Goal: Task Accomplishment & Management: Manage account settings

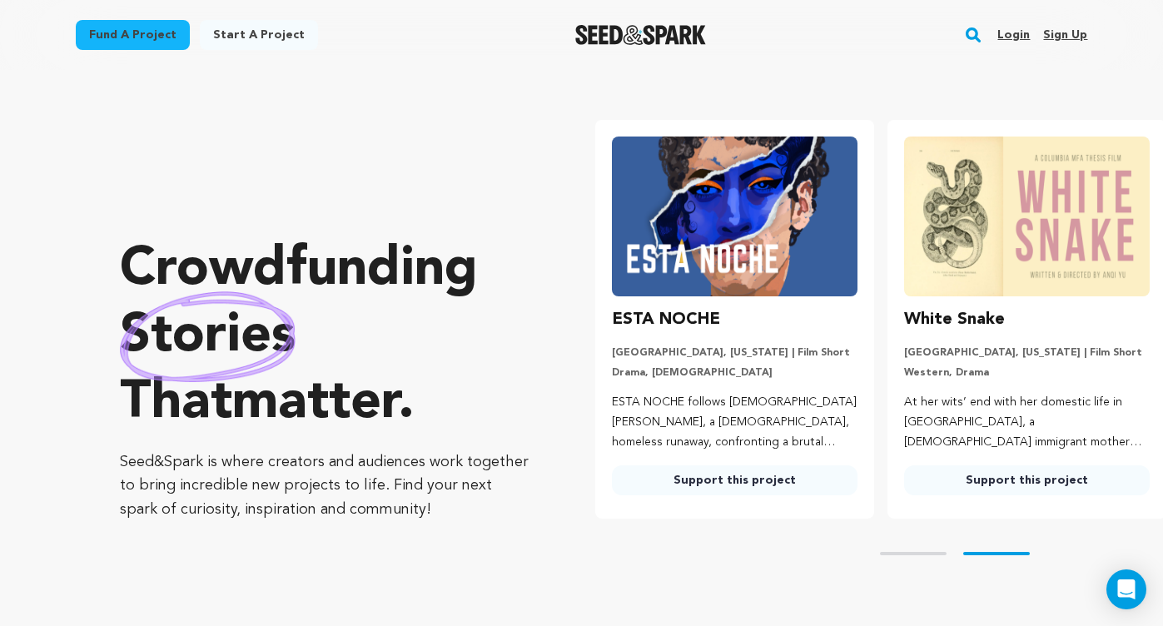
click at [1012, 27] on link "Login" at bounding box center [1013, 35] width 32 height 27
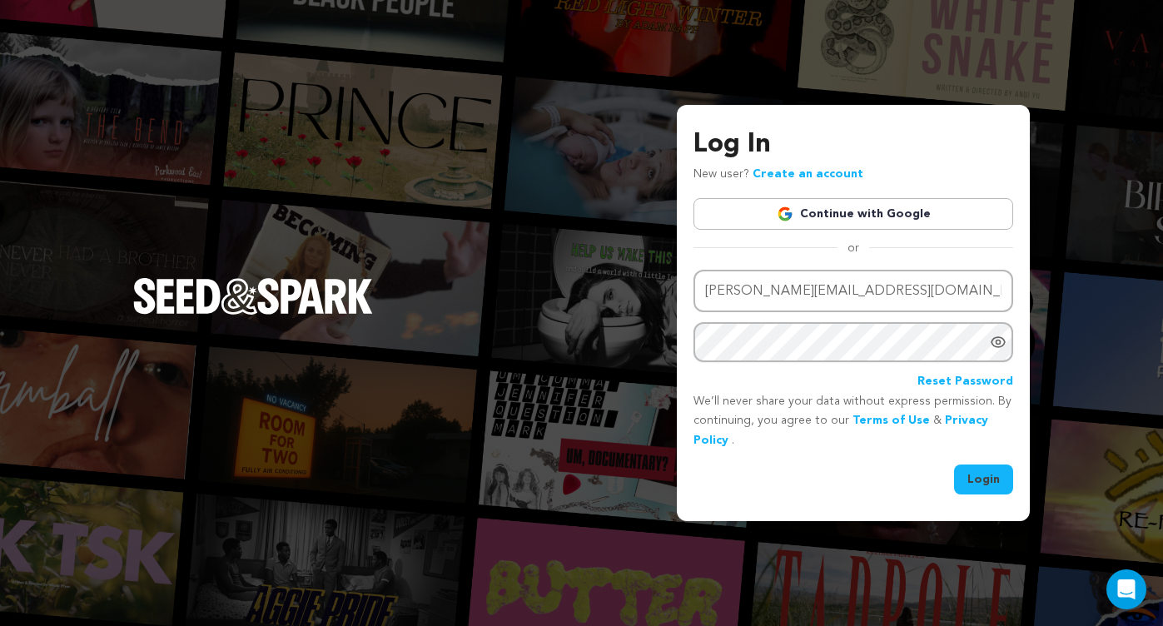
type input "mariya.somova@gmail.com"
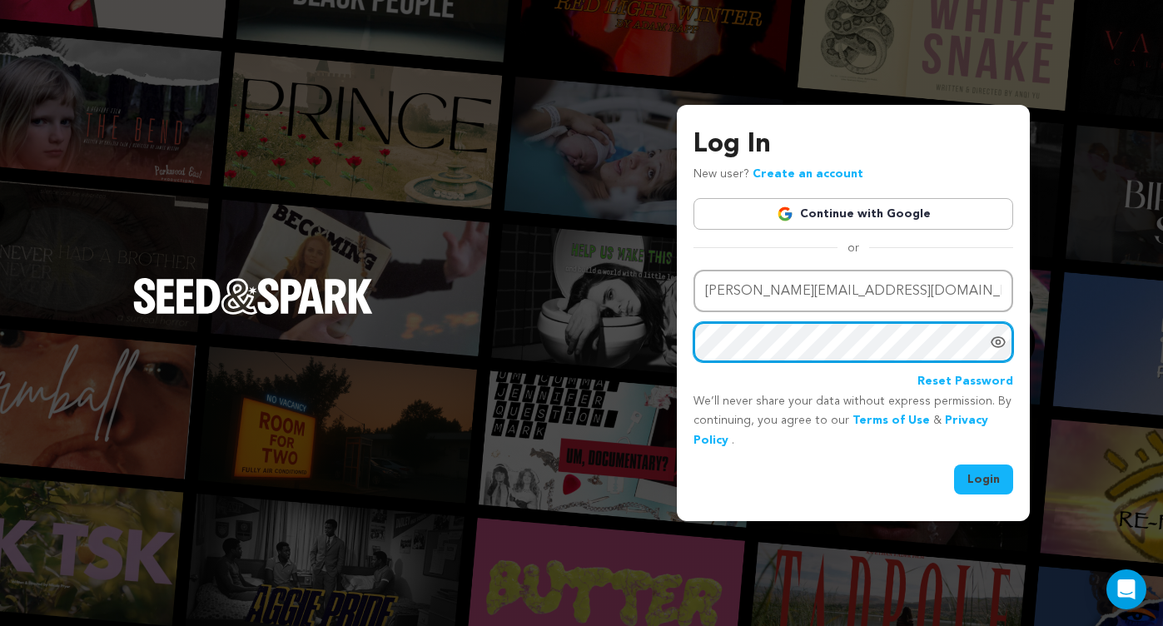
click at [984, 477] on button "Login" at bounding box center [983, 480] width 59 height 30
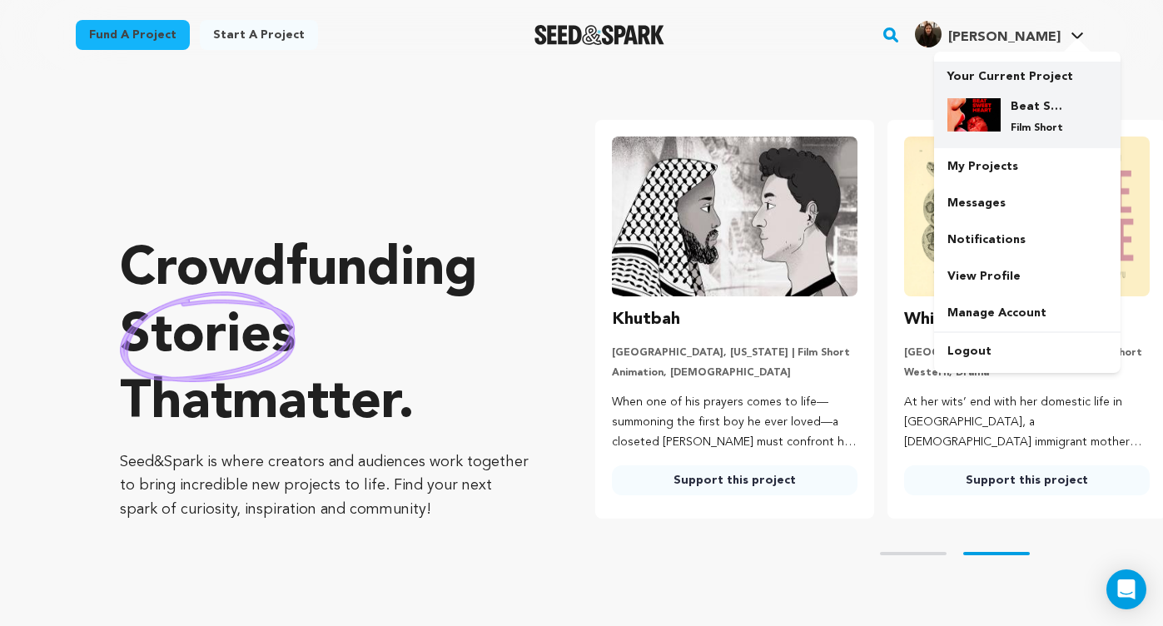
scroll to position [0, 306]
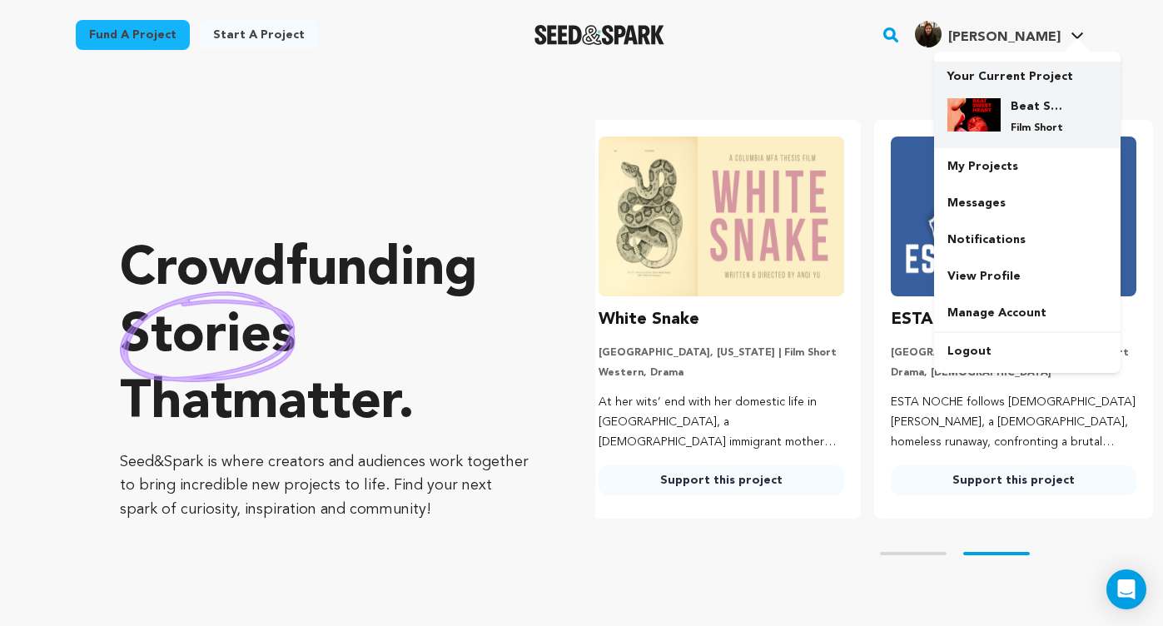
click at [1011, 109] on h4 "Beat Sweet Heart" at bounding box center [1041, 106] width 60 height 17
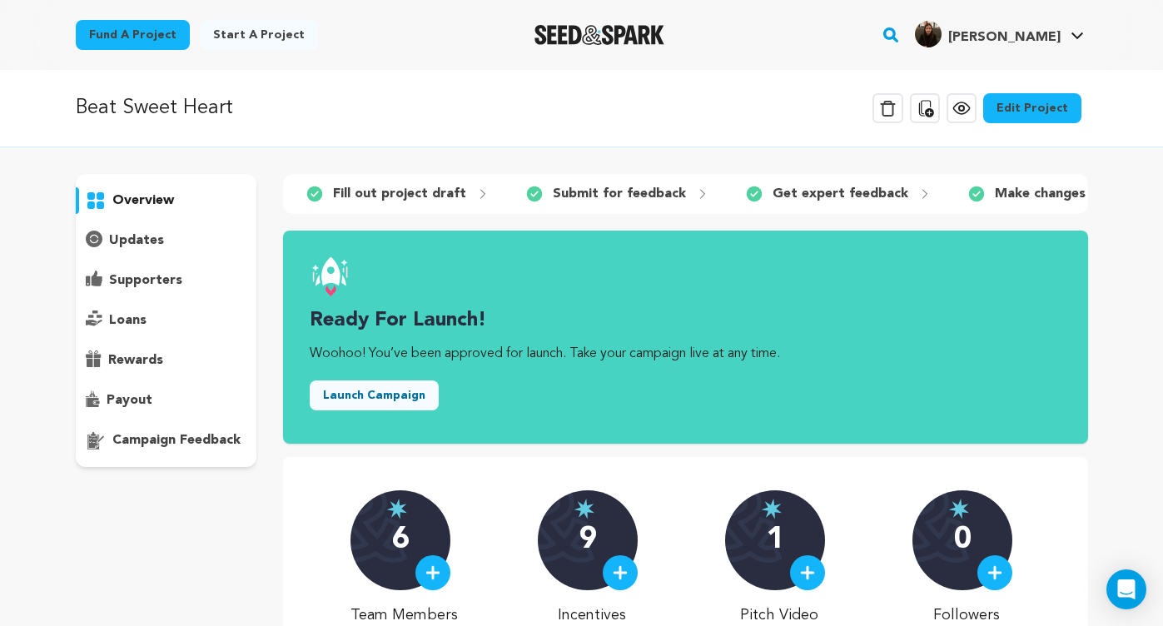
click at [1022, 106] on link "Edit Project" at bounding box center [1032, 108] width 98 height 30
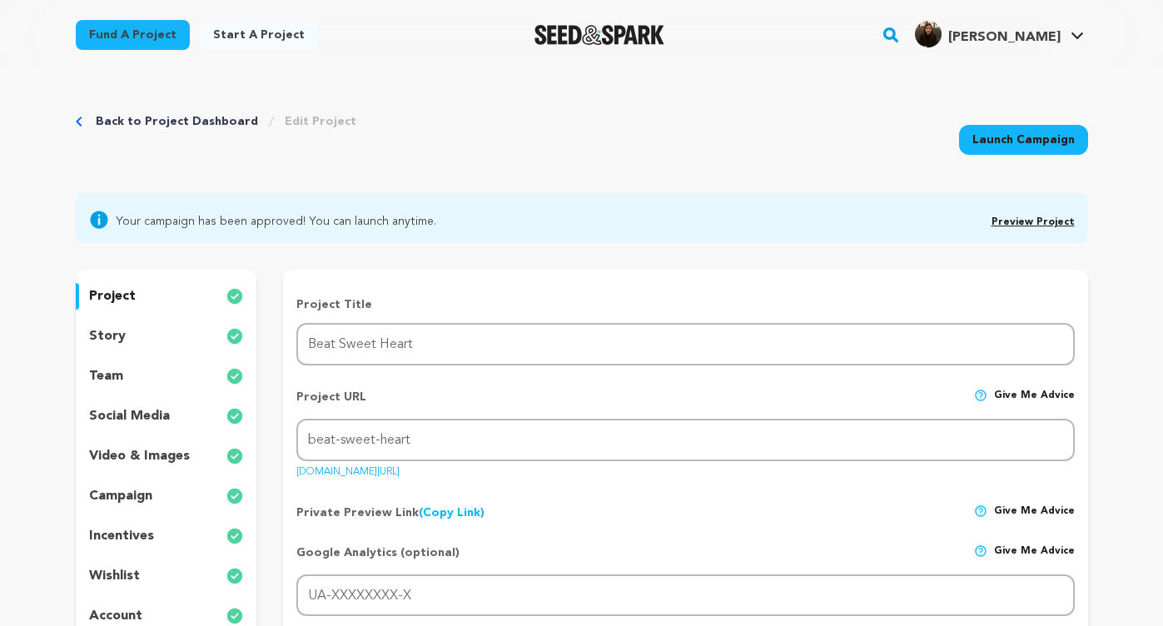
click at [113, 532] on p "incentives" at bounding box center [121, 536] width 65 height 20
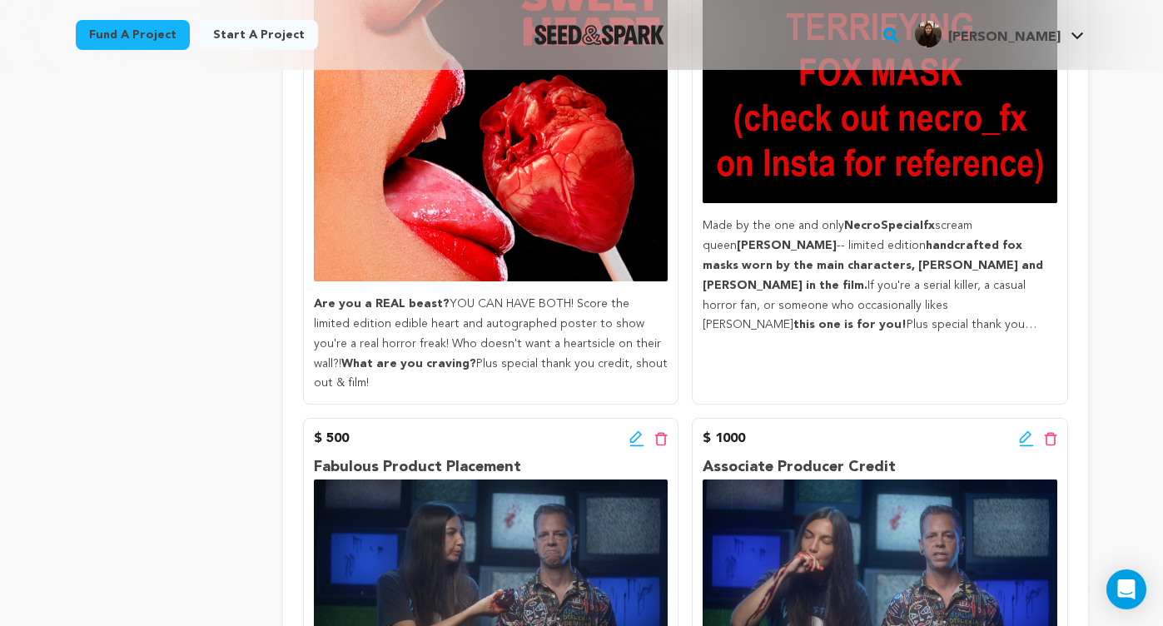
scroll to position [1277, 0]
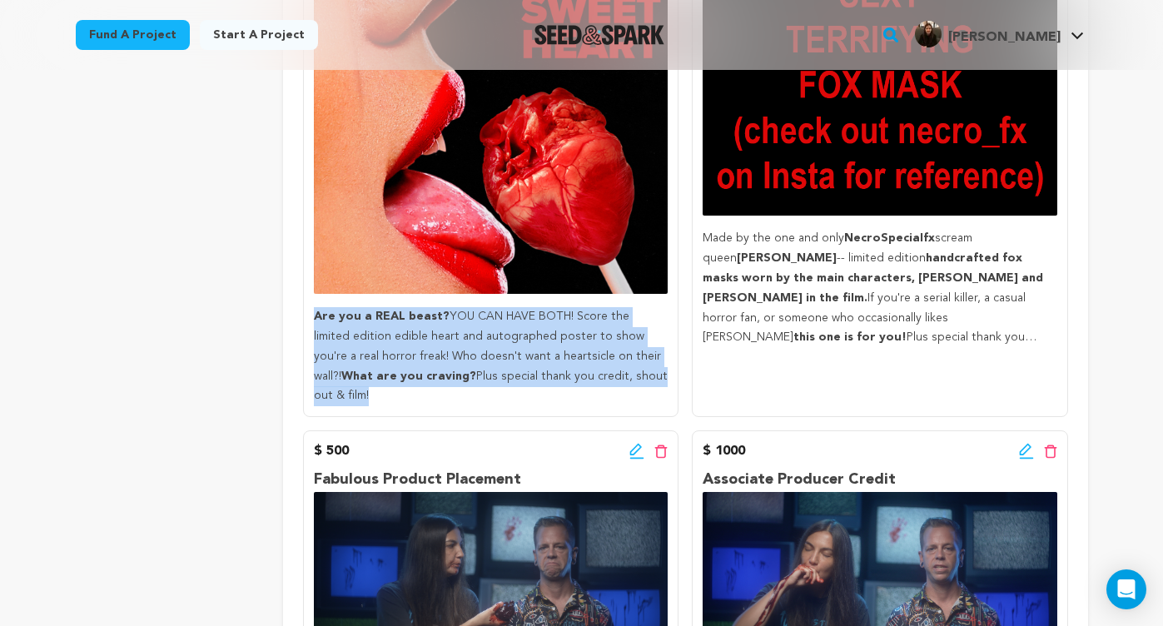
drag, startPoint x: 648, startPoint y: 405, endPoint x: 314, endPoint y: 342, distance: 339.8
click at [313, 342] on div "$ 200 Edit incentive button Delete incentive button Edible Heart + Signed Poste…" at bounding box center [490, 155] width 375 height 523
copy p "Are you a REAL beast? YOU CAN HAVE BOTH! Score the limited edition edible heart…"
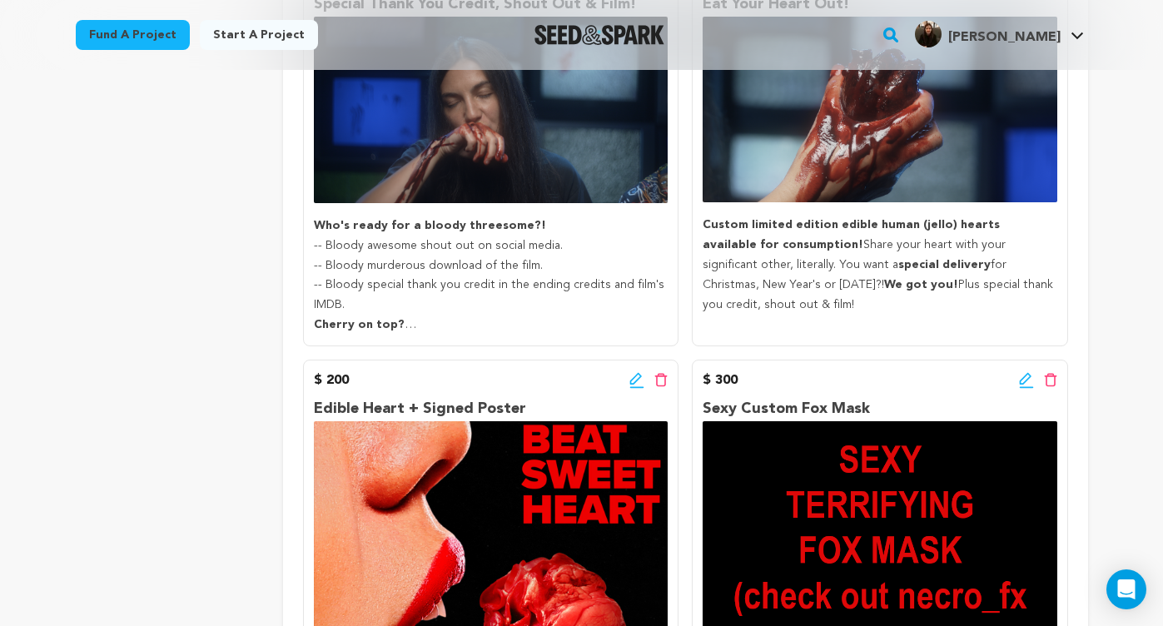
scroll to position [1127, 0]
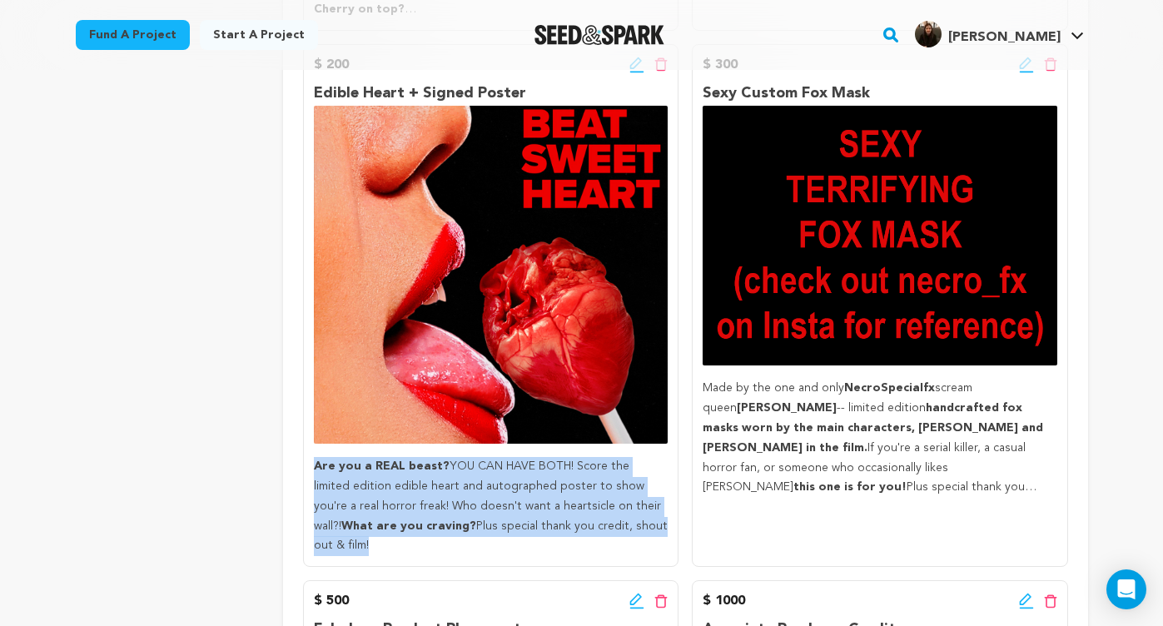
click at [644, 556] on p "Are you a REAL beast? YOU CAN HAVE BOTH! Score the limited edition edible heart…" at bounding box center [491, 506] width 354 height 99
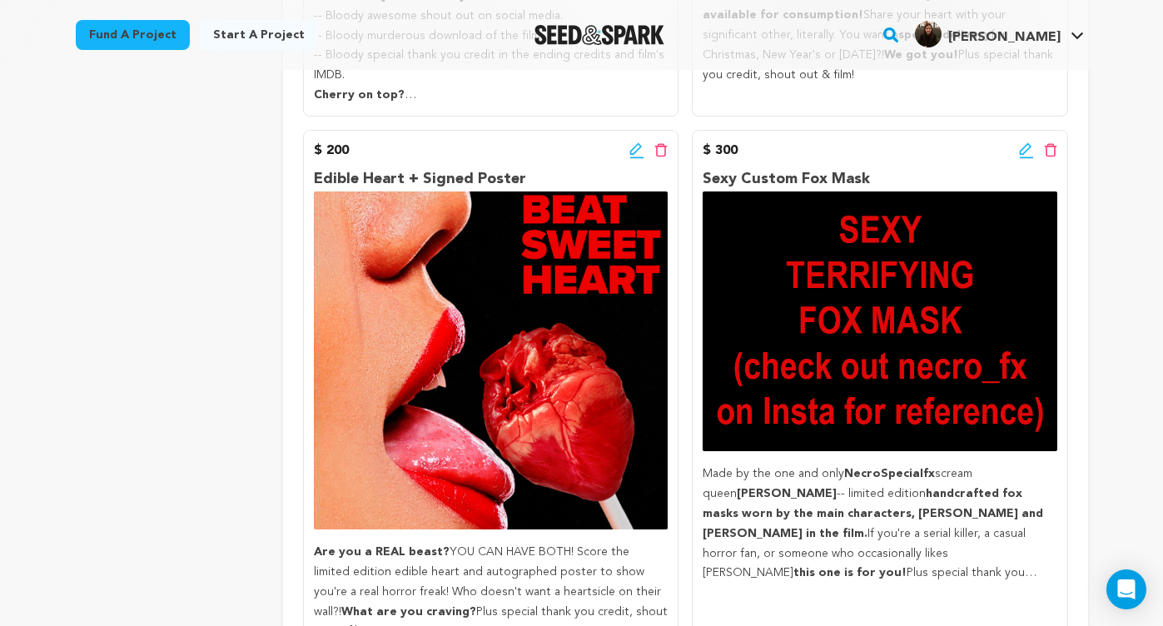
scroll to position [1033, 0]
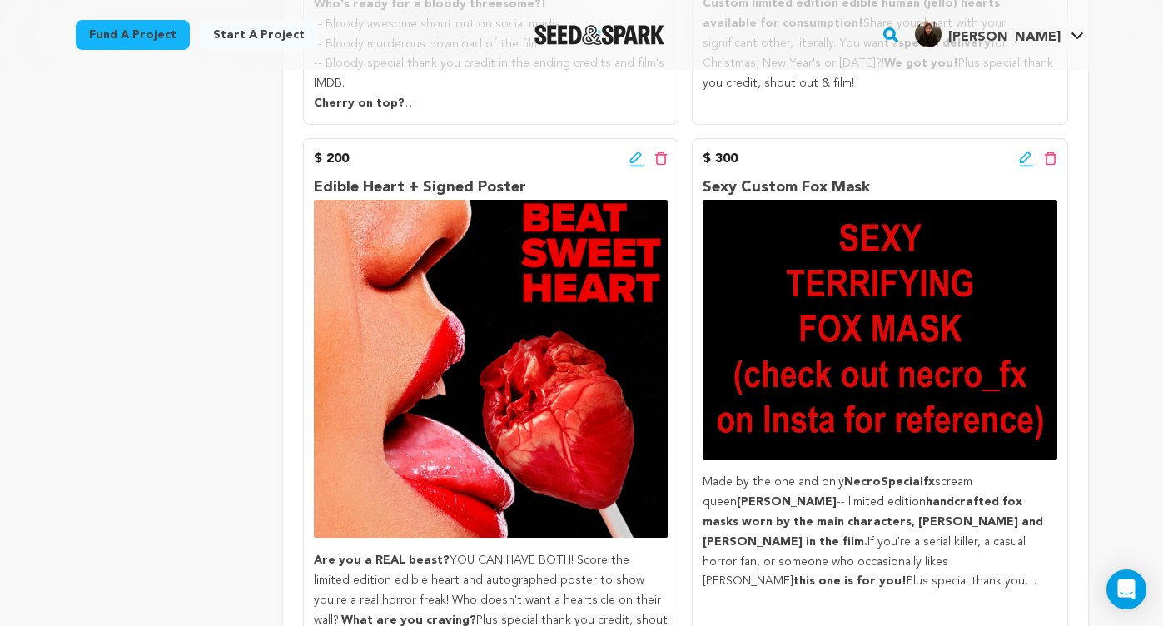
click at [634, 167] on icon at bounding box center [636, 159] width 15 height 17
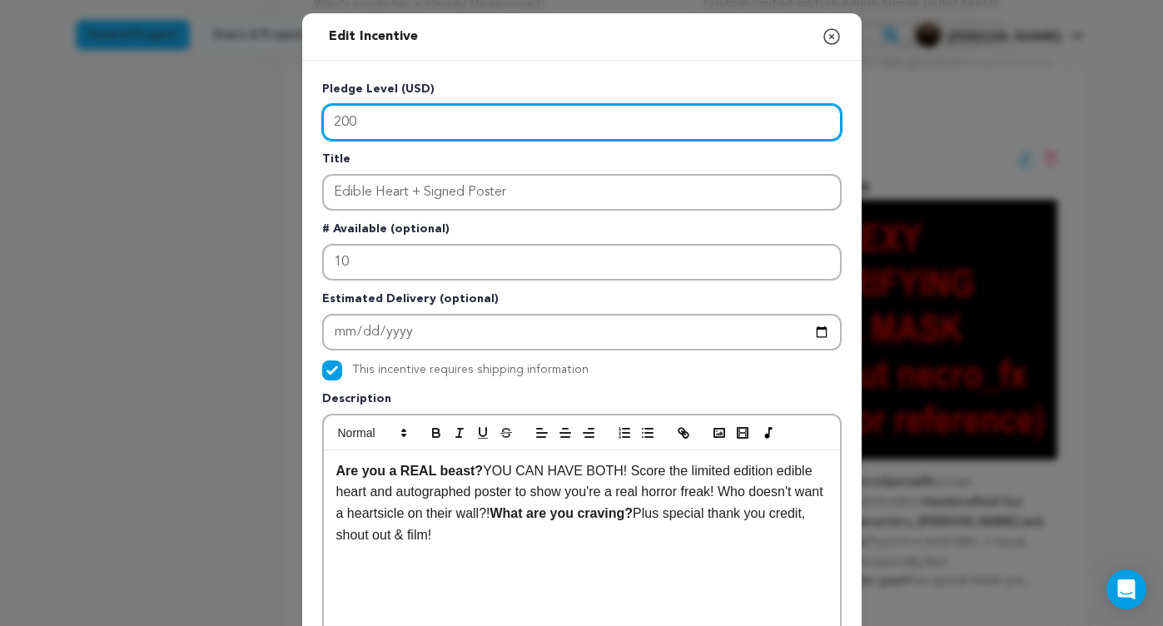
click at [383, 120] on input "200" at bounding box center [581, 122] width 519 height 37
type input "2"
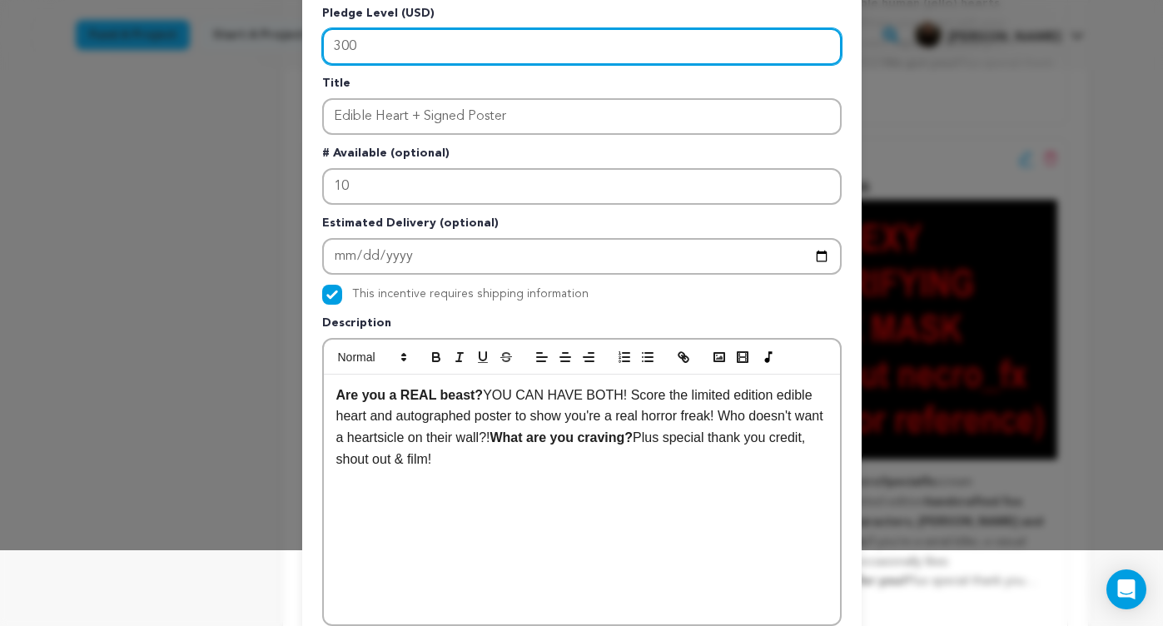
scroll to position [77, 0]
type input "300"
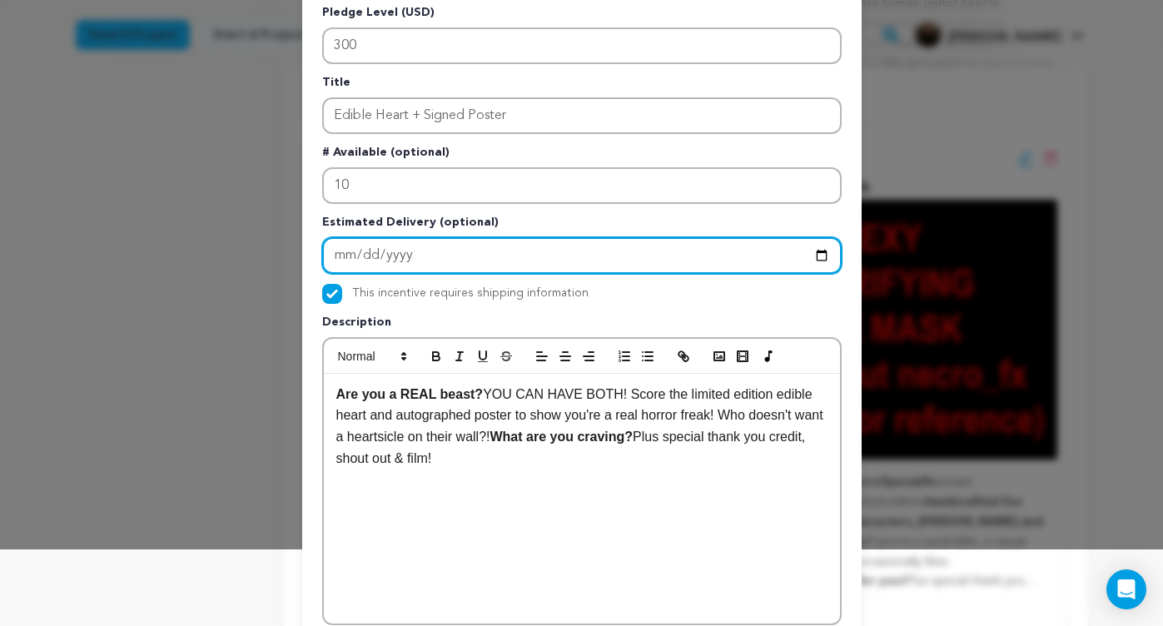
click at [412, 265] on input "2025-09-16" at bounding box center [581, 255] width 519 height 37
click at [478, 245] on input "2025-09-16" at bounding box center [581, 255] width 519 height 37
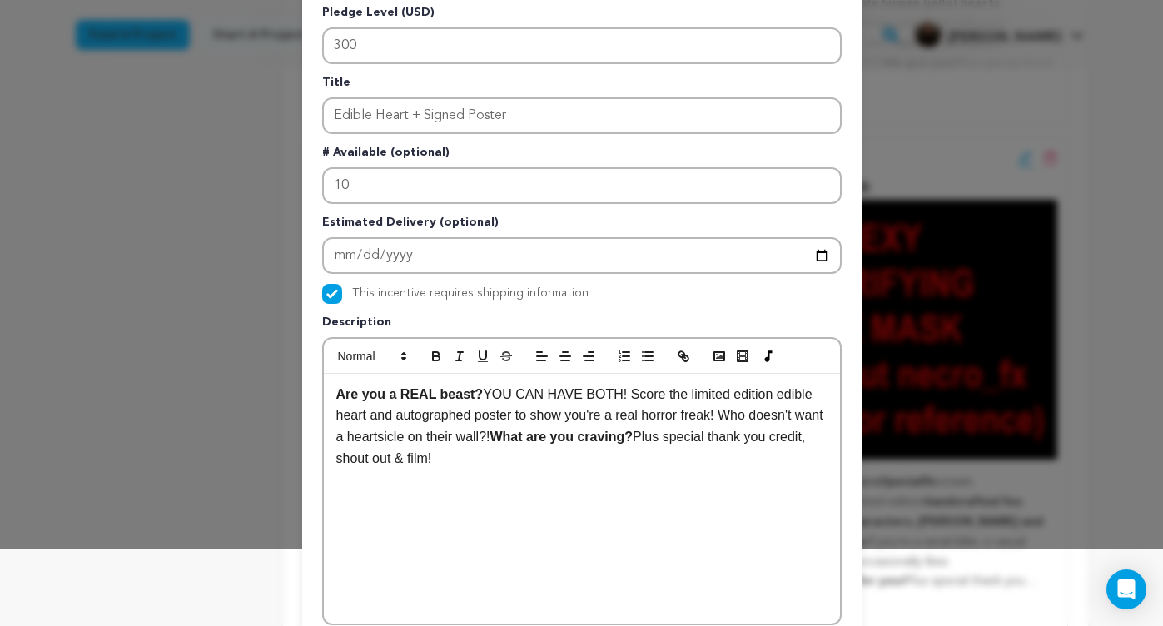
click at [516, 318] on p "Description" at bounding box center [581, 325] width 519 height 23
click at [326, 292] on input "This incentive requires shipping information" at bounding box center [332, 294] width 20 height 20
checkbox input "false"
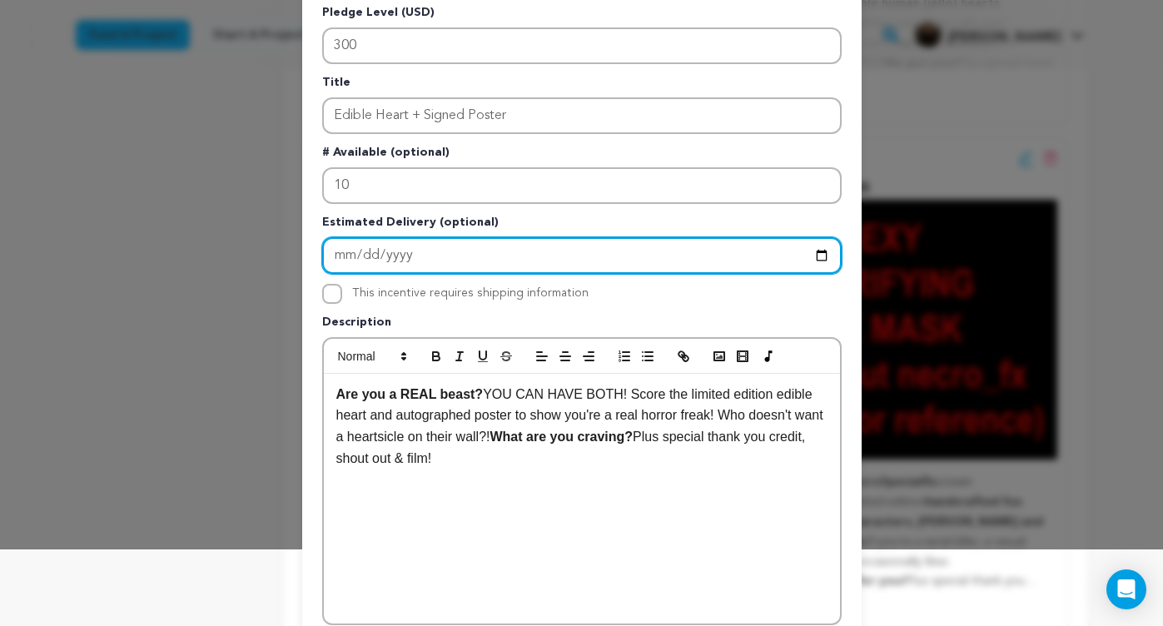
click at [440, 241] on input "2025-09-16" at bounding box center [581, 255] width 519 height 37
drag, startPoint x: 439, startPoint y: 255, endPoint x: 231, endPoint y: 235, distance: 209.1
click at [286, 236] on div "Edit Incentive Close modal Pledge Level (USD) 300 Title Edible Heart + Signed P…" at bounding box center [581, 454] width 1163 height 1063
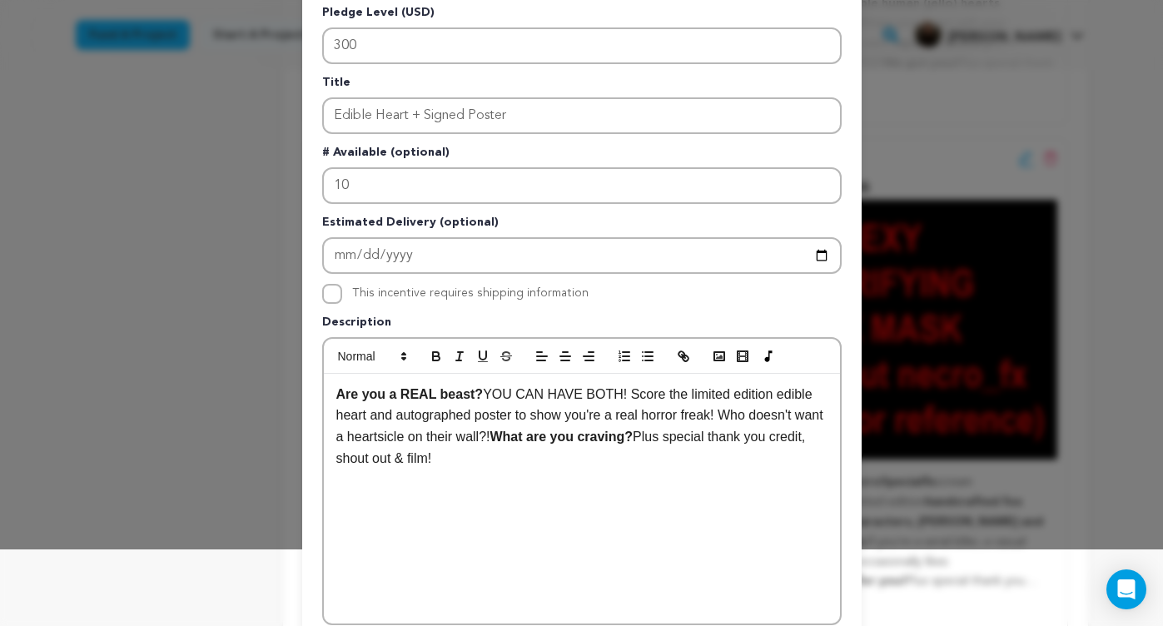
click at [651, 301] on div "This incentive requires shipping information" at bounding box center [581, 294] width 519 height 20
click at [334, 296] on input "This incentive requires shipping information" at bounding box center [332, 294] width 20 height 20
checkbox input "true"
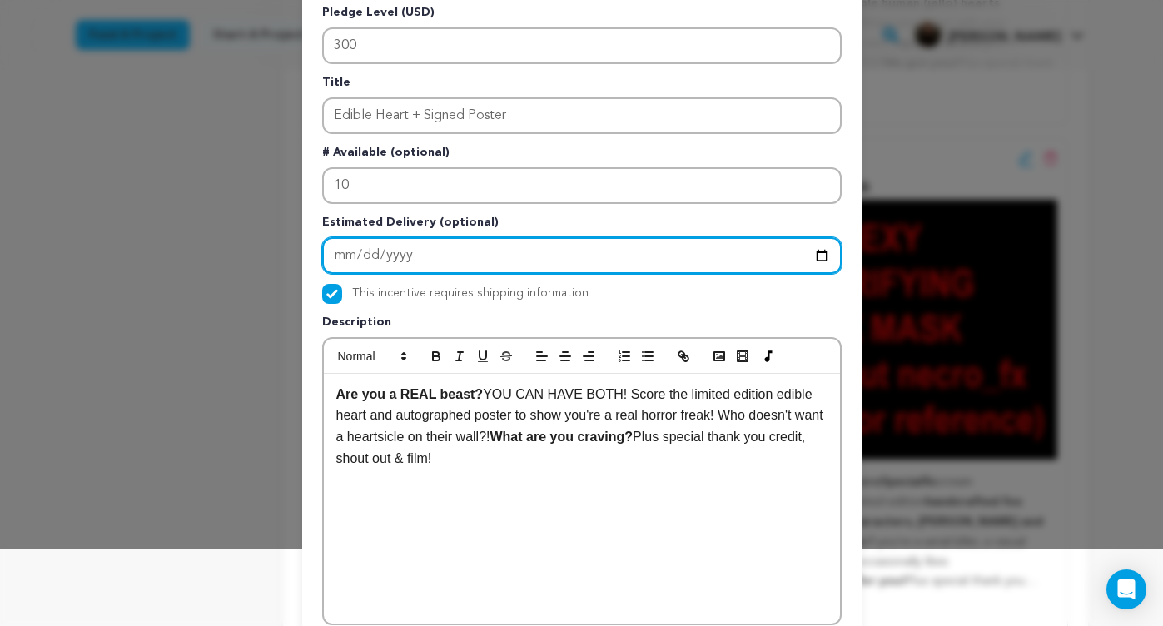
drag, startPoint x: 435, startPoint y: 263, endPoint x: 356, endPoint y: 243, distance: 81.6
click at [356, 243] on input "Enter Estimated Delivery" at bounding box center [581, 255] width 519 height 37
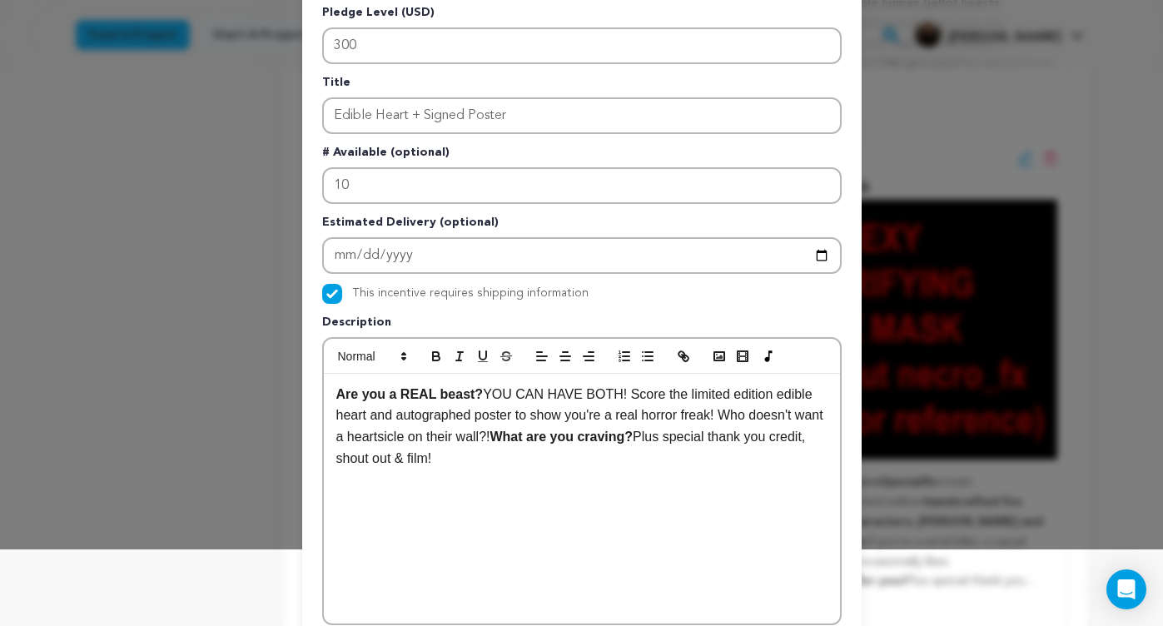
click at [664, 212] on div "Pledge Level (USD) 300 Title Edible Heart + Signed Poster # Available (optional…" at bounding box center [581, 440] width 519 height 872
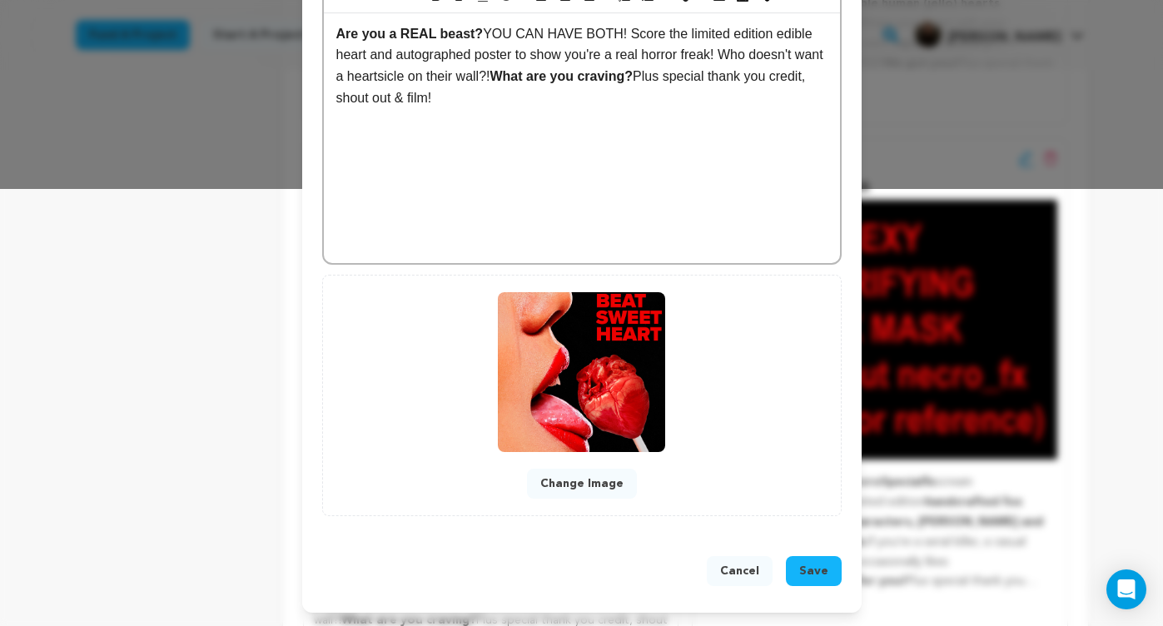
scroll to position [438, 0]
click at [563, 485] on button "Change Image" at bounding box center [582, 484] width 110 height 30
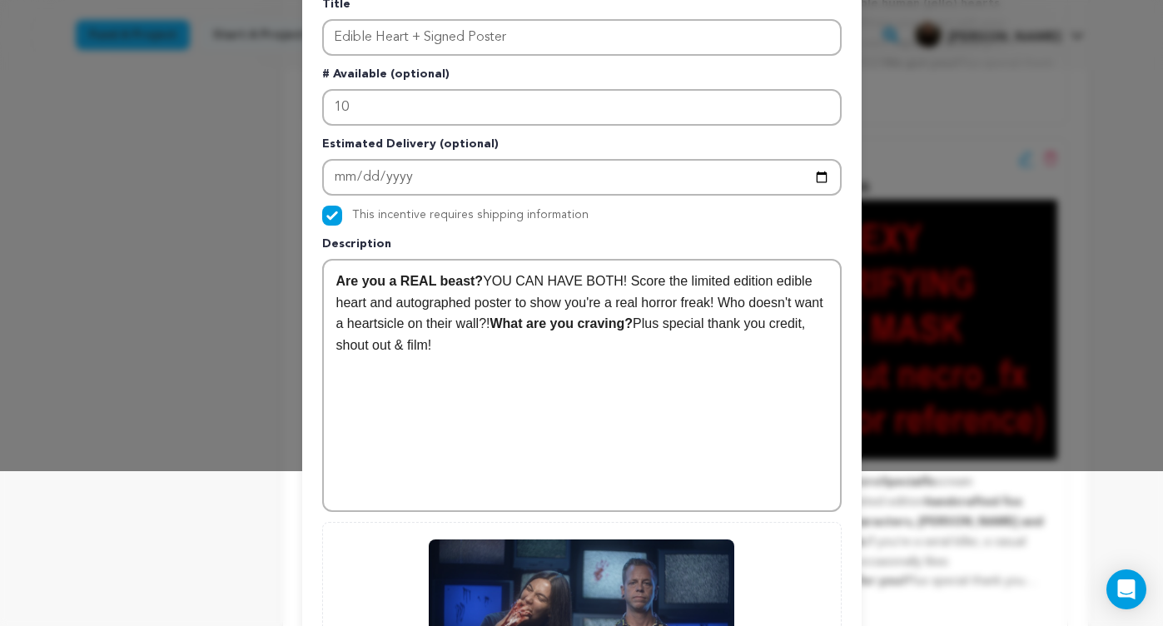
scroll to position [106, 0]
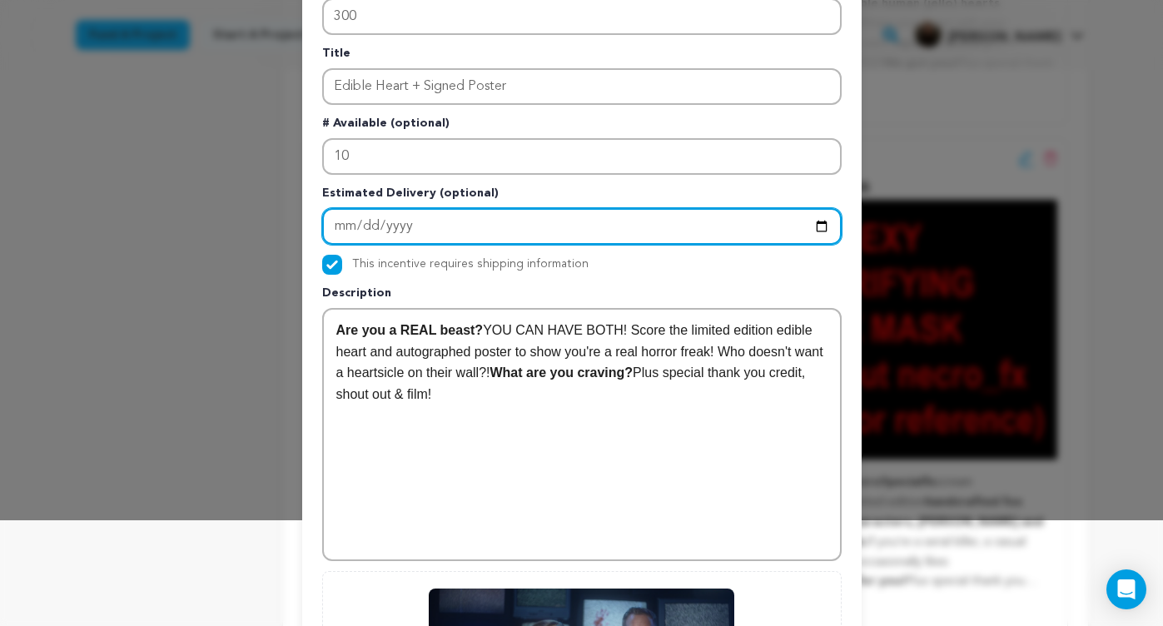
click at [419, 227] on input "Enter Estimated Delivery" at bounding box center [581, 226] width 519 height 37
type input "2026-02-15"
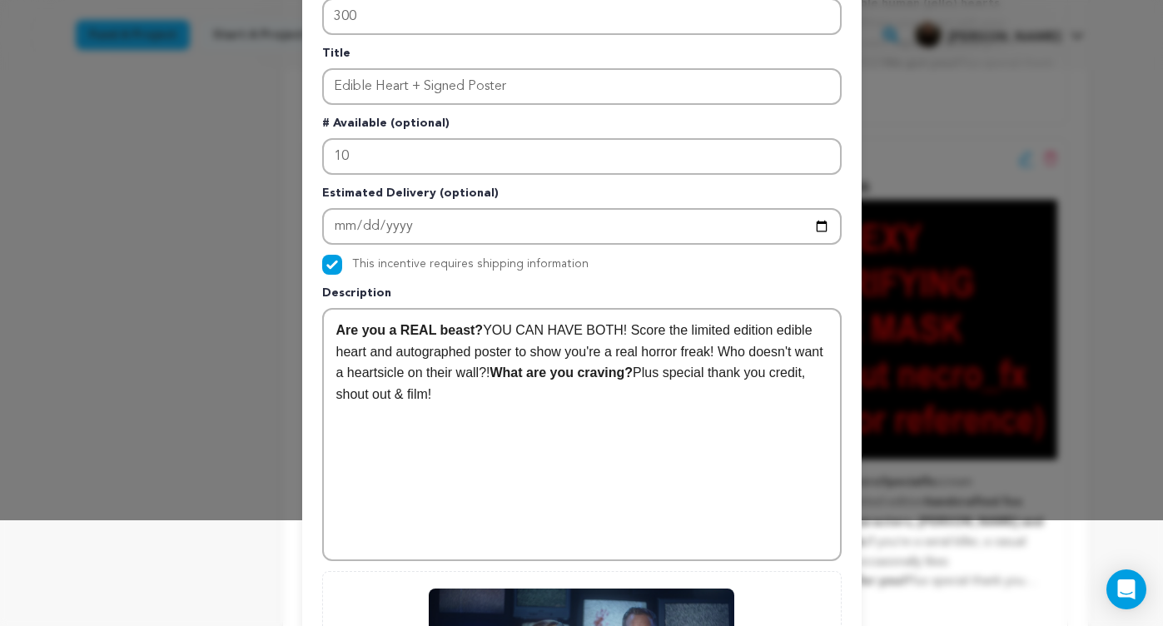
click at [620, 276] on div "Pledge Level (USD) 300 Title Edible Heart + Signed Poster # Available (optional…" at bounding box center [581, 393] width 519 height 837
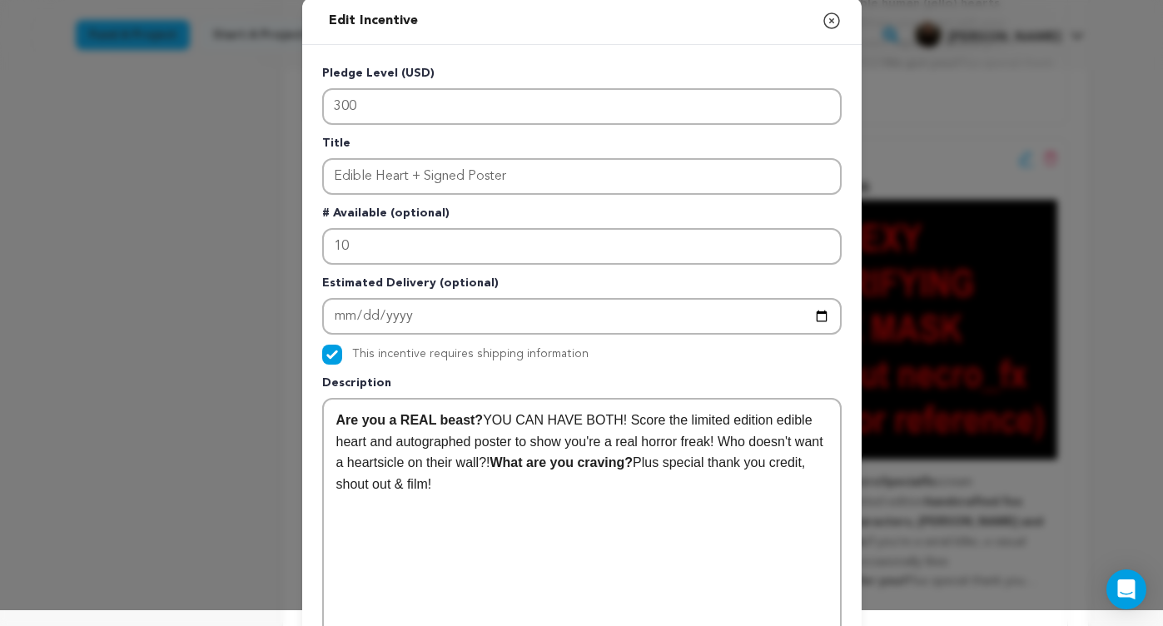
scroll to position [14, 0]
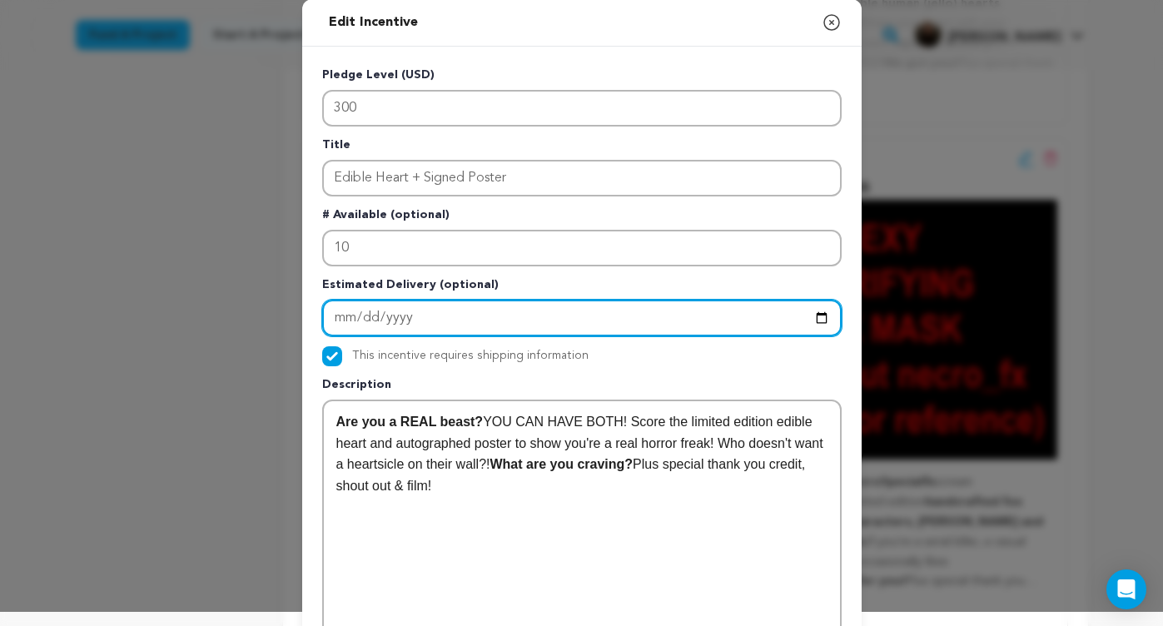
click at [401, 313] on input "2026-02-15" at bounding box center [581, 318] width 519 height 37
click at [489, 314] on input "2026-02-15" at bounding box center [581, 318] width 519 height 37
drag, startPoint x: 430, startPoint y: 316, endPoint x: 288, endPoint y: 314, distance: 141.5
click at [288, 314] on div "Edit Incentive Close modal Pledge Level (USD) 300 Title Edible Heart + Signed P…" at bounding box center [581, 500] width 1163 height 1028
click at [340, 310] on input "2026-02-15" at bounding box center [581, 318] width 519 height 37
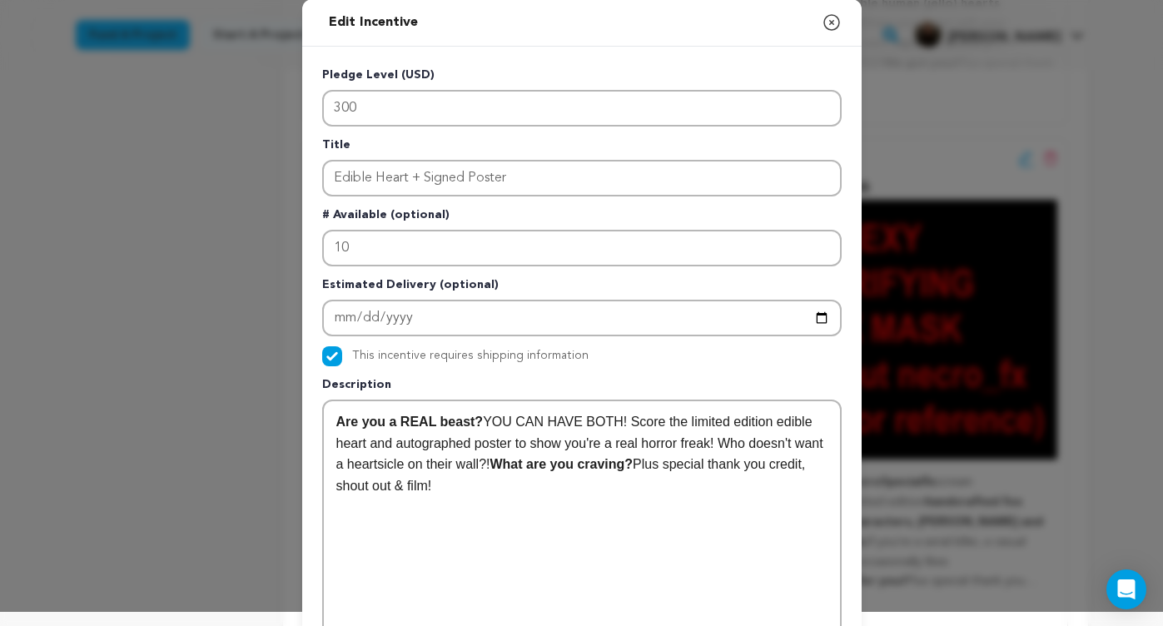
click at [523, 370] on div "Pledge Level (USD) 300 Title Edible Heart + Signed Poster # Available (optional…" at bounding box center [581, 485] width 519 height 837
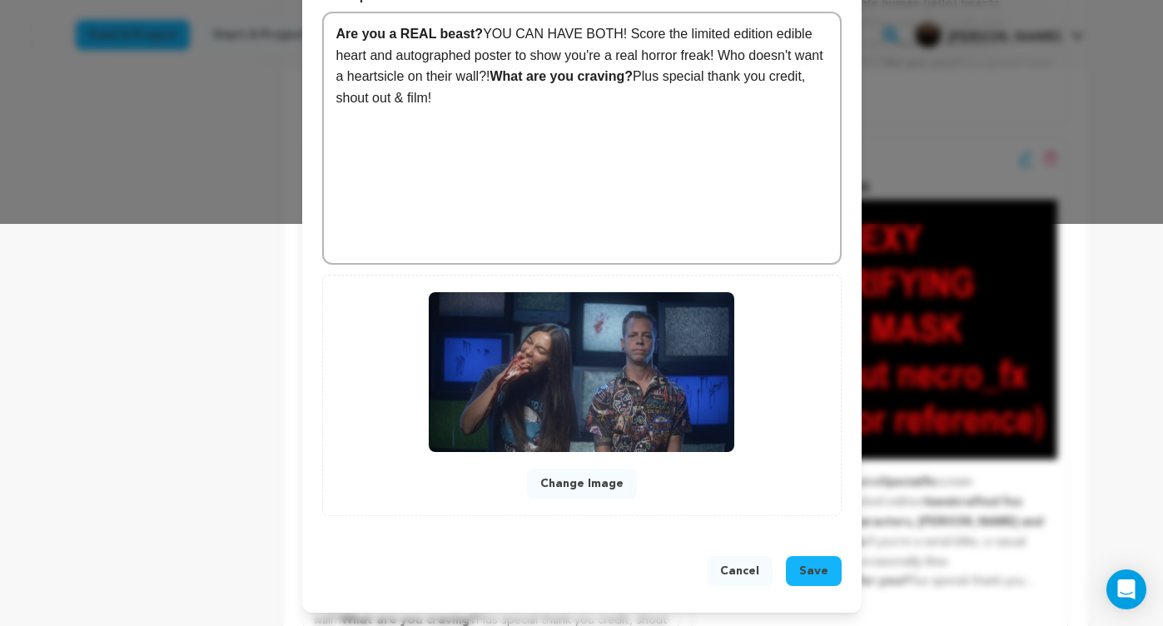
scroll to position [402, 0]
click at [815, 564] on span "Save" at bounding box center [813, 571] width 29 height 17
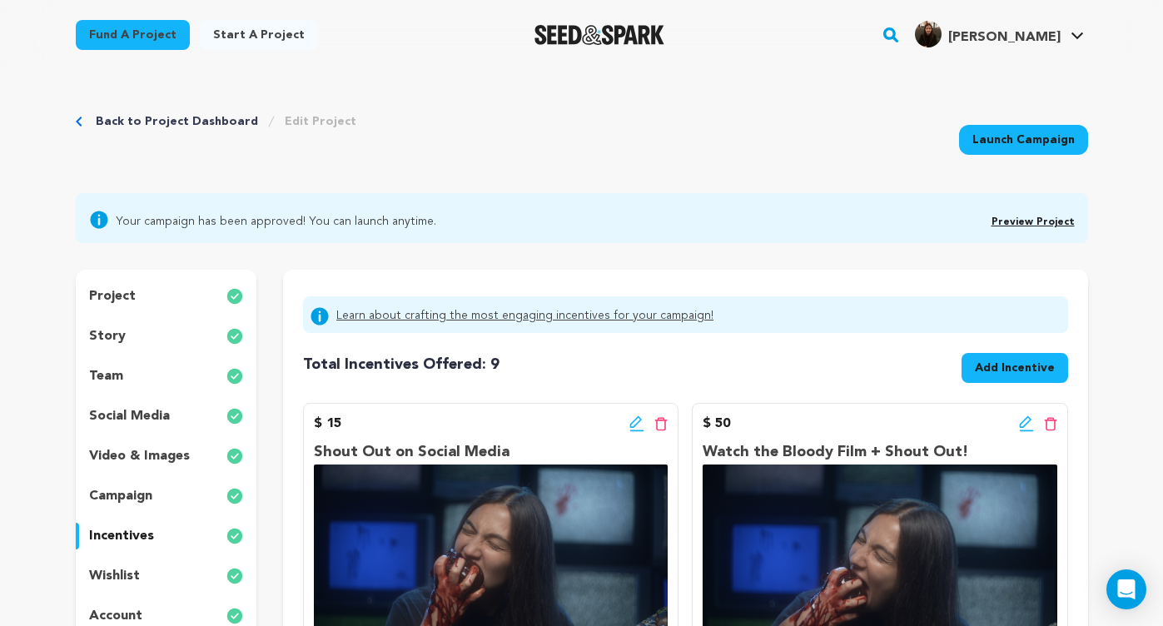
scroll to position [0, 0]
click at [987, 367] on span "Add Incentive" at bounding box center [1015, 368] width 80 height 17
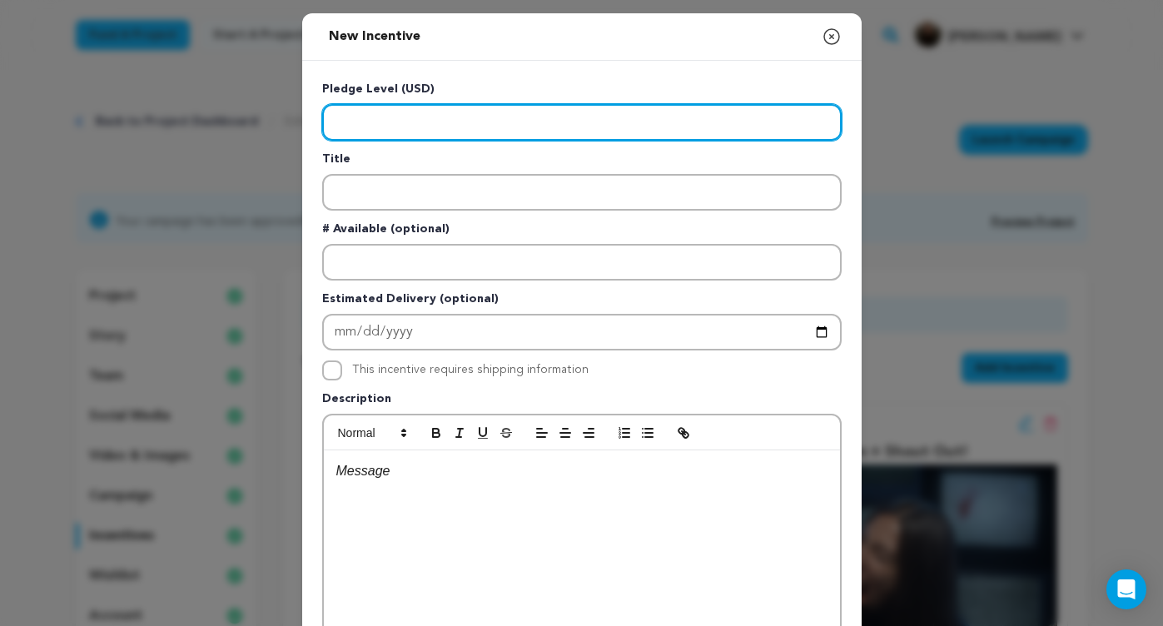
click at [381, 129] on input "Enter level" at bounding box center [581, 122] width 519 height 37
type input "200"
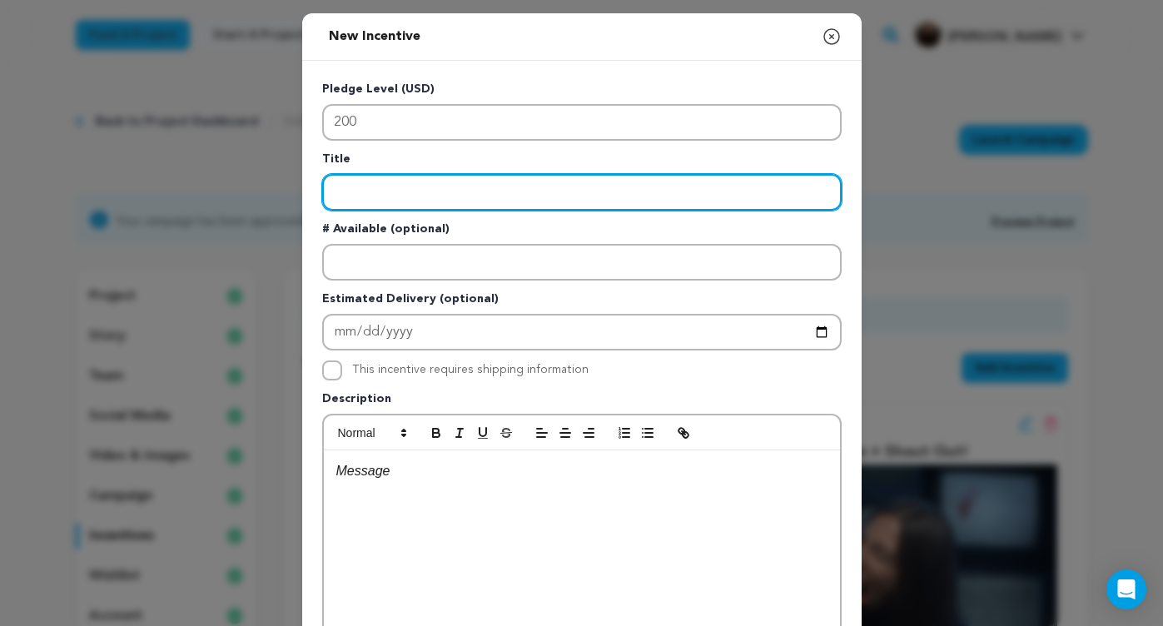
click at [417, 186] on input "Enter title" at bounding box center [581, 192] width 519 height 37
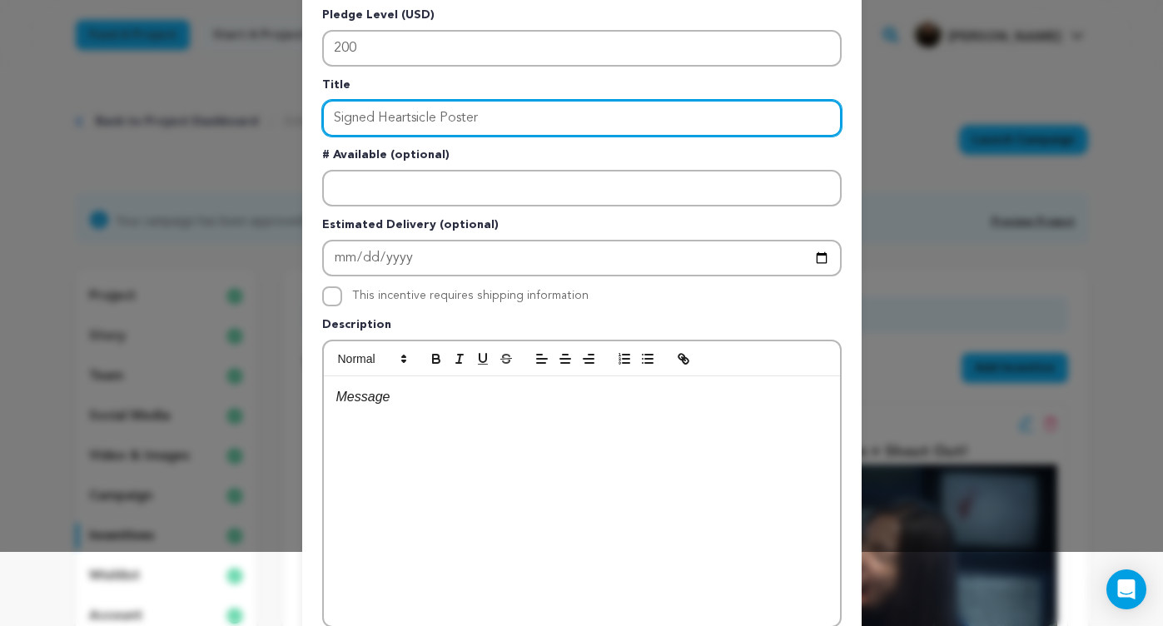
scroll to position [75, 0]
type input "Signed Heartsicle Poster"
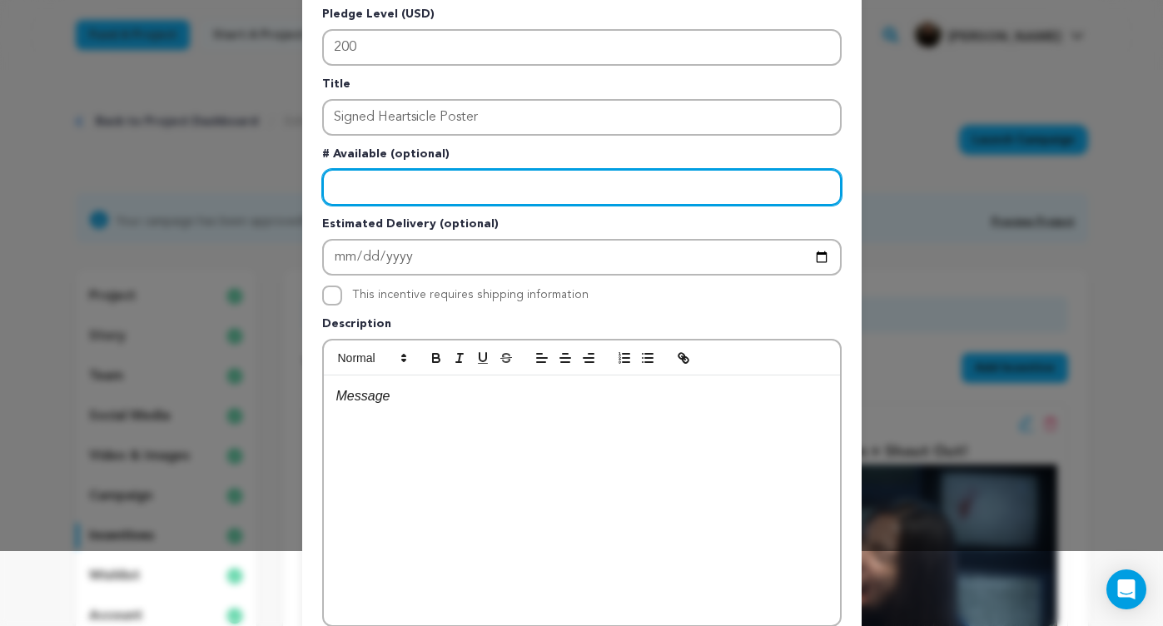
click at [419, 173] on input "Enter number available" at bounding box center [581, 187] width 519 height 37
type input "10"
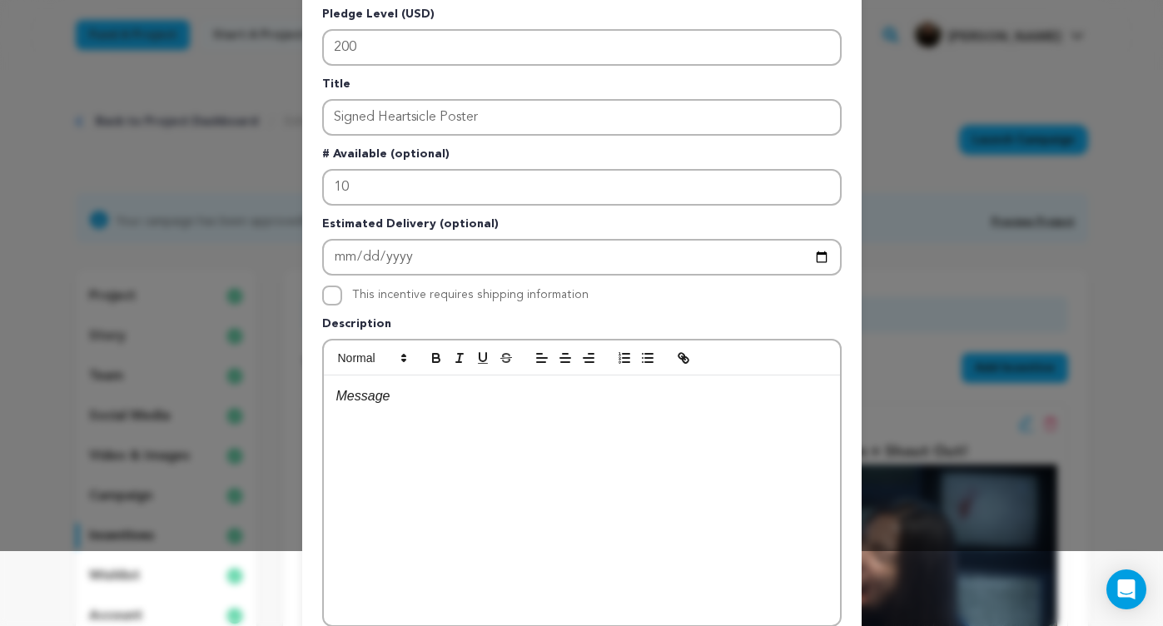
click at [328, 301] on input "This incentive requires shipping information" at bounding box center [332, 296] width 20 height 20
checkbox input "true"
click at [385, 425] on div at bounding box center [582, 500] width 516 height 250
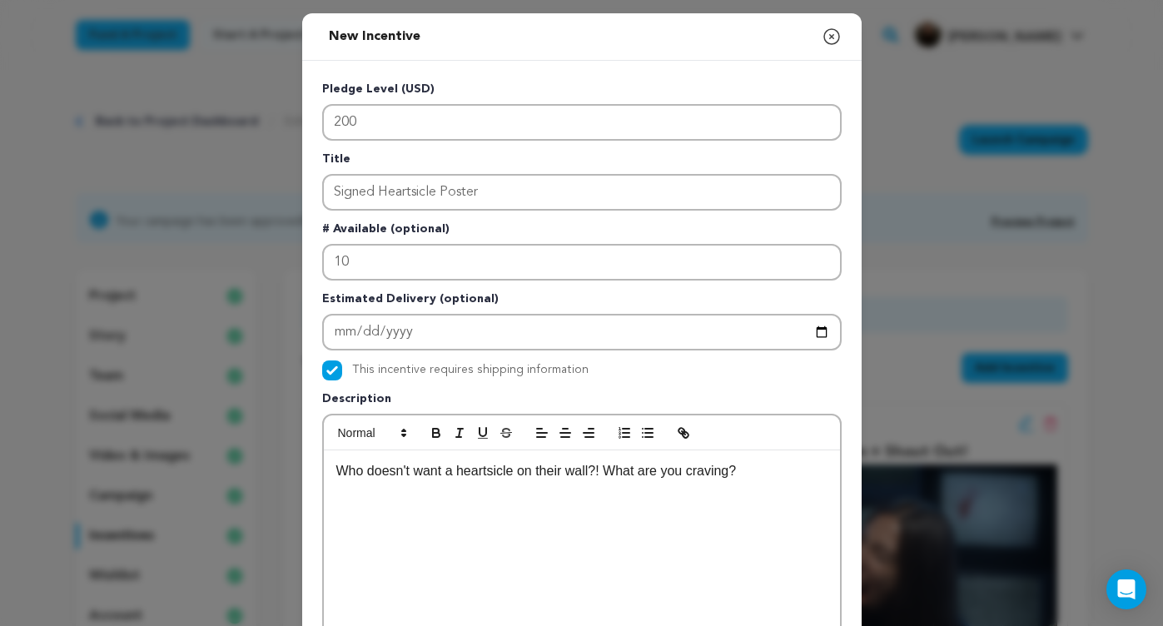
scroll to position [0, 0]
click at [337, 468] on p "Who doesn't want a heartsicle on their wall?! What are you craving?" at bounding box center [581, 471] width 491 height 22
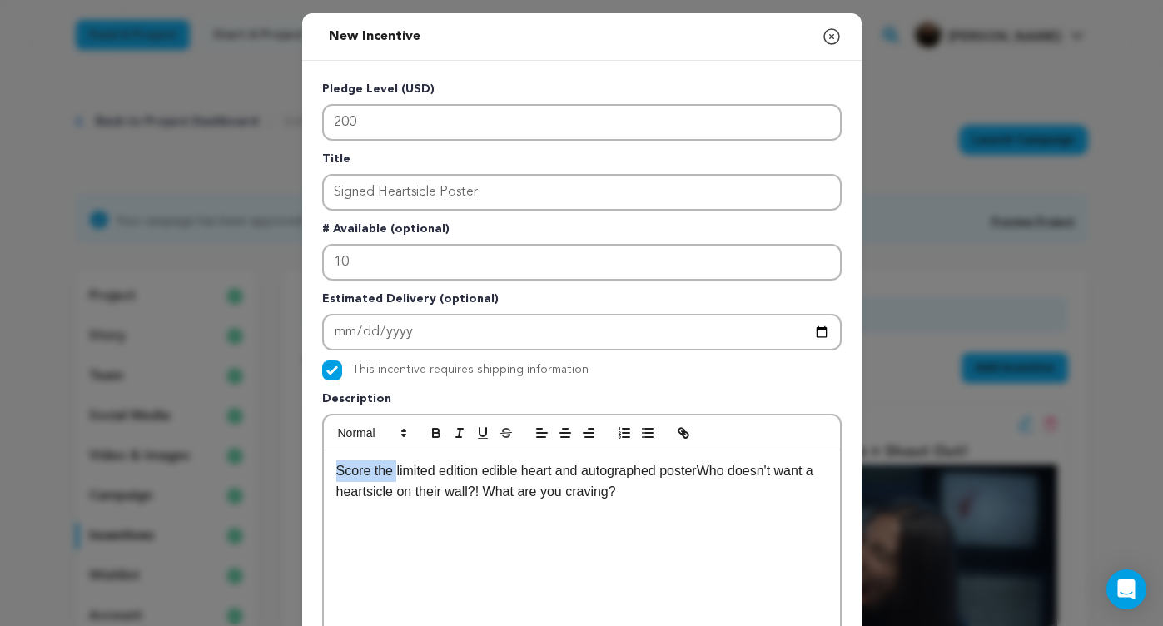
drag, startPoint x: 398, startPoint y: 470, endPoint x: 327, endPoint y: 473, distance: 70.8
click at [327, 473] on div "Score the limited edition edible heart and autographed posterWho doesn't want a…" at bounding box center [582, 575] width 516 height 250
drag, startPoint x: 552, startPoint y: 470, endPoint x: 524, endPoint y: 472, distance: 28.4
click at [524, 472] on p "The limited edition edible heart and autographed posterWho doesn't want a heart…" at bounding box center [581, 481] width 491 height 42
drag, startPoint x: 521, startPoint y: 474, endPoint x: 450, endPoint y: 470, distance: 70.8
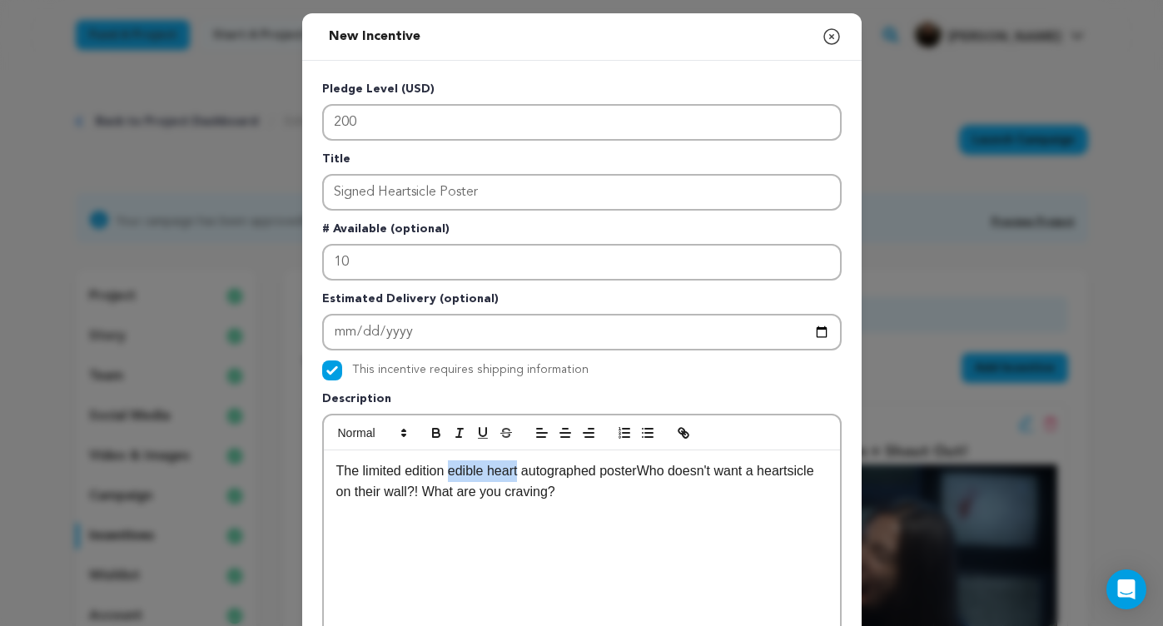
click at [450, 470] on p "The limited edition edible heart autographed posterWho doesn't want a heartsicl…" at bounding box center [581, 481] width 491 height 42
click at [569, 469] on p "The limited edition autographed posterWho doesn't want a heartsicle on their wa…" at bounding box center [581, 481] width 491 height 42
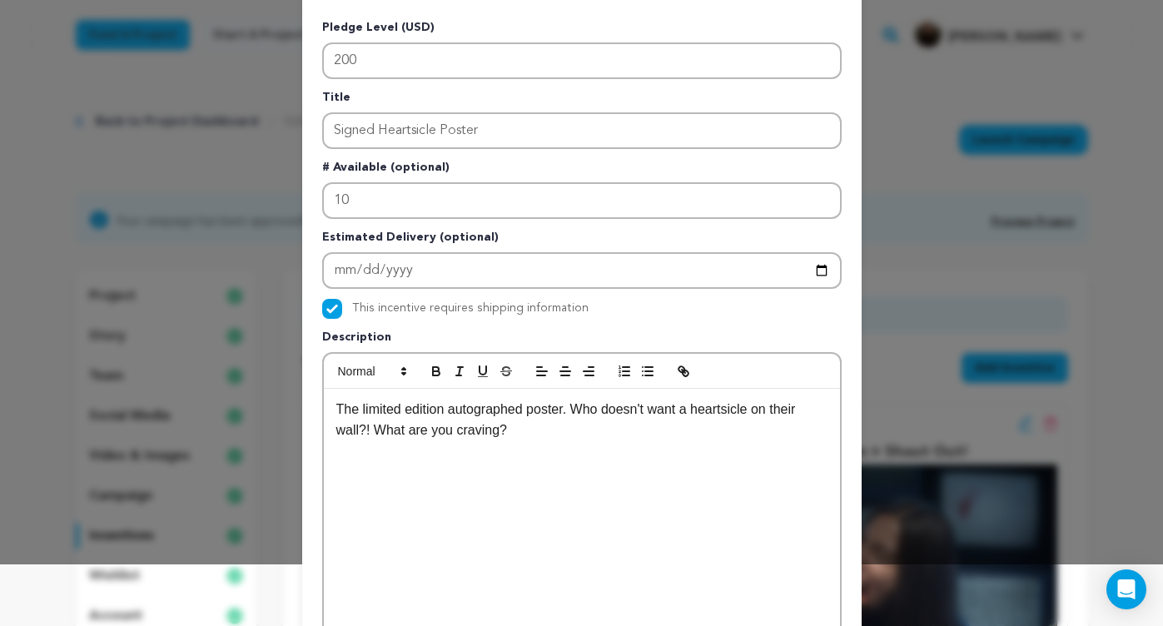
scroll to position [64, 0]
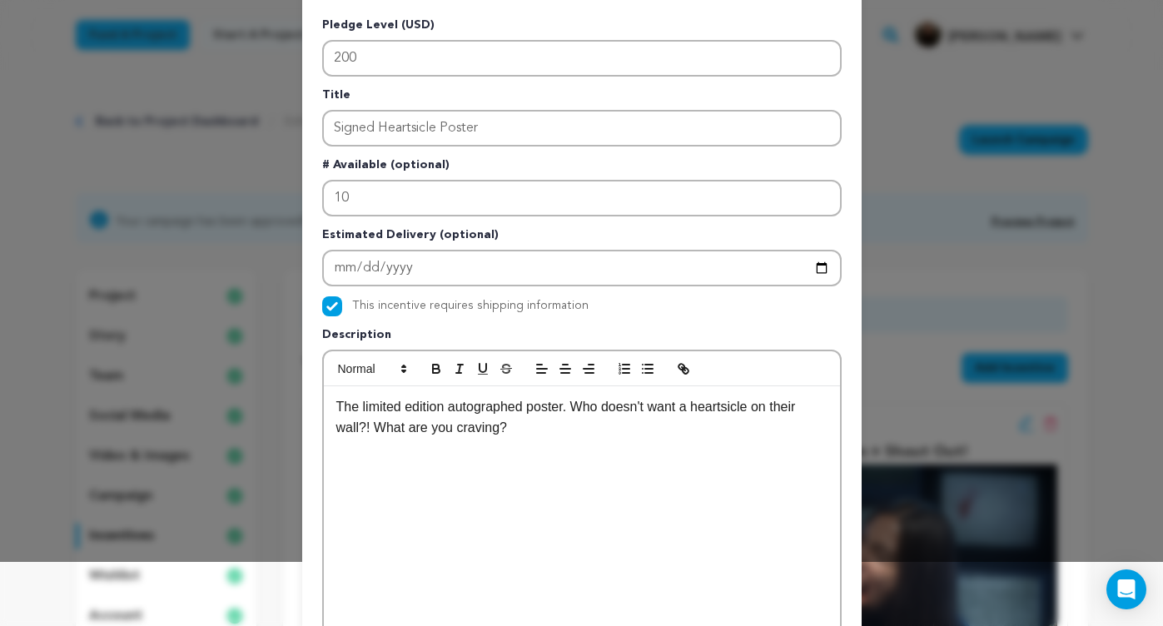
drag, startPoint x: 511, startPoint y: 438, endPoint x: 376, endPoint y: 430, distance: 135.1
click at [376, 430] on p "The limited edition autographed poster. Who doesn't want a heartsicle on their …" at bounding box center [581, 417] width 491 height 42
click at [429, 374] on icon "button" at bounding box center [436, 368] width 15 height 15
click at [615, 455] on div "The limited edition autographed poster. Who doesn't want a heartsicle on their …" at bounding box center [582, 511] width 516 height 250
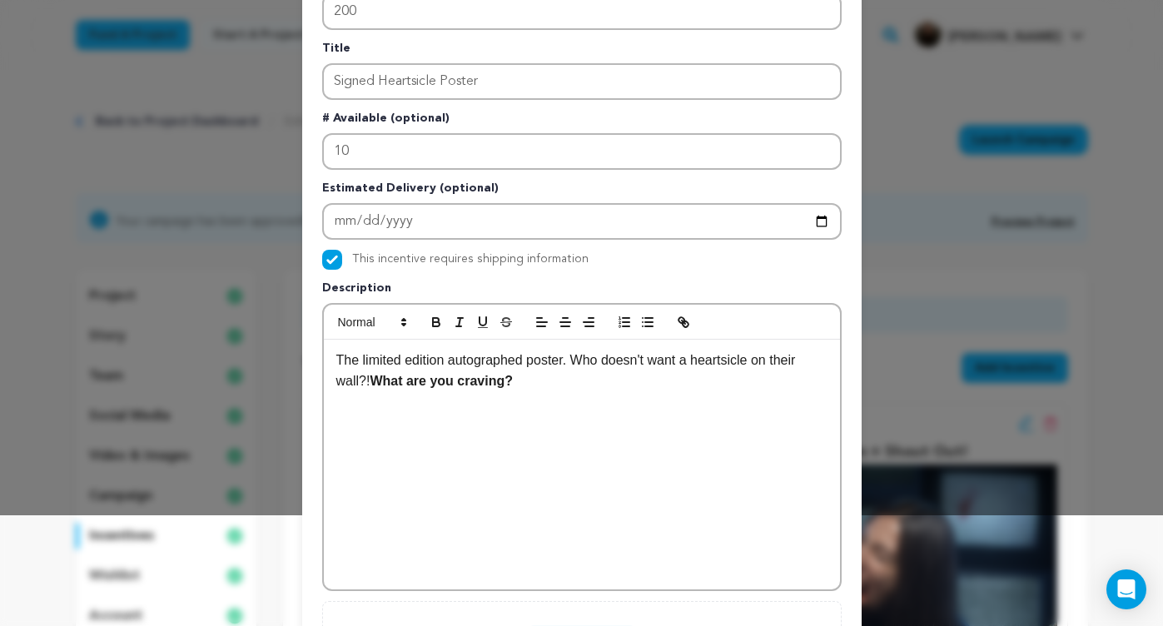
scroll to position [112, 0]
drag, startPoint x: 333, startPoint y: 360, endPoint x: 574, endPoint y: 360, distance: 240.6
click at [574, 360] on div "The limited edition autographed poster. Who doesn't want a heartsicle on their …" at bounding box center [582, 464] width 516 height 250
click at [608, 386] on p "The limited edition autographed poster. Who doesn't want a heartsicle on their …" at bounding box center [581, 370] width 491 height 42
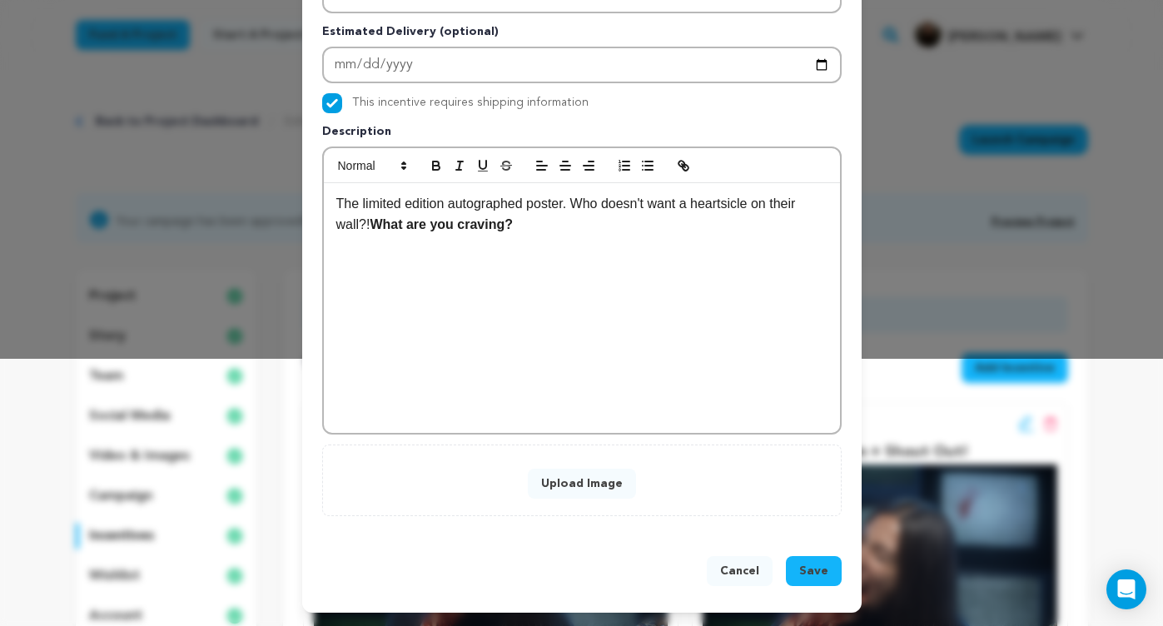
scroll to position [268, 0]
click at [597, 483] on button "Upload Image" at bounding box center [582, 484] width 108 height 30
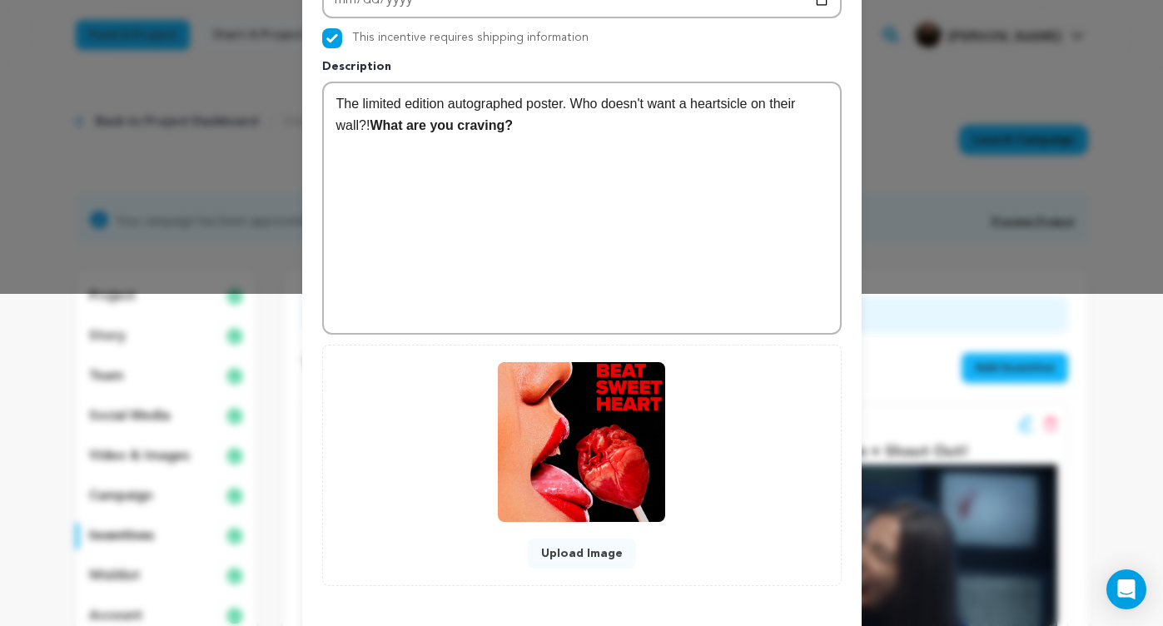
scroll to position [355, 0]
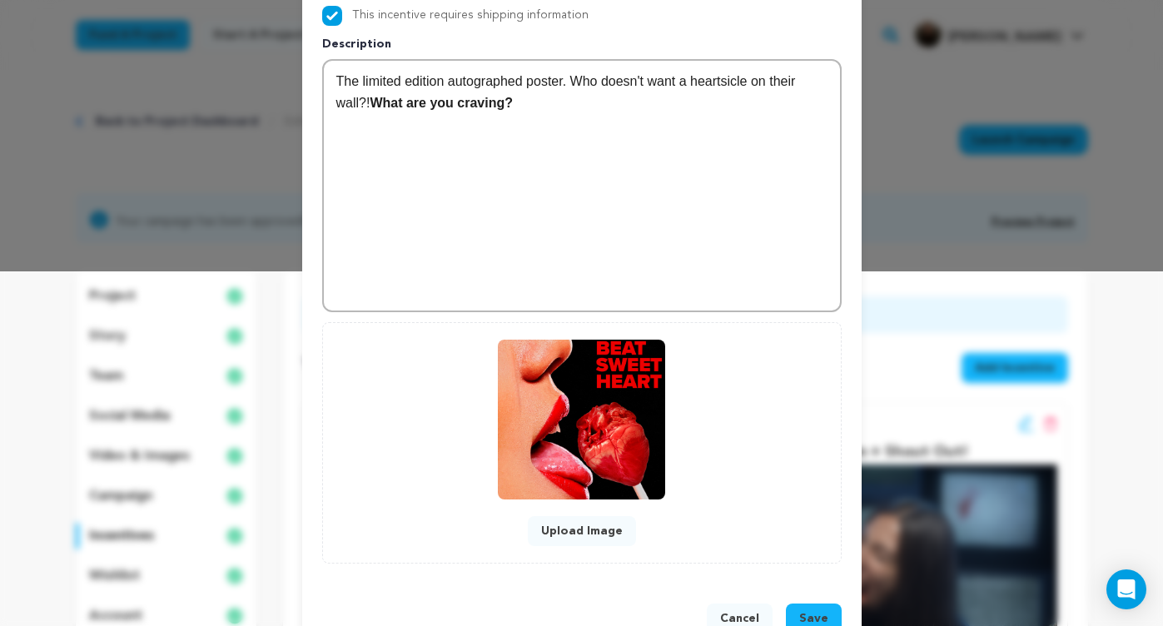
click at [825, 614] on span "Save" at bounding box center [813, 618] width 29 height 17
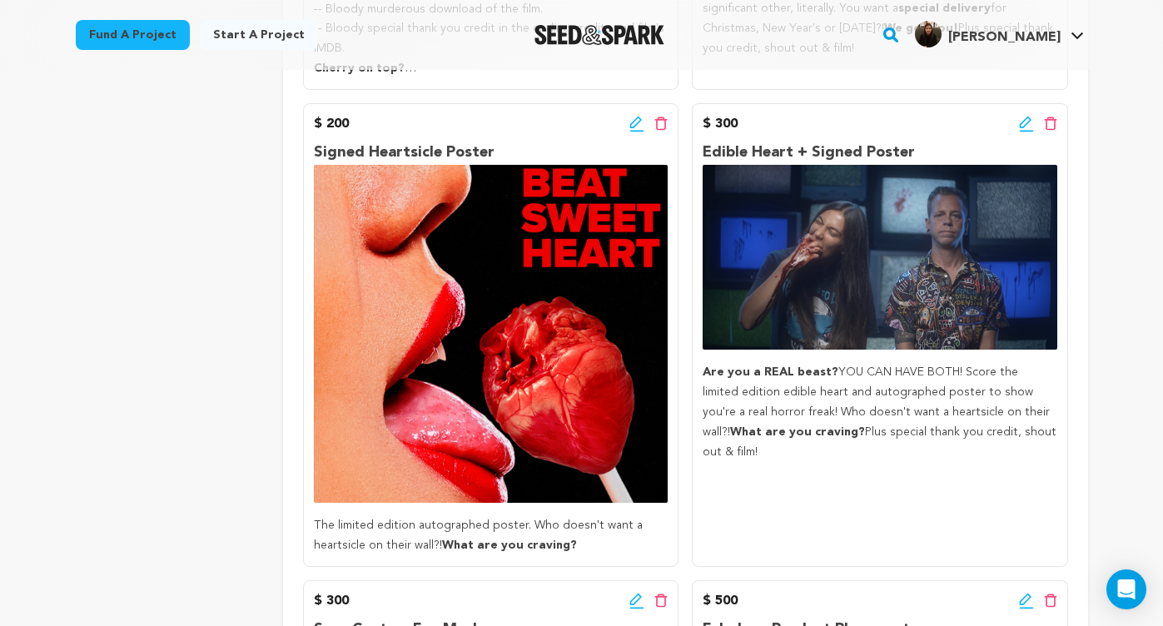
scroll to position [1013, 0]
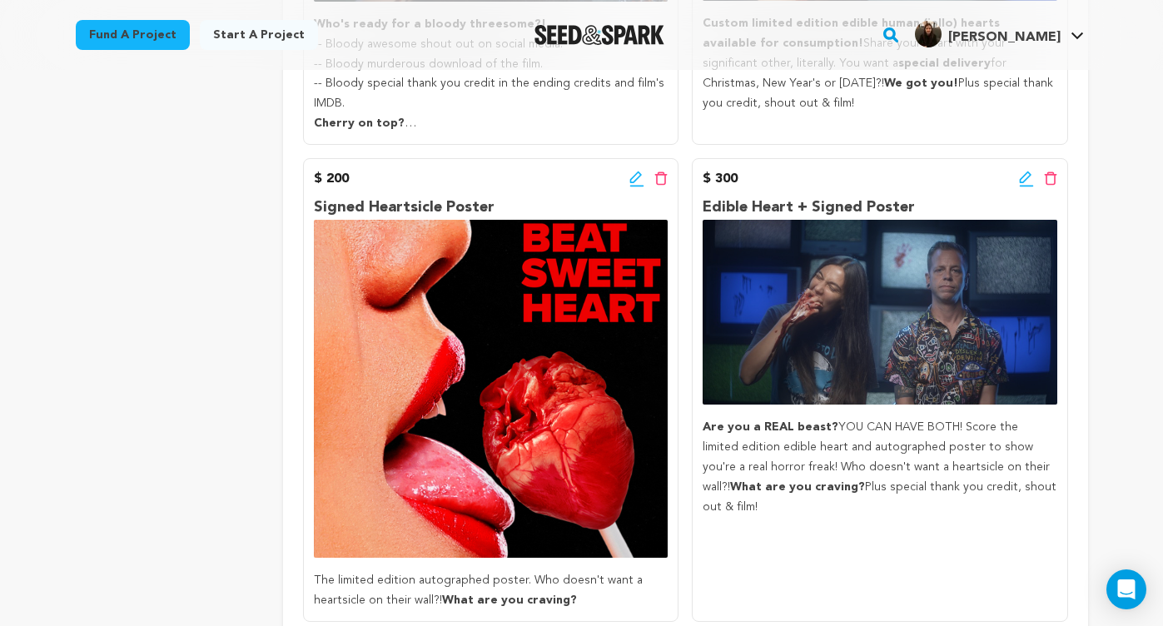
click at [634, 187] on icon at bounding box center [636, 179] width 15 height 17
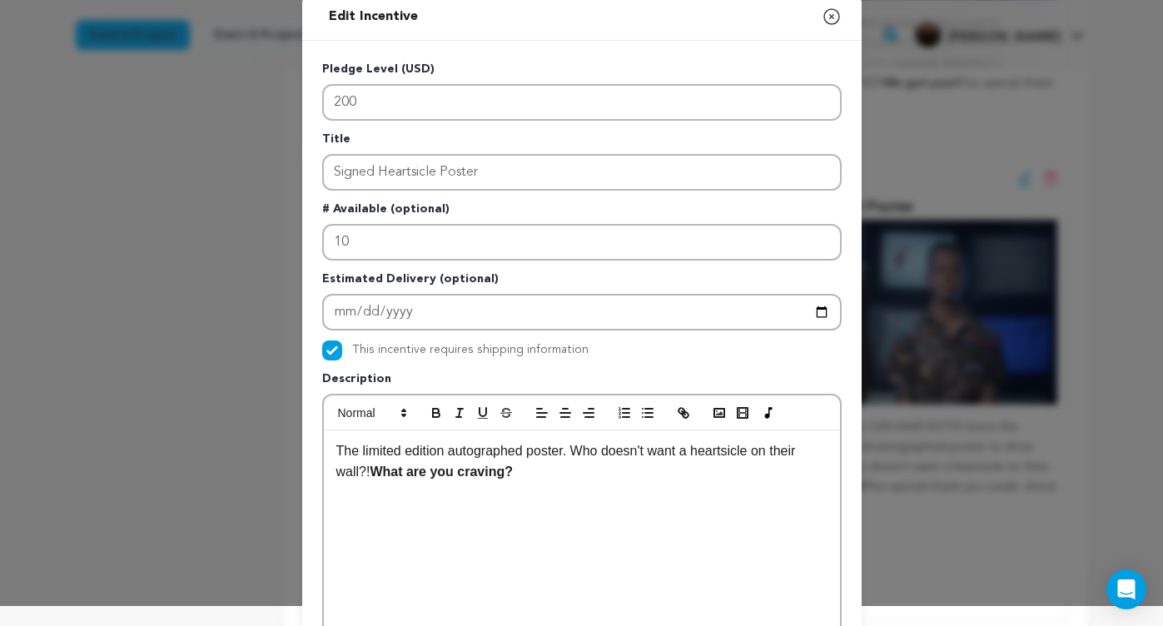
scroll to position [22, 0]
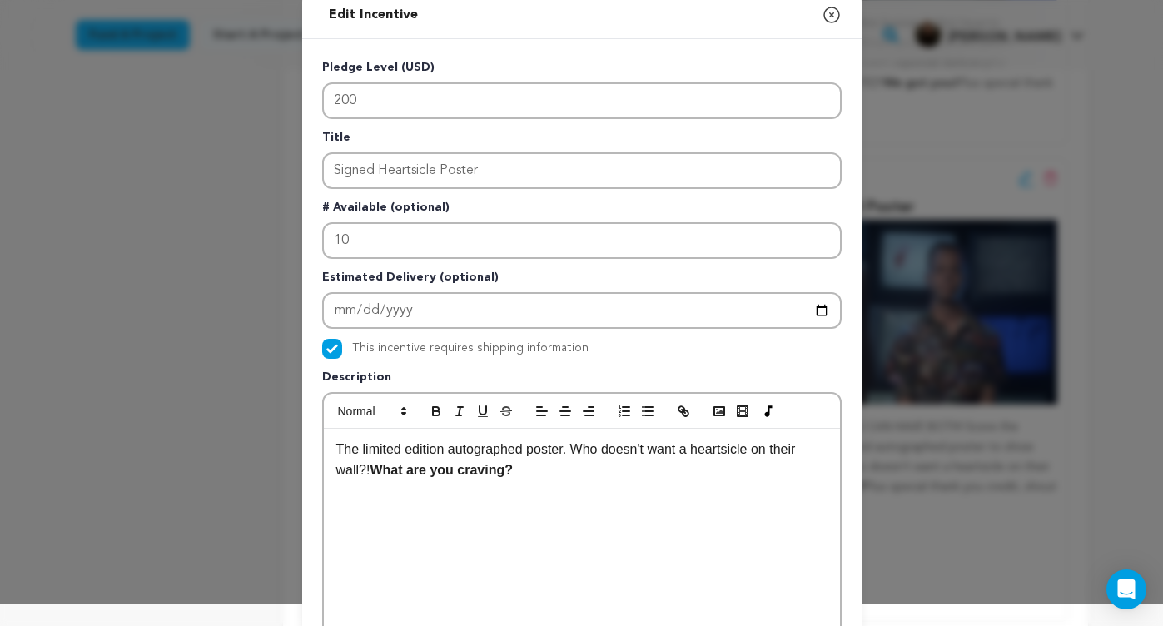
drag, startPoint x: 532, startPoint y: 471, endPoint x: 372, endPoint y: 474, distance: 159.9
click at [372, 474] on p "The limited edition autographed poster. Who doesn't want a heartsicle on their …" at bounding box center [581, 460] width 491 height 42
click at [438, 404] on button "button" at bounding box center [436, 411] width 23 height 20
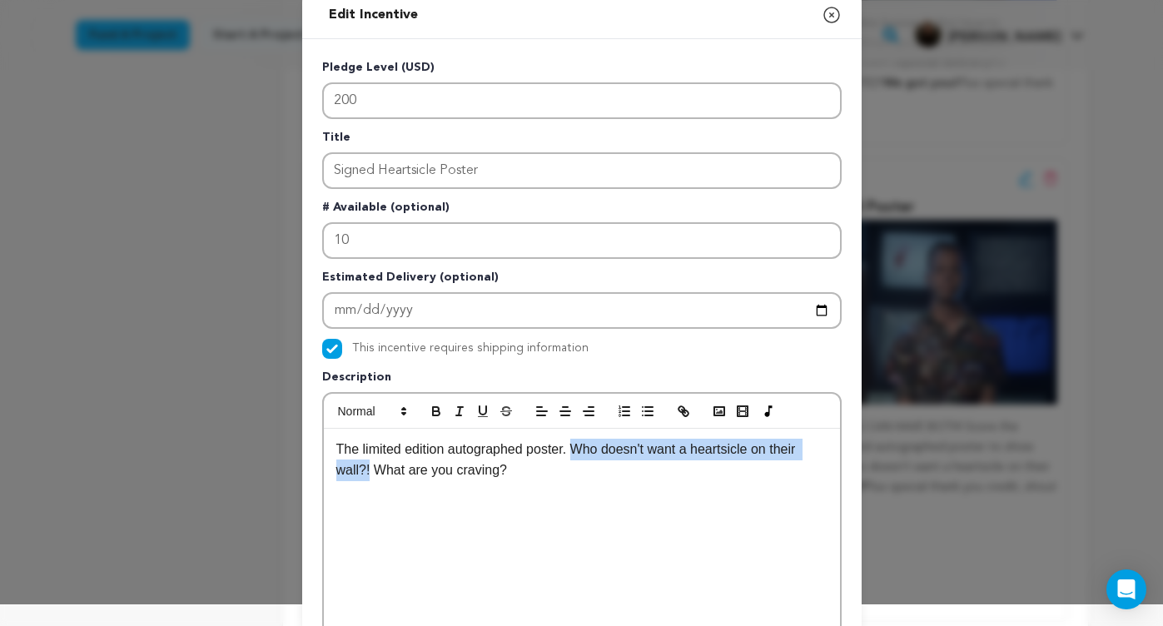
drag, startPoint x: 370, startPoint y: 470, endPoint x: 575, endPoint y: 446, distance: 206.9
click at [575, 446] on p "The limited edition autographed poster. Who doesn't want a heartsicle on their …" at bounding box center [581, 460] width 491 height 42
click at [437, 410] on icon "button" at bounding box center [436, 411] width 15 height 15
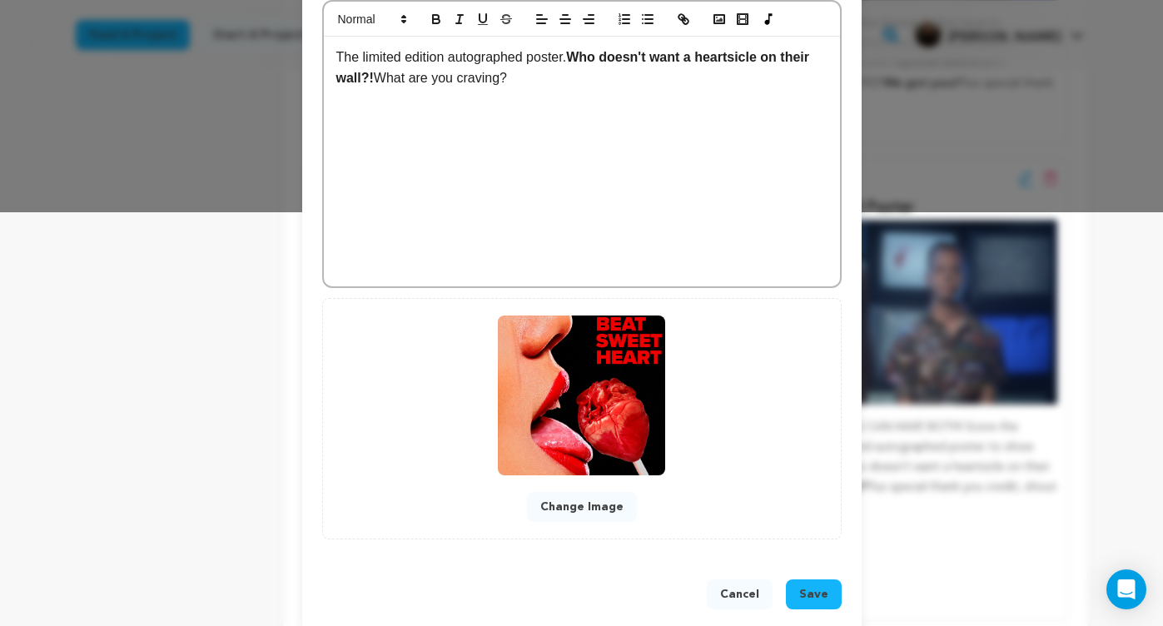
click at [837, 599] on button "Save" at bounding box center [814, 594] width 56 height 30
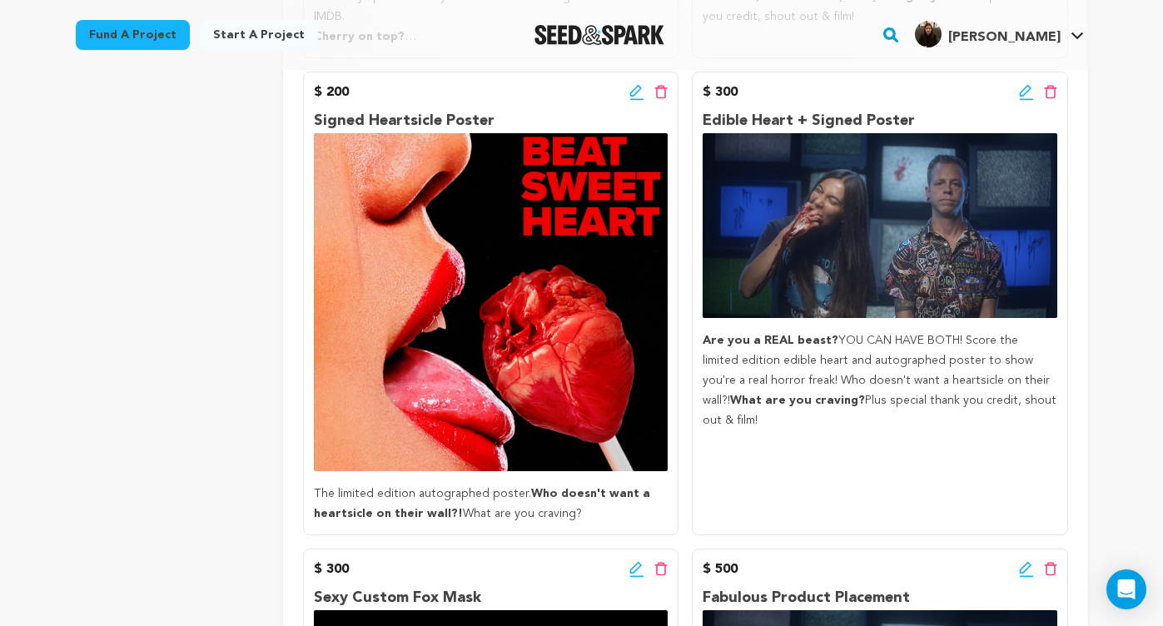
scroll to position [1381, 0]
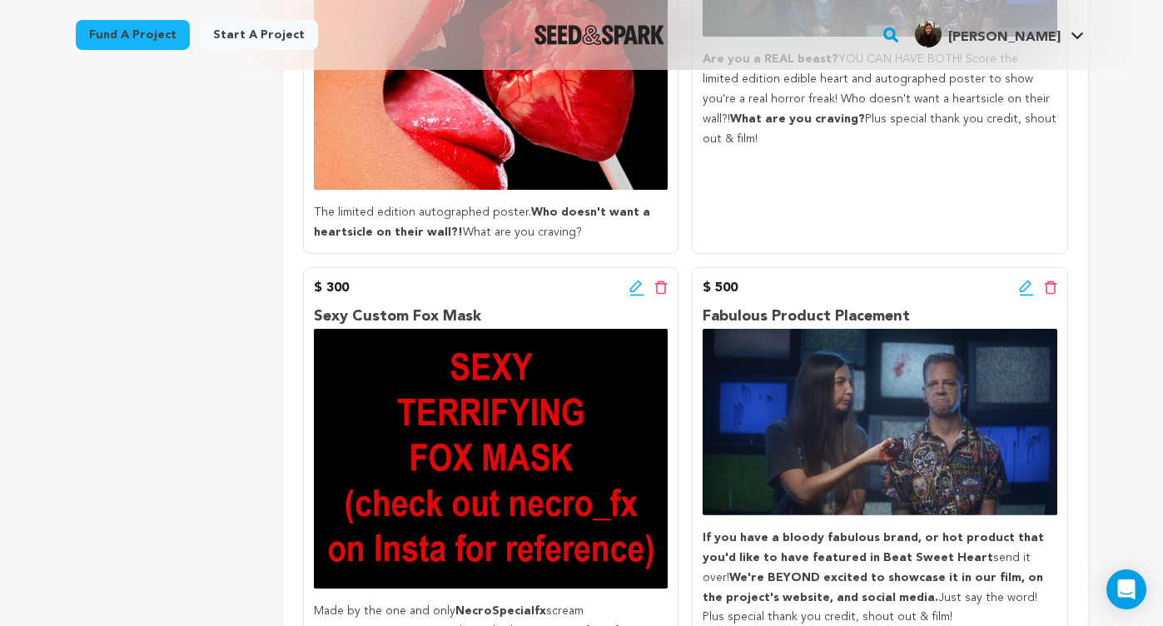
click at [635, 292] on icon at bounding box center [636, 287] width 12 height 12
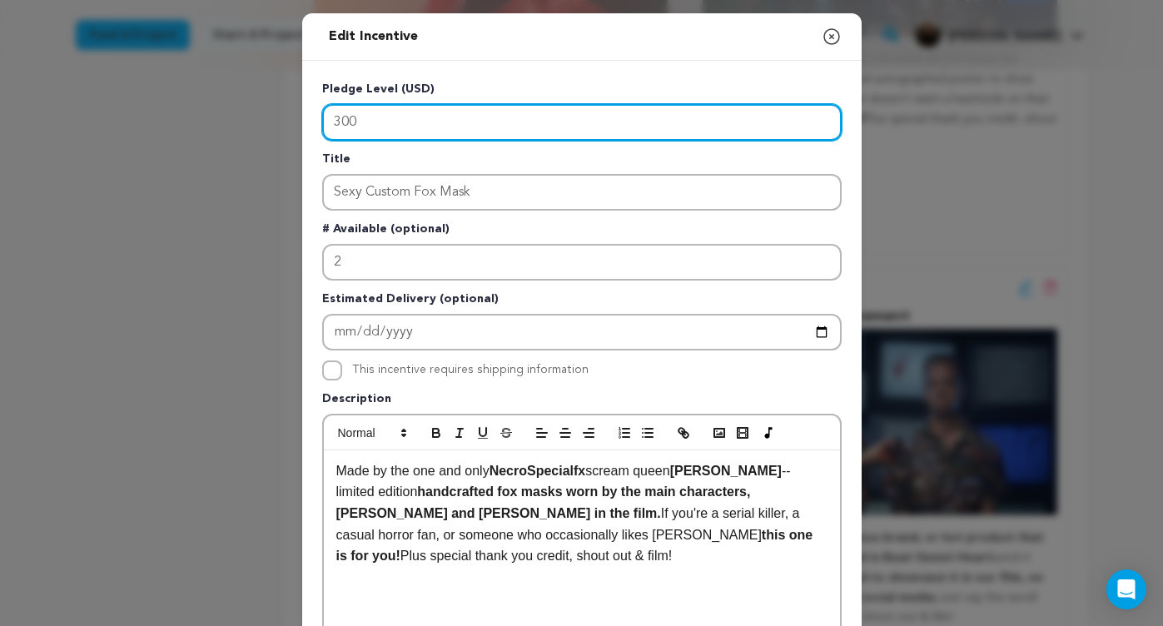
click at [367, 118] on input "300" at bounding box center [581, 122] width 519 height 37
type input "3"
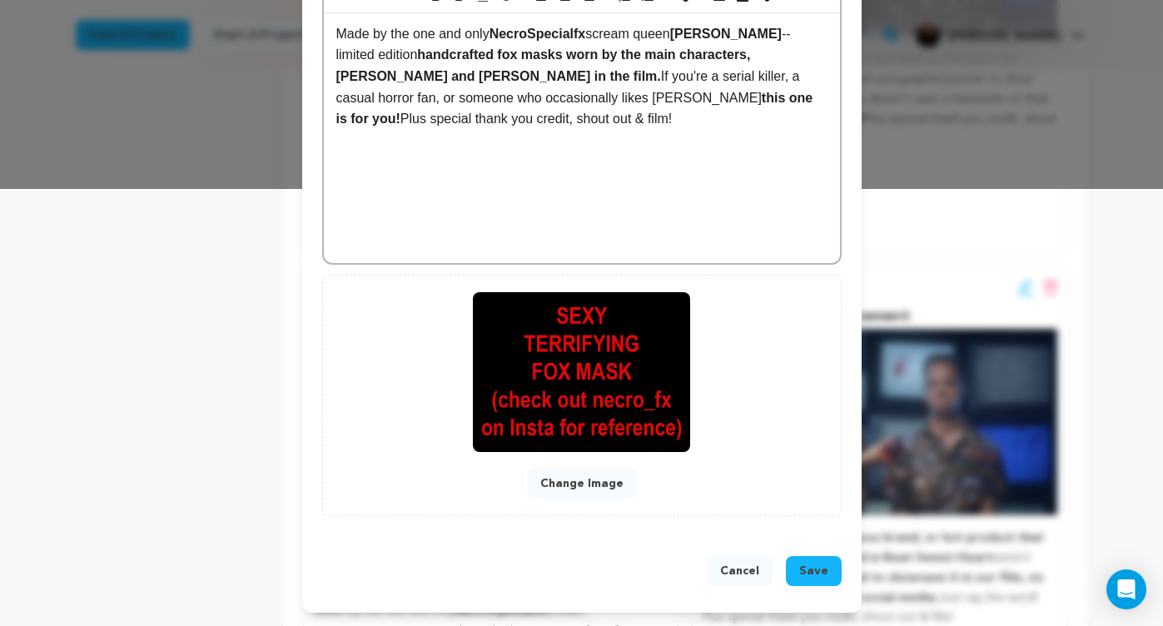
type input "500"
click at [826, 564] on span "Save" at bounding box center [813, 571] width 29 height 17
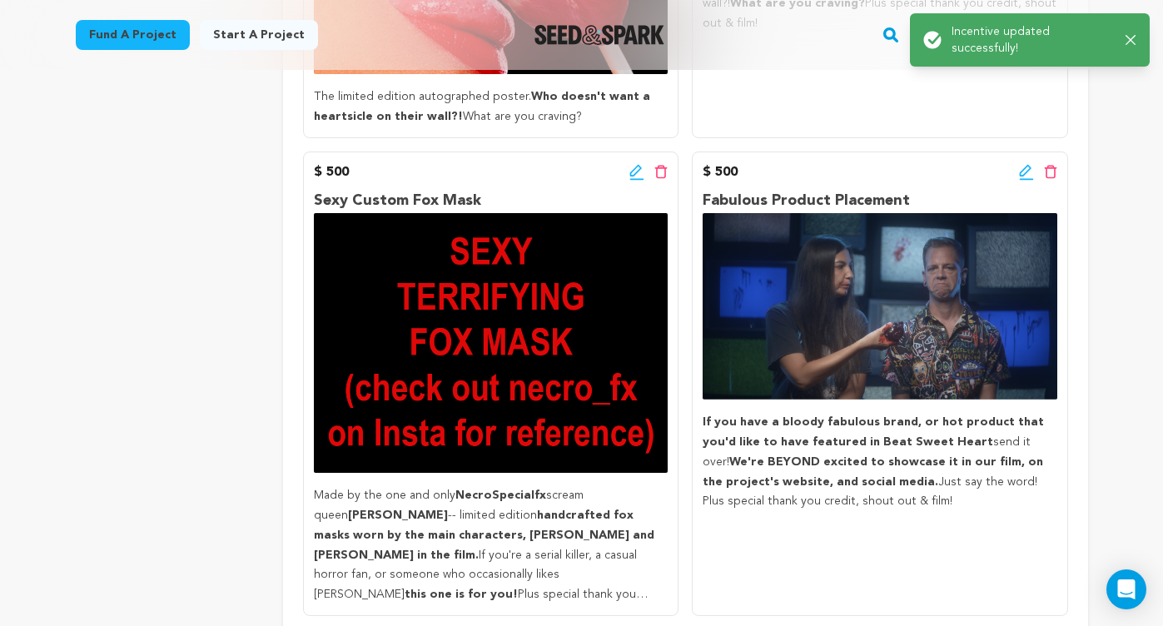
scroll to position [1499, 0]
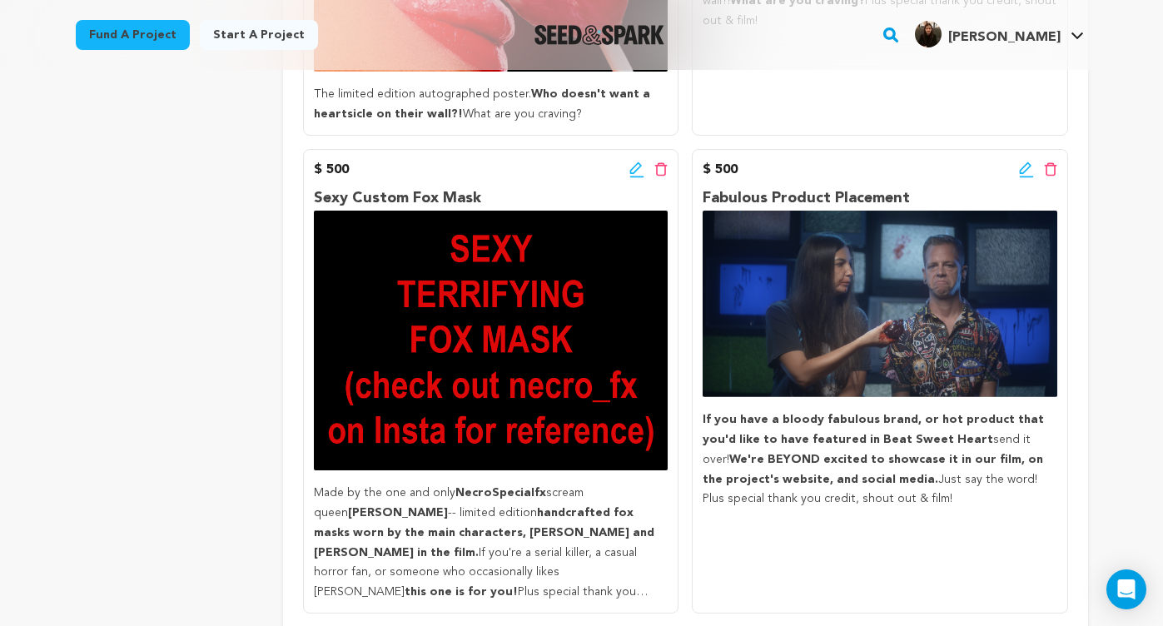
click at [1024, 178] on icon at bounding box center [1026, 170] width 15 height 17
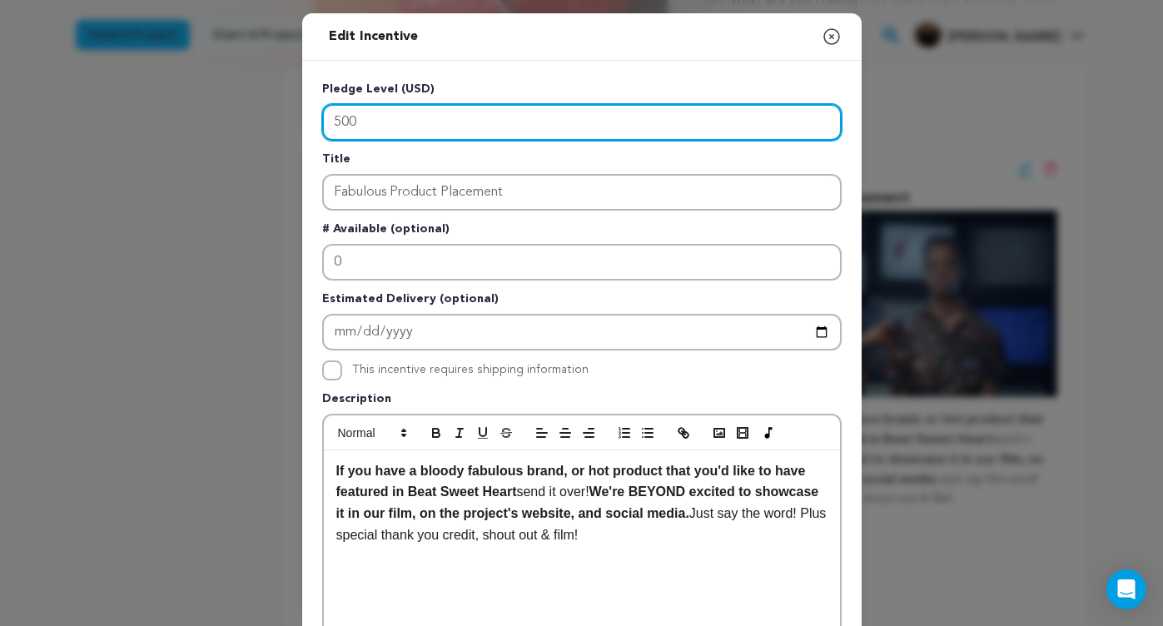
click at [444, 122] on input "500" at bounding box center [581, 122] width 519 height 37
type input "5"
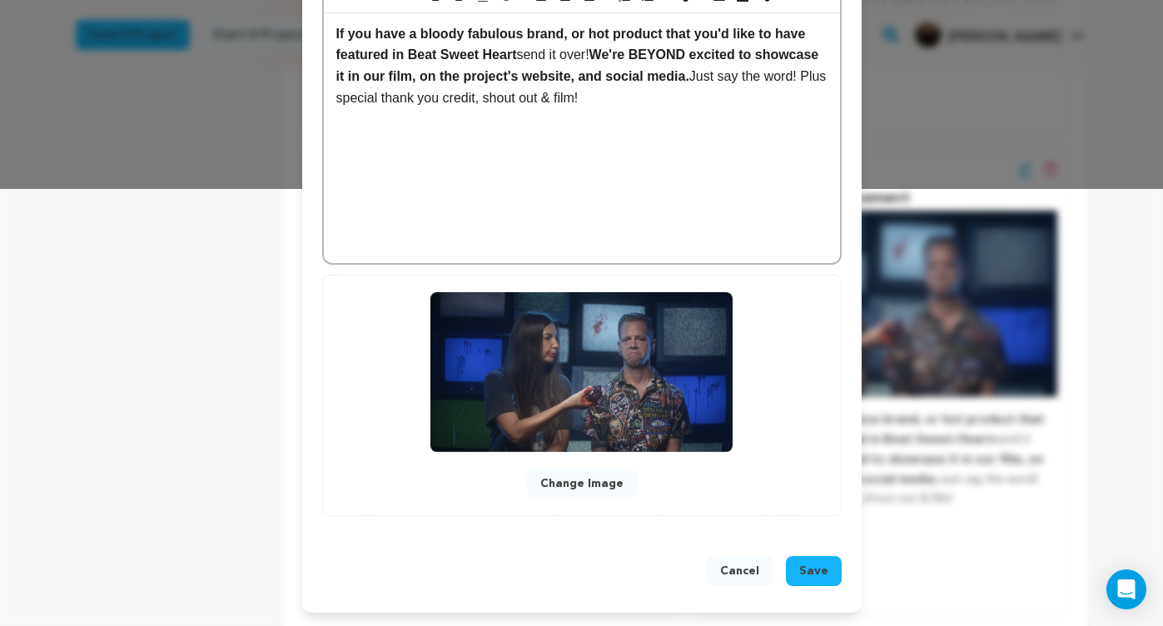
type input "750"
click at [809, 575] on span "Save" at bounding box center [813, 571] width 29 height 17
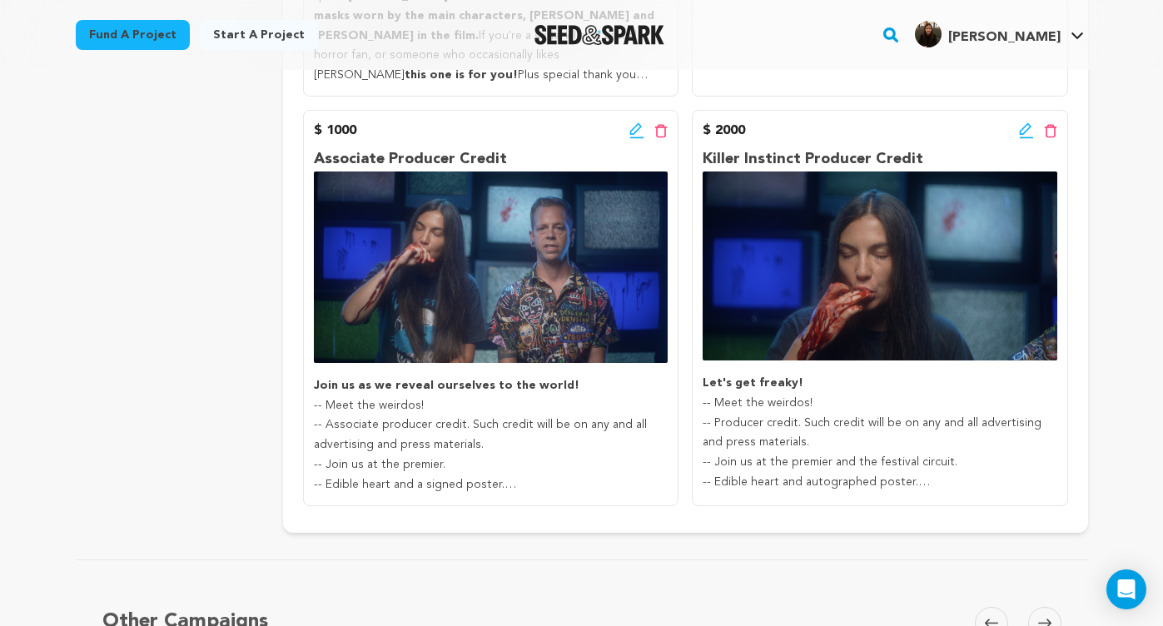
scroll to position [1951, 0]
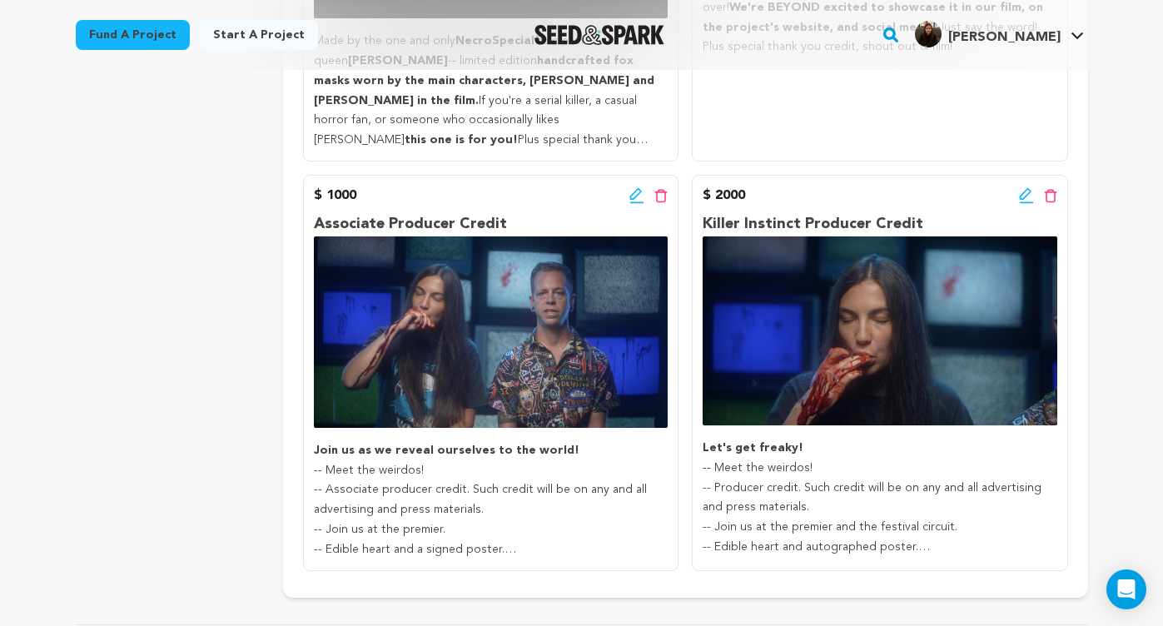
click at [638, 200] on icon at bounding box center [636, 194] width 12 height 12
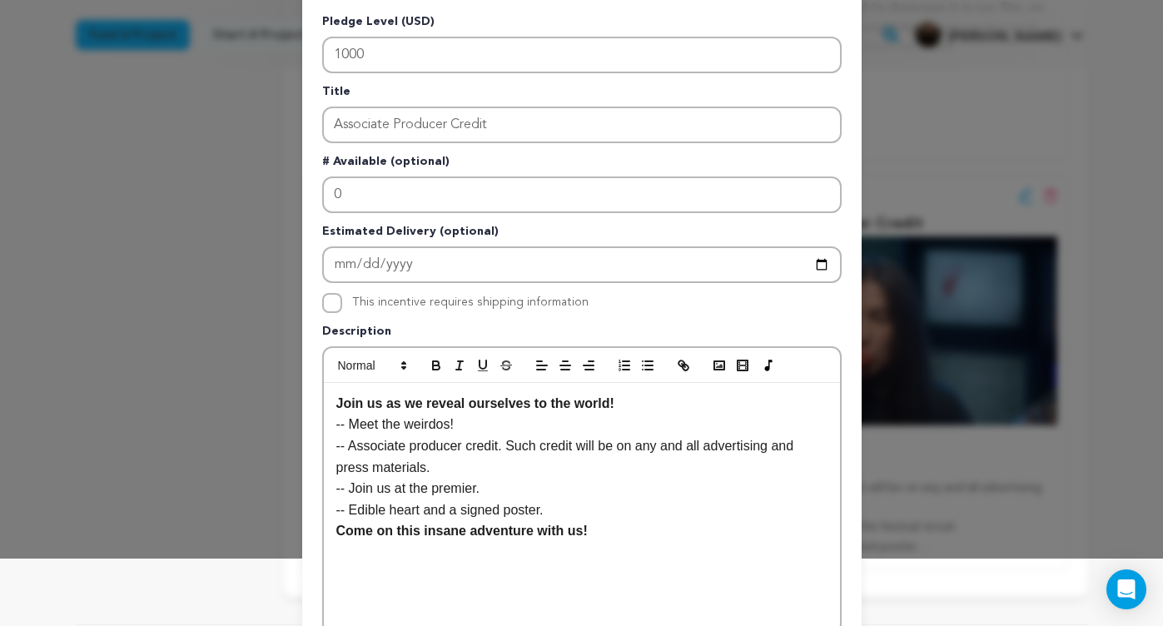
scroll to position [84, 0]
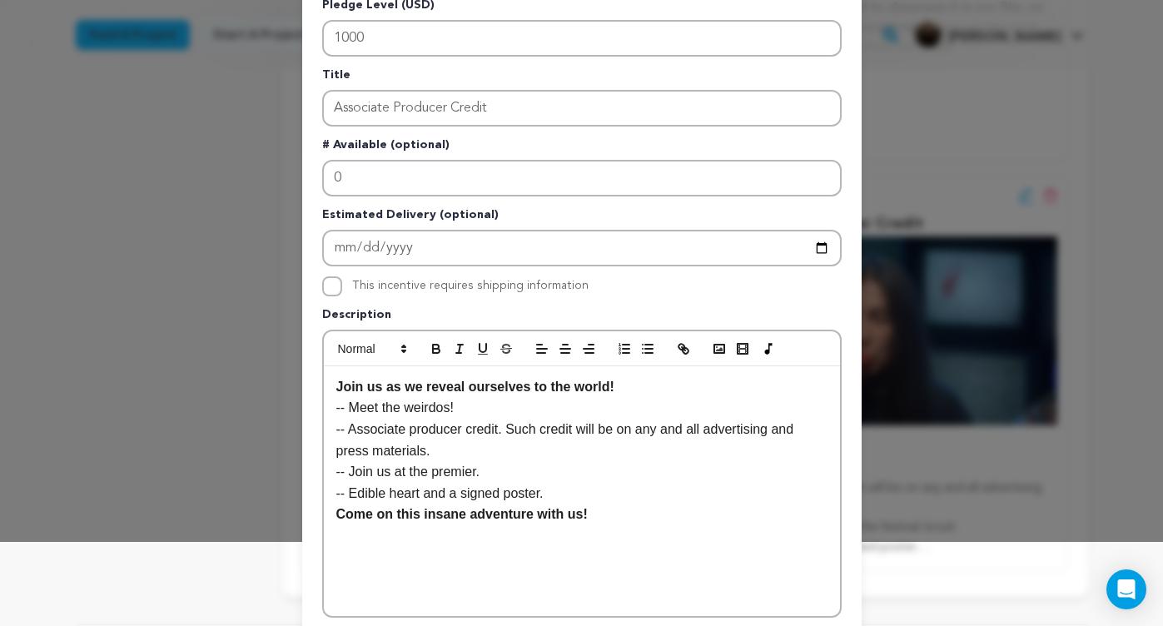
click at [503, 471] on p "-- Join us at the premier." at bounding box center [581, 472] width 491 height 22
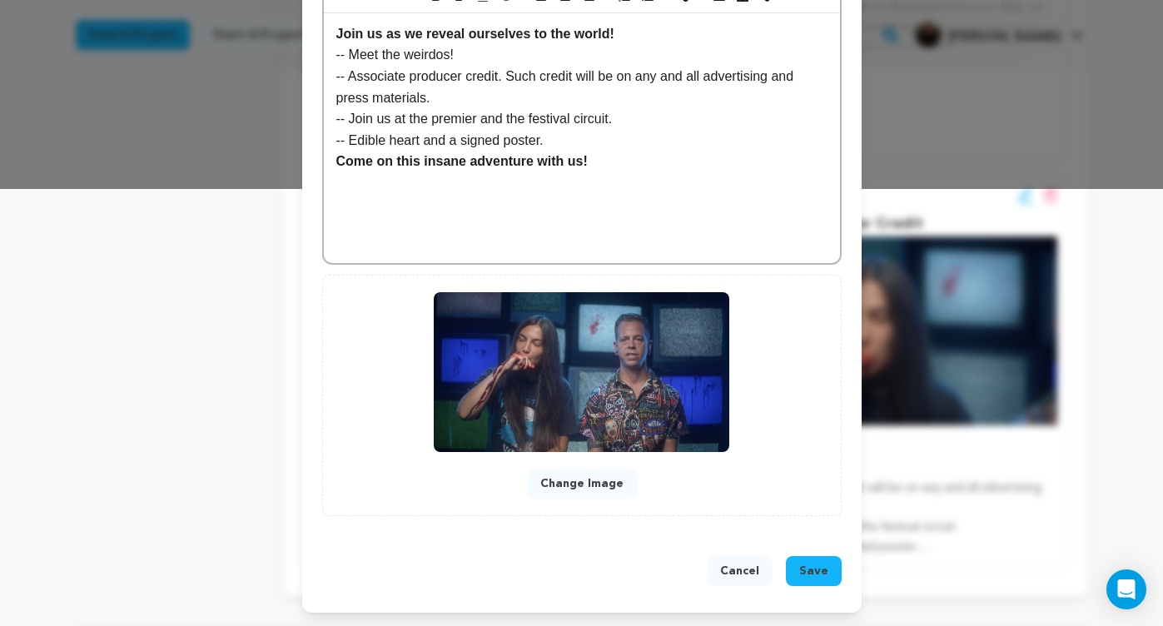
click at [827, 564] on span "Save" at bounding box center [813, 571] width 29 height 17
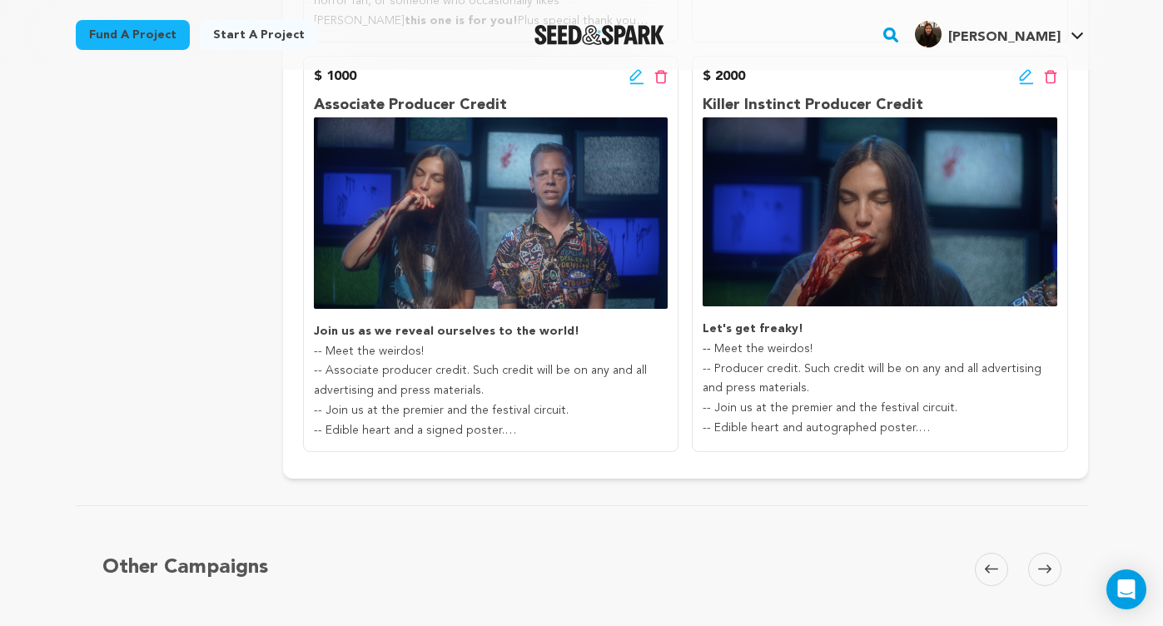
scroll to position [2034, 0]
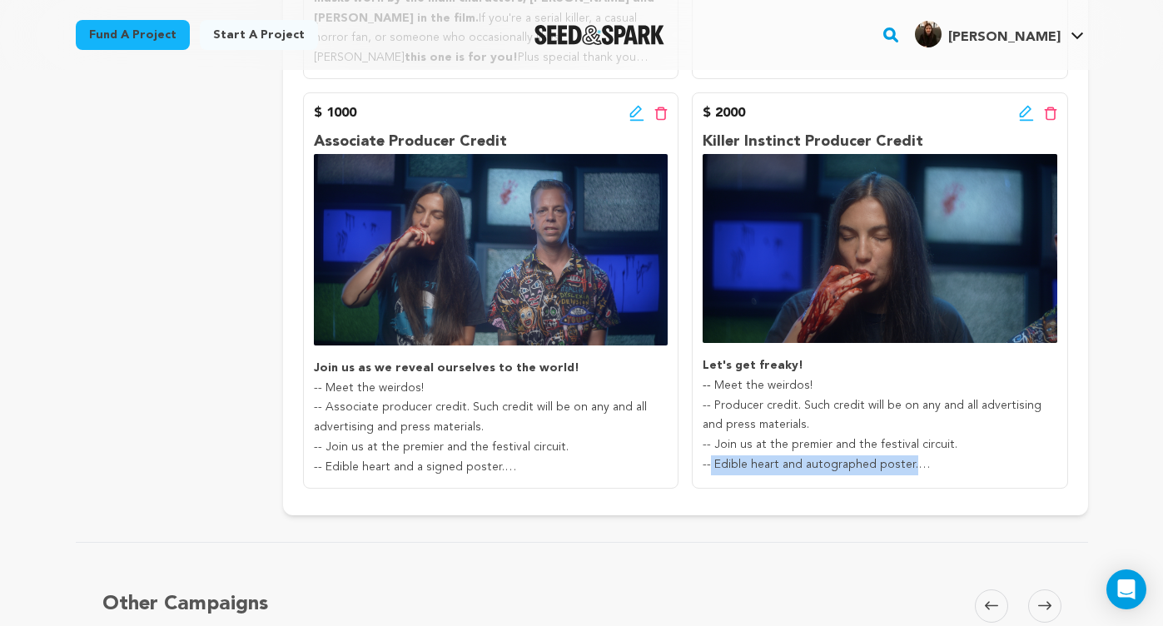
drag, startPoint x: 917, startPoint y: 485, endPoint x: 711, endPoint y: 486, distance: 206.5
click at [711, 475] on p "-- Edible heart and autographed poster." at bounding box center [880, 465] width 354 height 20
copy p "Edible heart and autographed poster."
click at [632, 117] on icon at bounding box center [636, 112] width 12 height 12
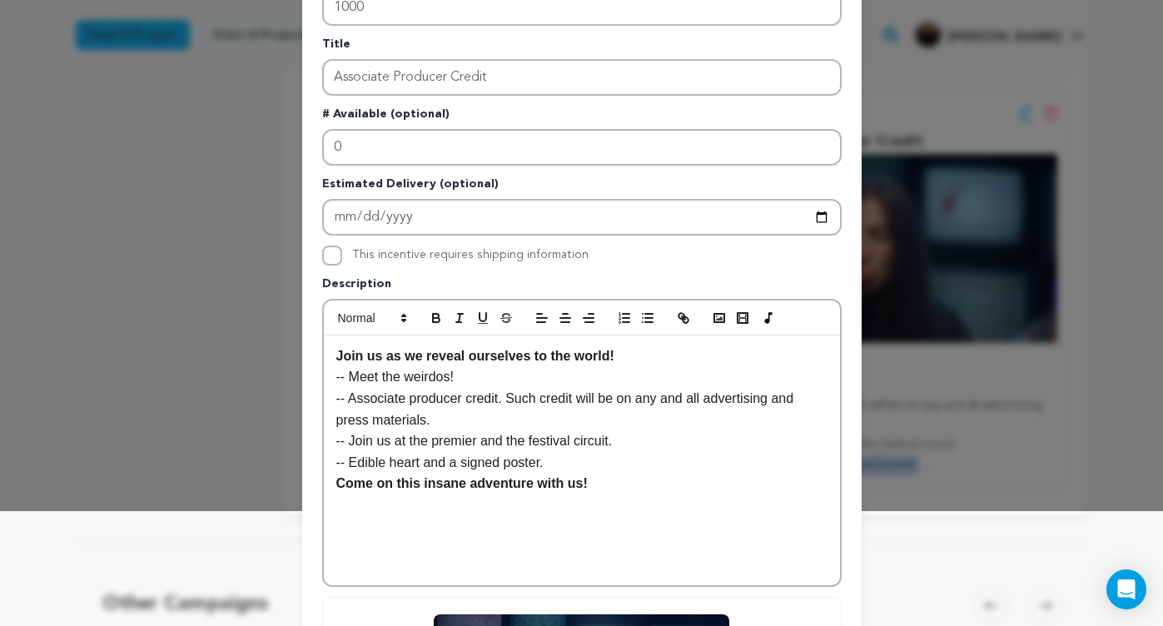
scroll to position [122, 0]
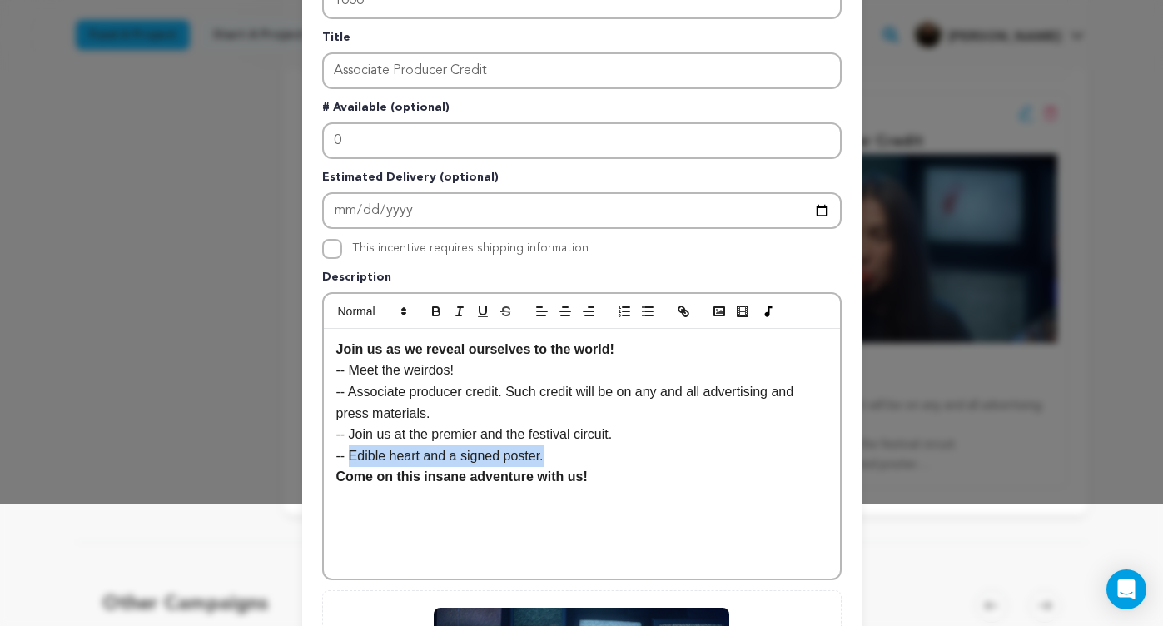
drag, startPoint x: 563, startPoint y: 451, endPoint x: 351, endPoint y: 453, distance: 211.5
click at [351, 453] on p "-- Edible heart and a signed poster." at bounding box center [581, 456] width 491 height 22
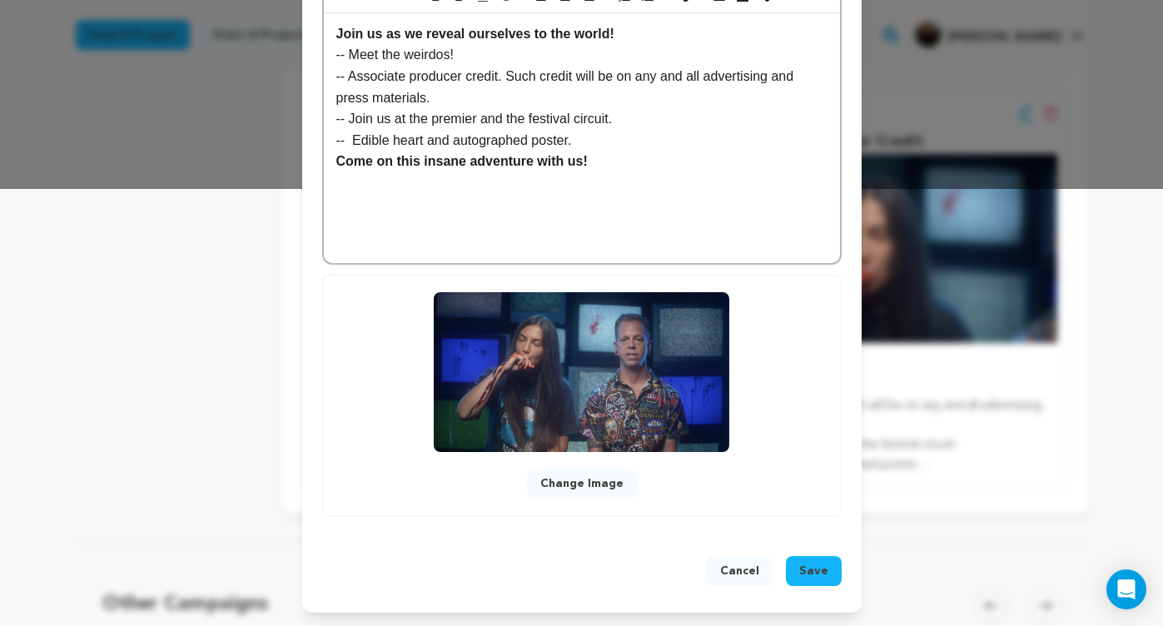
click at [810, 558] on button "Save" at bounding box center [814, 571] width 56 height 30
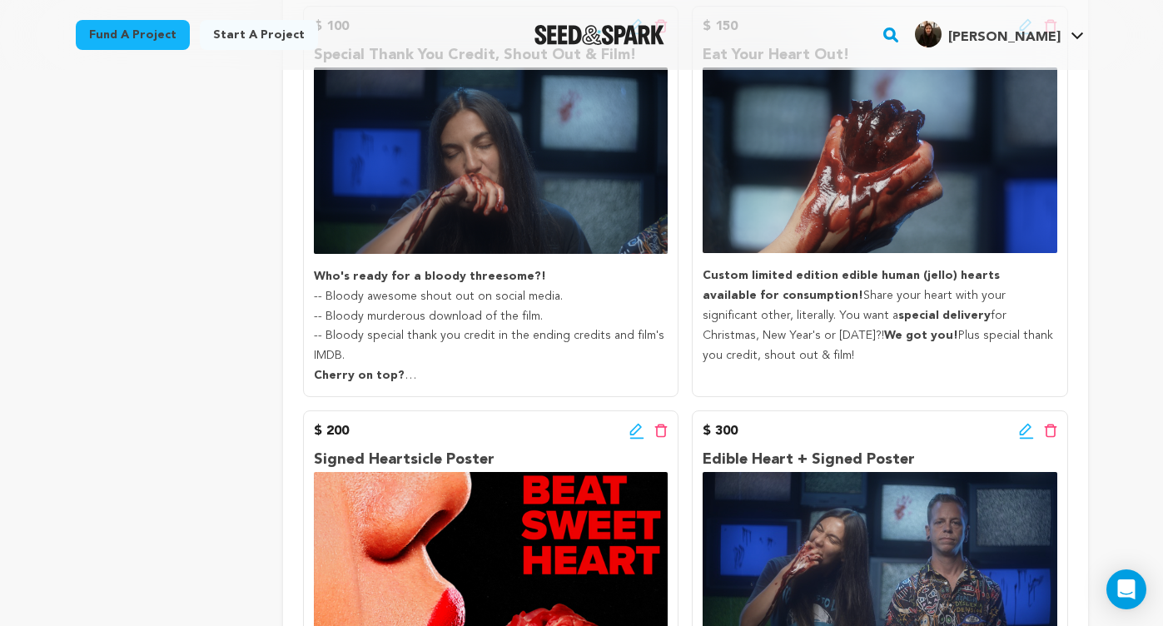
scroll to position [760, 0]
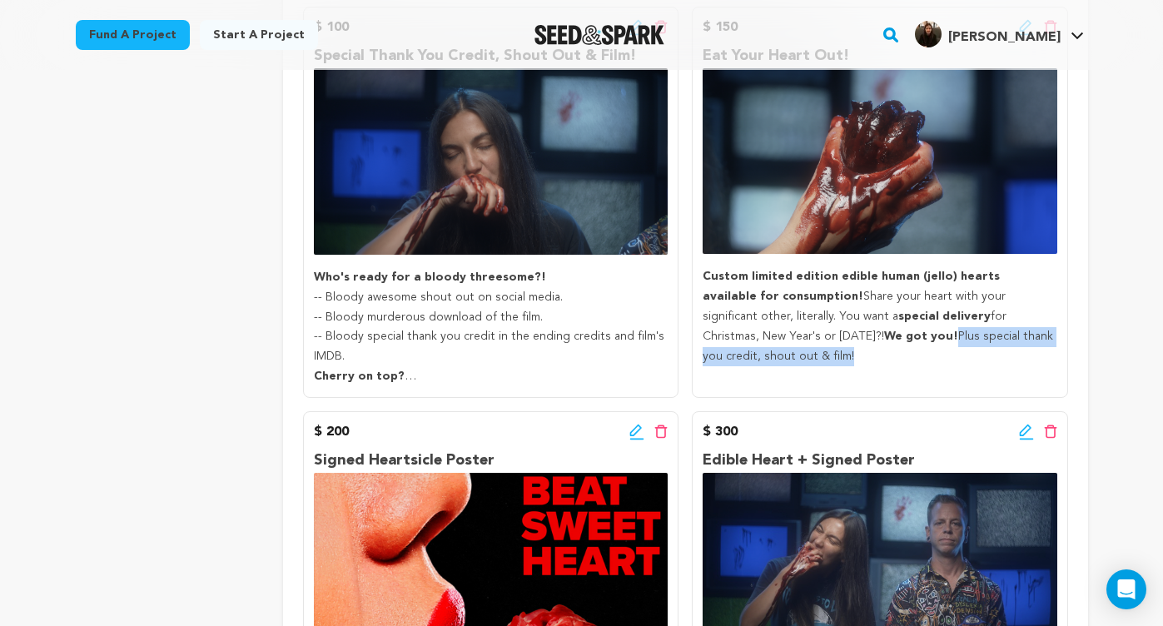
drag, startPoint x: 1046, startPoint y: 322, endPoint x: 809, endPoint y: 331, distance: 237.4
click at [809, 331] on p "Custom limited edition edible human (jello) hearts available for consumption! S…" at bounding box center [880, 316] width 354 height 99
copy p "Plus special thank you credit, shout out & film!"
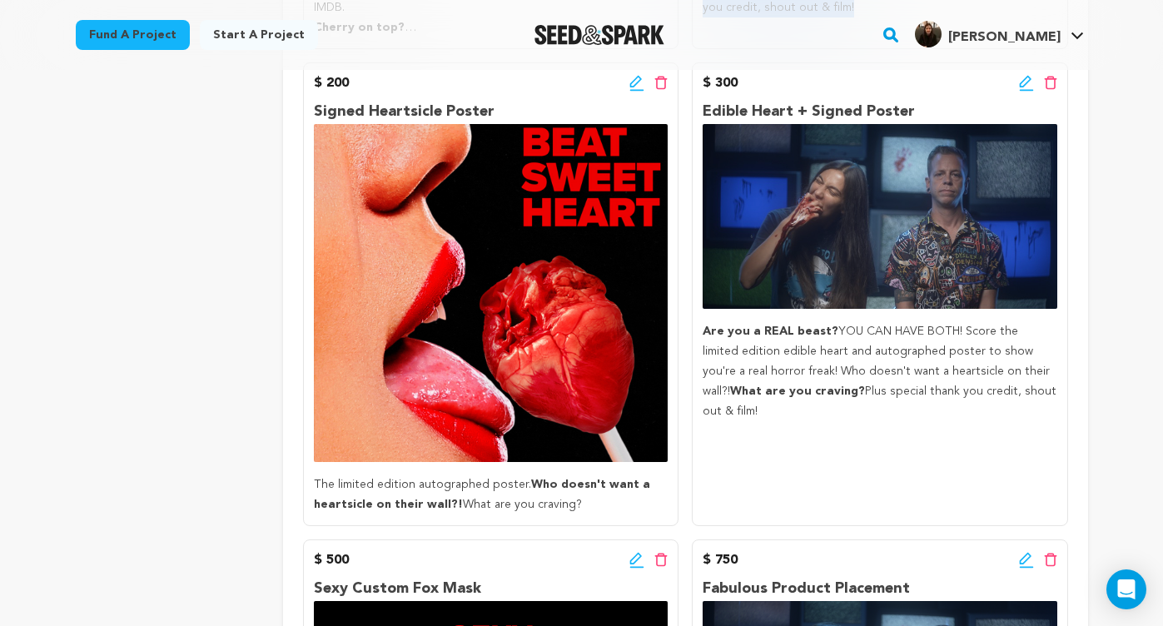
scroll to position [1096, 0]
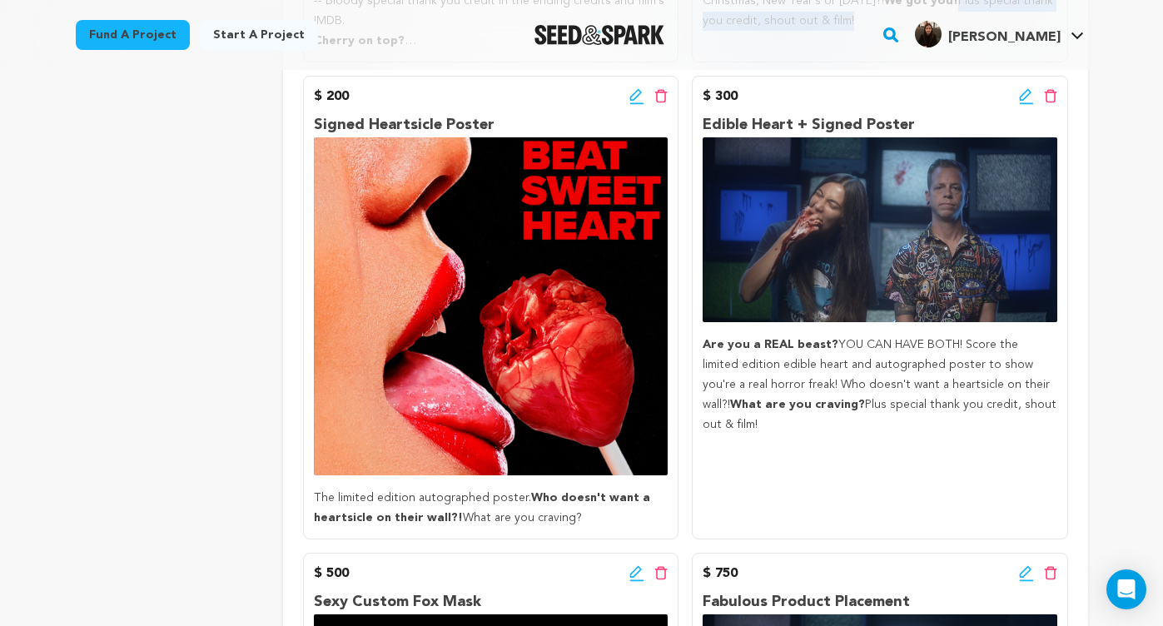
click at [631, 101] on icon at bounding box center [636, 95] width 12 height 12
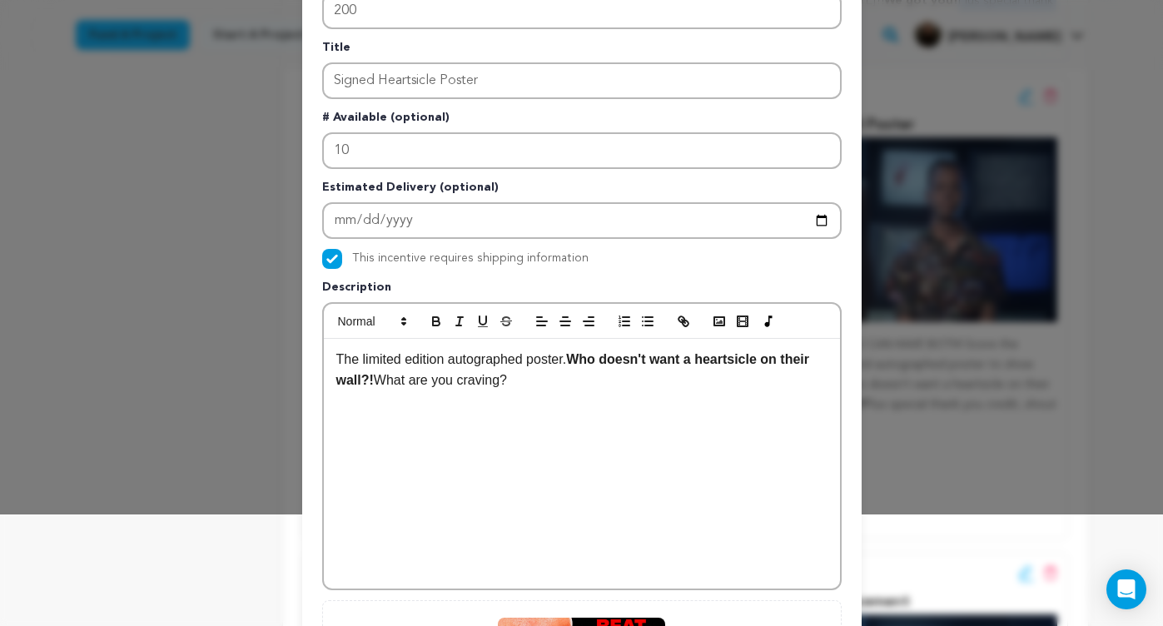
scroll to position [122, 0]
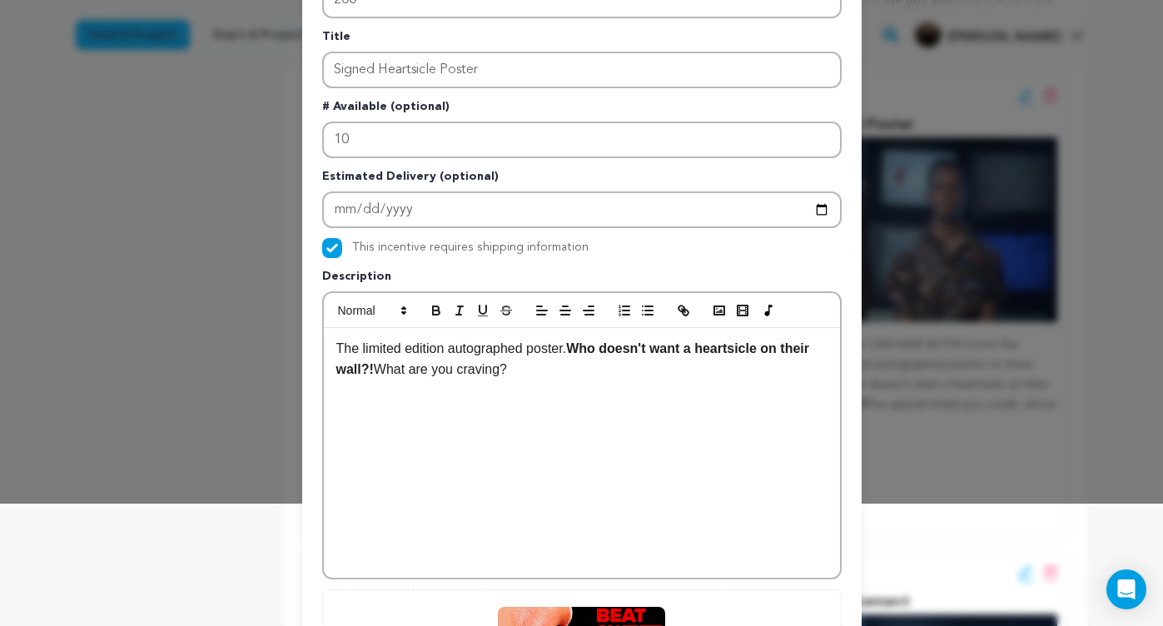
click at [539, 381] on div "The limited edition autographed poster. Who doesn't want a heartsicle on their …" at bounding box center [582, 453] width 516 height 250
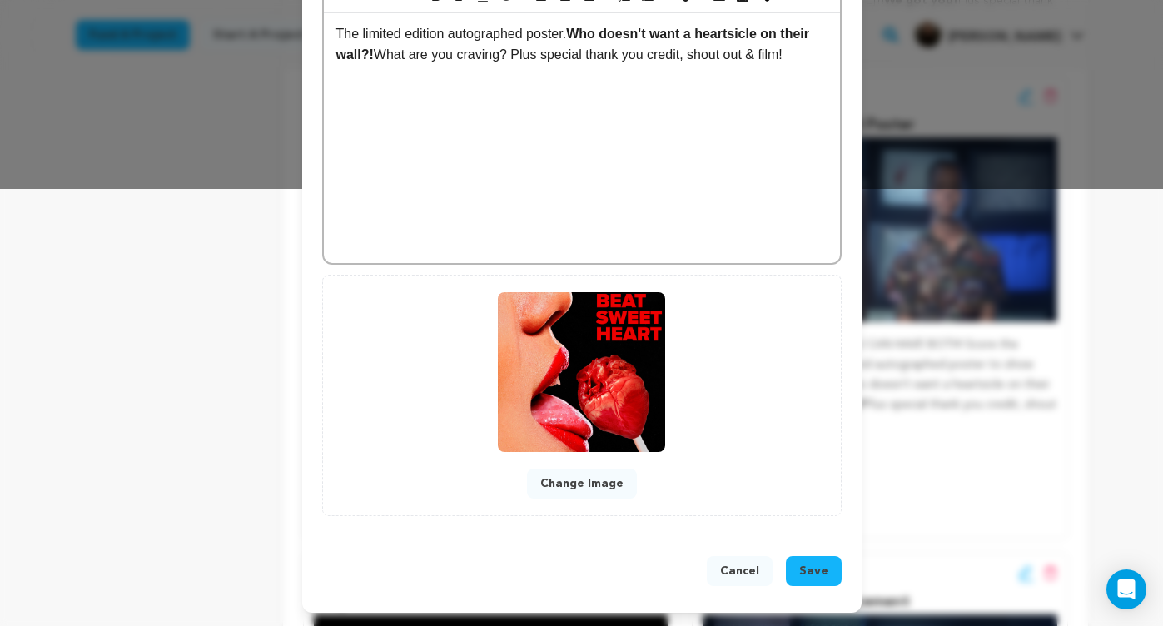
scroll to position [438, 0]
click at [823, 564] on span "Save" at bounding box center [813, 571] width 29 height 17
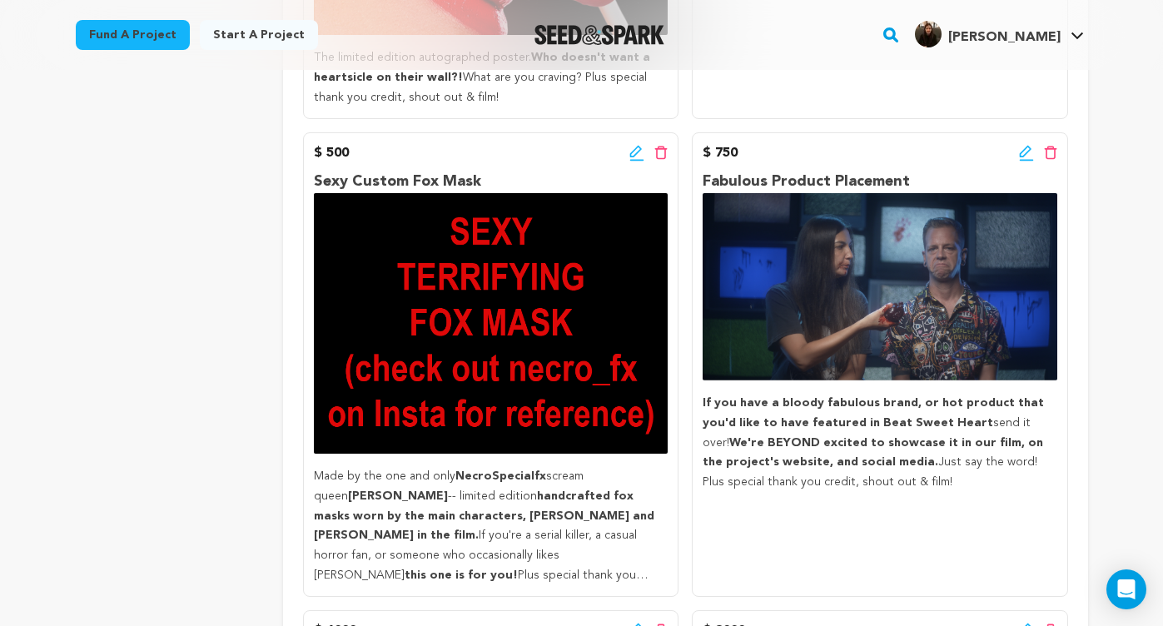
scroll to position [1539, 0]
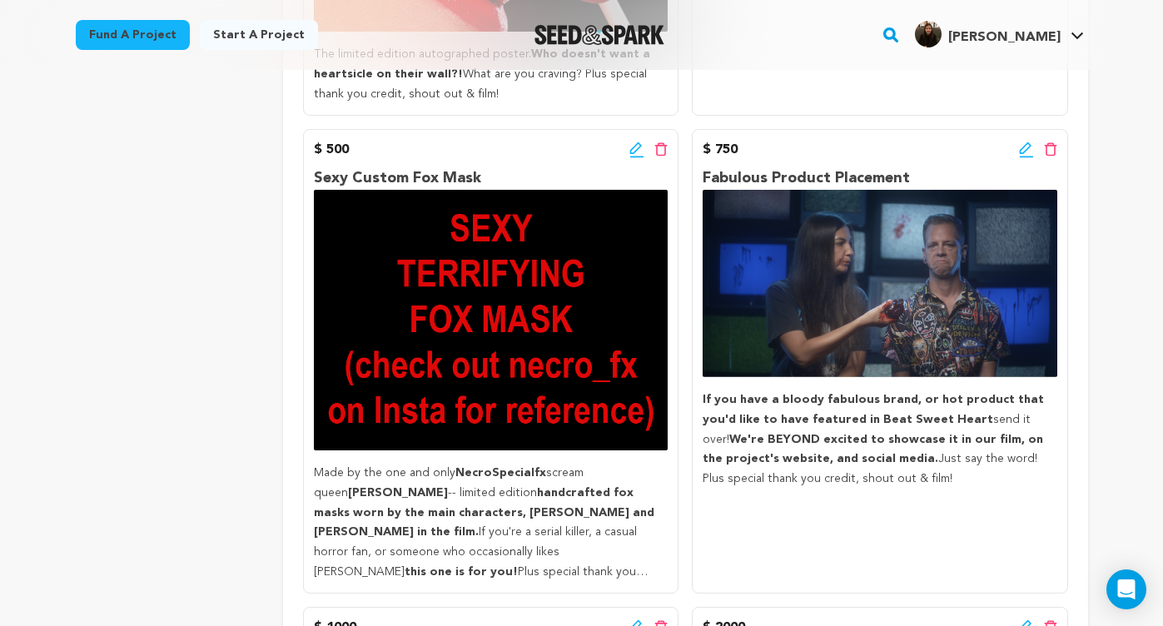
click at [635, 158] on icon at bounding box center [636, 150] width 15 height 17
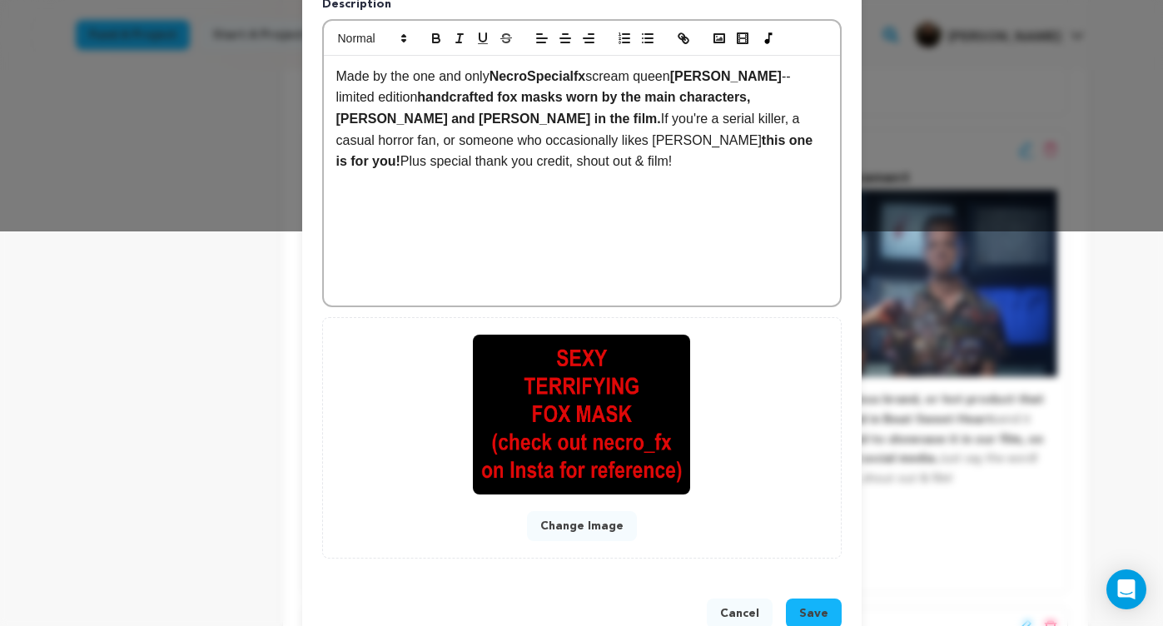
scroll to position [433, 0]
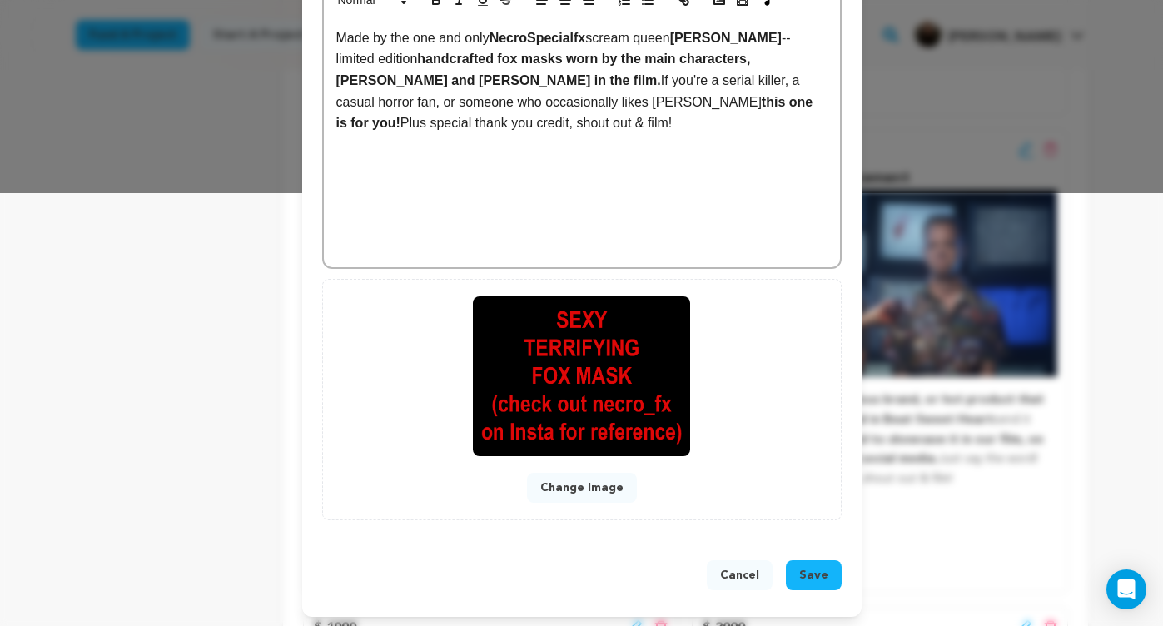
click at [827, 574] on span "Save" at bounding box center [813, 575] width 29 height 17
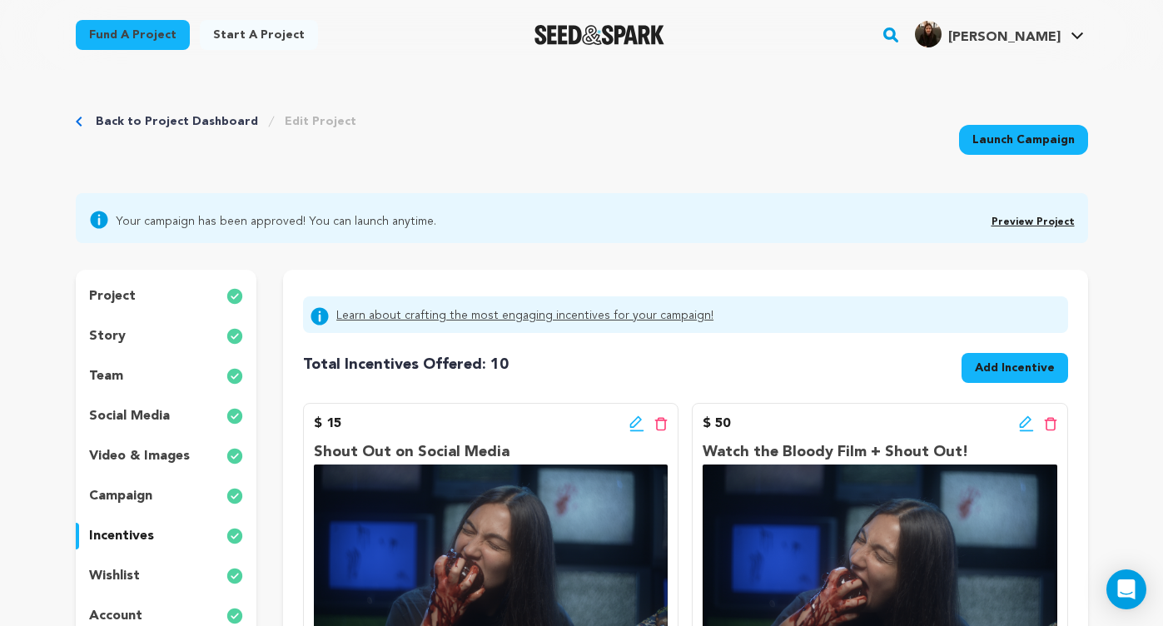
scroll to position [0, 0]
click at [126, 336] on div "story" at bounding box center [166, 336] width 181 height 27
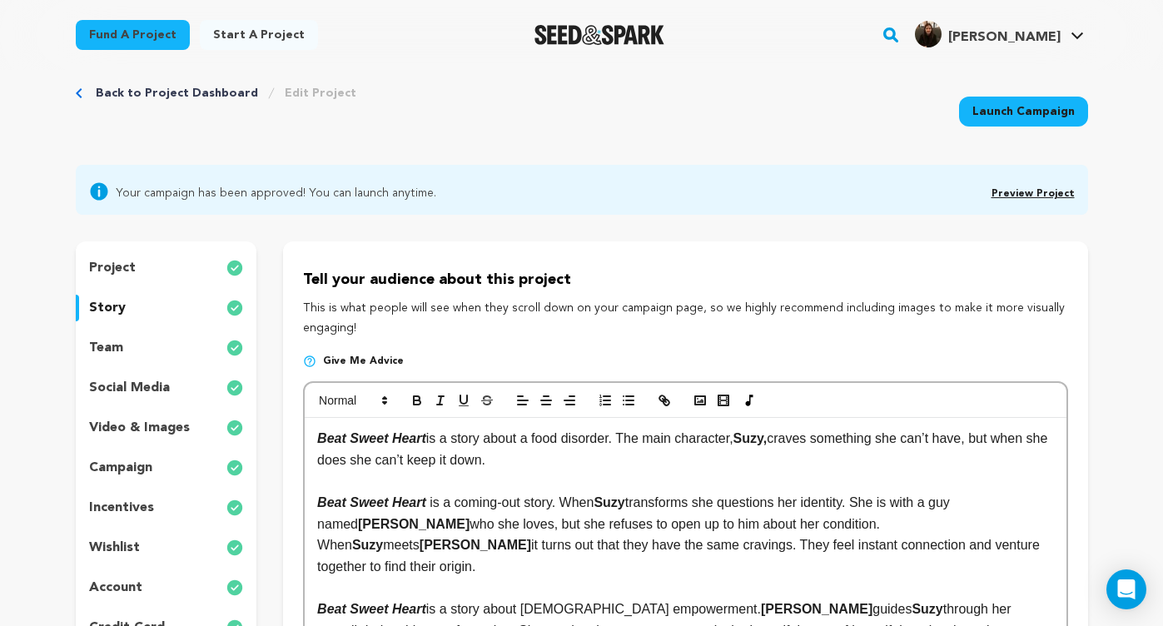
scroll to position [12, 0]
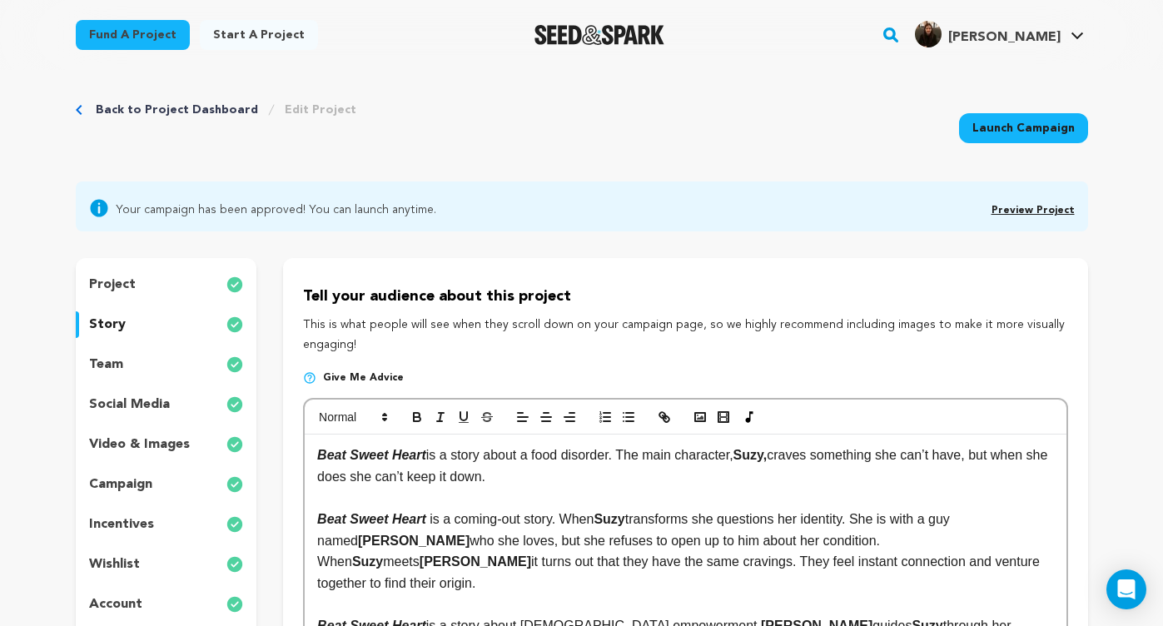
click at [123, 282] on p "project" at bounding box center [112, 285] width 47 height 20
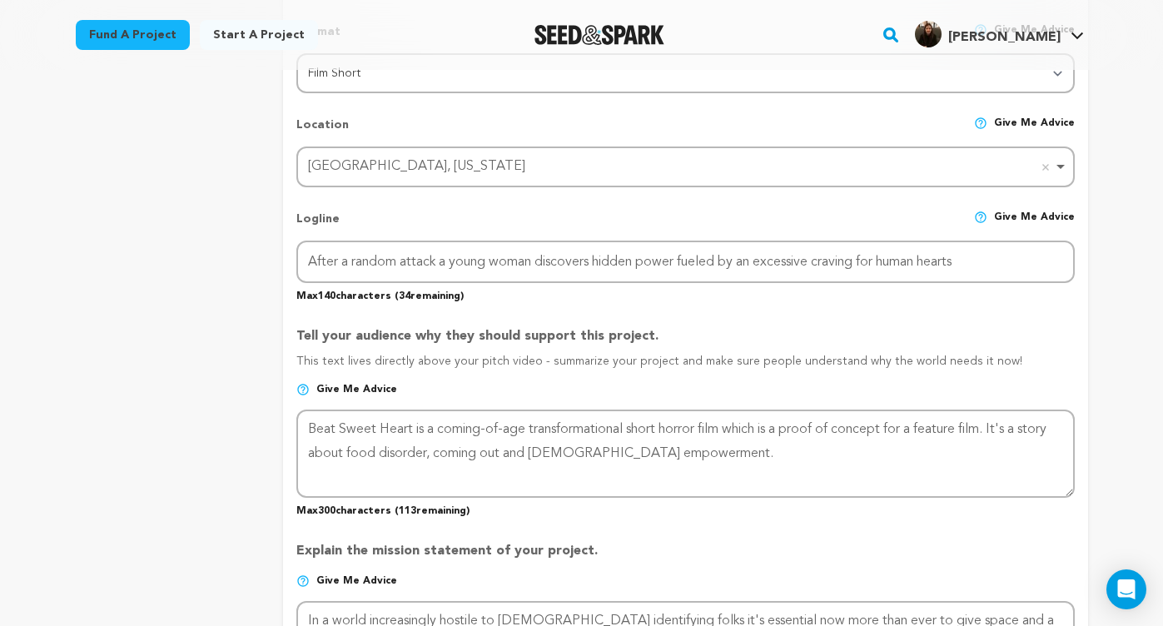
scroll to position [713, 0]
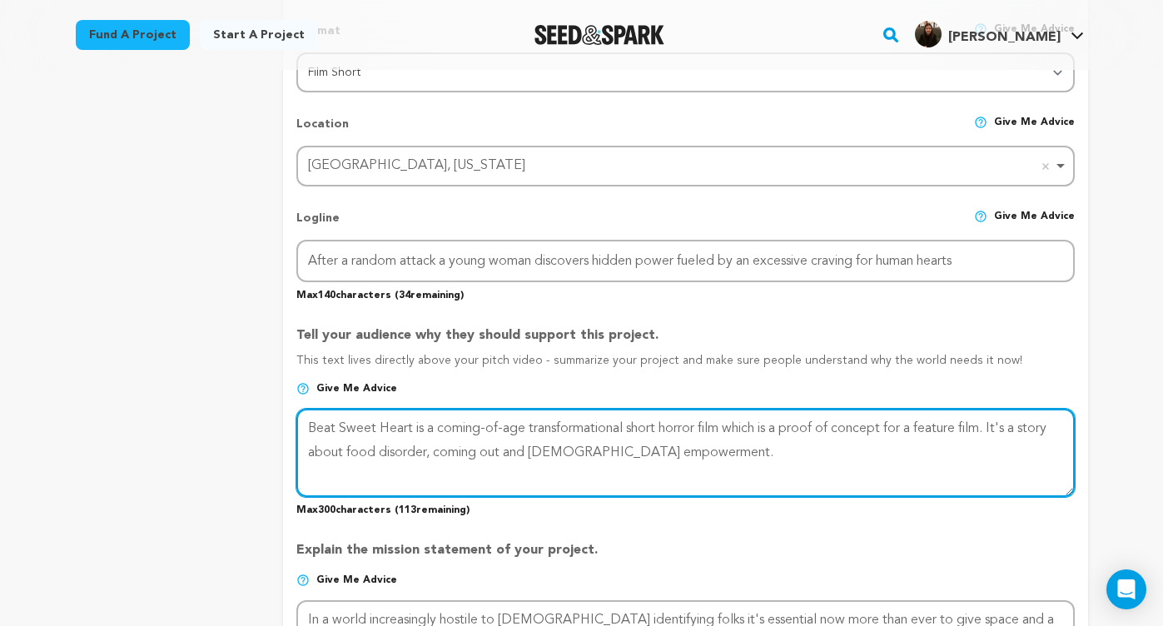
click at [674, 445] on textarea at bounding box center [685, 453] width 778 height 88
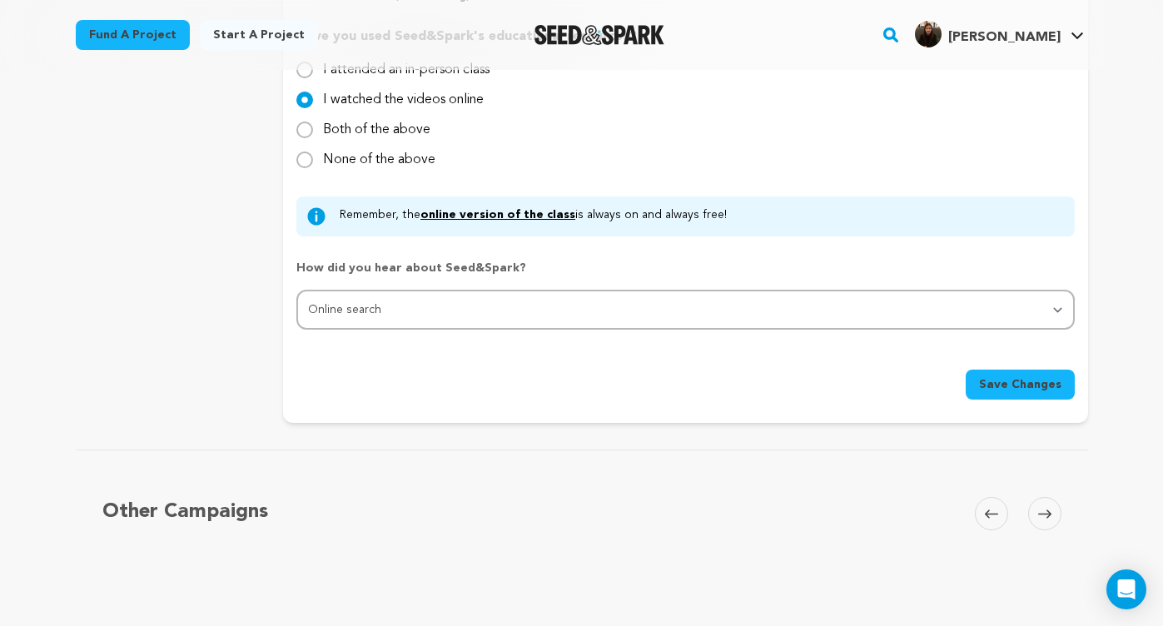
scroll to position [1613, 0]
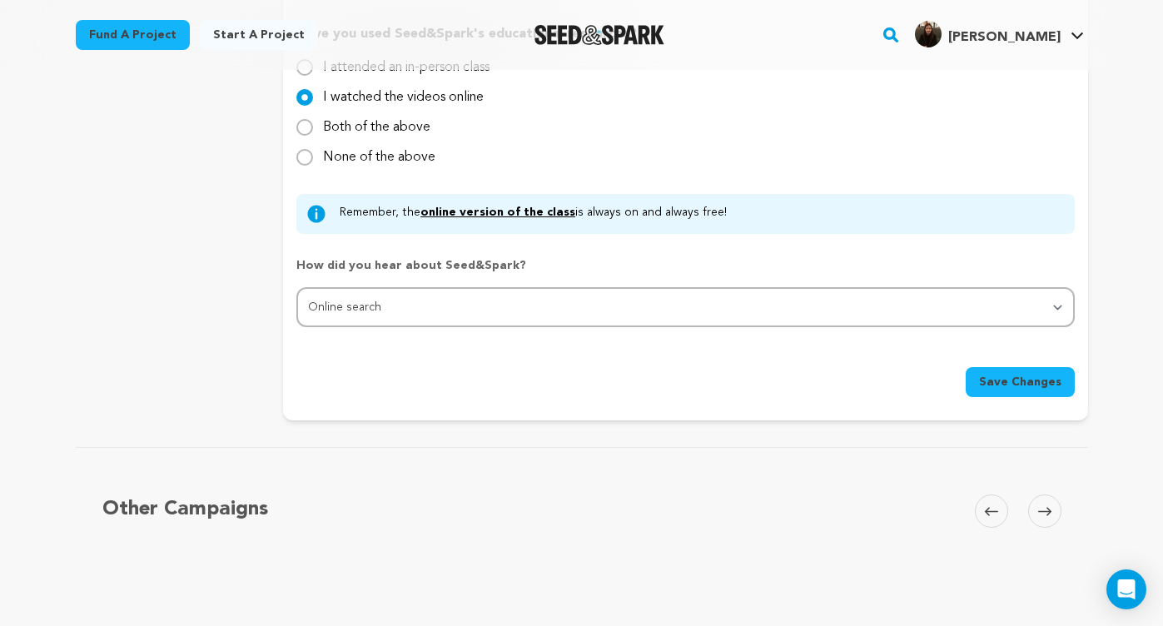
type textarea "Beat Sweet Heart is a coming-of-age transformational short horror film which is…"
click at [1042, 374] on span "Save Changes" at bounding box center [1020, 382] width 82 height 17
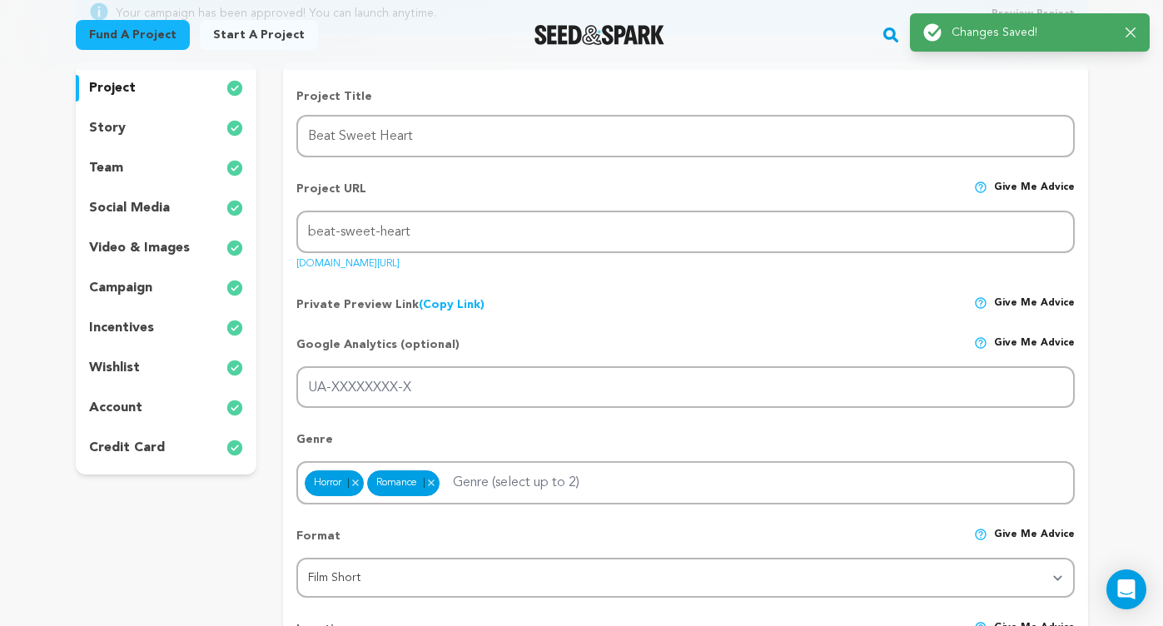
scroll to position [0, 0]
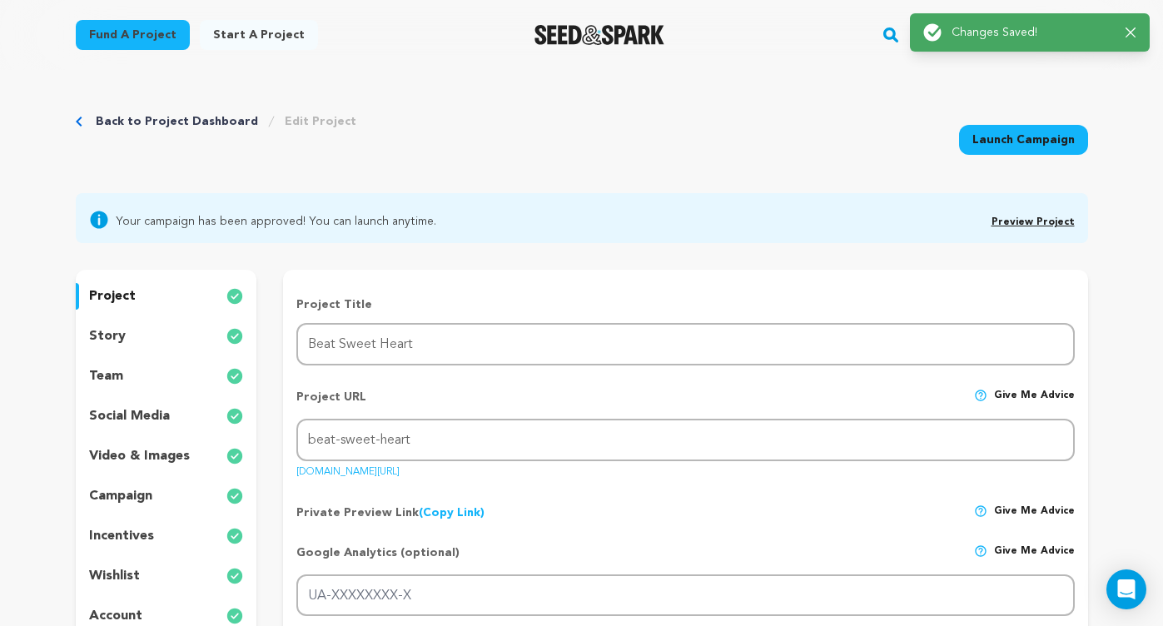
click at [120, 331] on p "story" at bounding box center [107, 336] width 37 height 20
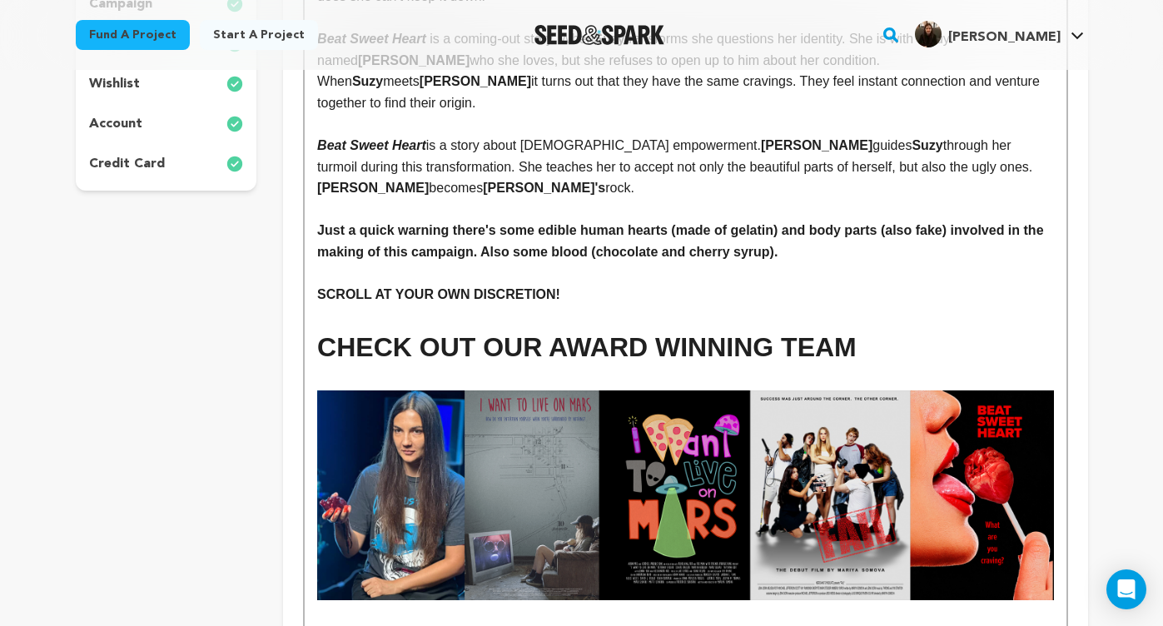
scroll to position [491, 0]
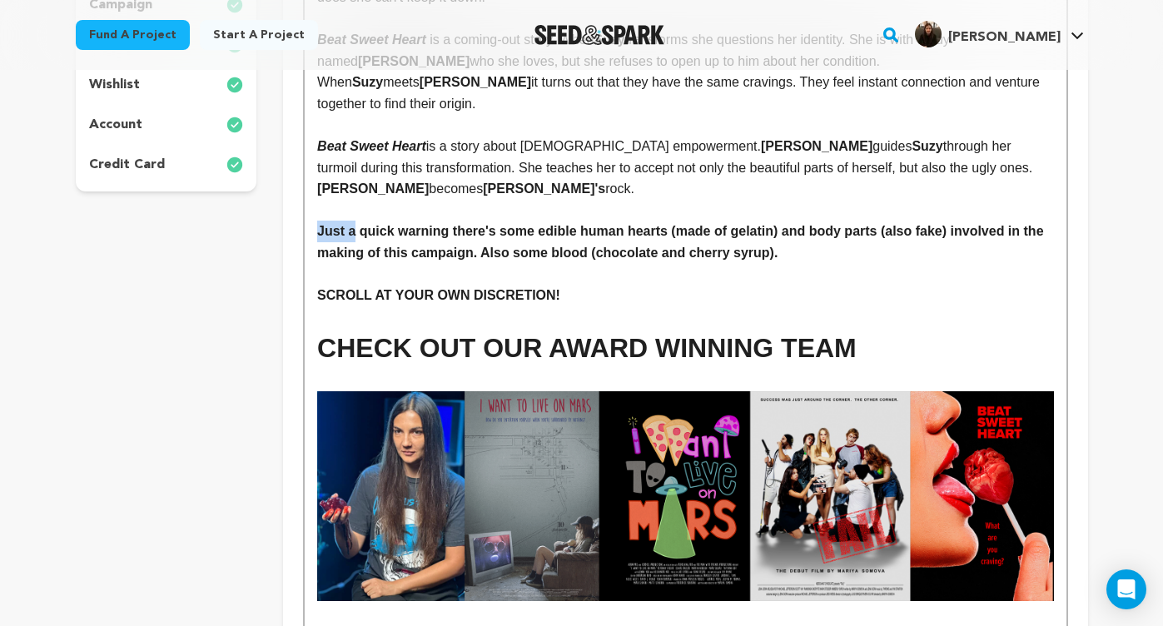
drag, startPoint x: 357, startPoint y: 206, endPoint x: 301, endPoint y: 211, distance: 56.0
click at [411, 224] on strong "Quick warning there's some edible human hearts (made of gelatin) and body parts…" at bounding box center [662, 242] width 690 height 36
click at [771, 224] on strong "QUICK WARNING! There's some edible human hearts (made of gelatin) and body part…" at bounding box center [676, 242] width 718 height 36
drag, startPoint x: 550, startPoint y: 223, endPoint x: 483, endPoint y: 229, distance: 67.7
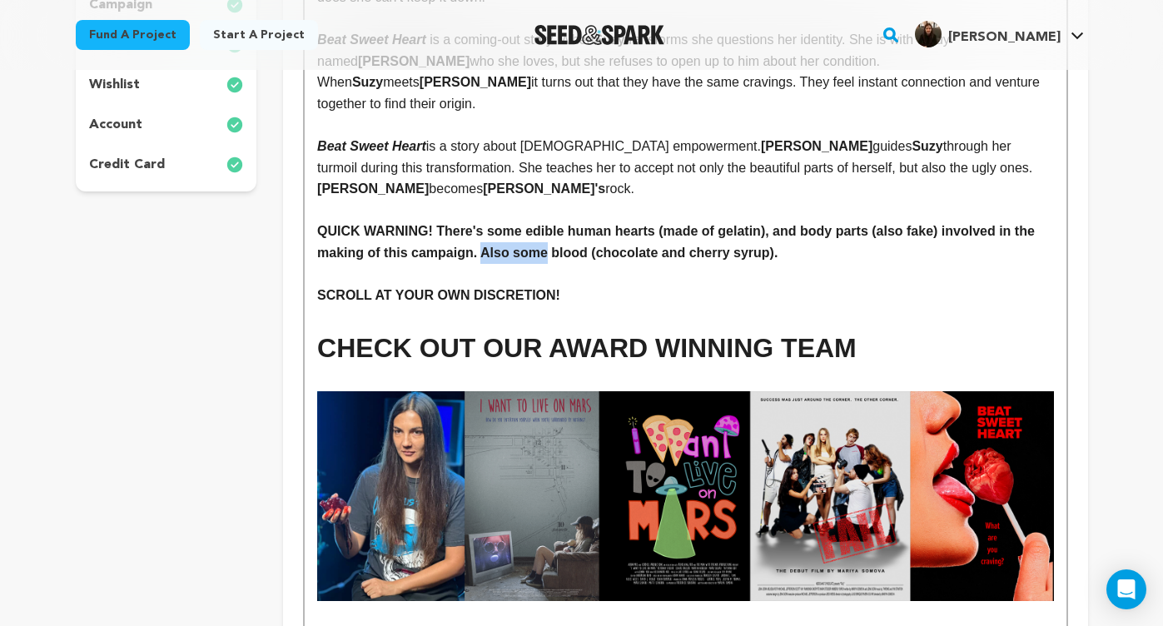
click at [483, 229] on strong "QUICK WARNING! There's some edible human hearts (made of gelatin), and body par…" at bounding box center [677, 242] width 721 height 36
click at [803, 224] on strong "QUICK WARNING! There's some edible human hearts (made of gelatin), and body par…" at bounding box center [677, 242] width 721 height 36
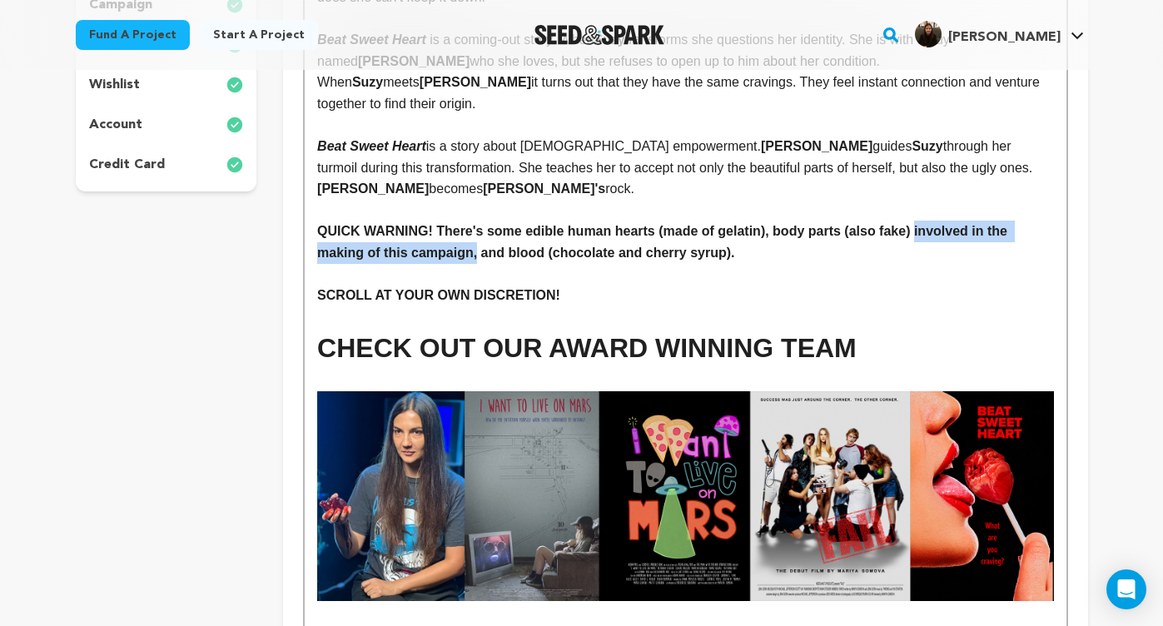
drag, startPoint x: 478, startPoint y: 226, endPoint x: 923, endPoint y: 208, distance: 445.8
click at [923, 224] on strong "QUICK WARNING! There's some edible human hearts (made of gelatin), body parts (…" at bounding box center [663, 242] width 693 height 36
copy strong "involved in the making of this campaign,"
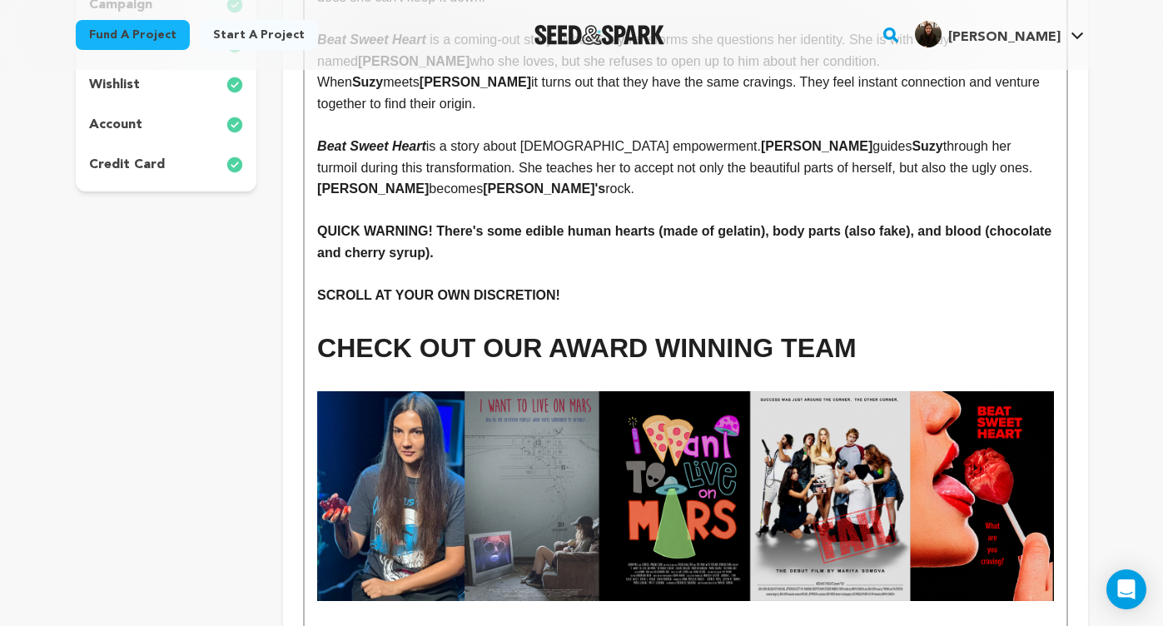
click at [515, 229] on p "QUICK WARNING! There's some edible human hearts (made of gelatin), body parts (…" at bounding box center [685, 242] width 736 height 42
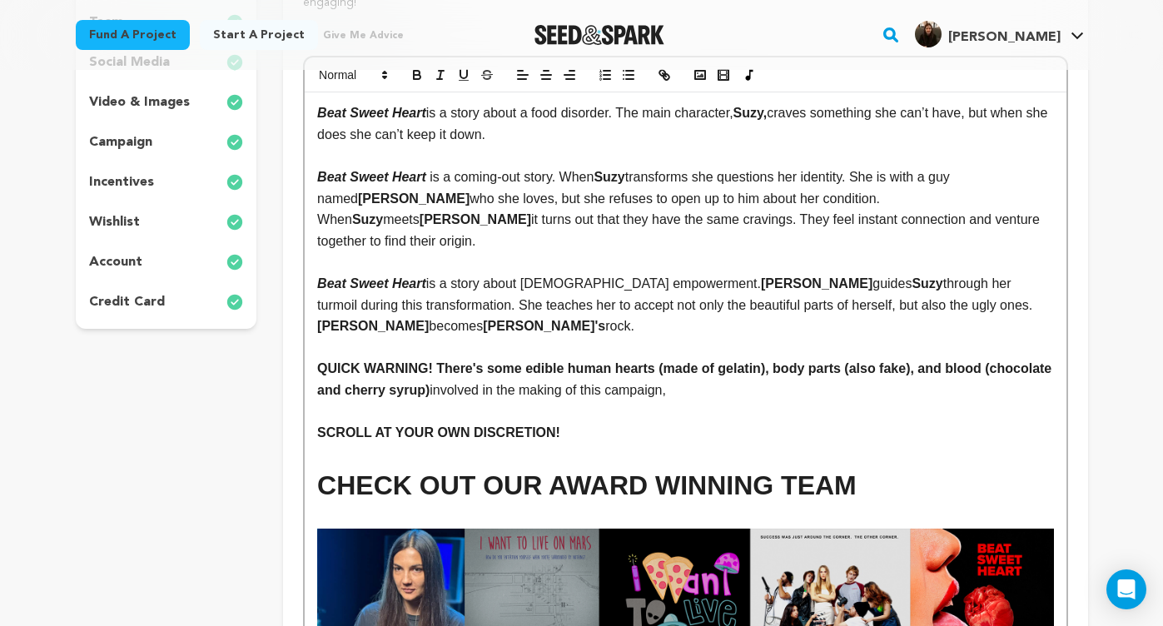
scroll to position [356, 0]
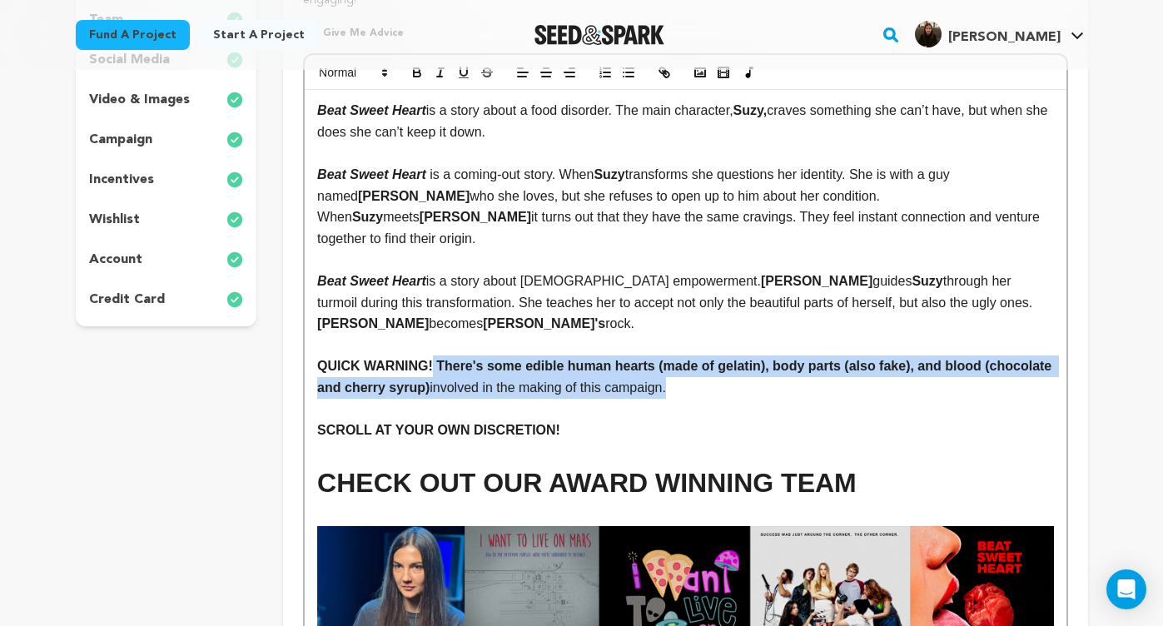
drag, startPoint x: 755, startPoint y: 366, endPoint x: 432, endPoint y: 338, distance: 324.2
click at [432, 355] on p "QUICK WARNING! There's some edible human hearts (made of gelatin), body parts (…" at bounding box center [685, 376] width 736 height 42
click at [421, 78] on icon "button" at bounding box center [417, 72] width 15 height 15
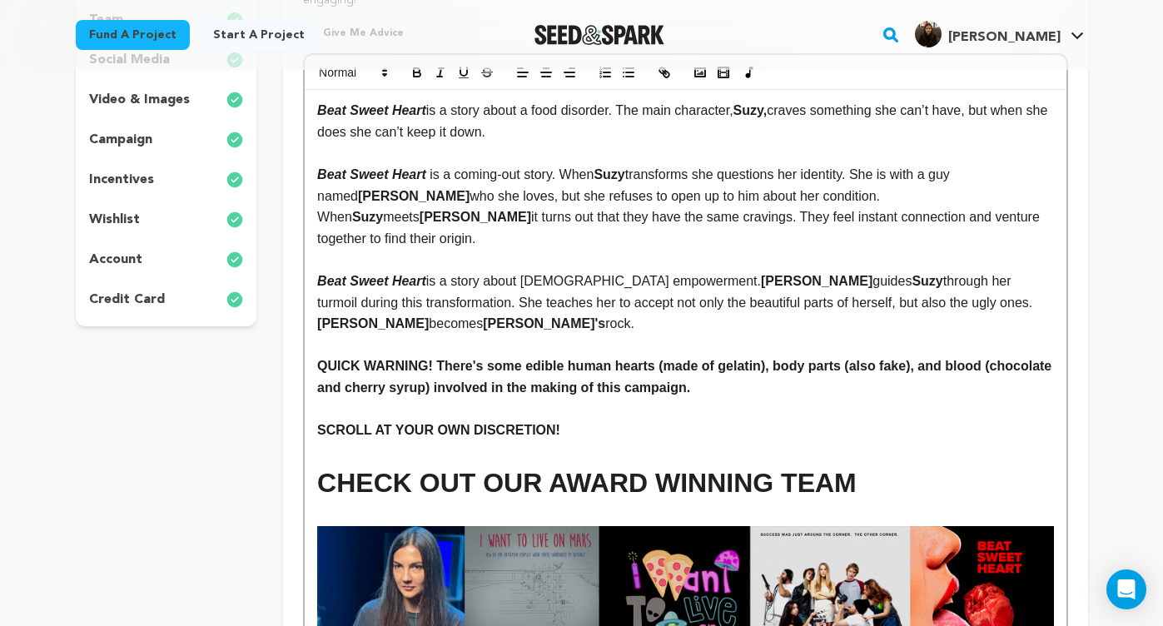
click at [418, 69] on div "Fund a project Start a project Search" at bounding box center [582, 35] width 1066 height 70
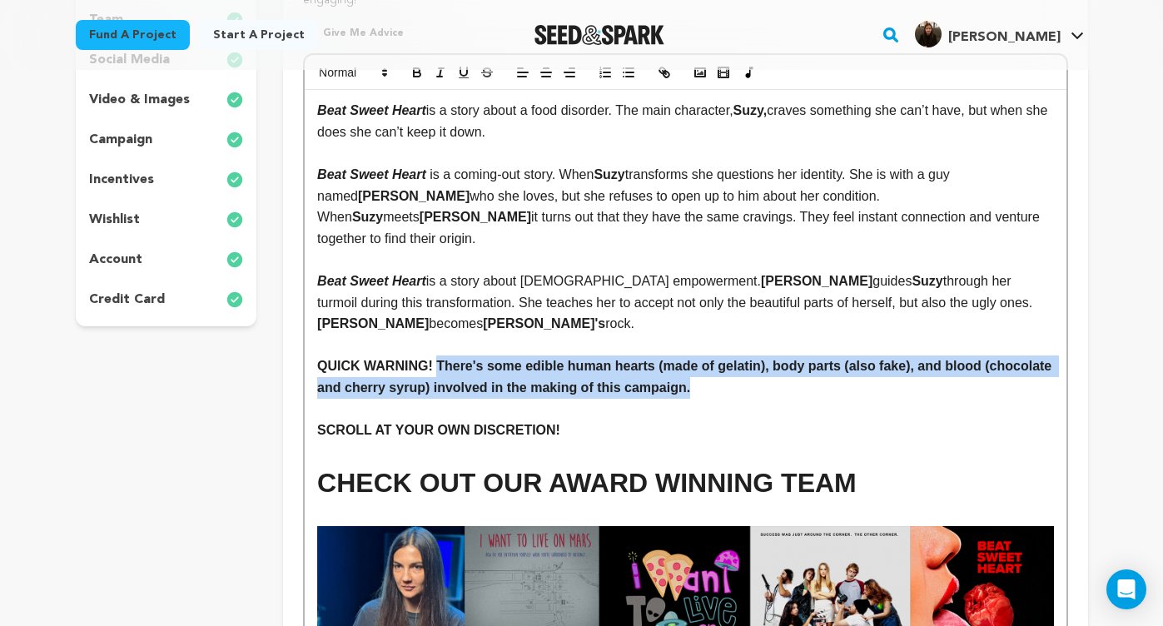
drag, startPoint x: 768, startPoint y: 355, endPoint x: 435, endPoint y: 339, distance: 332.5
click at [435, 355] on p "QUICK WARNING! There's some edible human hearts (made of gelatin), body parts (…" at bounding box center [685, 376] width 736 height 42
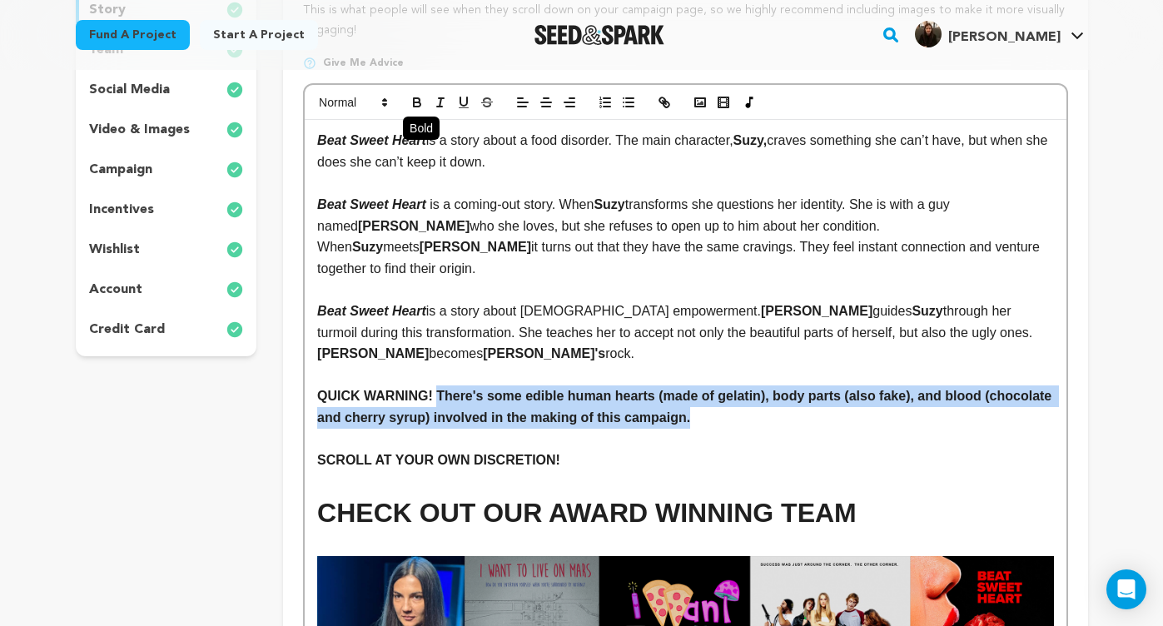
click at [415, 98] on icon "button" at bounding box center [417, 100] width 6 height 4
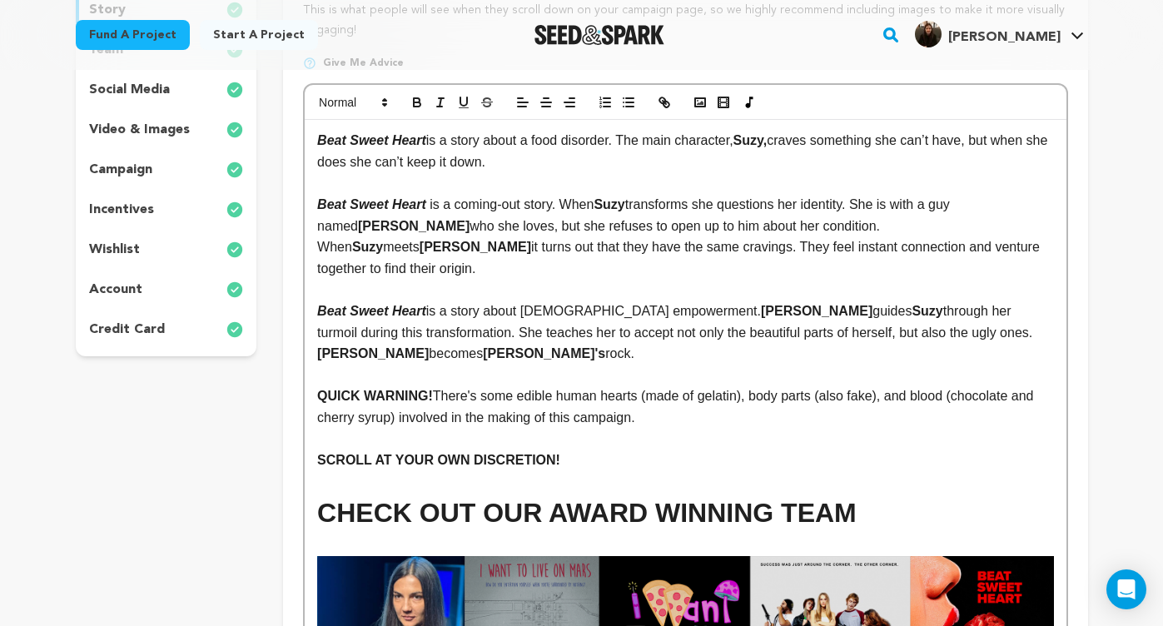
scroll to position [404, 0]
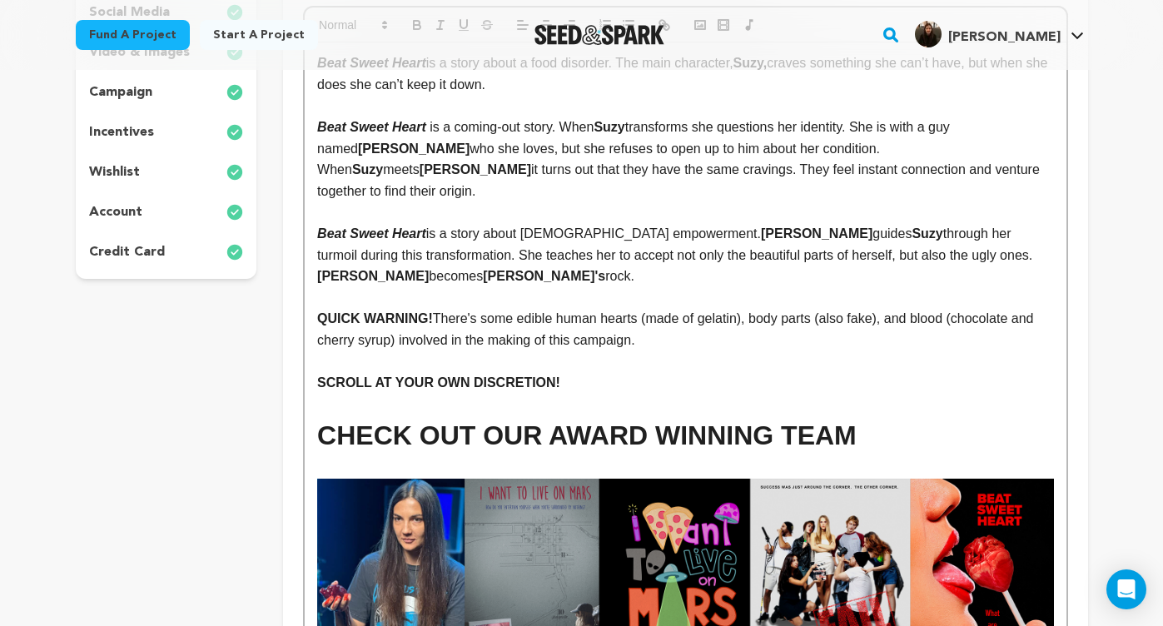
click at [721, 372] on p "SCROLL AT YOUR OWN DISCRETION!" at bounding box center [685, 383] width 736 height 22
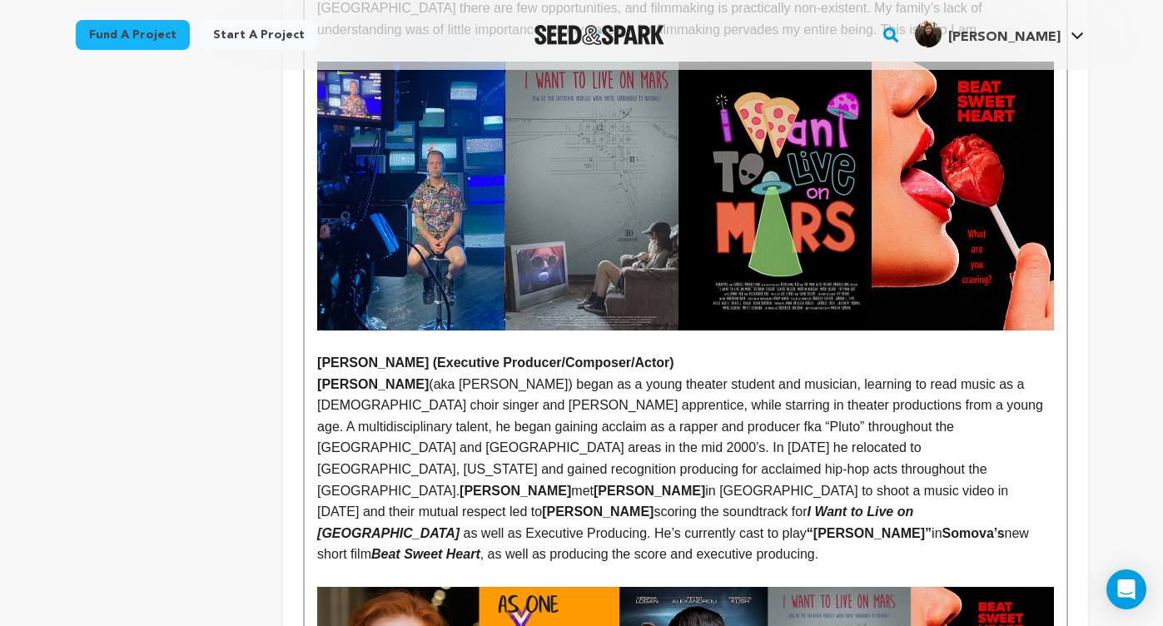
scroll to position [2890, 0]
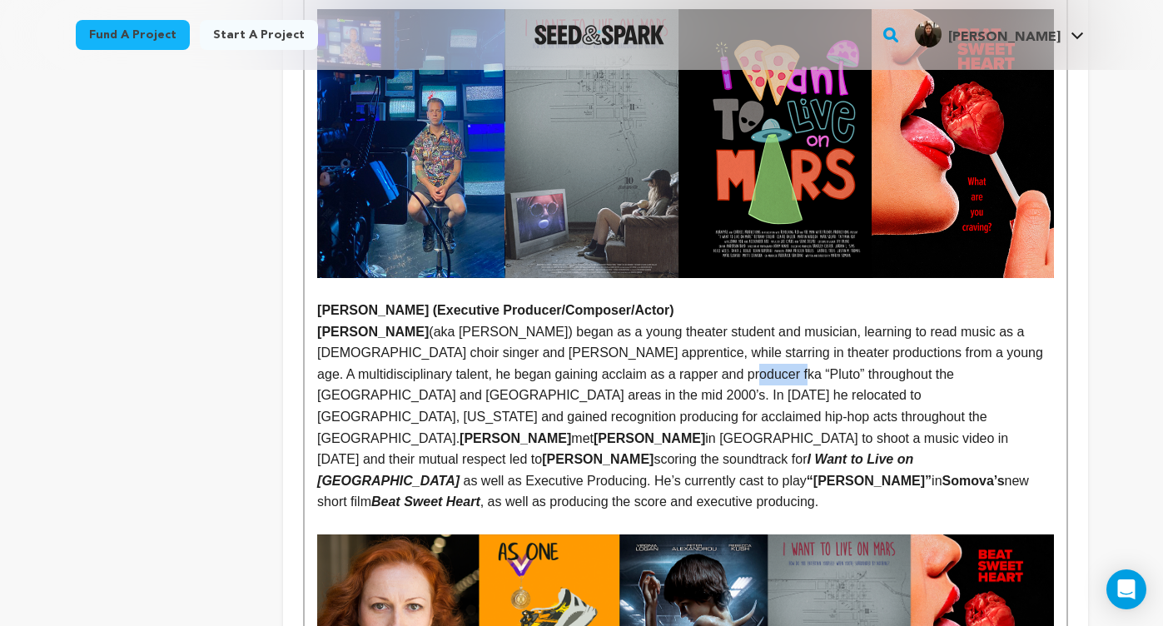
drag, startPoint x: 678, startPoint y: 311, endPoint x: 632, endPoint y: 311, distance: 45.8
click at [632, 321] on p "﻿﻿﻿﻿﻿﻿﻿﻿﻿﻿﻿﻿﻿﻿﻿﻿﻿﻿﻿﻿﻿﻿﻿﻿﻿﻿﻿ ﻿ Joe Cyrus (aka Joseph Ritrievi Jr) began as a you…" at bounding box center [685, 416] width 736 height 191
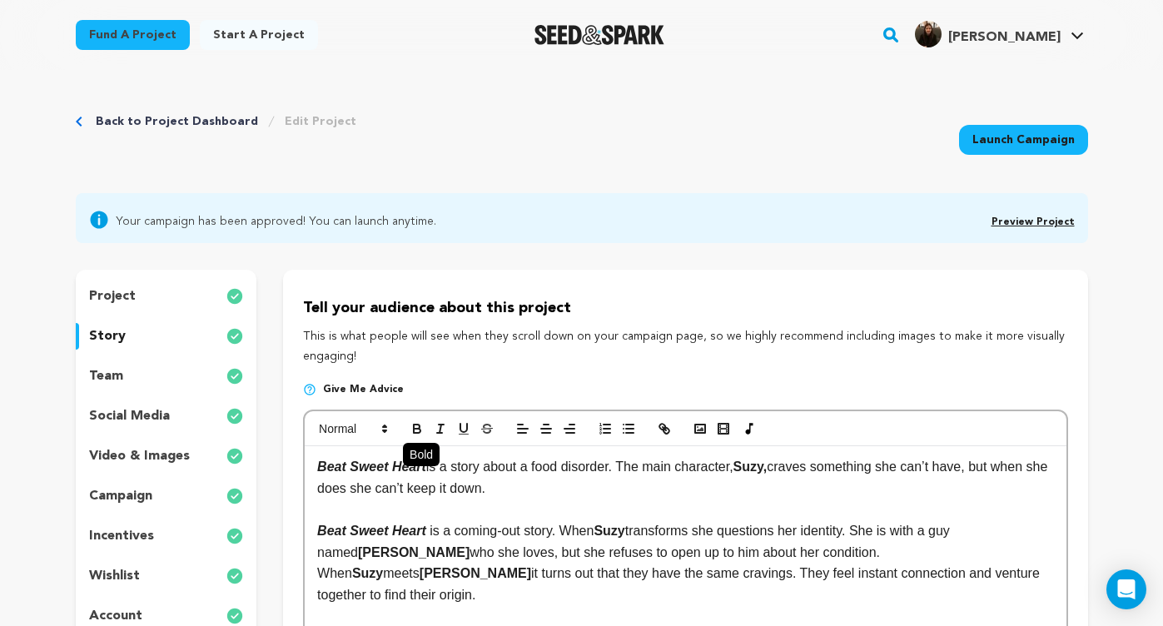
scroll to position [0, 0]
click at [423, 426] on icon "button" at bounding box center [417, 428] width 15 height 15
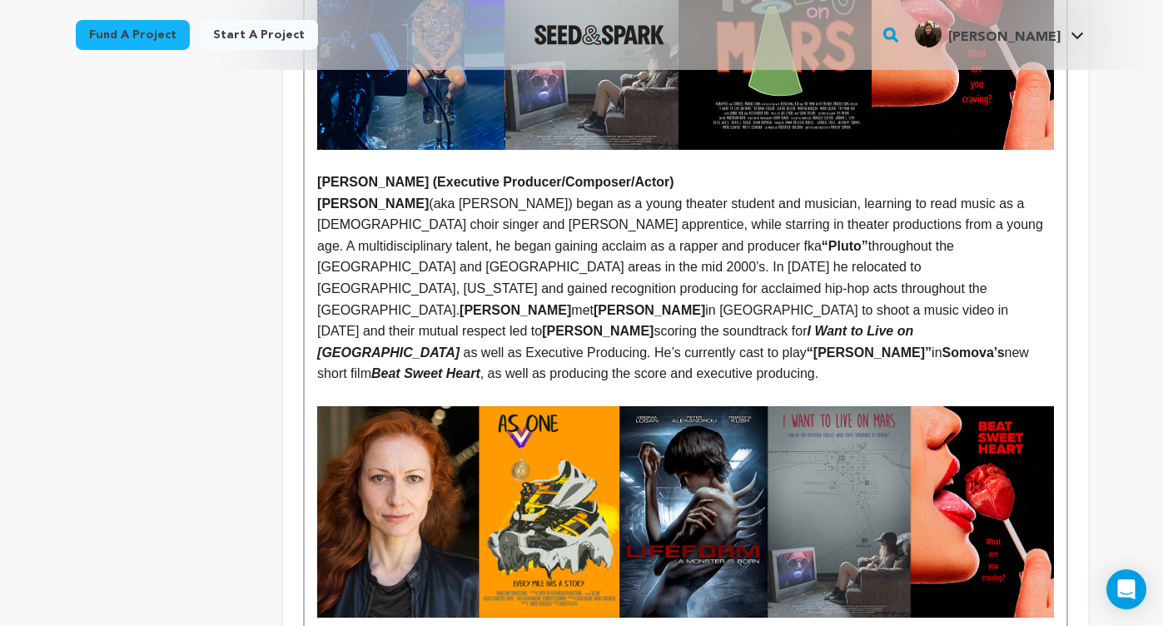
scroll to position [3024, 0]
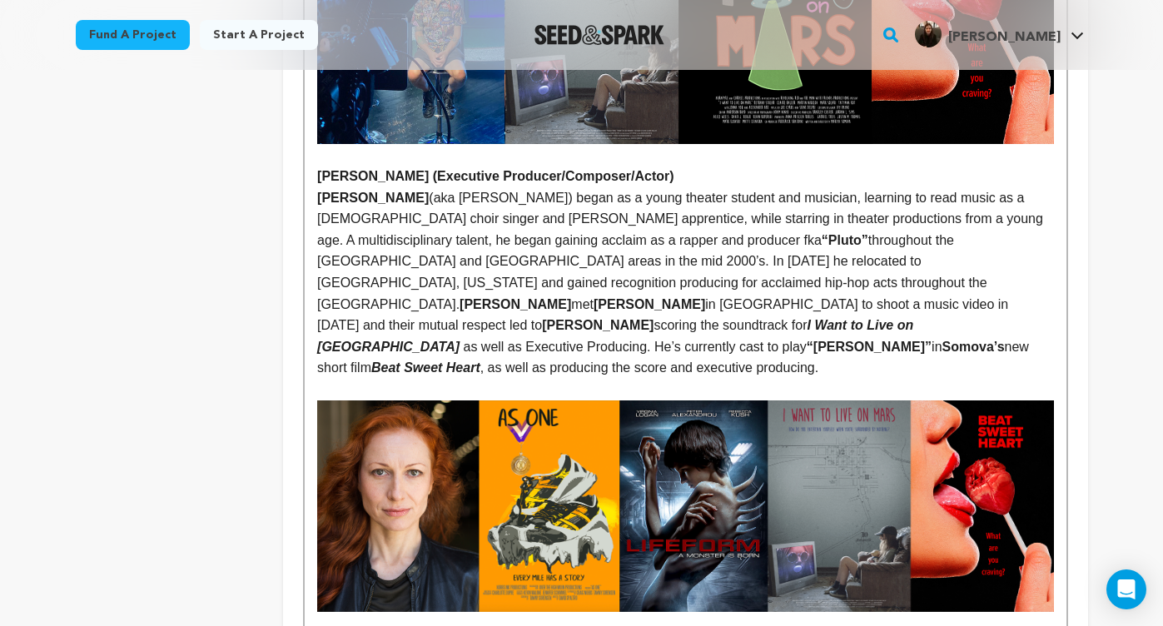
click at [783, 379] on p "﻿﻿﻿﻿﻿ ﻿" at bounding box center [685, 495] width 736 height 233
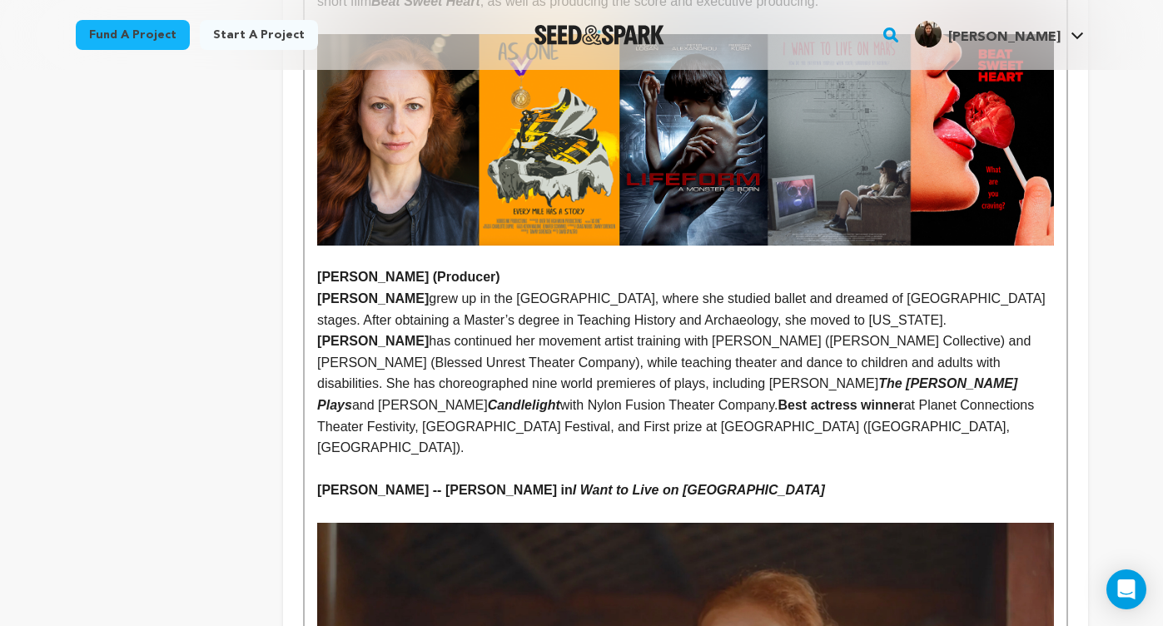
scroll to position [3397, 0]
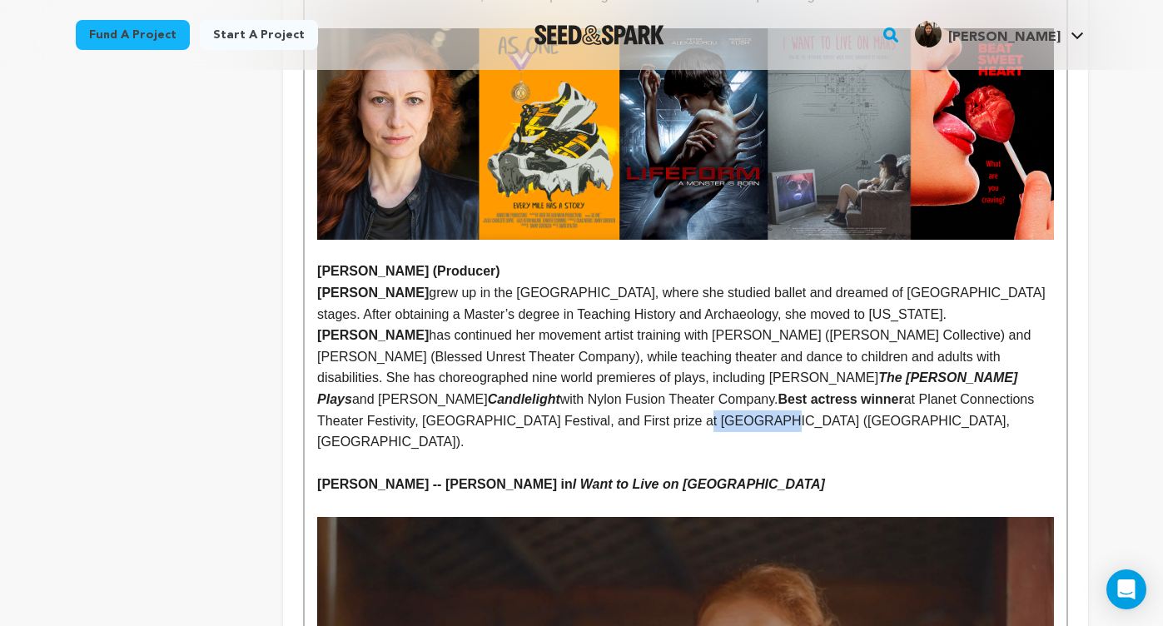
drag, startPoint x: 872, startPoint y: 303, endPoint x: 930, endPoint y: 309, distance: 57.7
click at [930, 392] on span "at Planet Connections Theater Festivity, Midtown International Theater Festival…" at bounding box center [677, 420] width 720 height 57
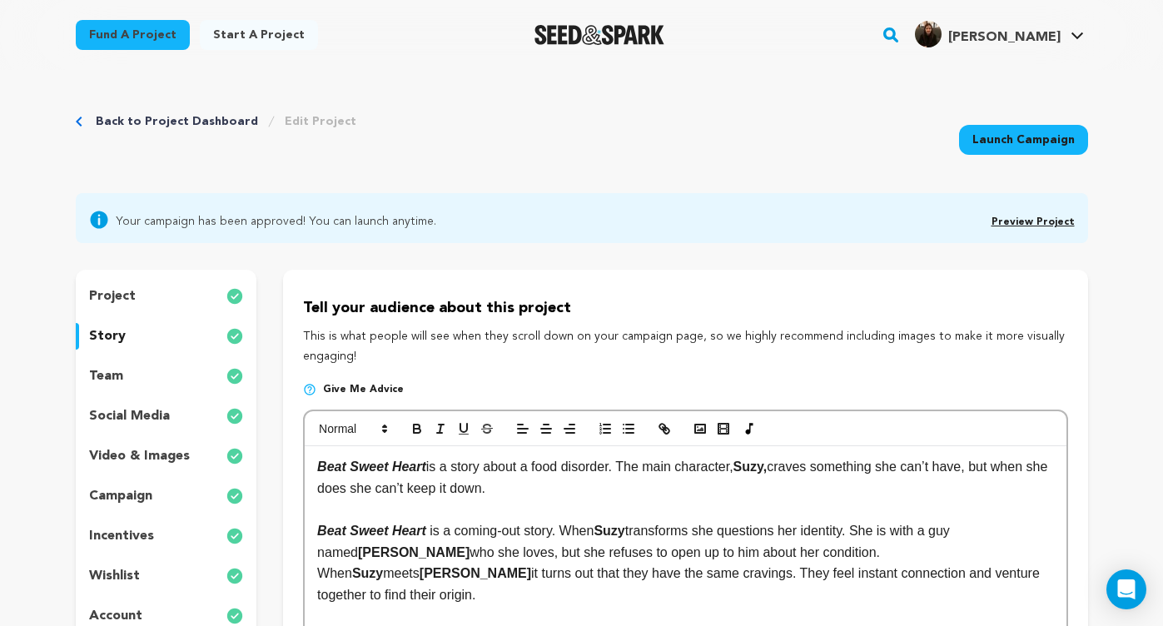
scroll to position [0, 0]
click at [418, 425] on icon "button" at bounding box center [417, 427] width 6 height 4
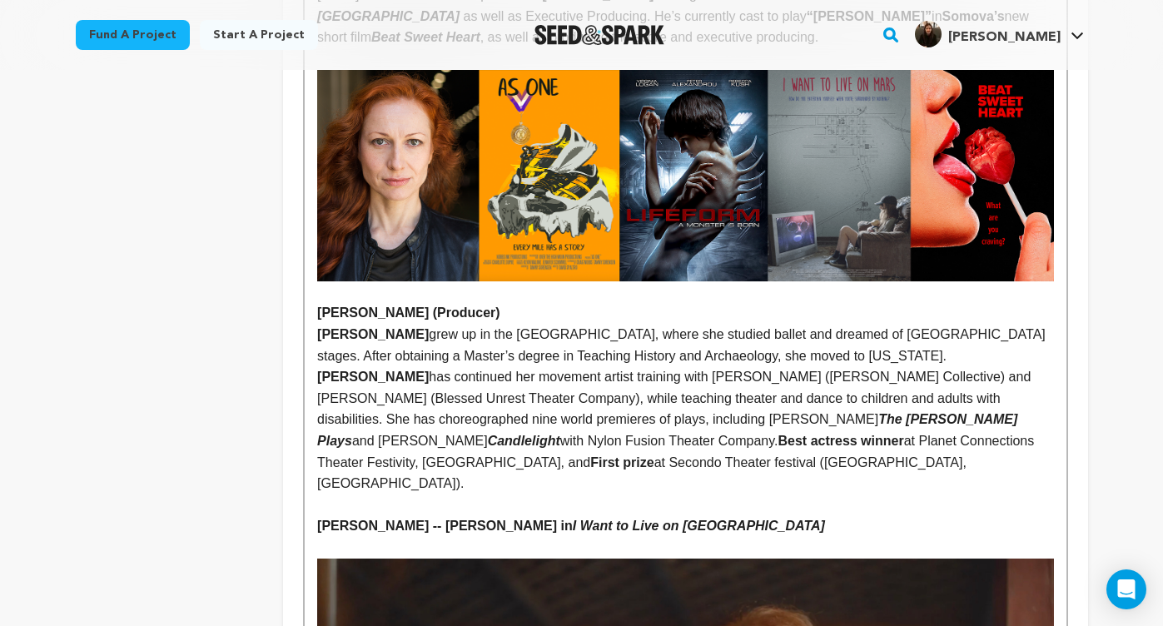
scroll to position [3403, 0]
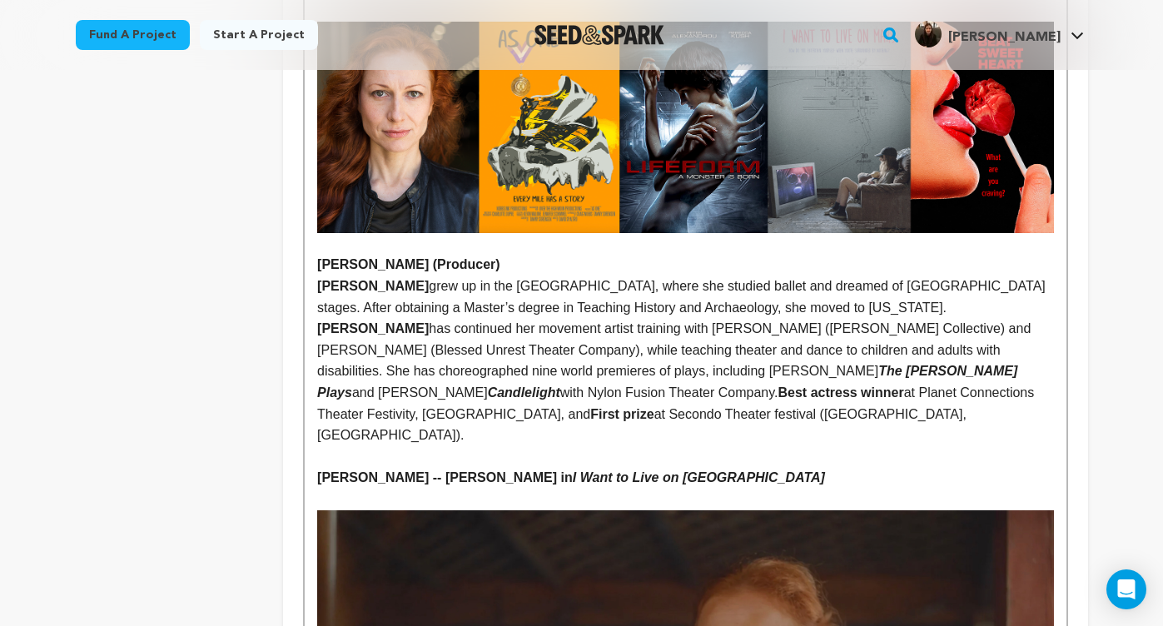
click at [784, 467] on p "Tatyana Kot -- Nancy in I Want to Live on Mars" at bounding box center [685, 478] width 736 height 22
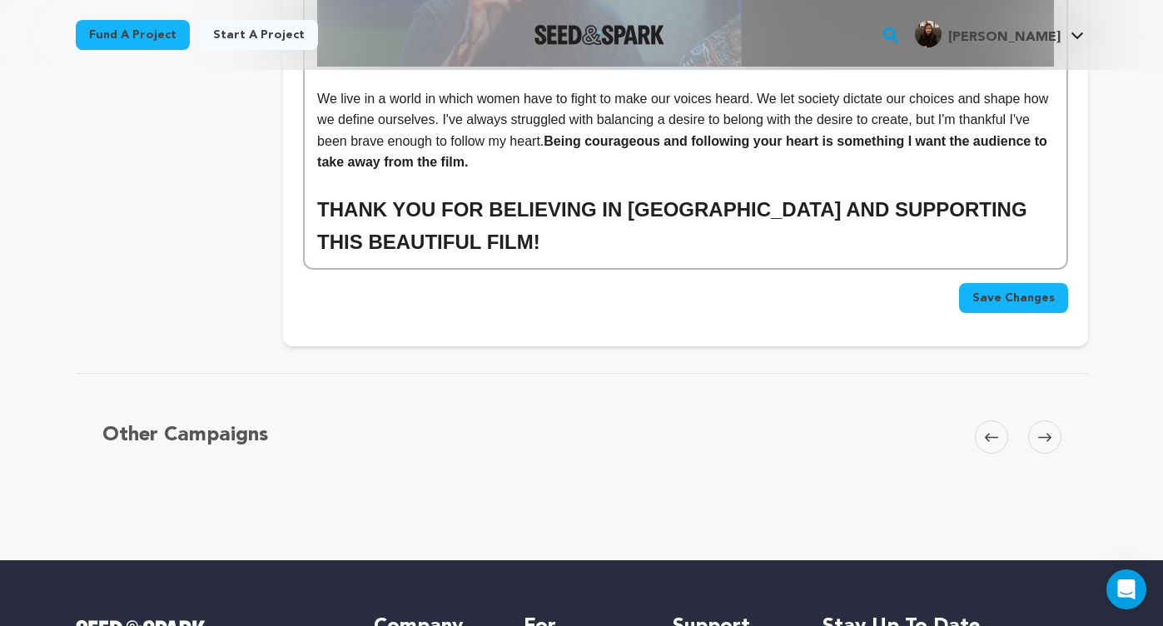
scroll to position [9555, 0]
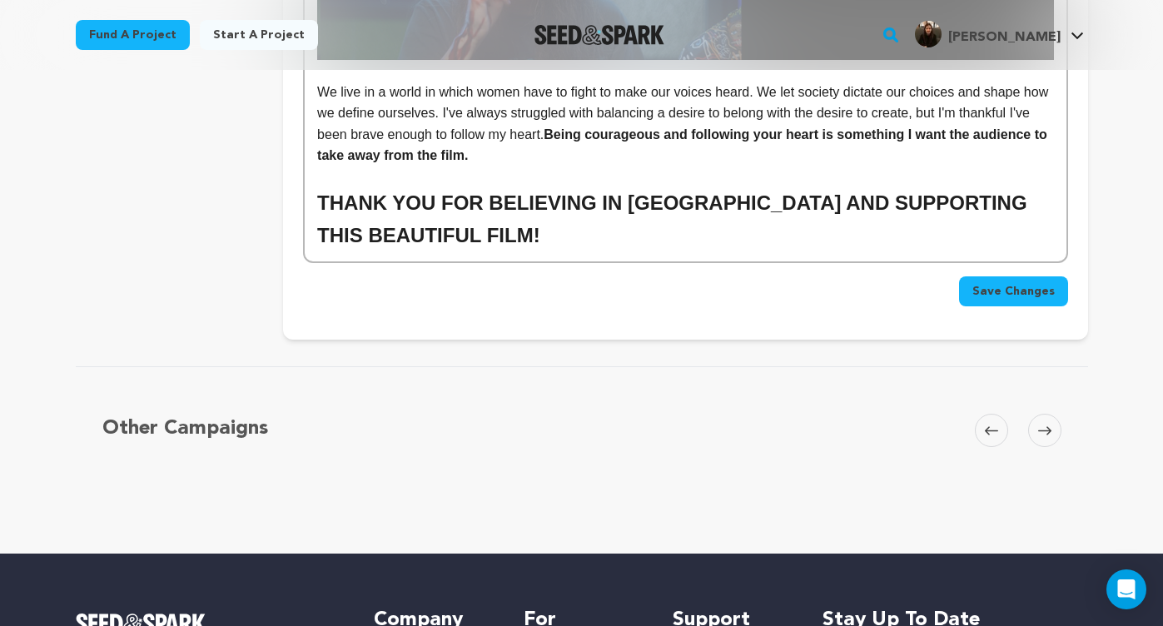
click at [1030, 276] on button "Save Changes" at bounding box center [1013, 291] width 109 height 30
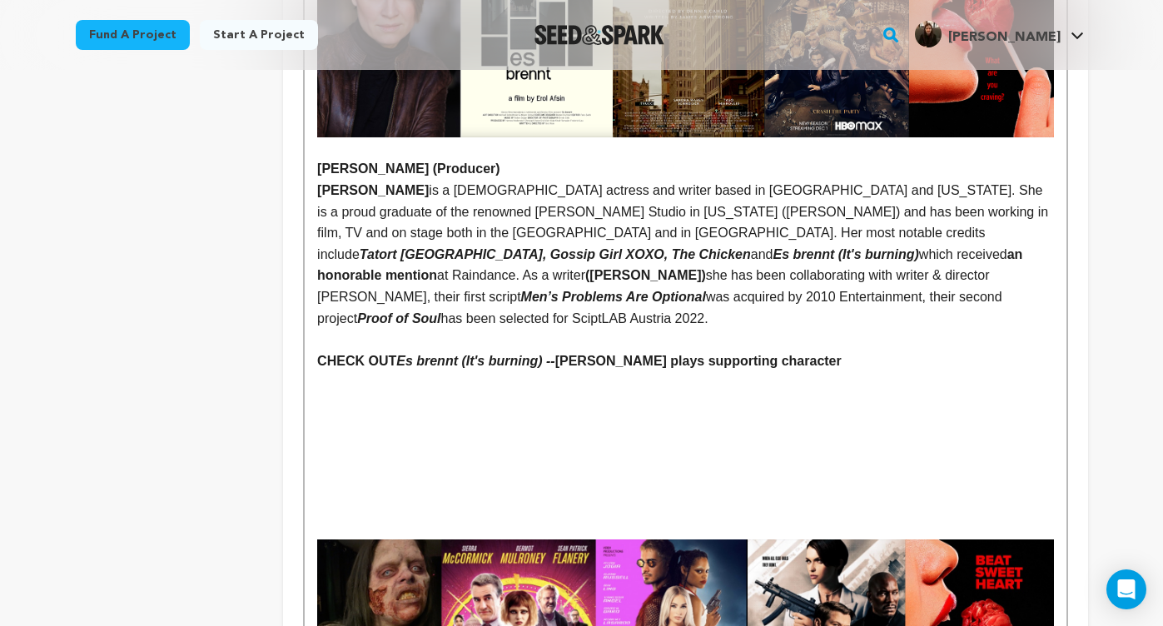
scroll to position [4412, 0]
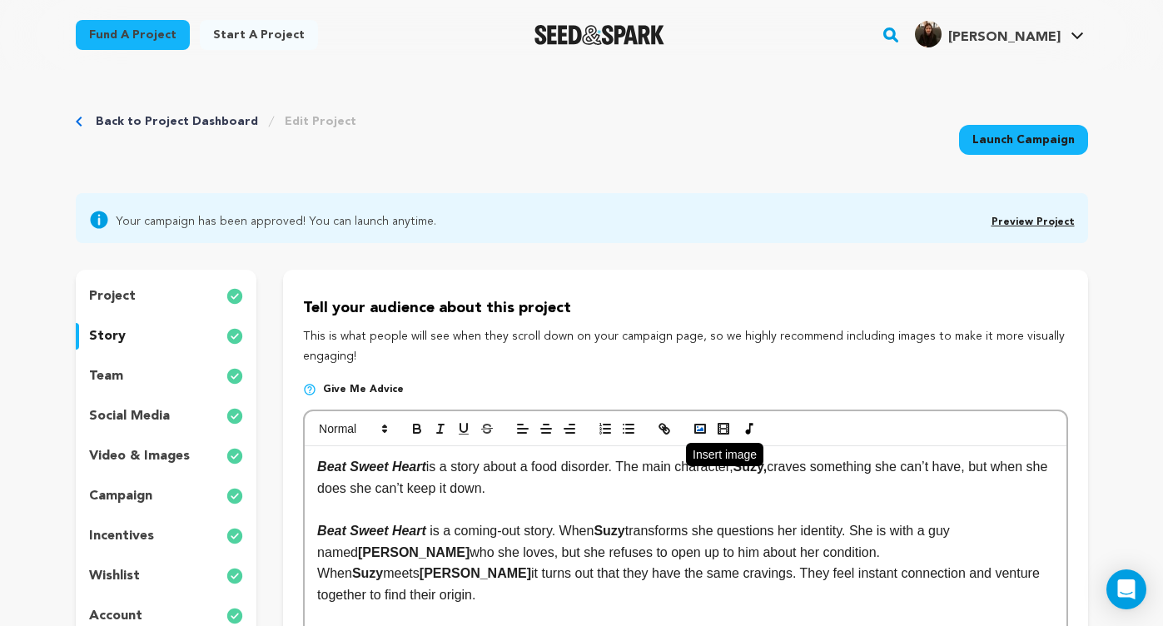
scroll to position [0, 0]
click at [699, 427] on icon "button" at bounding box center [700, 428] width 15 height 15
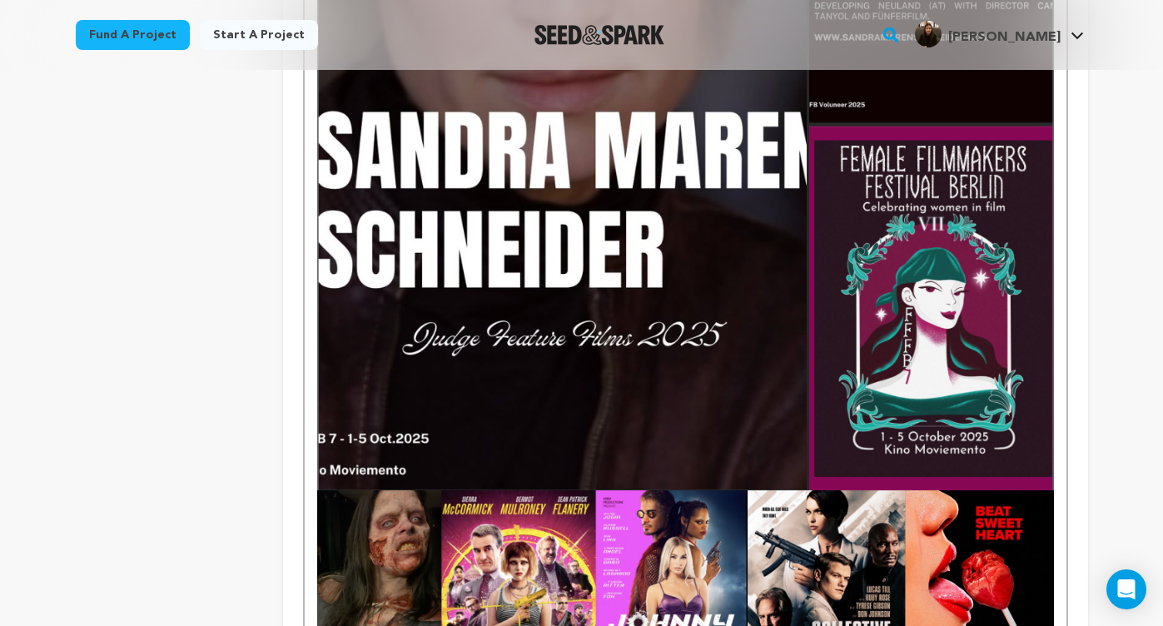
scroll to position [5347, 0]
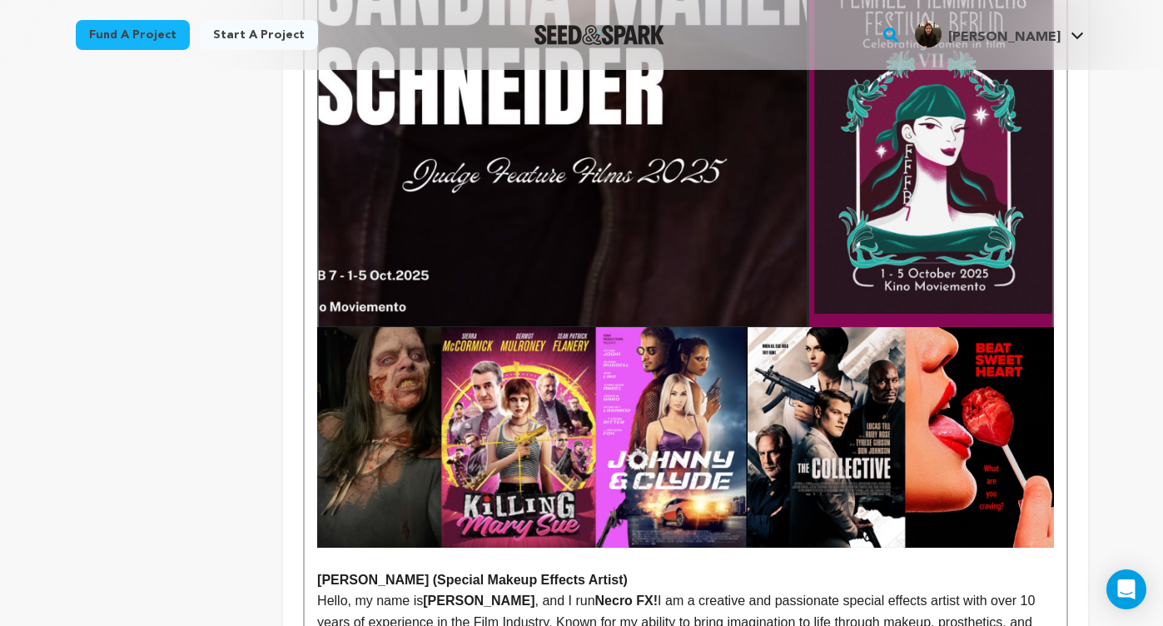
click at [310, 213] on div "Beat Sweet Heart is a story about a food disorder. The main character, Suzy, cr…" at bounding box center [685, 149] width 761 height 10101
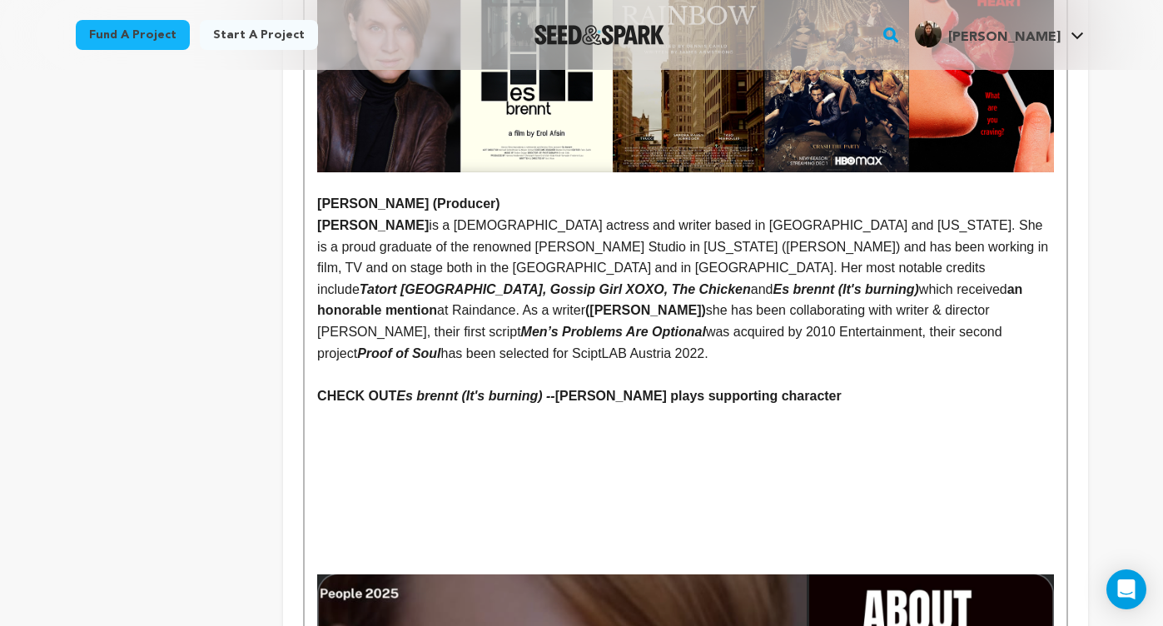
scroll to position [4346, 0]
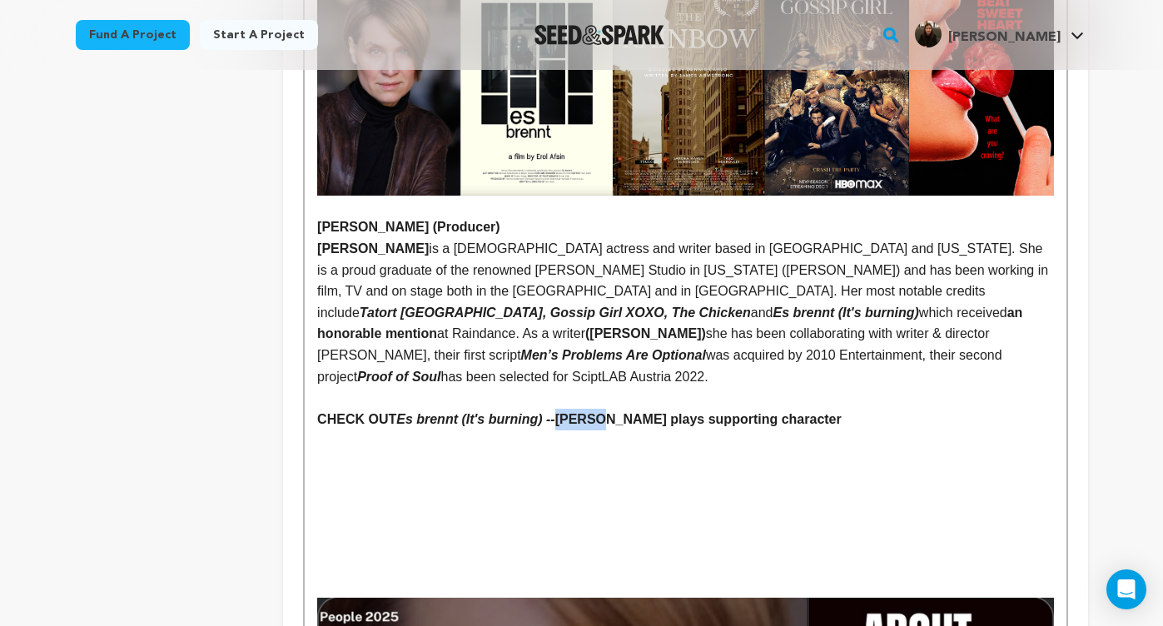
drag, startPoint x: 568, startPoint y: 296, endPoint x: 614, endPoint y: 295, distance: 45.8
click at [614, 412] on strong "CHECK OUT Es brennt (It's burning) -- Sandra plays supporting character" at bounding box center [579, 419] width 524 height 14
copy strong "Sandra"
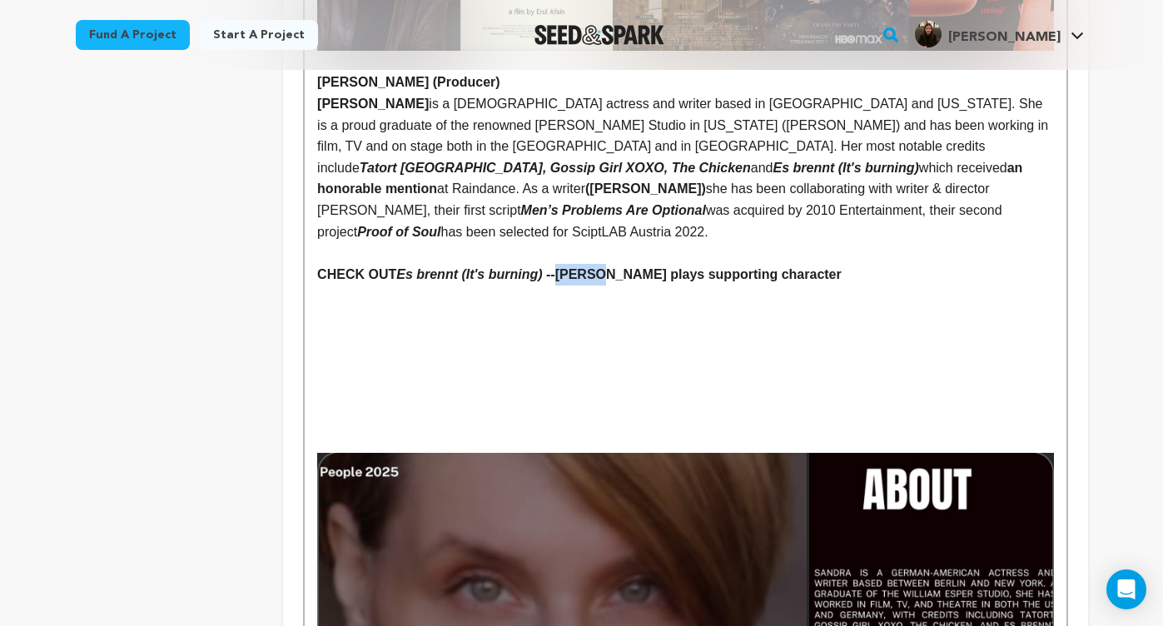
scroll to position [4516, 0]
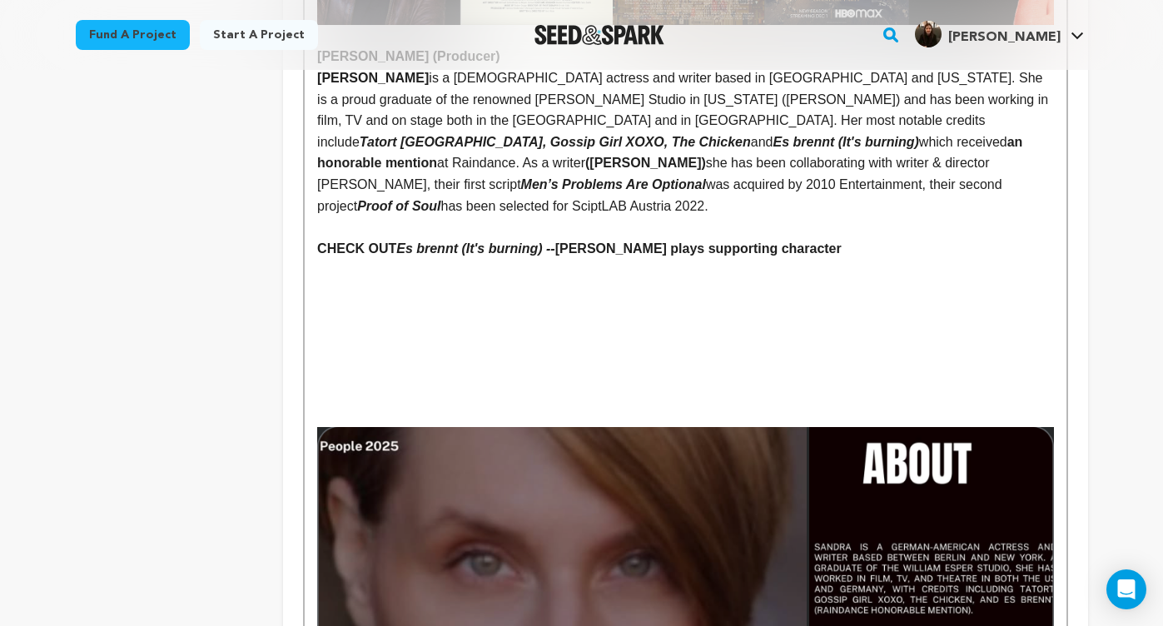
click at [322, 405] on p at bounding box center [685, 416] width 736 height 22
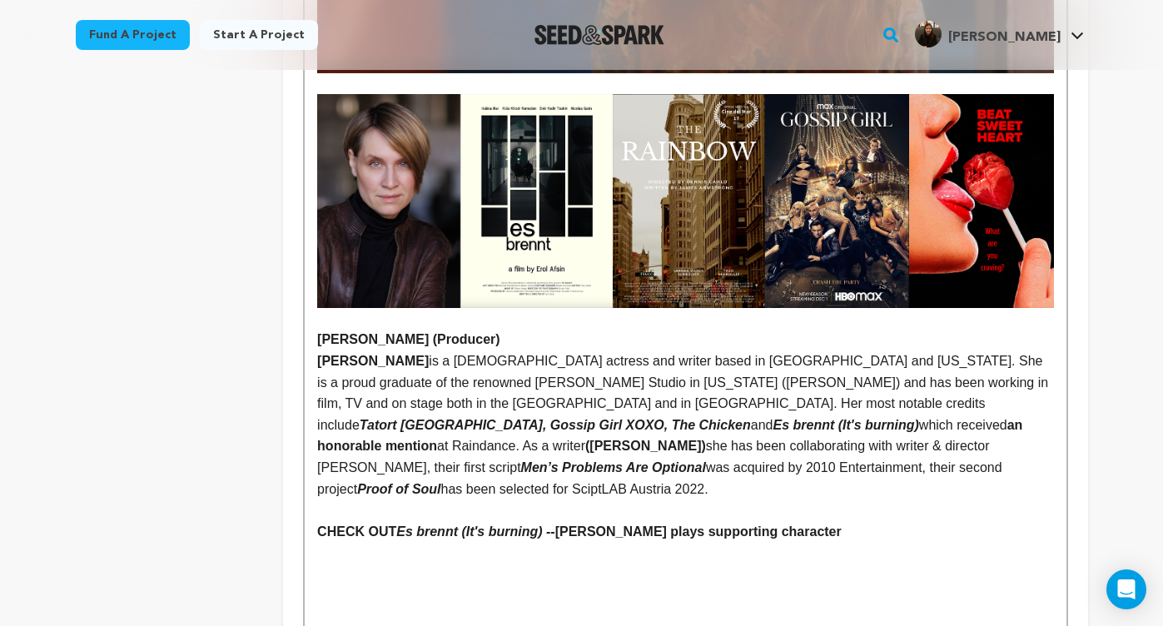
scroll to position [4371, 0]
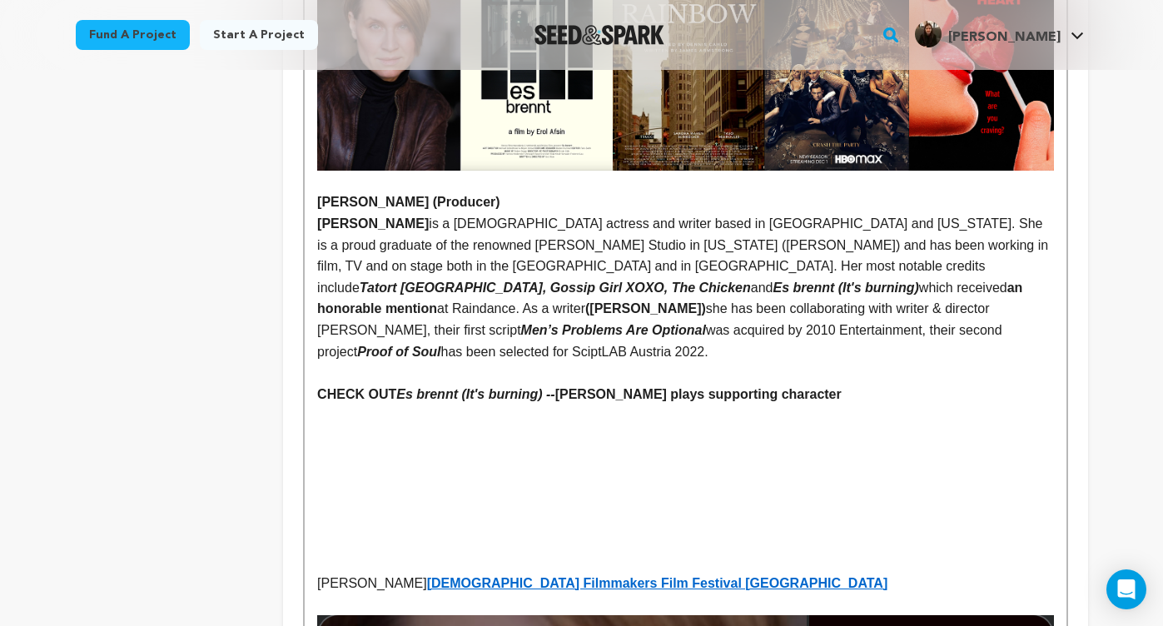
click at [359, 573] on p "Sandra Female Filmmakers Film Festival Berlin" at bounding box center [685, 584] width 736 height 22
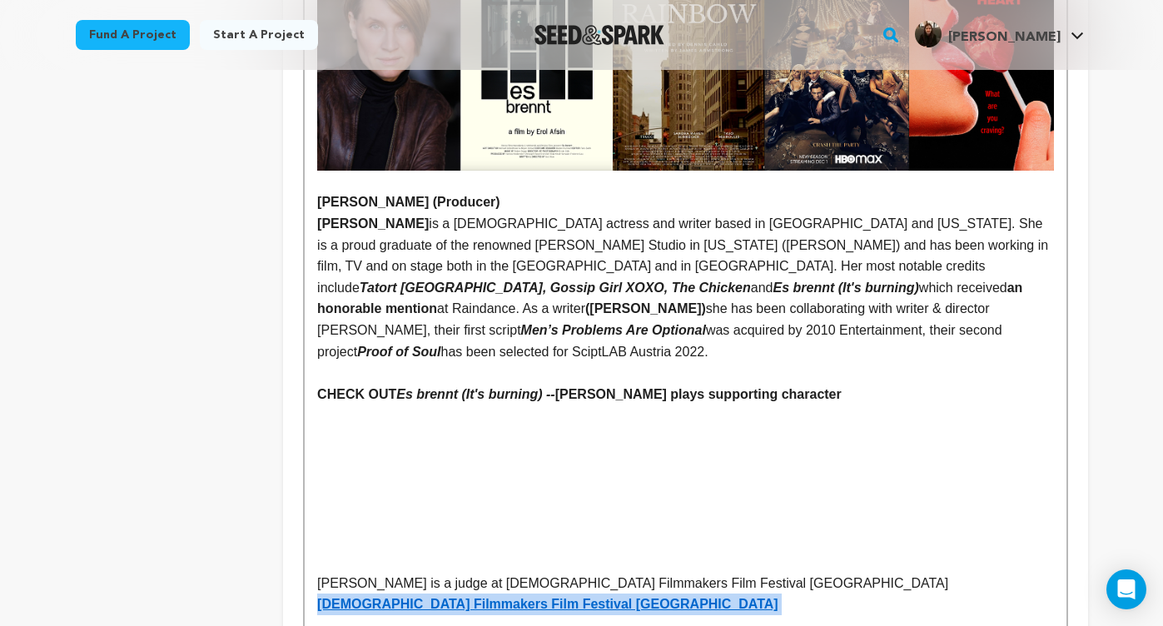
drag, startPoint x: 935, startPoint y: 461, endPoint x: 673, endPoint y: 460, distance: 261.4
click at [673, 573] on p "Sandra is a judge at Female Filmmakers Film Festival Berlin Female Filmmakers F…" at bounding box center [685, 594] width 736 height 42
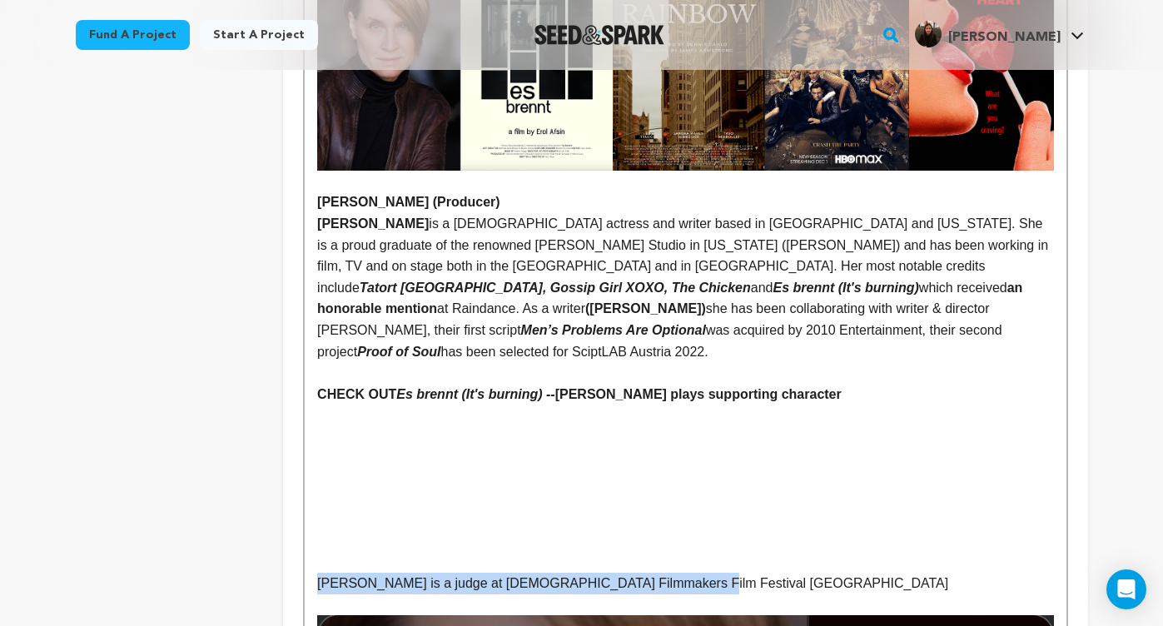
drag, startPoint x: 672, startPoint y: 460, endPoint x: 294, endPoint y: 463, distance: 378.0
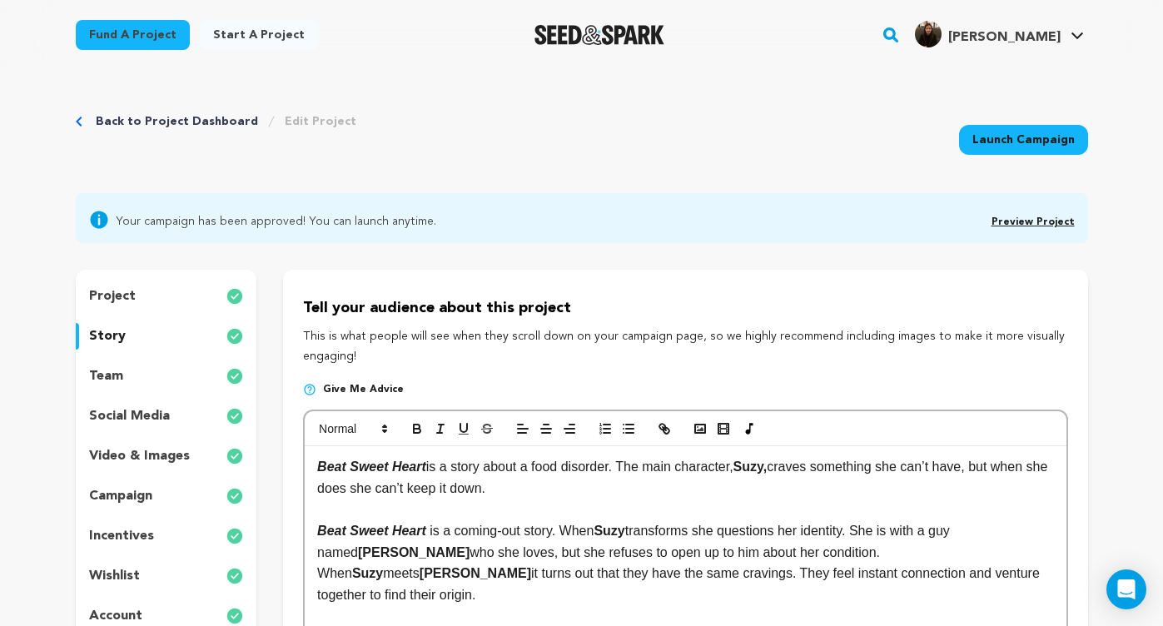
scroll to position [0, 0]
click at [420, 431] on icon "button" at bounding box center [417, 431] width 7 height 4
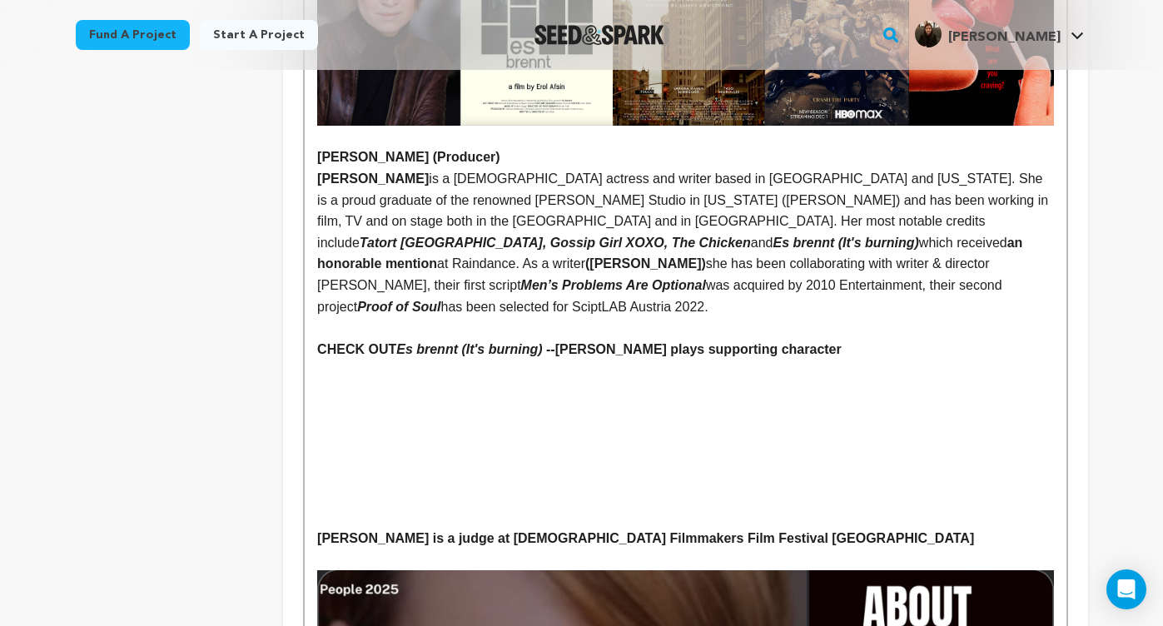
scroll to position [4425, 0]
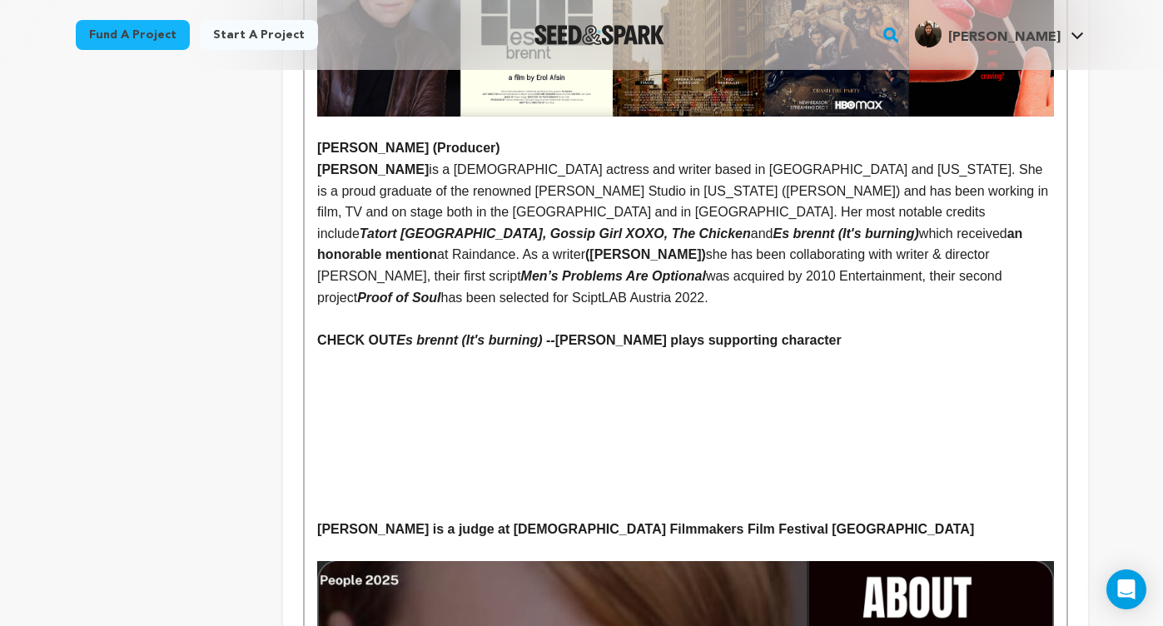
click at [733, 519] on p "Sandra is a judge at Female Filmmakers Film Festival Berlin" at bounding box center [685, 530] width 736 height 22
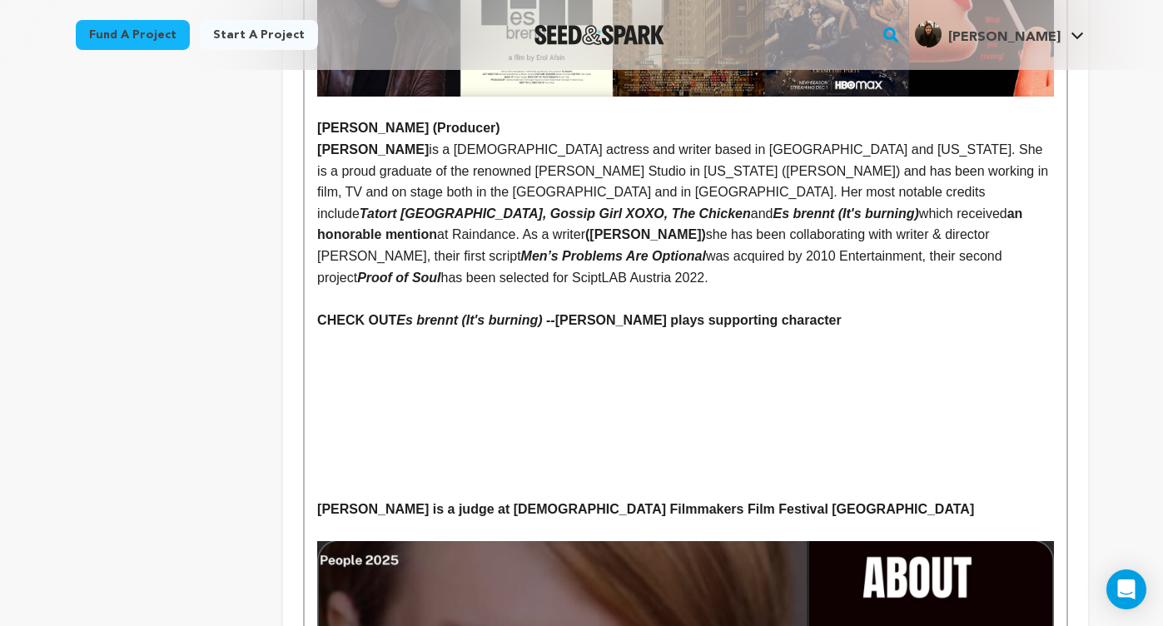
scroll to position [4417, 0]
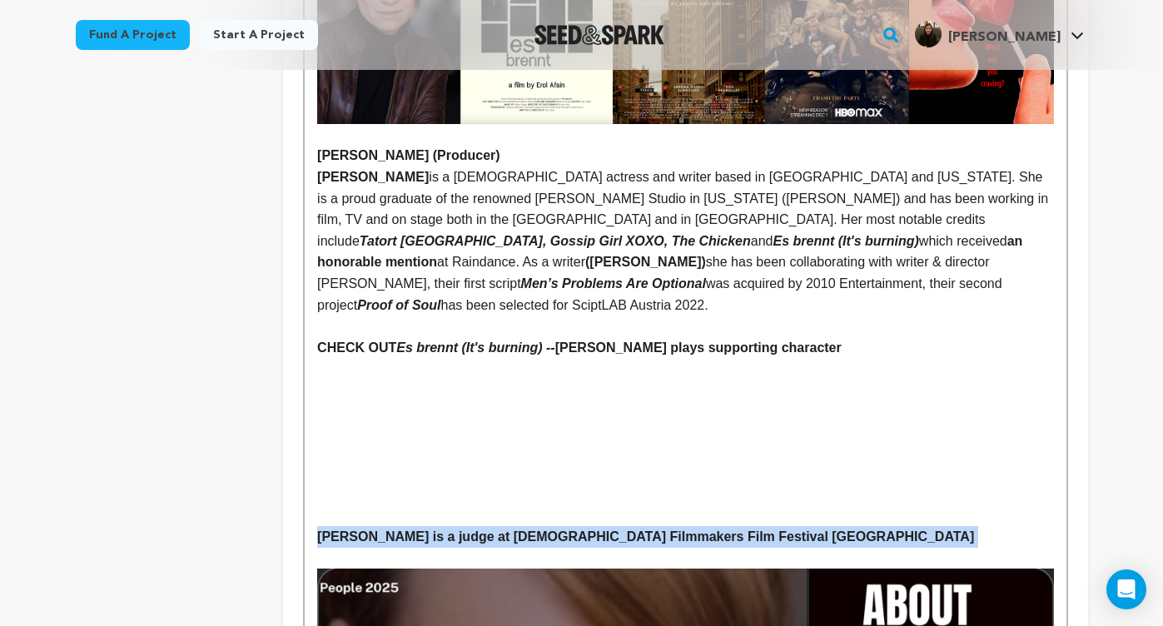
drag, startPoint x: 711, startPoint y: 415, endPoint x: 297, endPoint y: 417, distance: 413.8
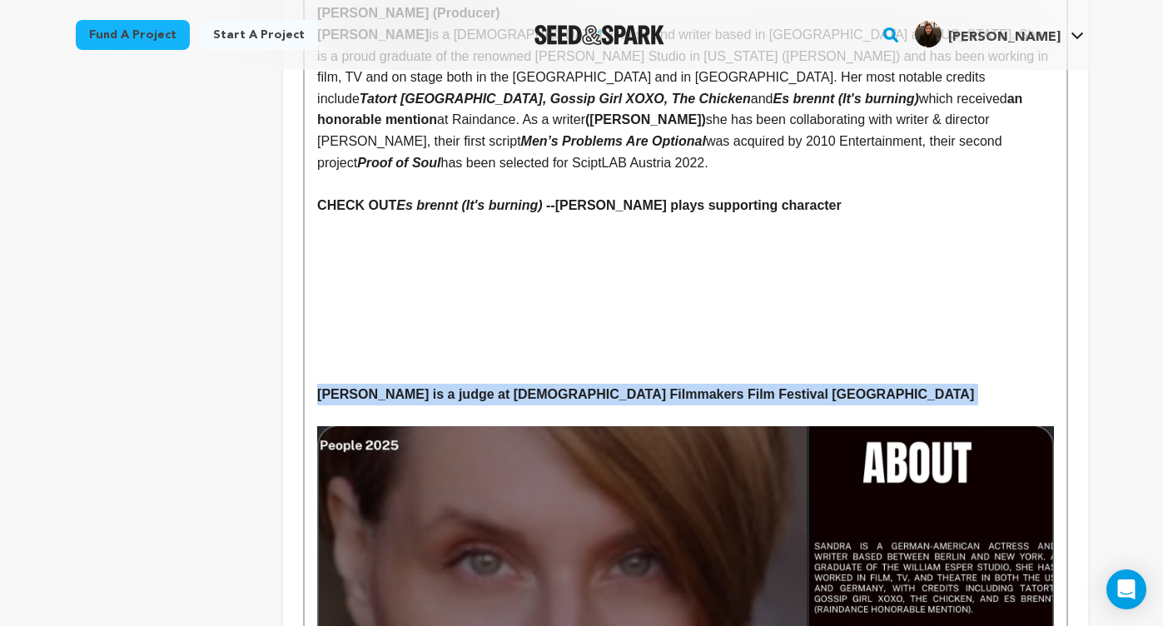
scroll to position [4559, 0]
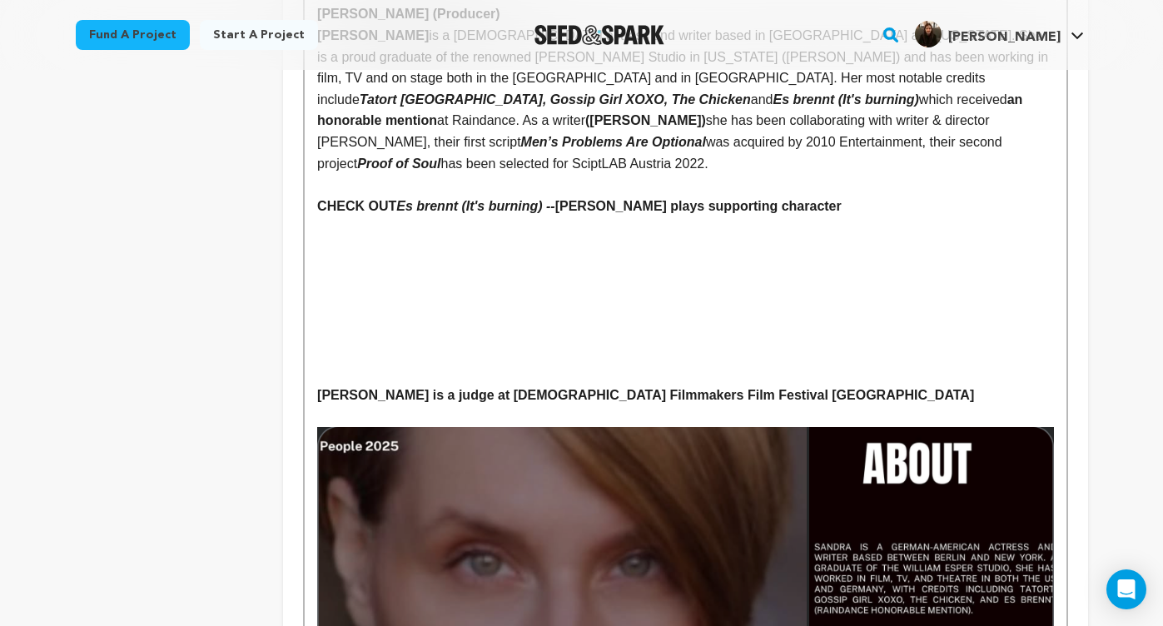
click at [521, 405] on p at bounding box center [685, 416] width 736 height 22
drag, startPoint x: 494, startPoint y: 271, endPoint x: 306, endPoint y: 273, distance: 188.2
copy strong "Sandra is a judge at Female"
click at [540, 385] on p "Filmmakers Film Festival Berlin" at bounding box center [685, 396] width 736 height 22
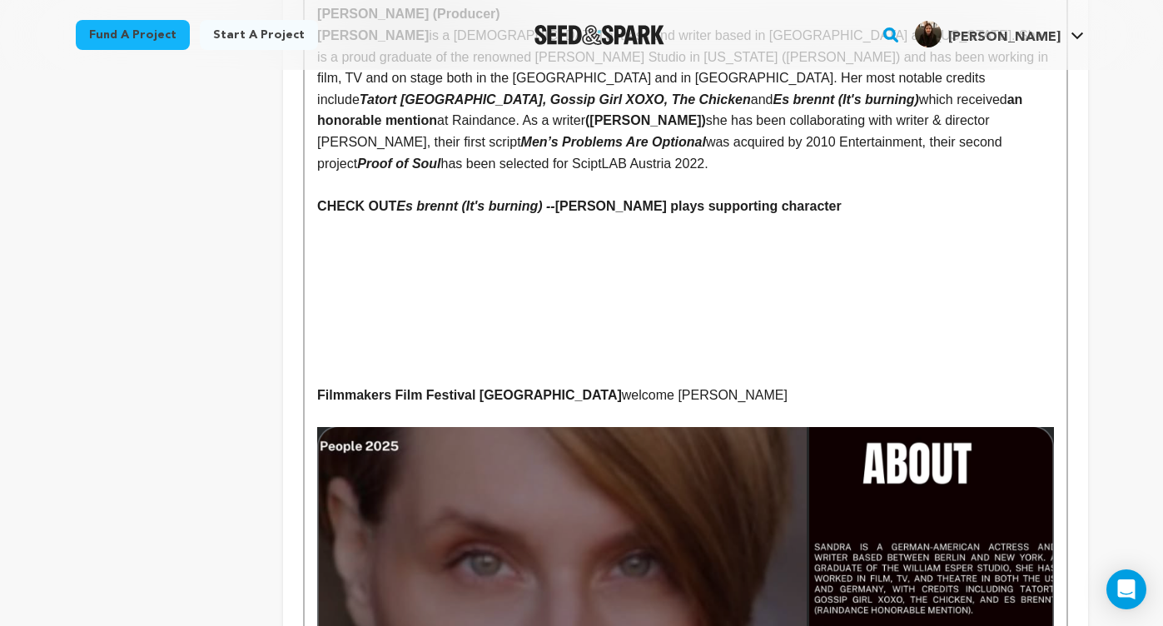
click at [570, 385] on p "Filmmakers Film Festival Berlin welcome Sandra" at bounding box center [685, 396] width 736 height 22
click at [628, 385] on p "Filmmakers Film Festival Berlin welcomed Sandra" at bounding box center [685, 396] width 736 height 22
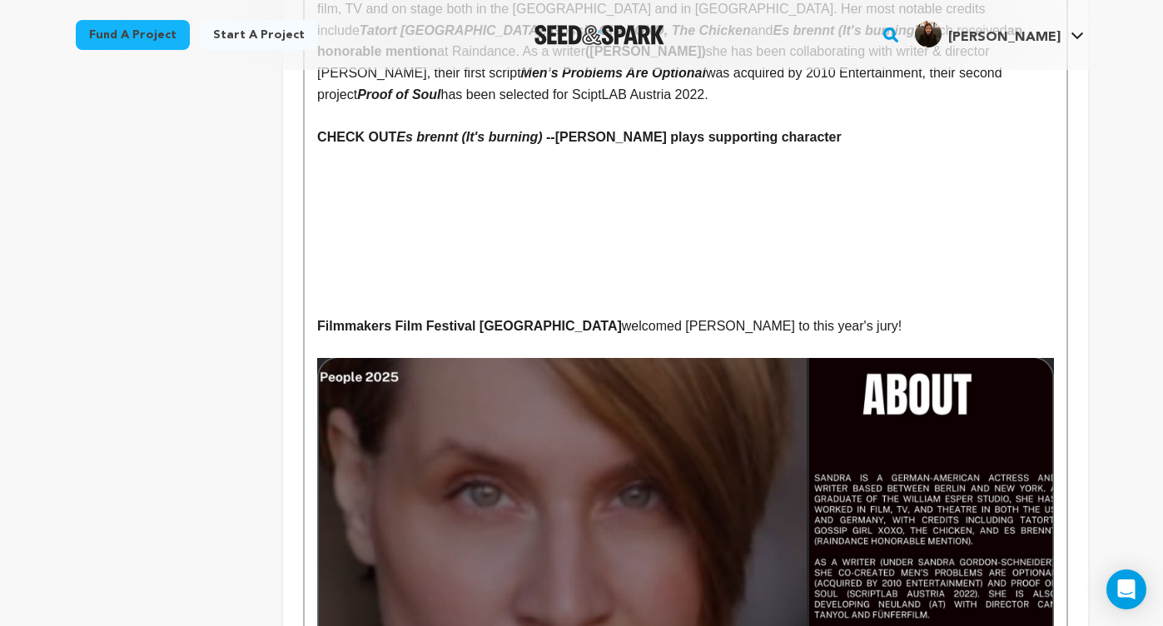
scroll to position [4614, 0]
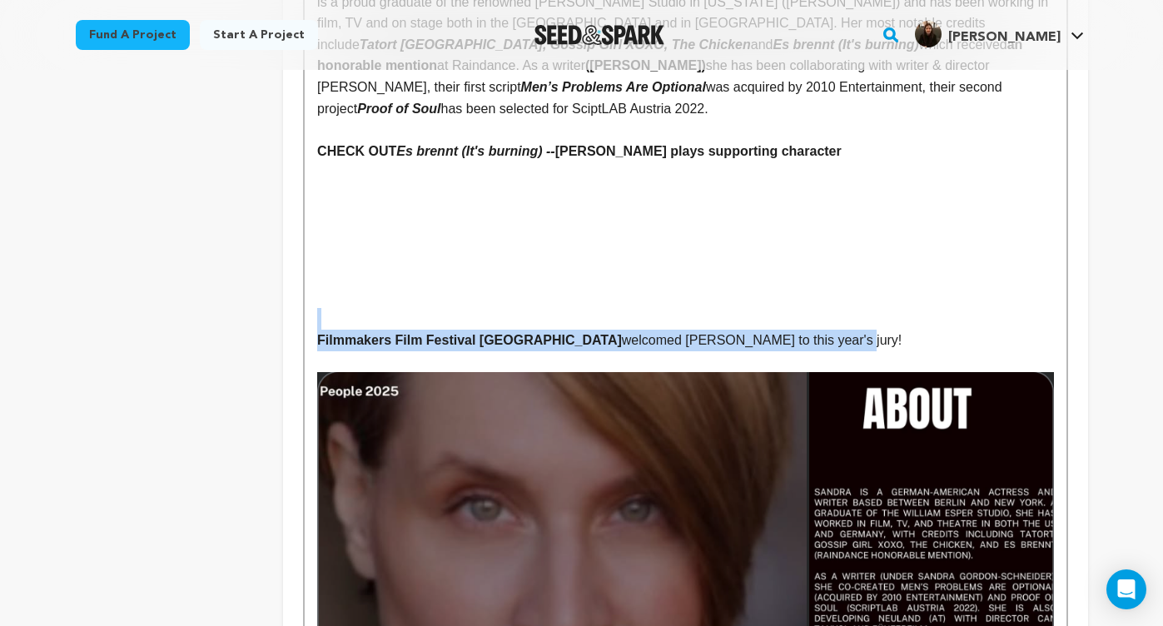
drag, startPoint x: 754, startPoint y: 204, endPoint x: 755, endPoint y: 222, distance: 18.3
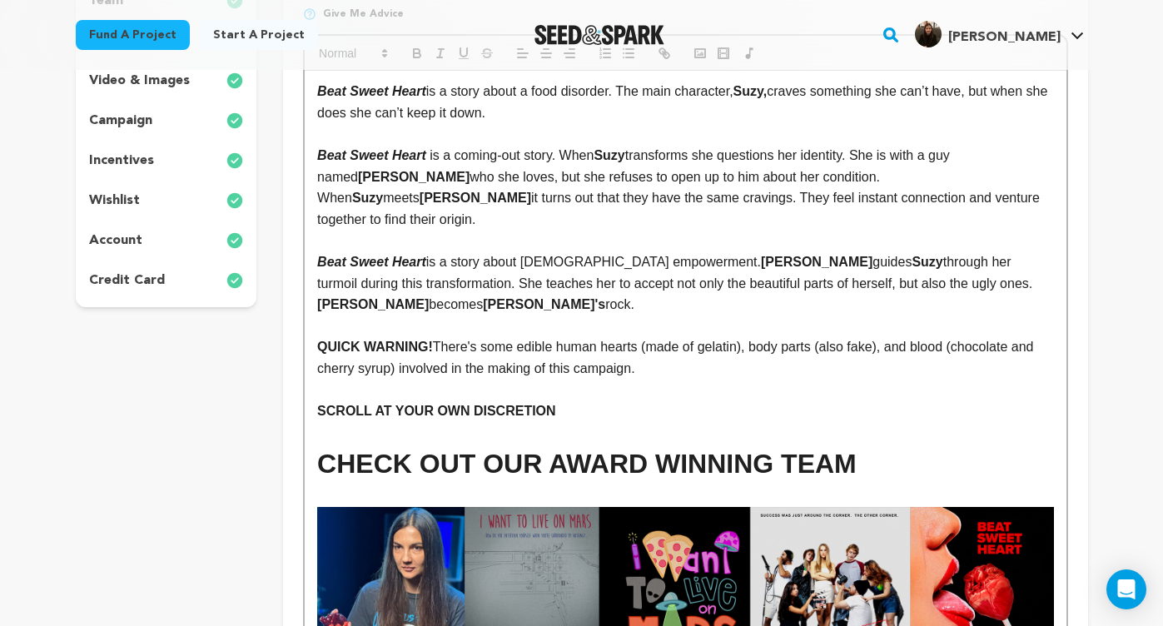
scroll to position [186, 0]
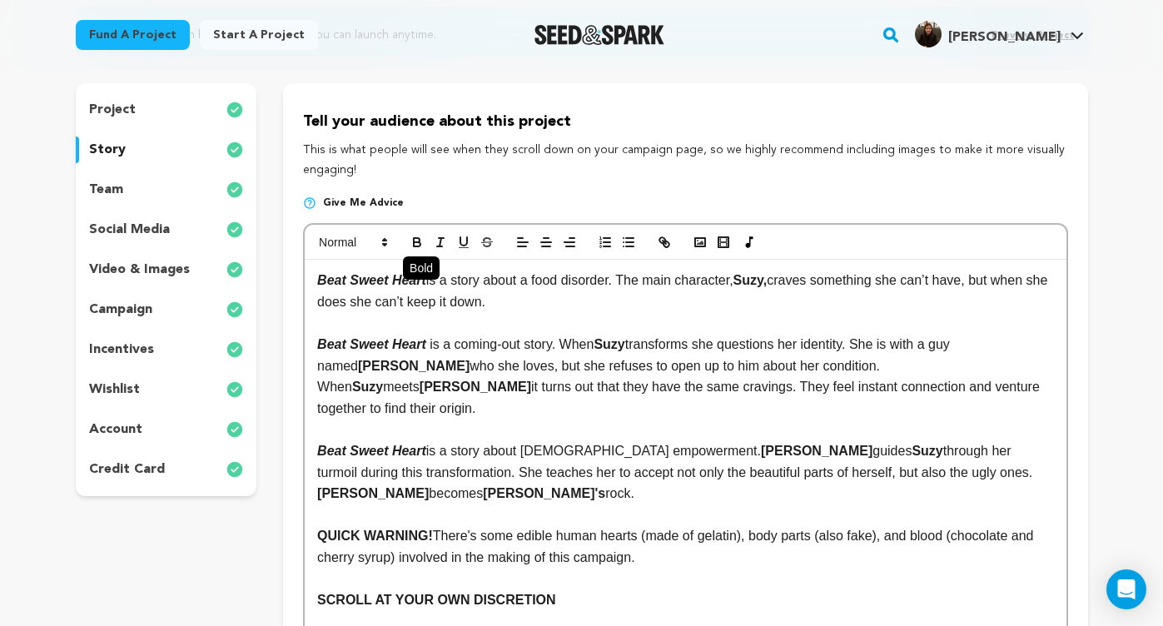
click at [416, 242] on icon "button" at bounding box center [417, 244] width 7 height 4
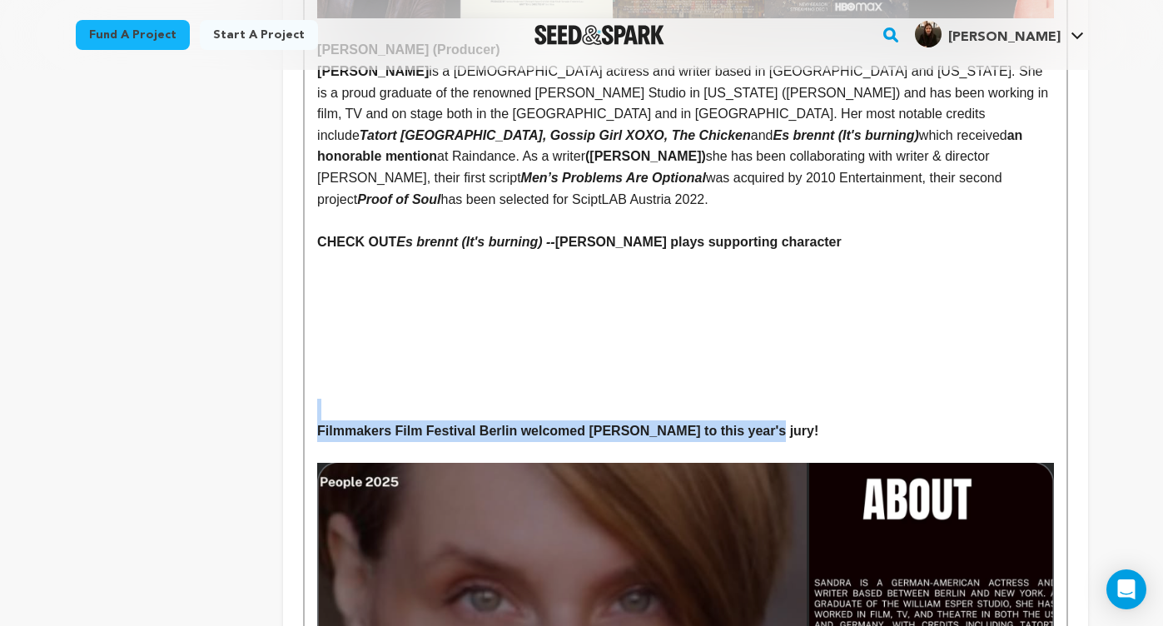
scroll to position [4519, 0]
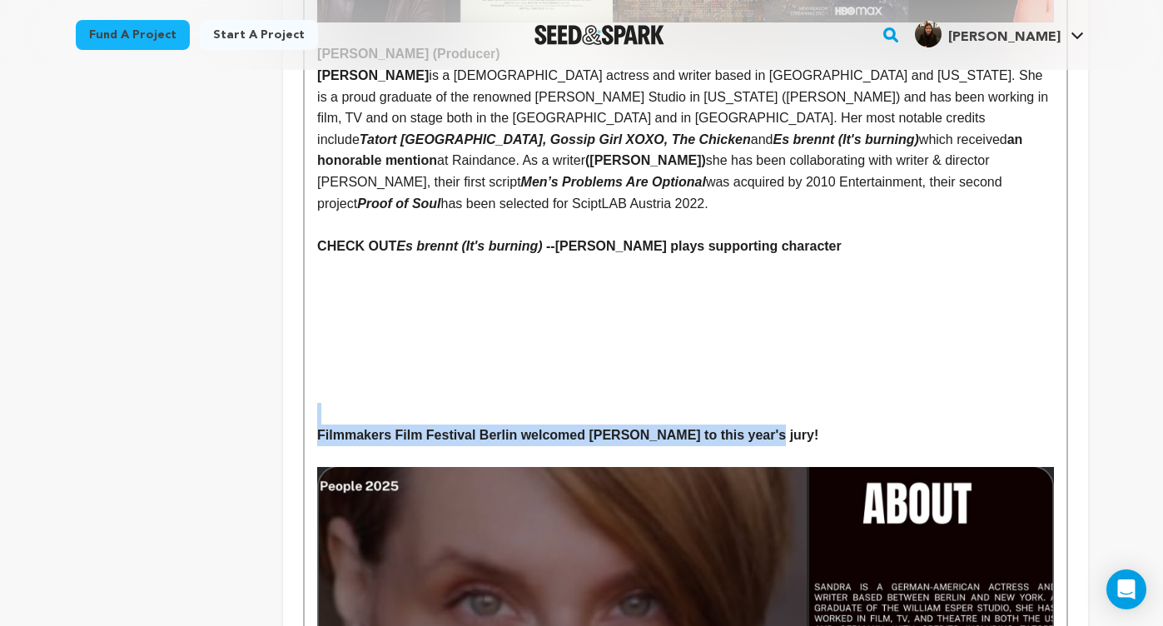
click at [813, 425] on p "Filmmakers Film Festival Berlin welcomed Sandra to this year's jury!" at bounding box center [685, 436] width 736 height 22
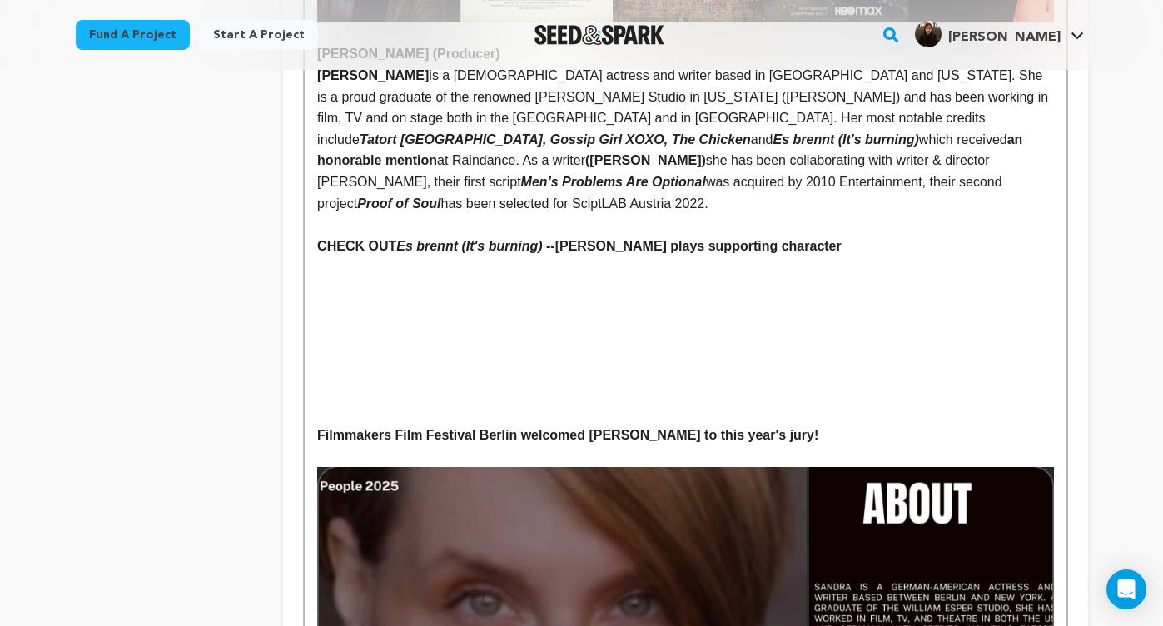
click at [318, 428] on strong "Filmmakers Film Festival Berlin welcomed Sandra to this year's jury!" at bounding box center [567, 435] width 501 height 14
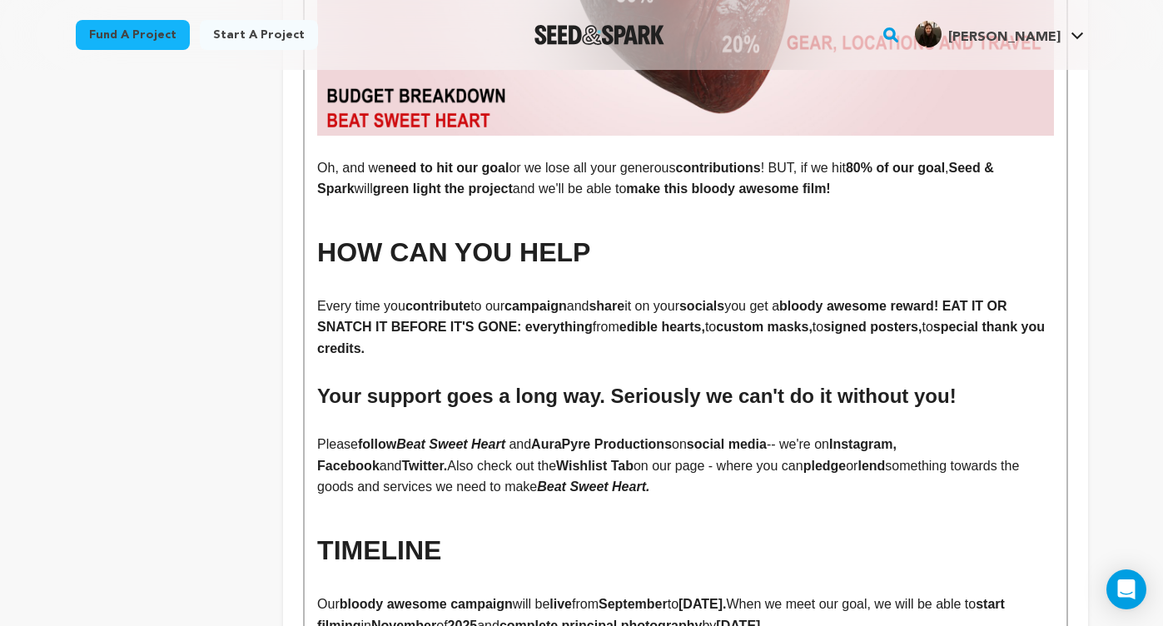
scroll to position [8664, 0]
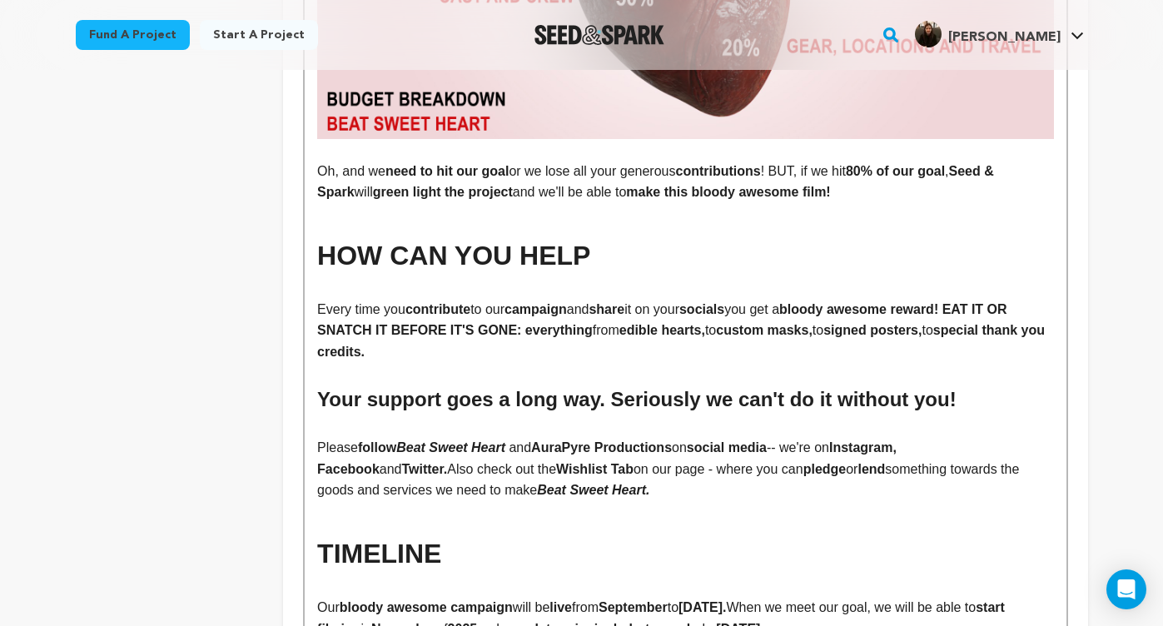
click at [985, 302] on strong "bloody awesome reward! EAT IT OR" at bounding box center [893, 309] width 228 height 14
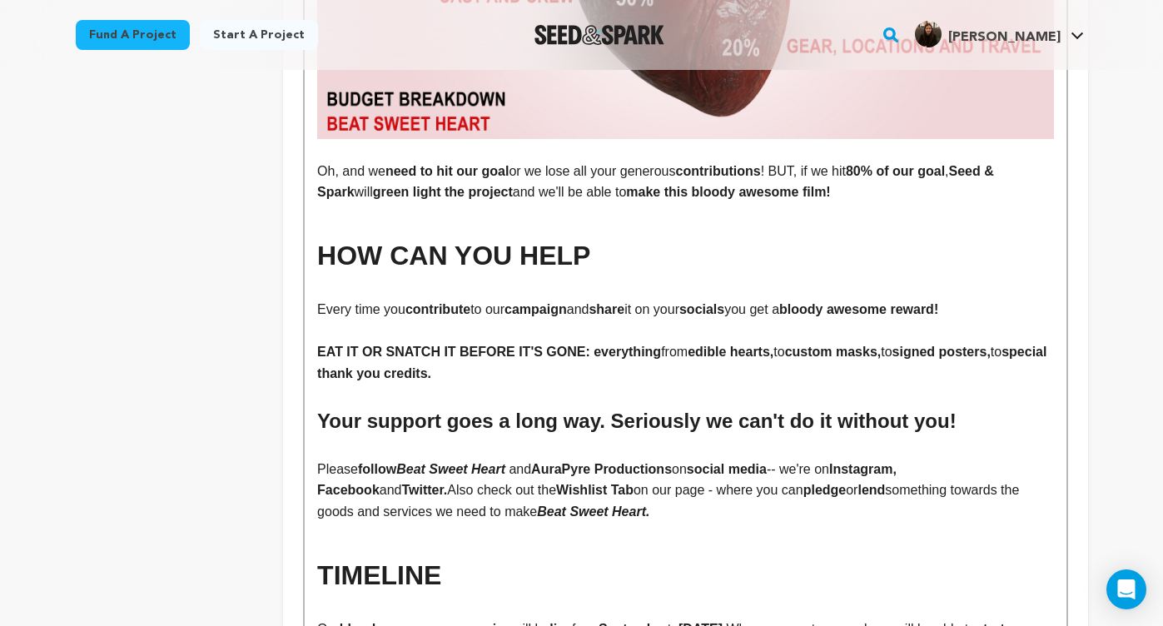
click at [986, 299] on p "Every time you contribute to our campaign and share it on your socials you get …" at bounding box center [685, 310] width 736 height 22
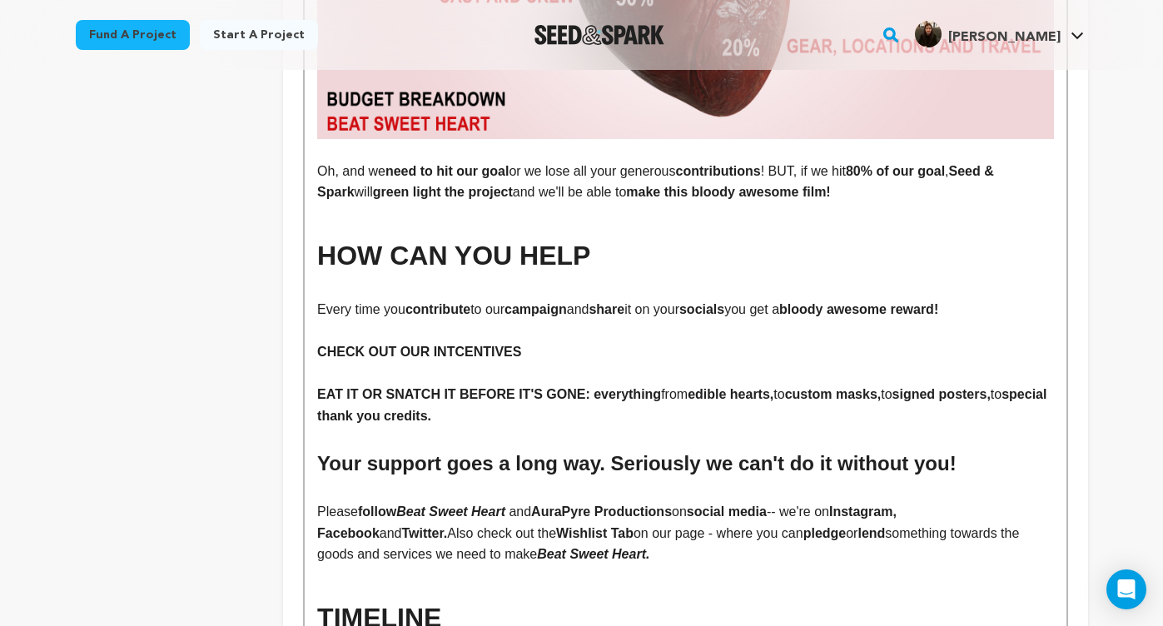
click at [472, 345] on strong "CHECK OUT OUR INTCENTIVES" at bounding box center [419, 352] width 204 height 14
click at [454, 345] on strong "CHECK OUT OUR INTCENTIVES" at bounding box center [419, 352] width 204 height 14
click at [396, 363] on p at bounding box center [685, 374] width 736 height 22
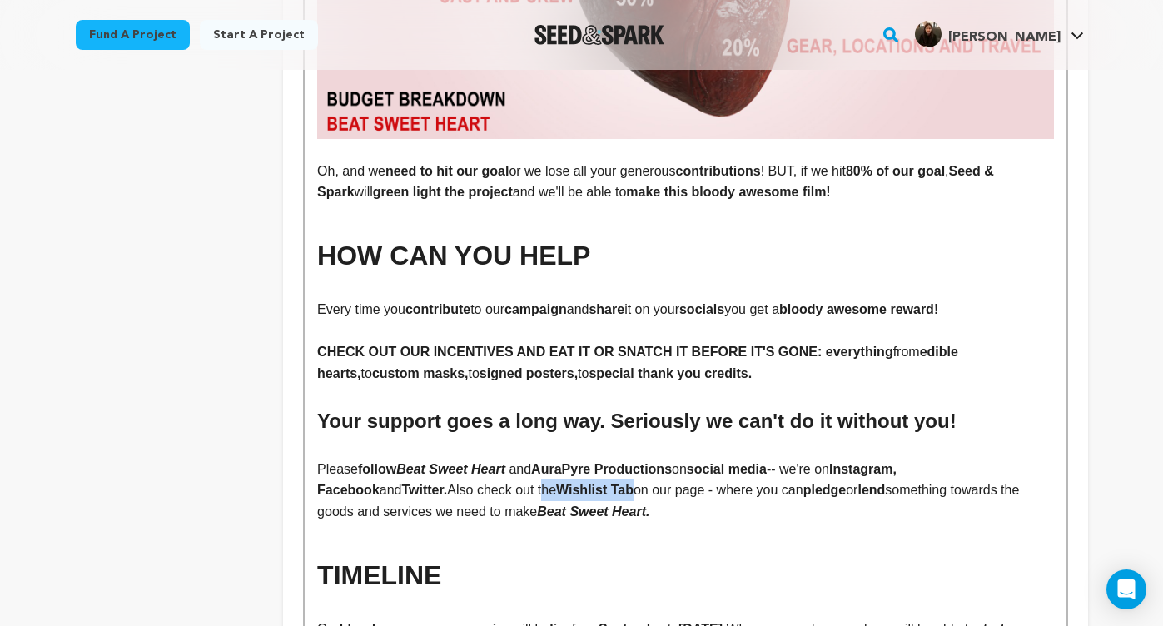
drag, startPoint x: 563, startPoint y: 339, endPoint x: 464, endPoint y: 344, distance: 99.2
click at [464, 459] on p "Please follow Beat Sweet Heart and AuraPyre Productions on social media -- we'r…" at bounding box center [685, 491] width 736 height 64
drag, startPoint x: 578, startPoint y: 337, endPoint x: 466, endPoint y: 341, distance: 111.6
click at [466, 459] on p "Please follow Beat Sweet Heart and AuraPyre Productions on social media -- we'r…" at bounding box center [685, 491] width 736 height 64
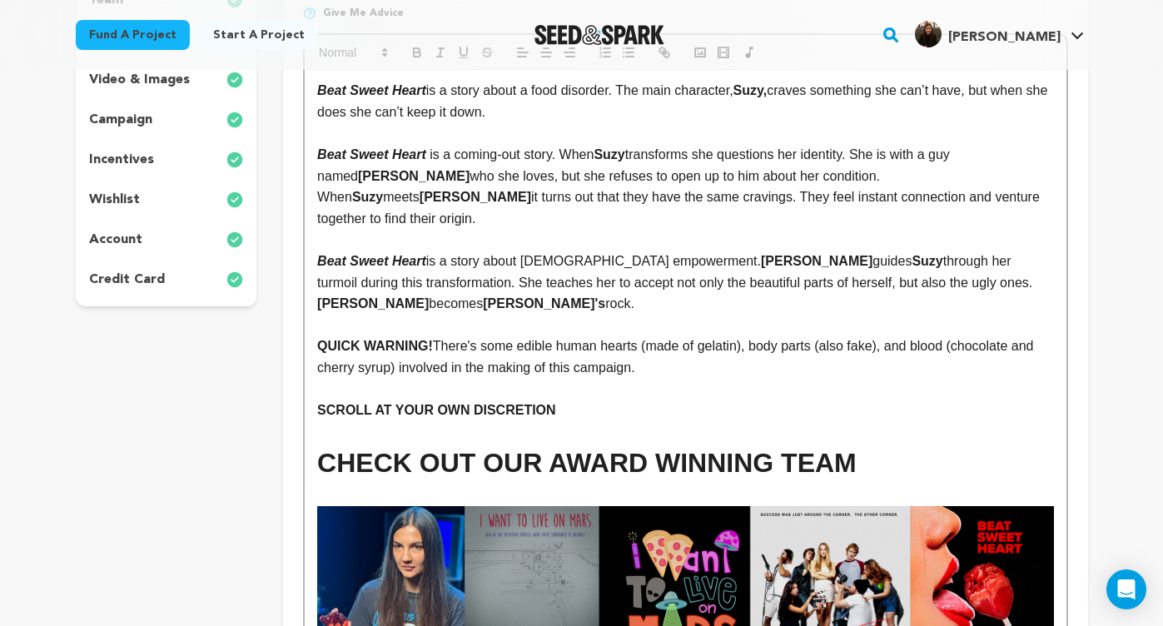
scroll to position [216, 0]
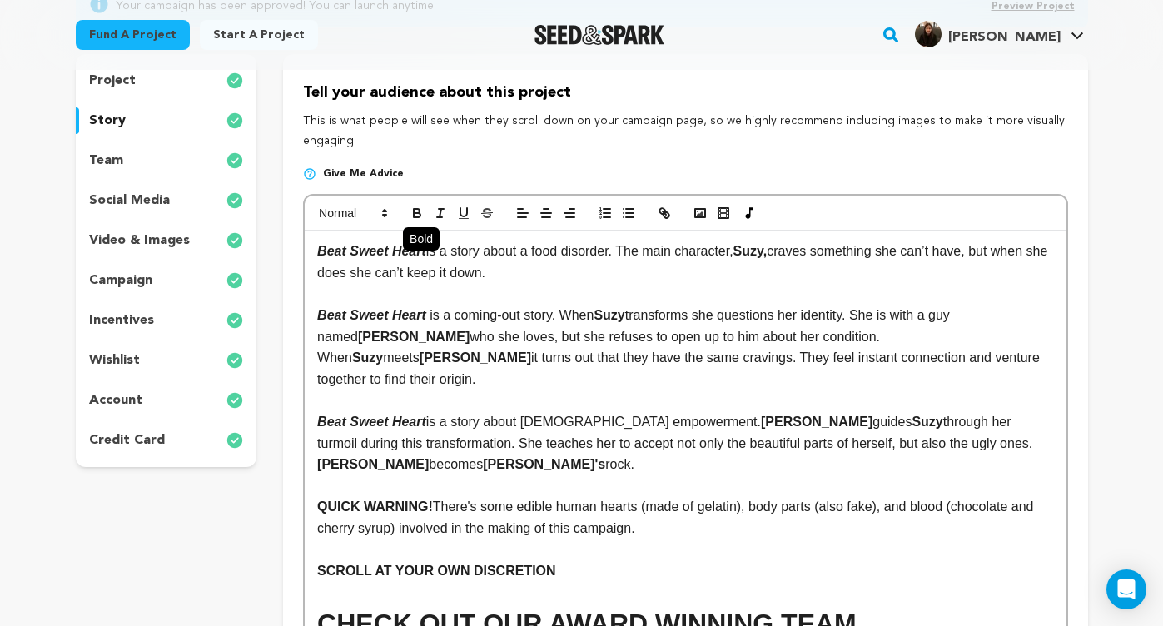
click at [418, 219] on icon "button" at bounding box center [417, 213] width 15 height 15
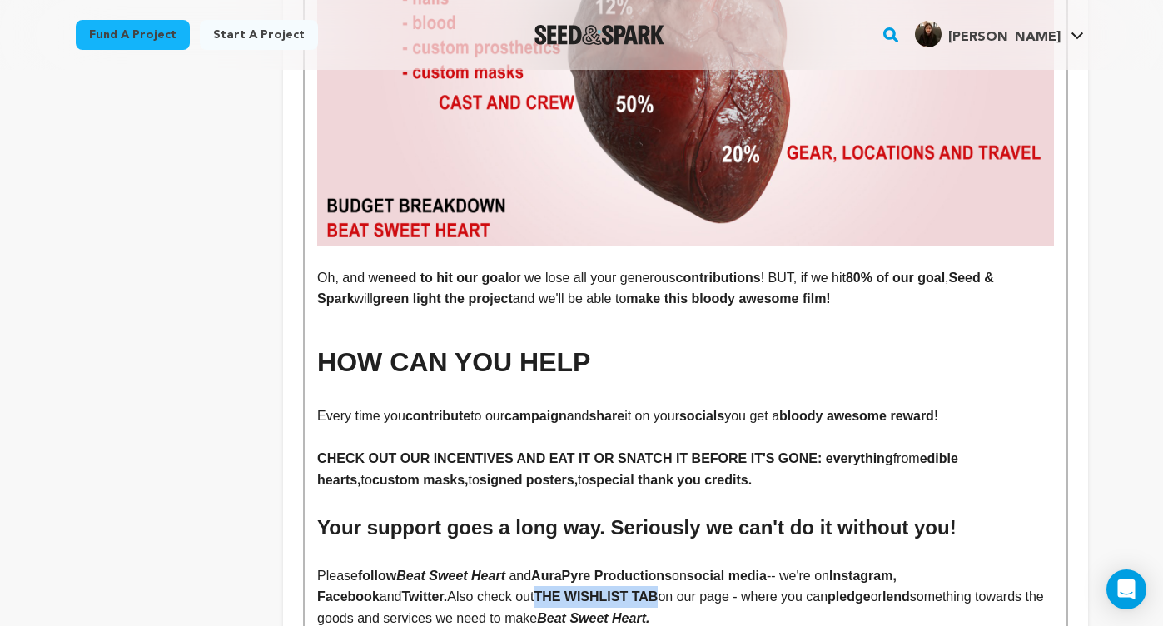
scroll to position [8625, 0]
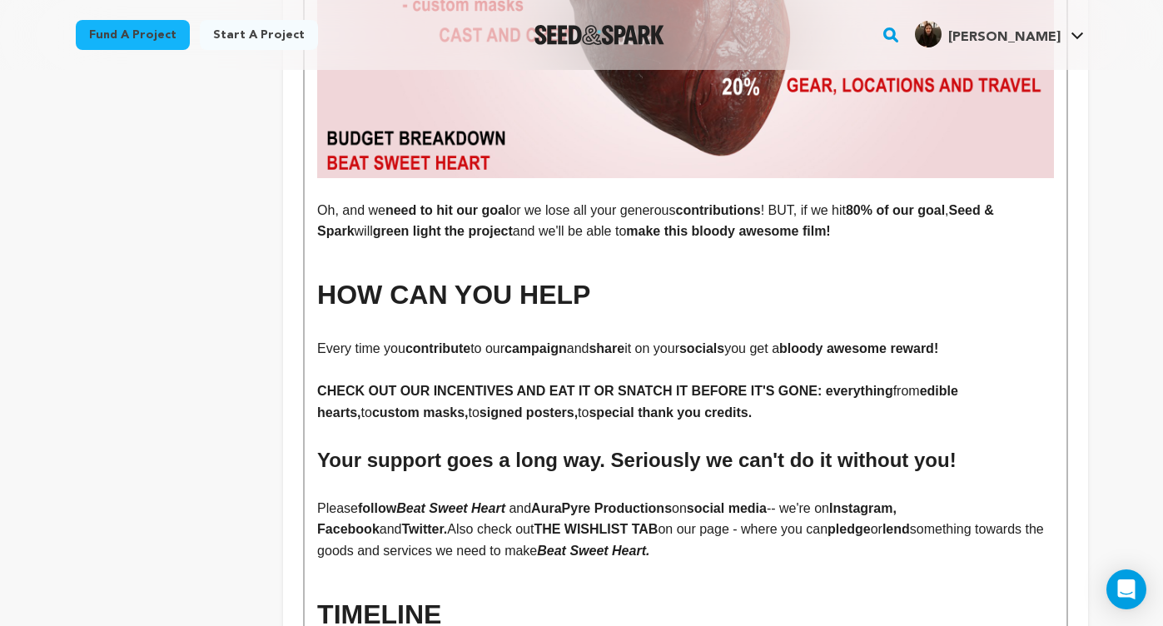
click at [640, 498] on p "Please follow Beat Sweet Heart and AuraPyre Productions on social media -- we'r…" at bounding box center [685, 530] width 736 height 64
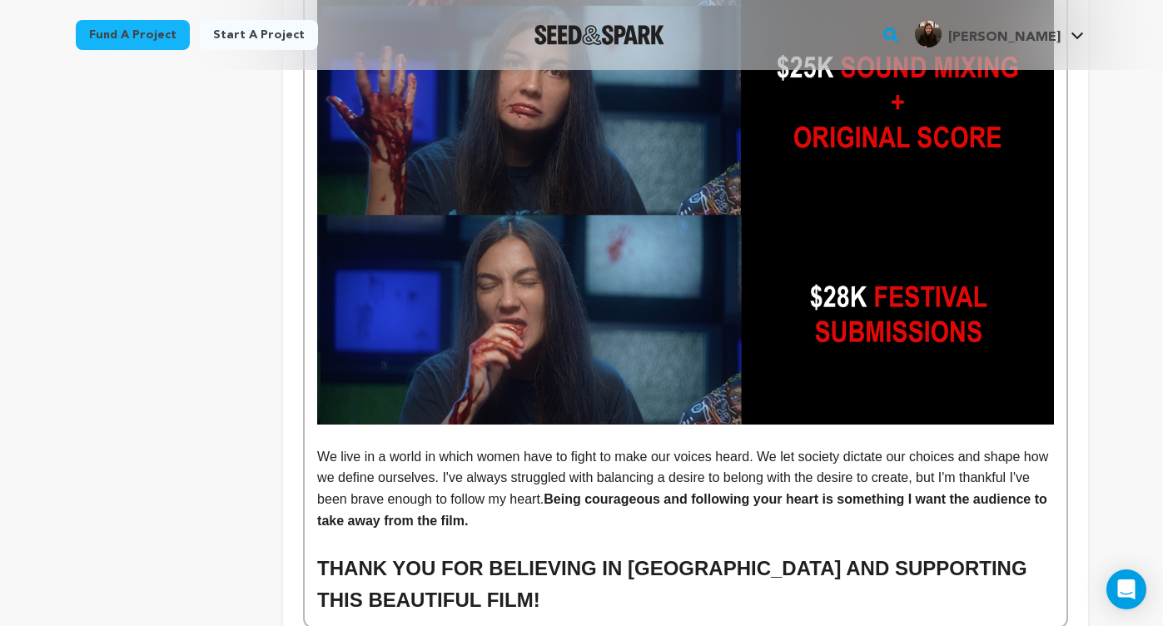
scroll to position [10012, 0]
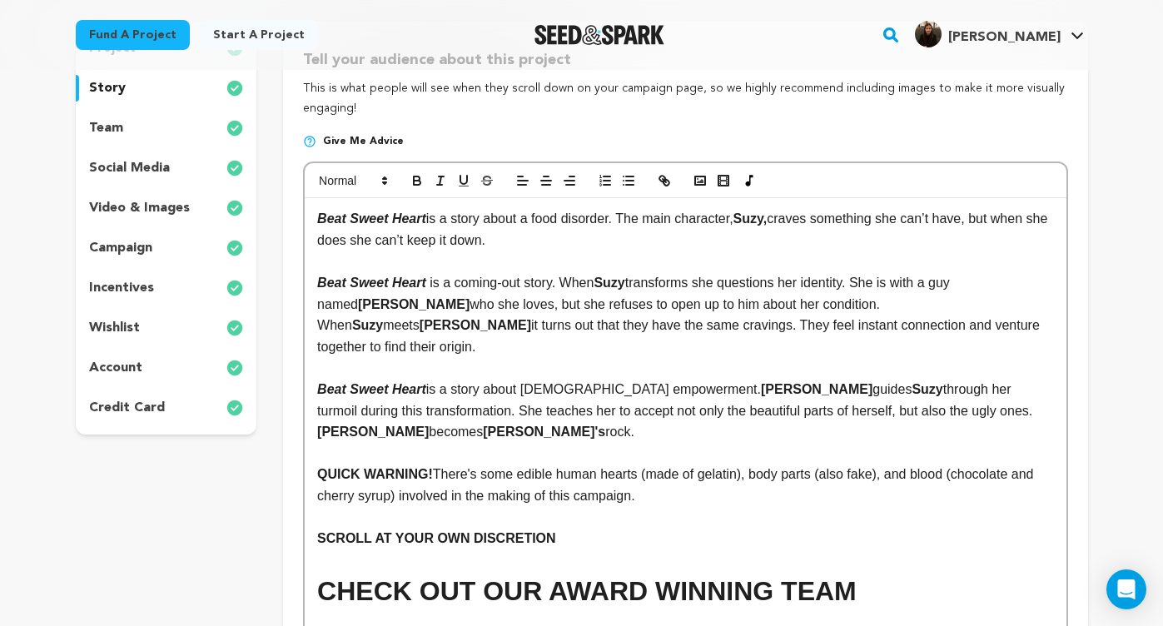
scroll to position [251, 0]
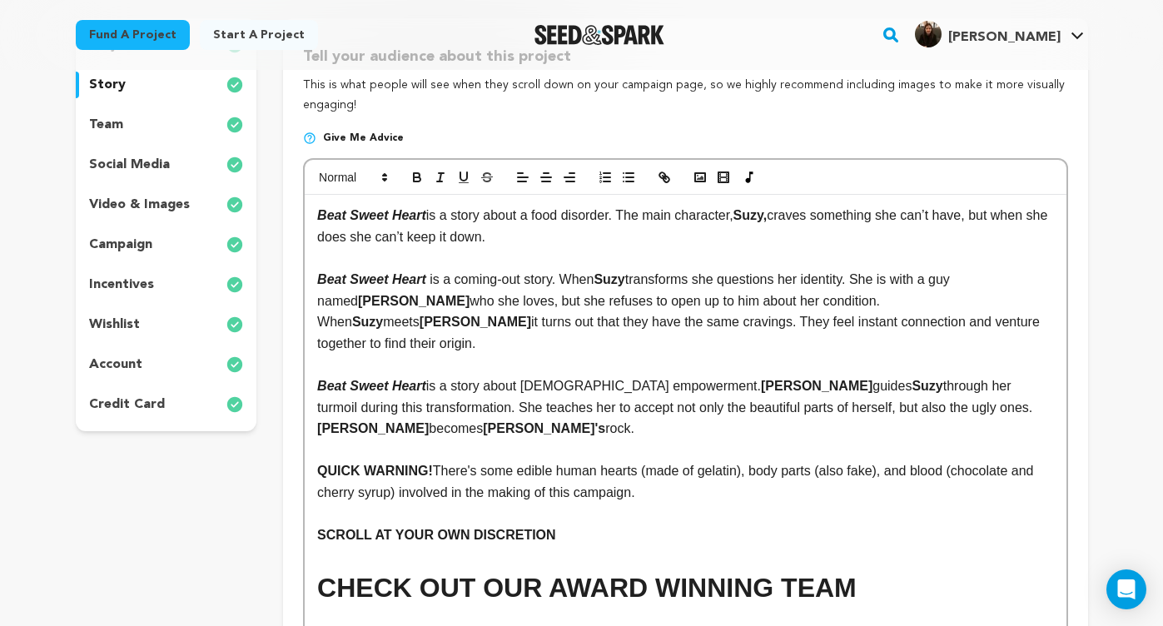
click at [122, 320] on p "wishlist" at bounding box center [114, 325] width 51 height 20
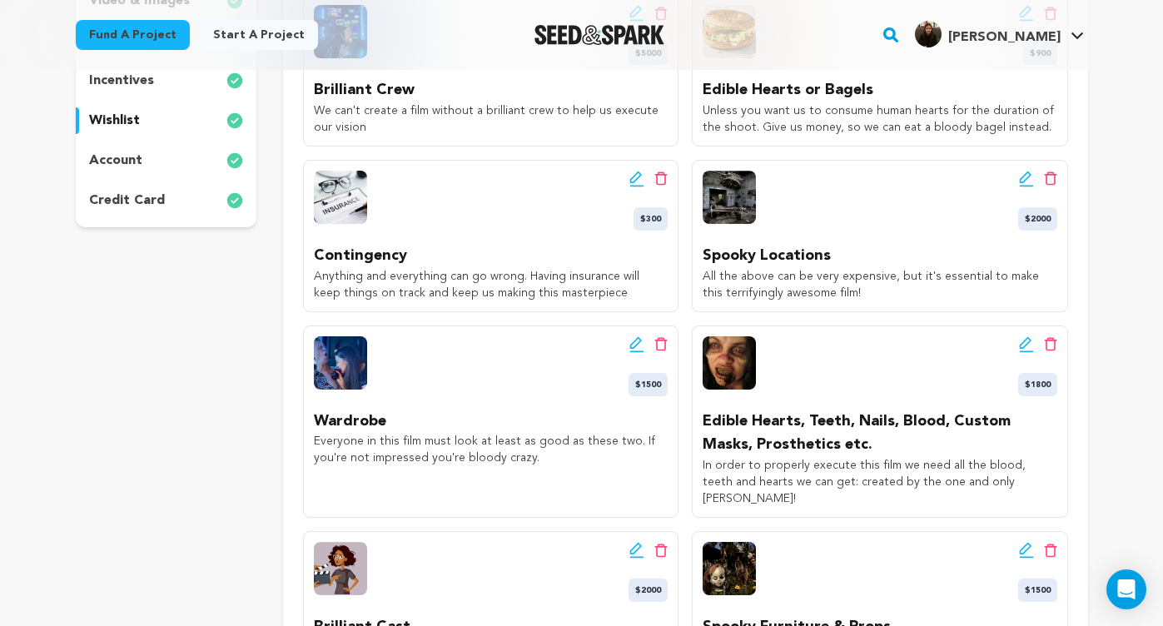
scroll to position [457, 0]
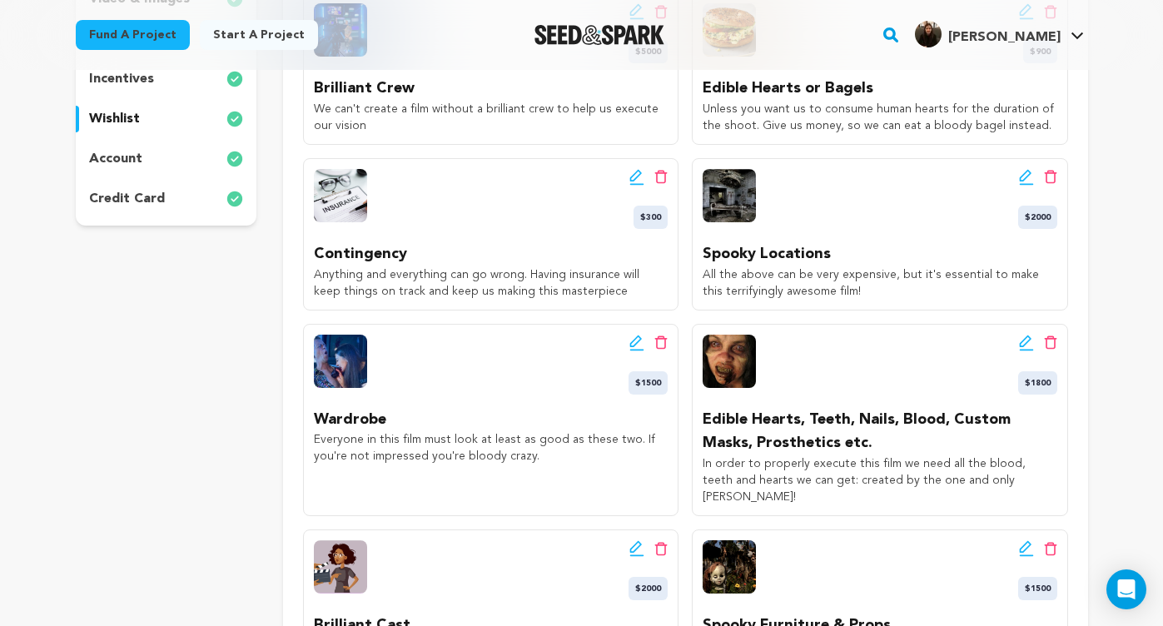
click at [1029, 171] on icon at bounding box center [1025, 176] width 12 height 12
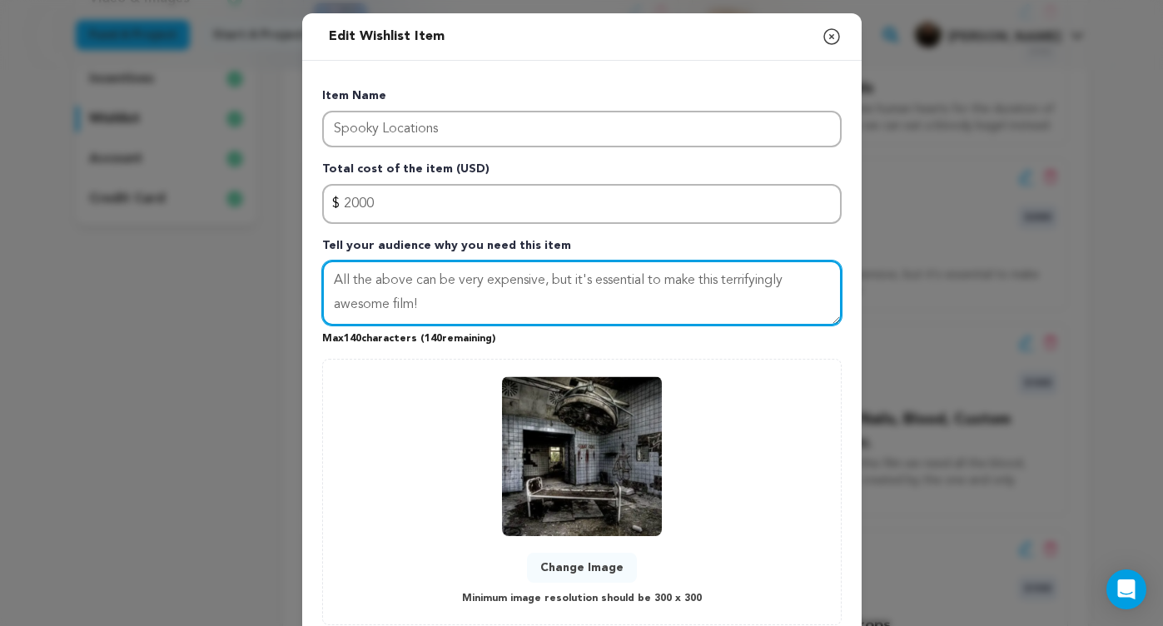
drag, startPoint x: 415, startPoint y: 282, endPoint x: 322, endPoint y: 278, distance: 92.5
click at [323, 279] on textarea "All the above can be very expensive, but it's essential to make this terrifying…" at bounding box center [581, 293] width 519 height 65
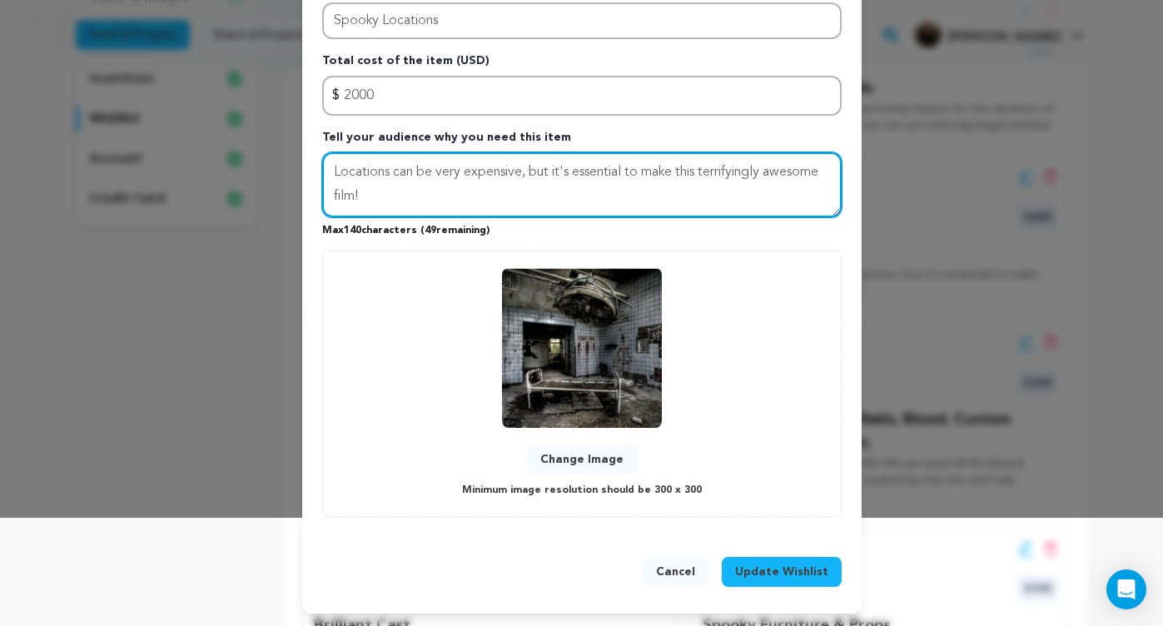
scroll to position [107, 0]
type textarea "Locations can be very expensive, but it's essential to make this terrifyingly a…"
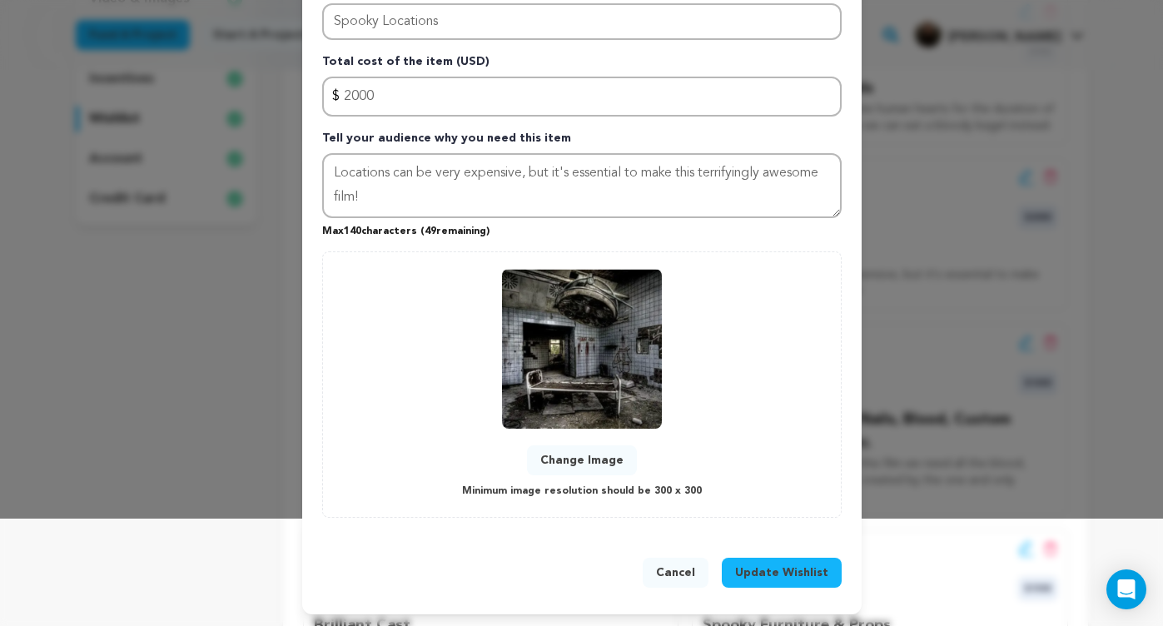
click at [776, 571] on span "Update Wishlist" at bounding box center [781, 572] width 93 height 17
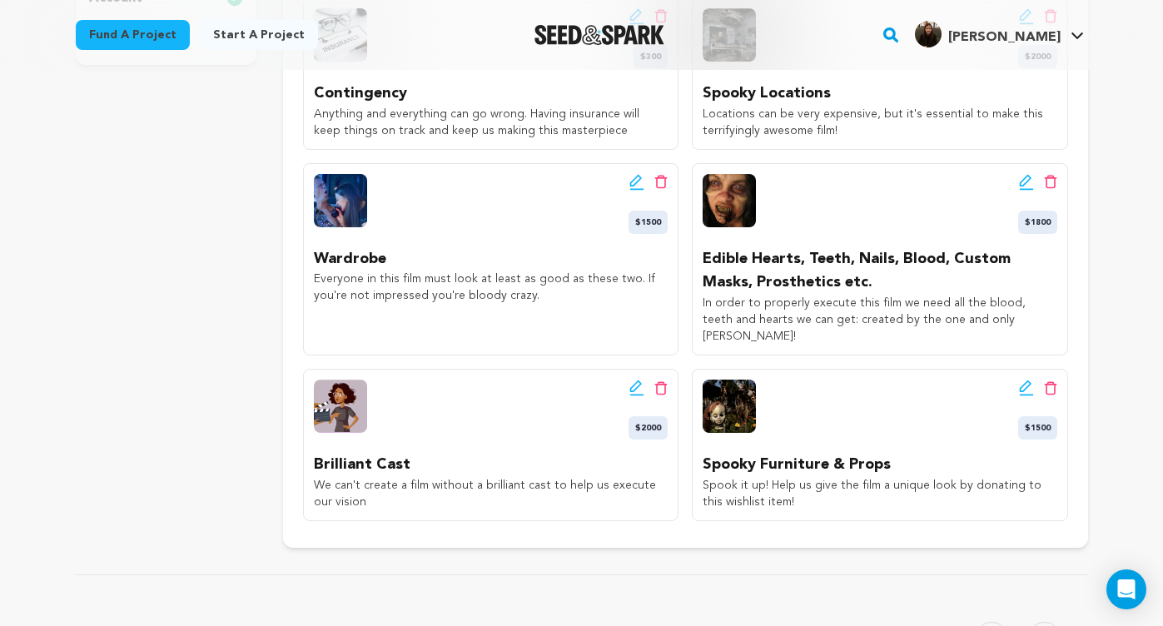
scroll to position [620, 0]
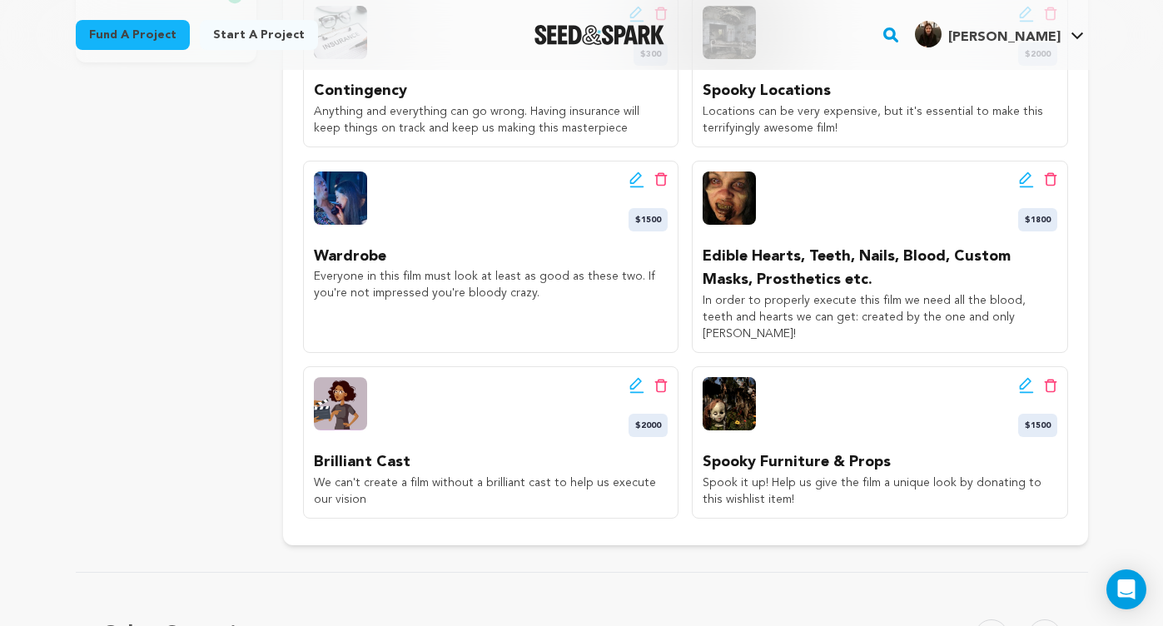
click at [1017, 177] on div "Edit wishlist button Delete wishlist button $1800" at bounding box center [880, 201] width 354 height 60
click at [1022, 175] on icon at bounding box center [1026, 179] width 15 height 17
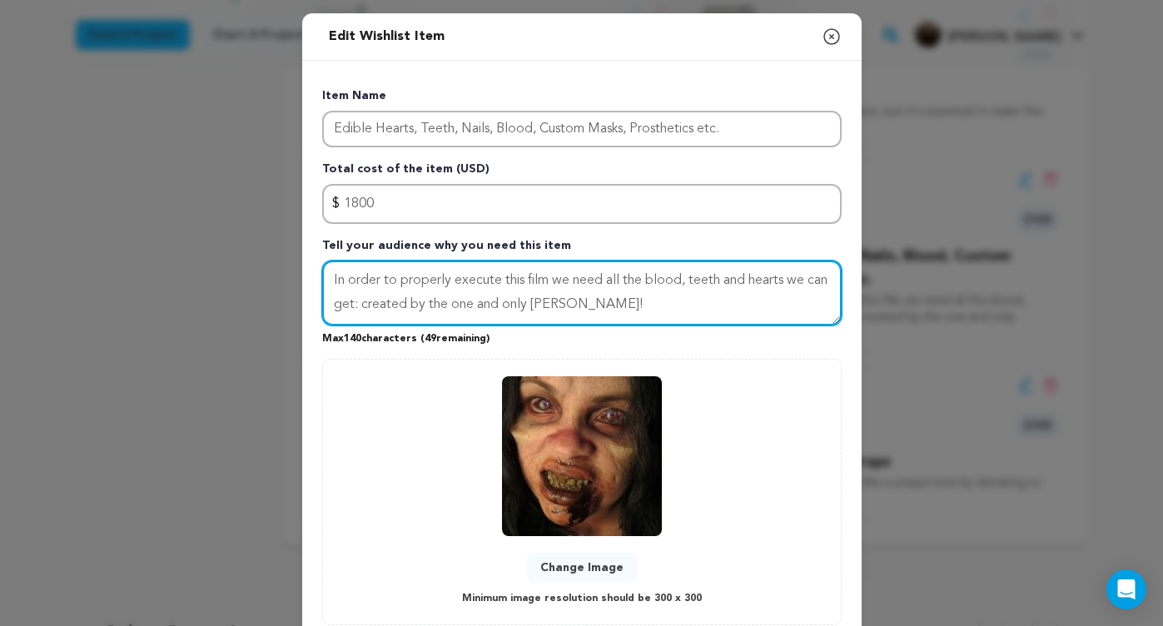
drag, startPoint x: 653, startPoint y: 304, endPoint x: 559, endPoint y: 308, distance: 95.0
click at [559, 308] on textarea "In order to properly execute this film we need all the blood, teeth and hearts …" at bounding box center [581, 293] width 519 height 65
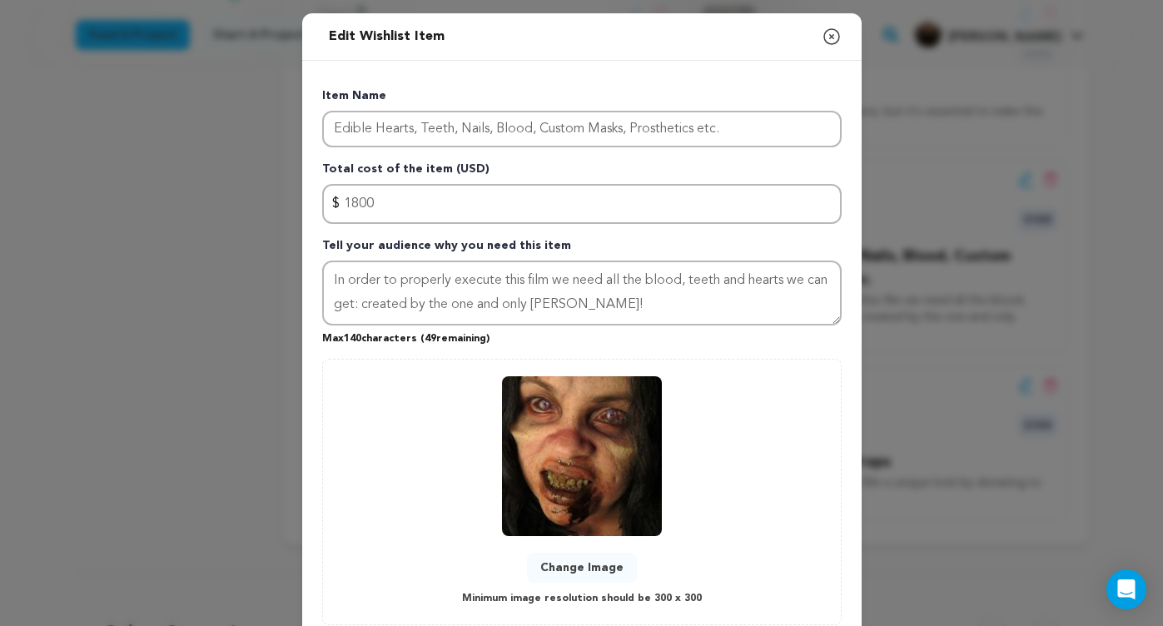
click at [828, 28] on icon "button" at bounding box center [832, 37] width 20 height 20
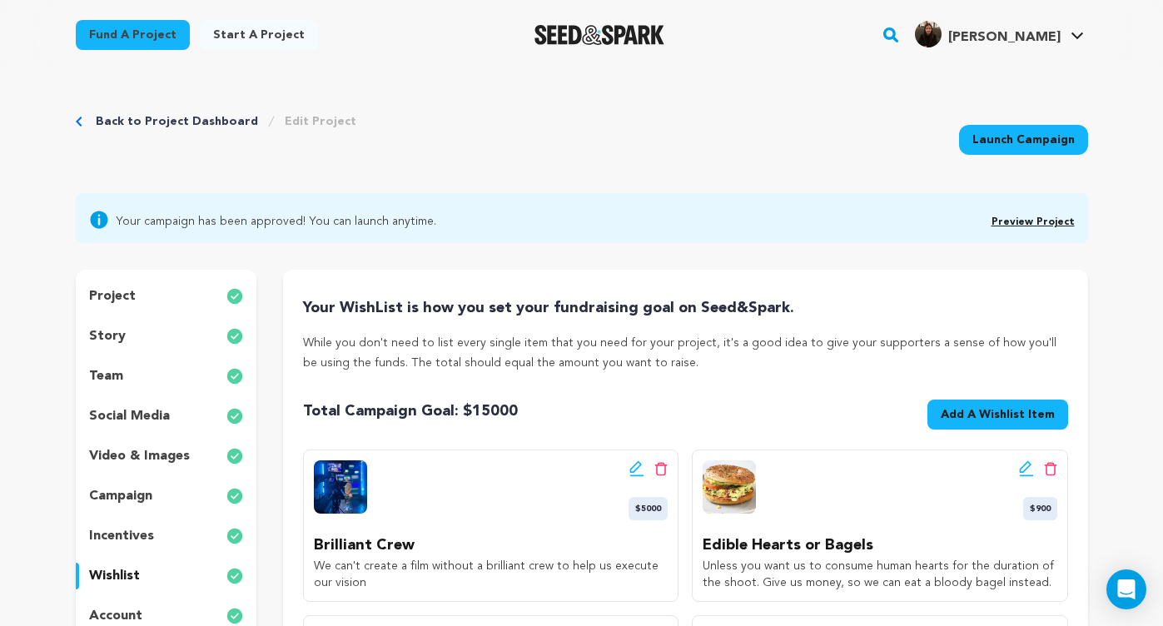
click at [121, 373] on p "team" at bounding box center [106, 376] width 34 height 20
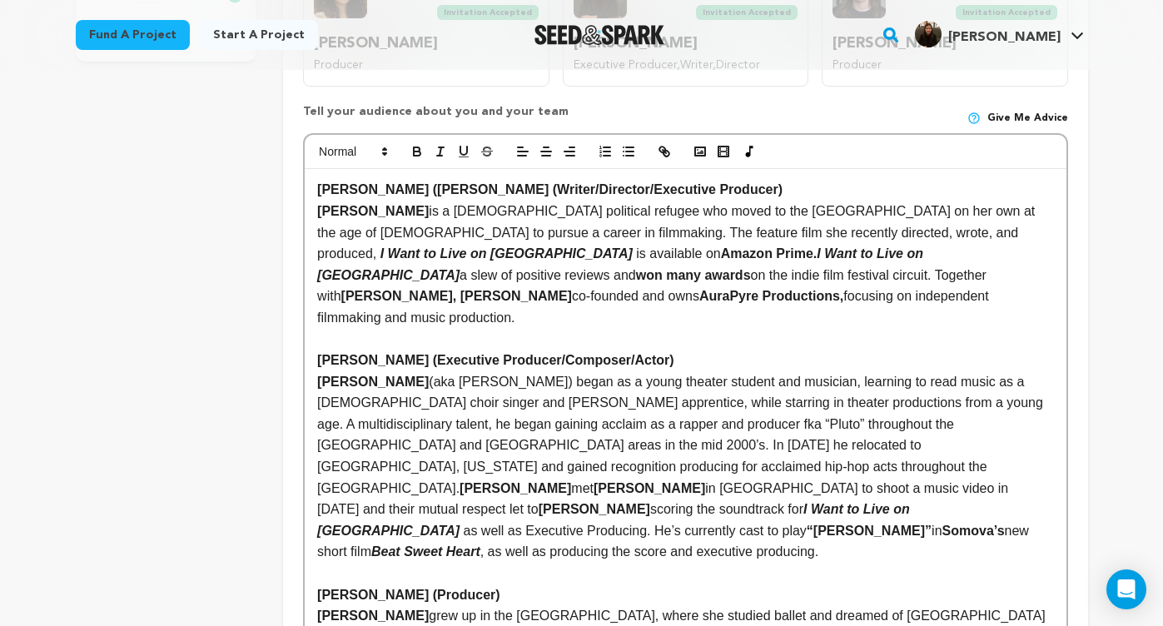
scroll to position [693, 0]
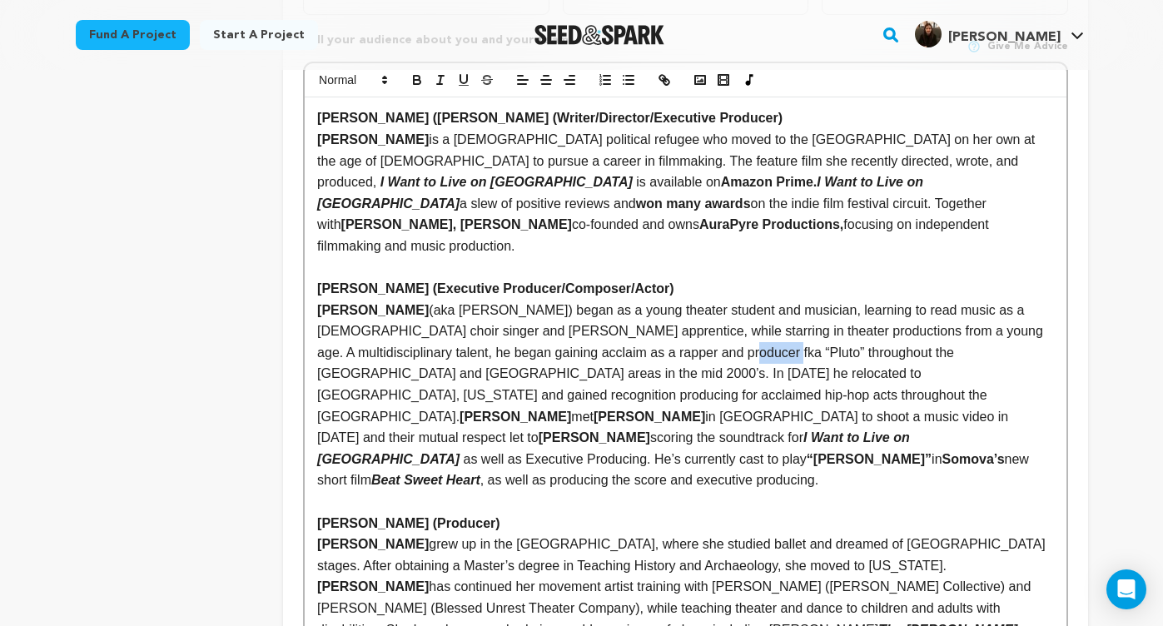
drag, startPoint x: 677, startPoint y: 324, endPoint x: 634, endPoint y: 326, distance: 43.3
click at [634, 326] on p "﻿﻿﻿﻿﻿﻿﻿Joe Cyrus (aka Joseph Ritrievi Jr) began as a young theater student and …" at bounding box center [685, 395] width 736 height 191
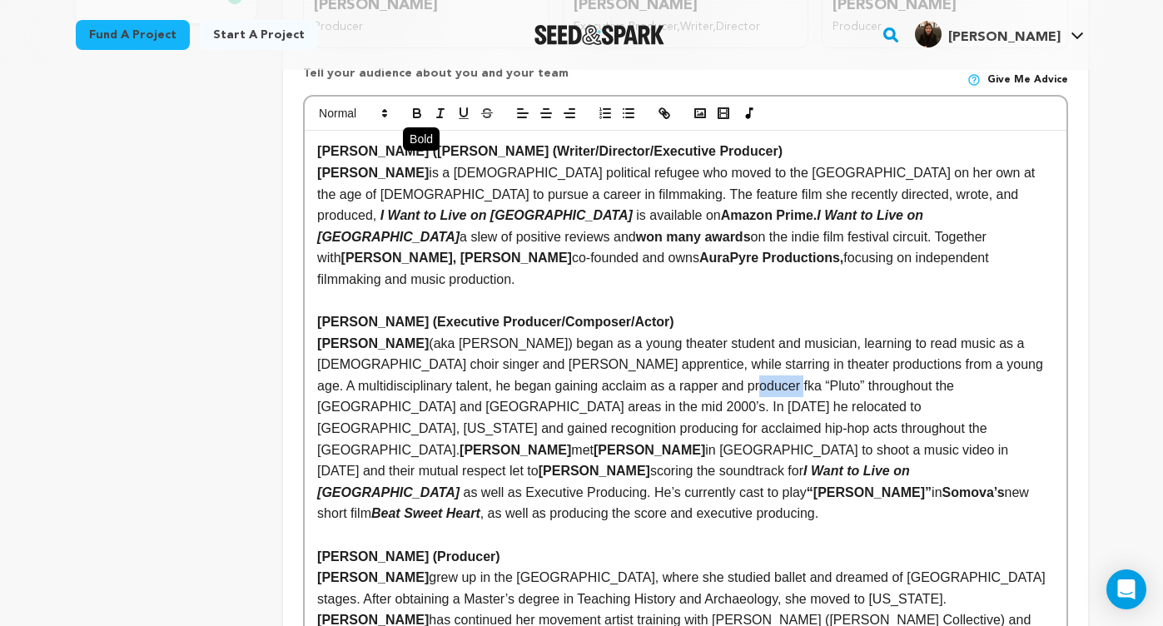
click at [415, 113] on icon "button" at bounding box center [417, 115] width 7 height 4
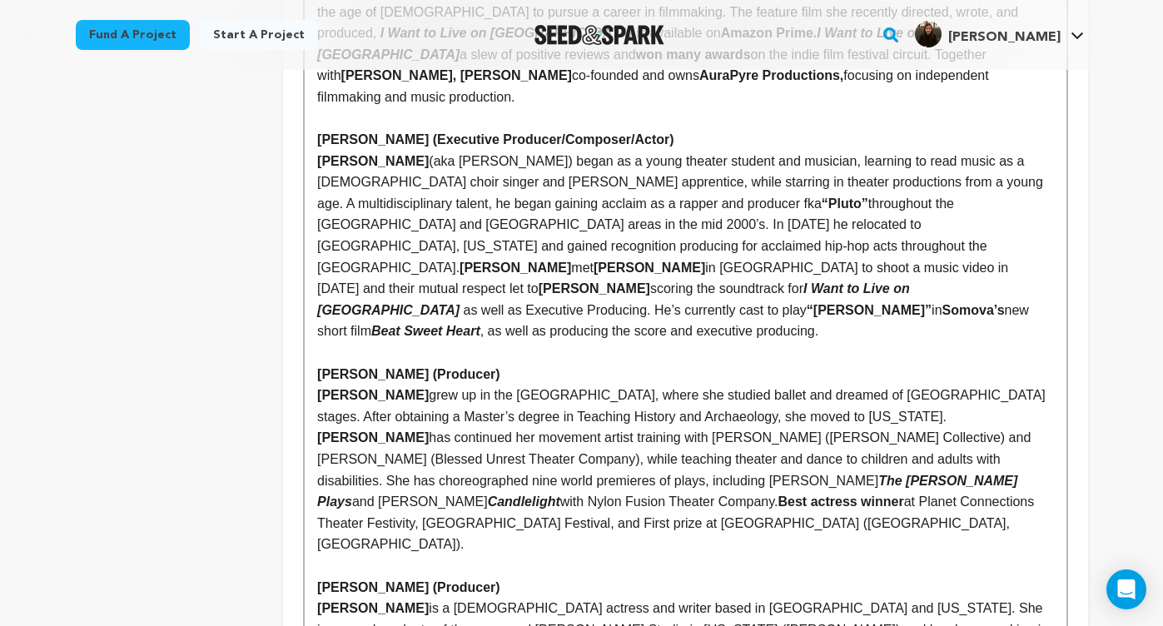
scroll to position [892, 0]
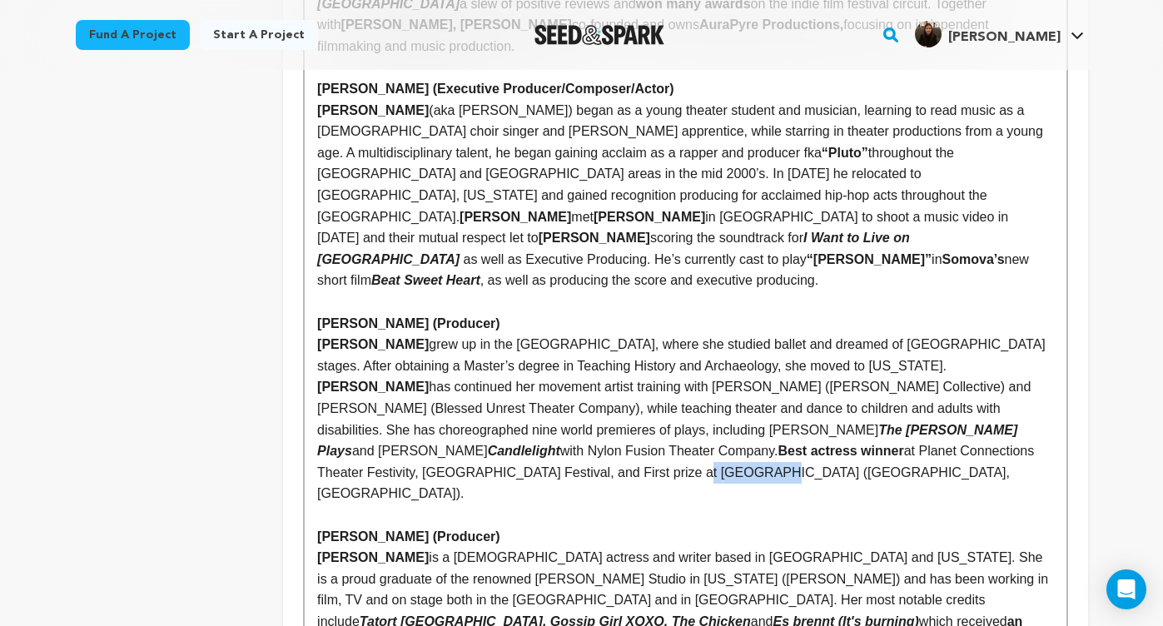
drag, startPoint x: 929, startPoint y: 392, endPoint x: 872, endPoint y: 393, distance: 57.4
click at [872, 393] on p "Tatyana Kot grew up in the Soviet Union, where she studied ballet and dreamed o…" at bounding box center [685, 419] width 736 height 171
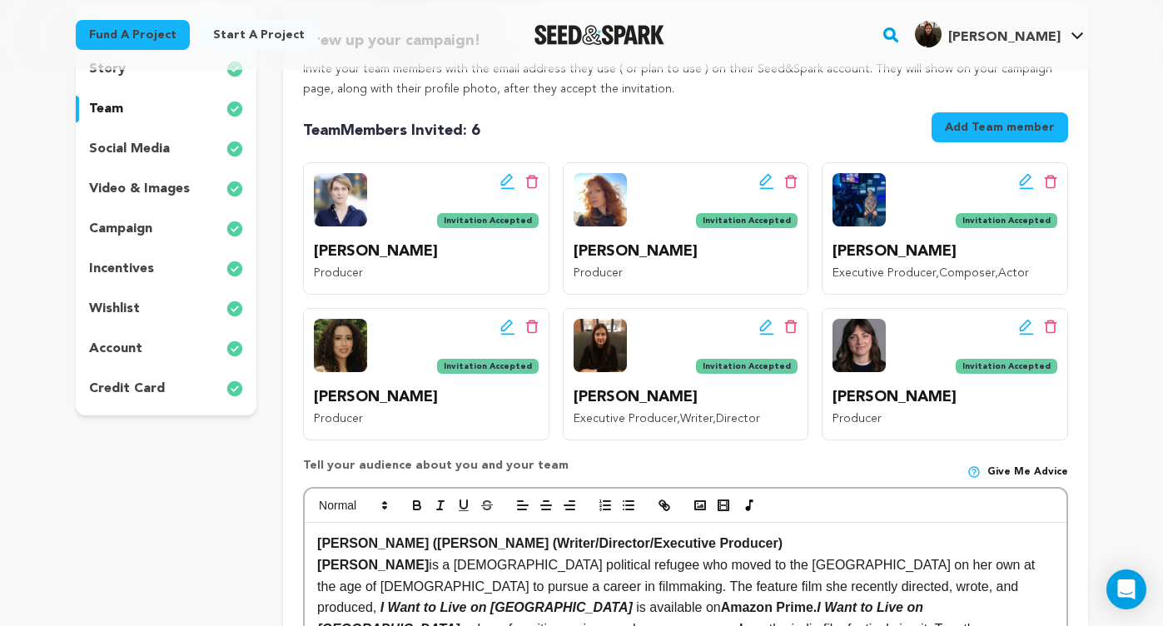
scroll to position [268, 0]
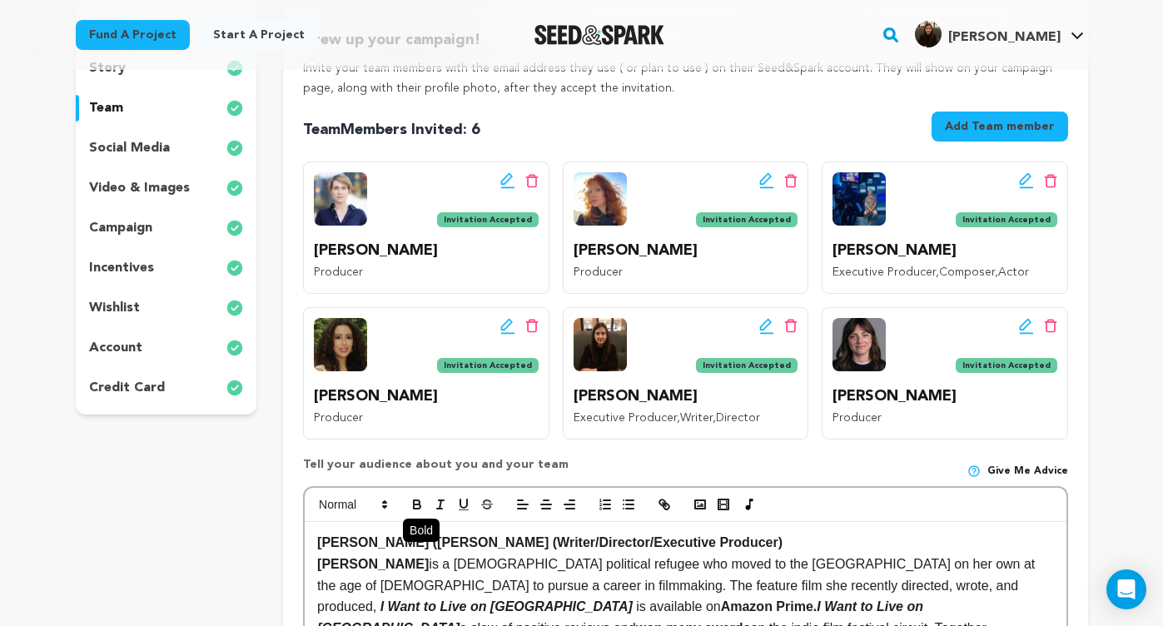
click at [414, 504] on icon "button" at bounding box center [417, 506] width 7 height 4
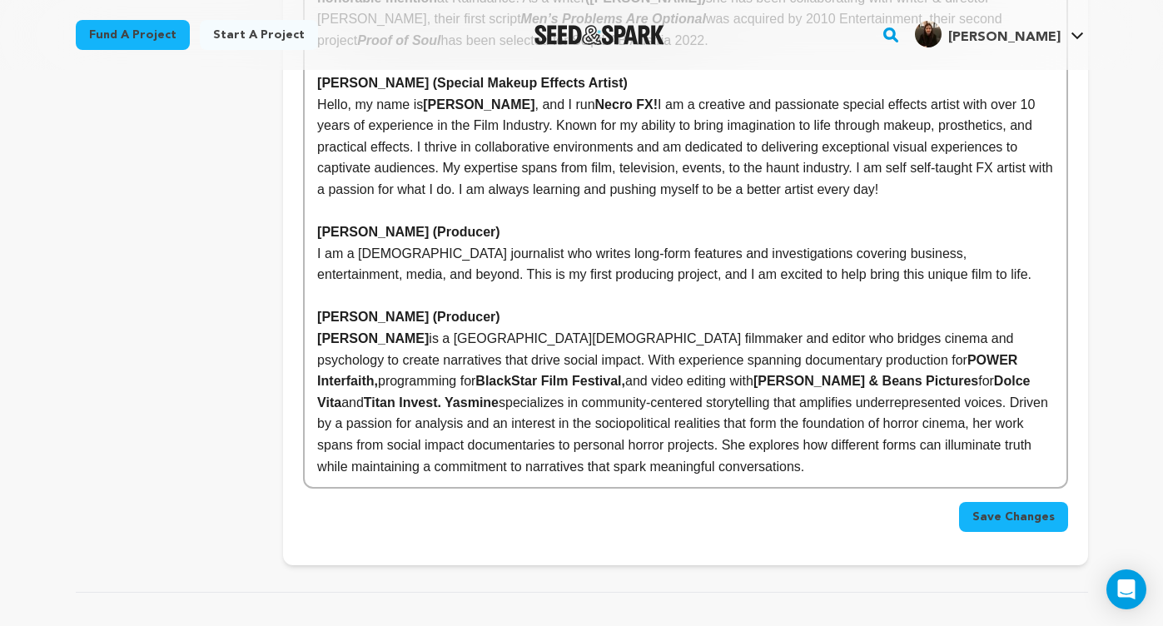
scroll to position [1683, 0]
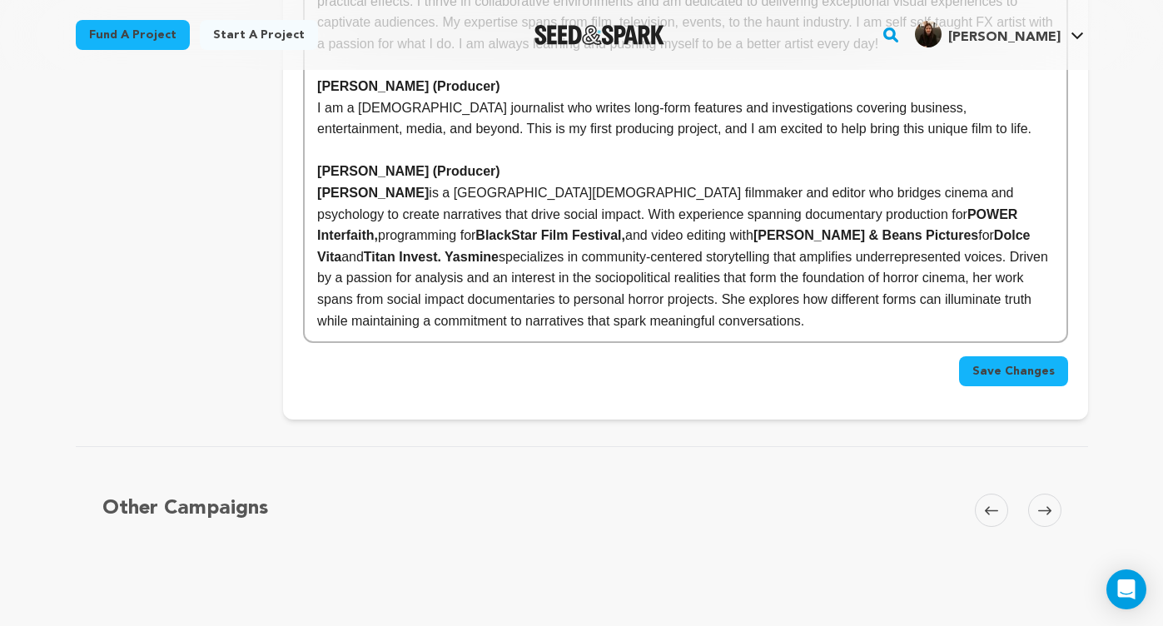
click at [1016, 356] on button "Save Changes" at bounding box center [1013, 371] width 109 height 30
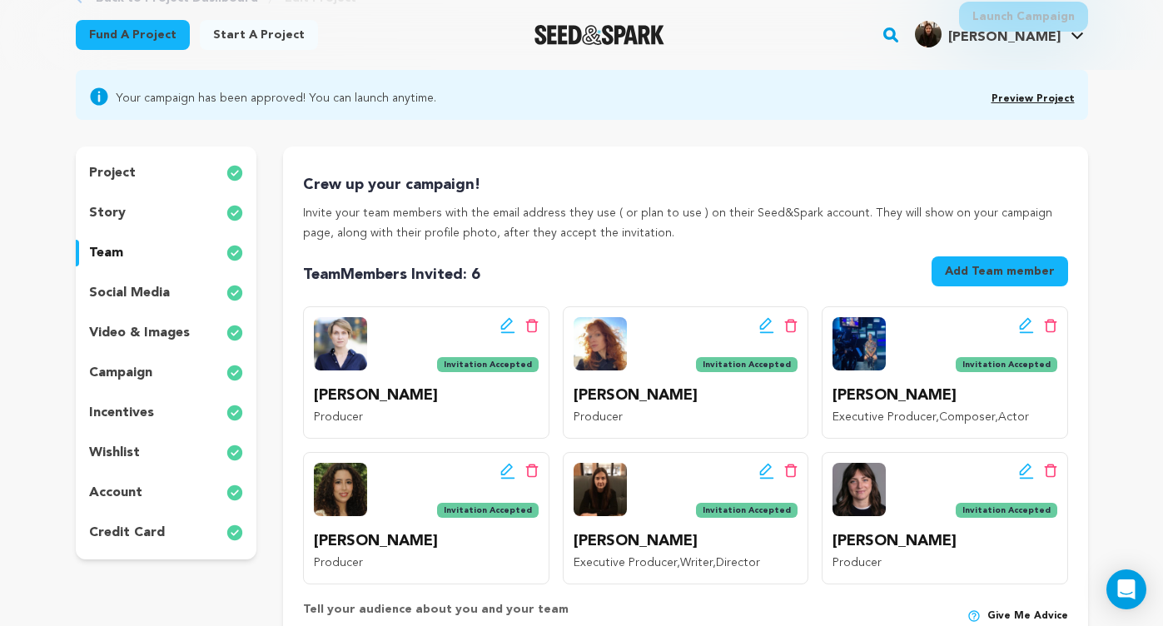
scroll to position [124, 0]
click at [151, 418] on p "incentives" at bounding box center [121, 412] width 65 height 20
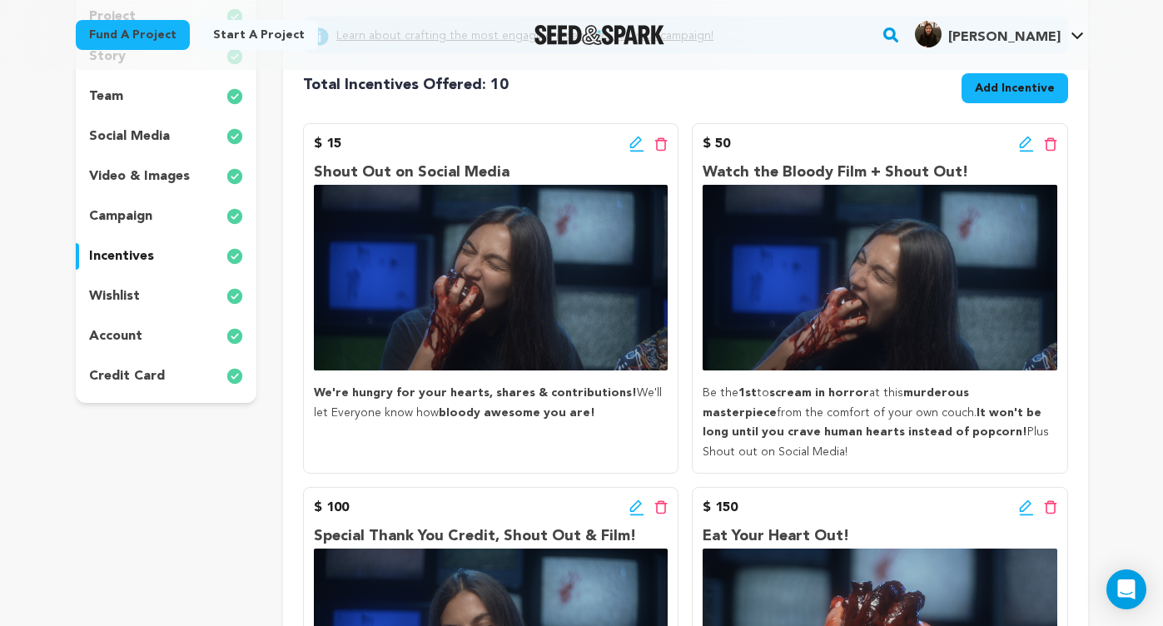
scroll to position [249, 0]
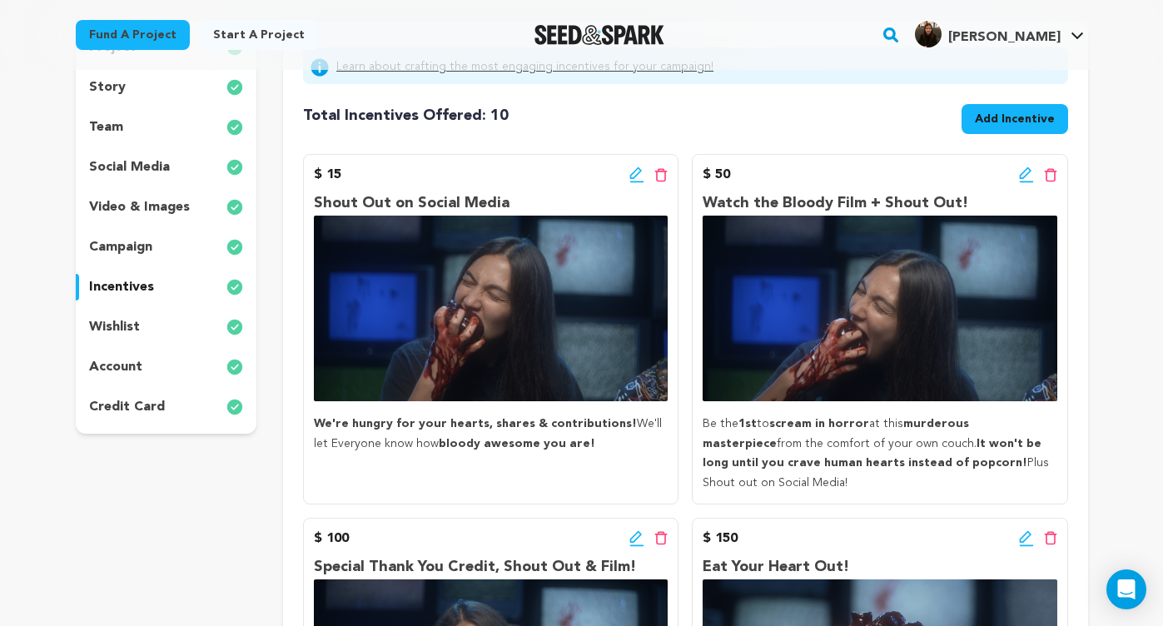
click at [635, 174] on icon at bounding box center [636, 174] width 15 height 17
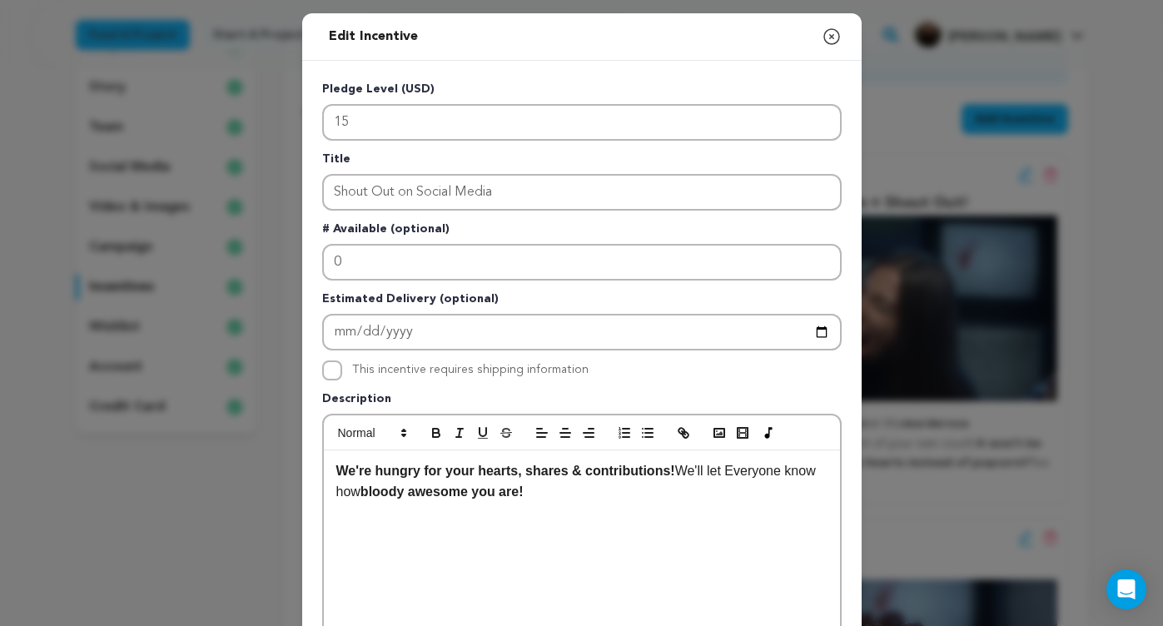
click at [741, 470] on p "We're hungry for your hearts, shares & contributions! We'll let Everyone know h…" at bounding box center [581, 481] width 491 height 42
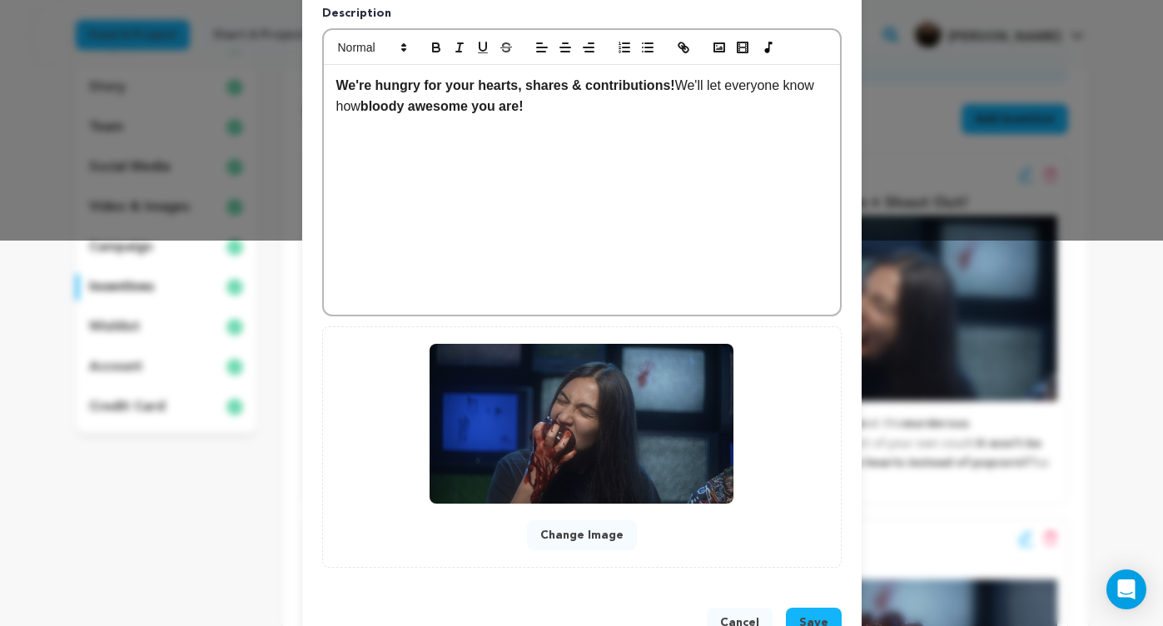
scroll to position [388, 0]
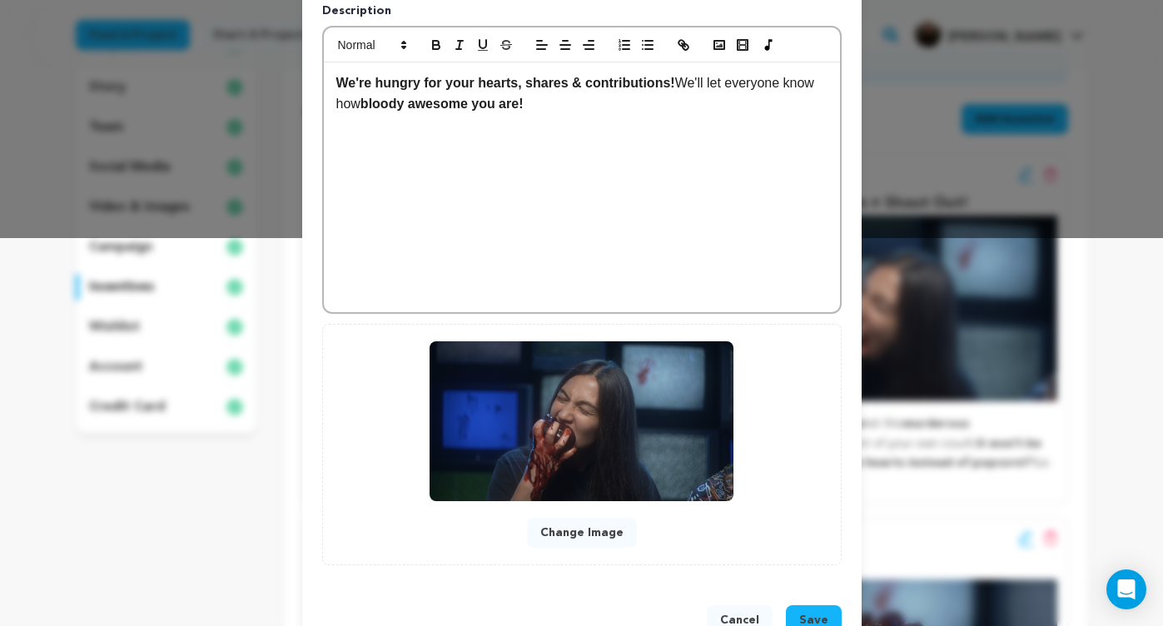
click at [822, 612] on span "Save" at bounding box center [813, 620] width 29 height 17
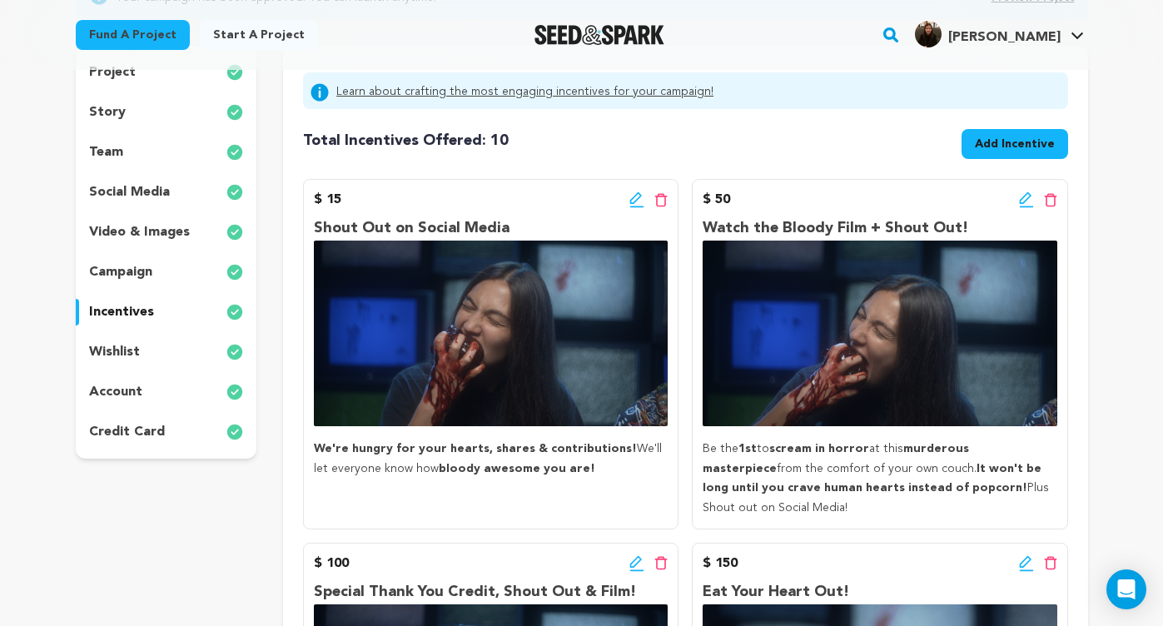
scroll to position [221, 0]
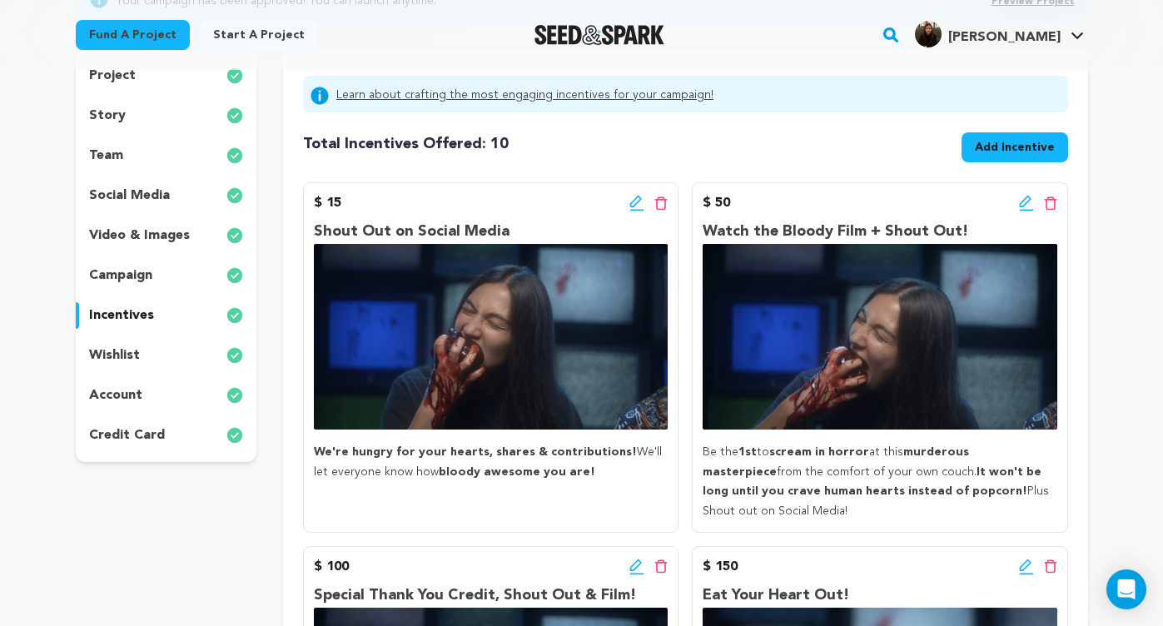
click at [1023, 201] on icon at bounding box center [1026, 203] width 15 height 17
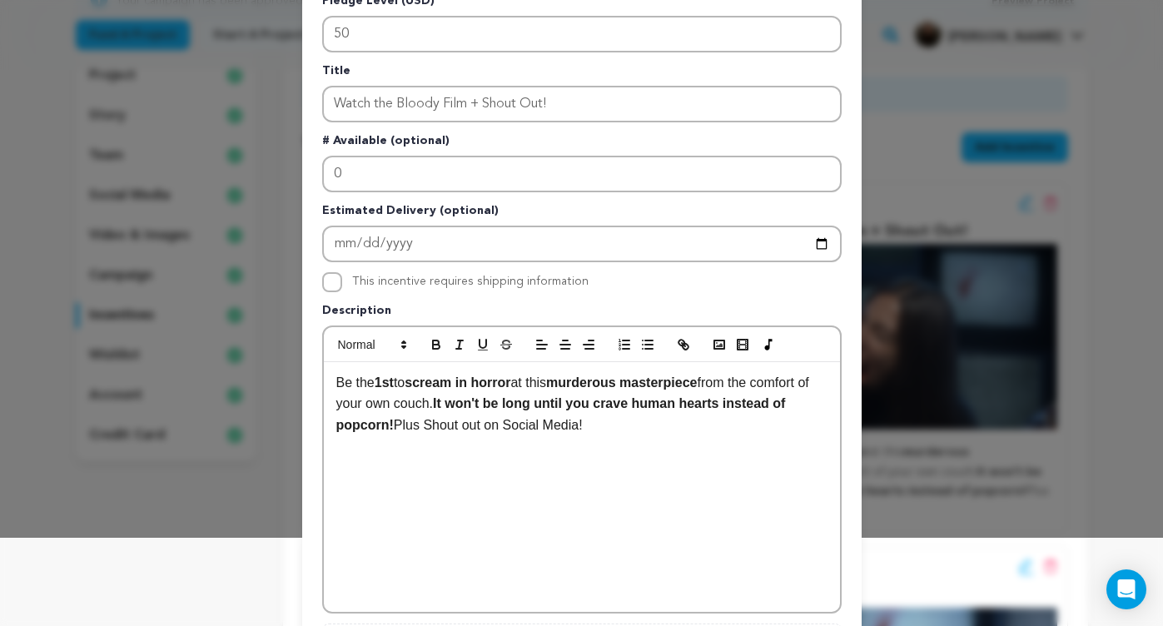
scroll to position [100, 0]
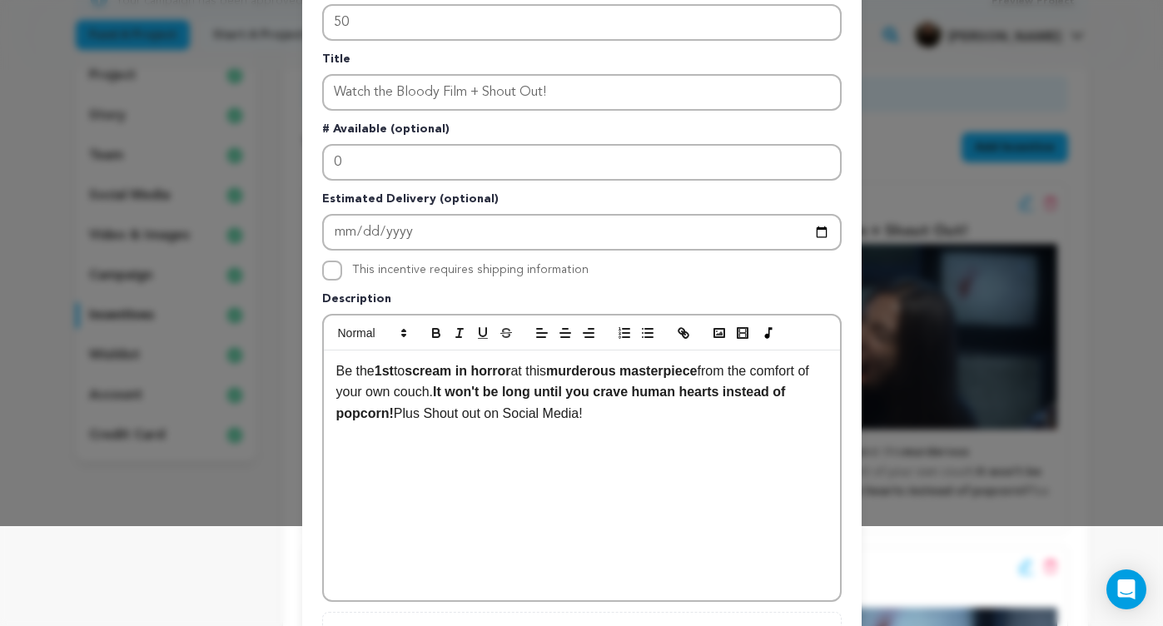
click at [435, 412] on p "Be the 1st to scream in horror at this murderous masterpiece from the comfort o…" at bounding box center [581, 392] width 491 height 64
click at [510, 411] on p "Be the 1st to scream in horror at this murderous masterpiece from the comfort o…" at bounding box center [581, 392] width 491 height 64
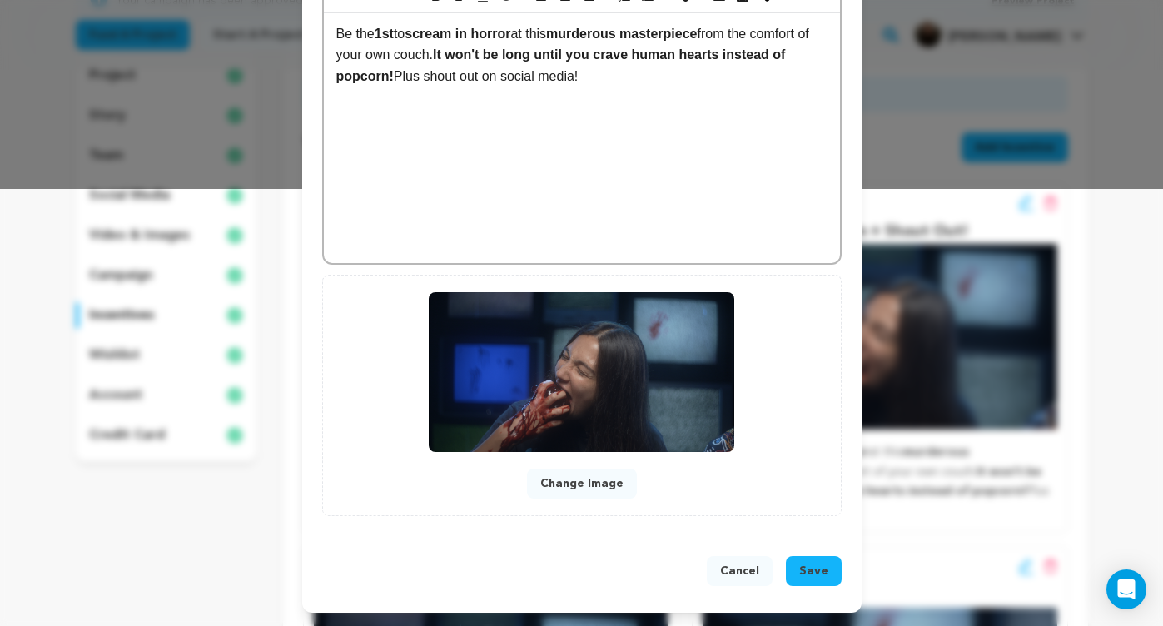
click at [823, 569] on span "Save" at bounding box center [813, 571] width 29 height 17
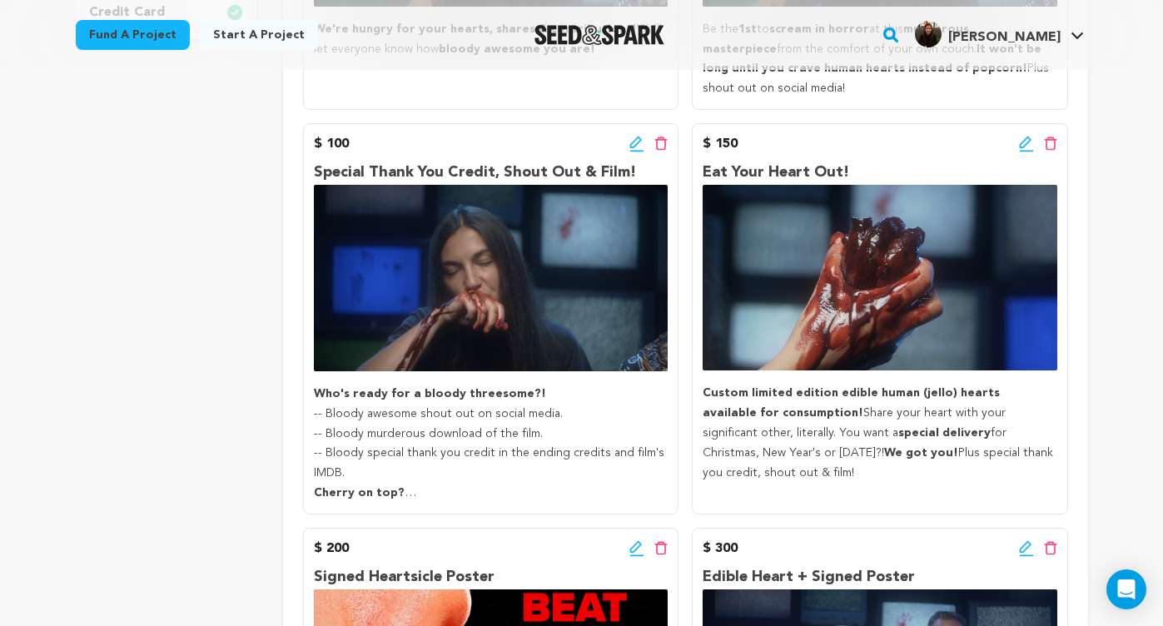
scroll to position [644, 0]
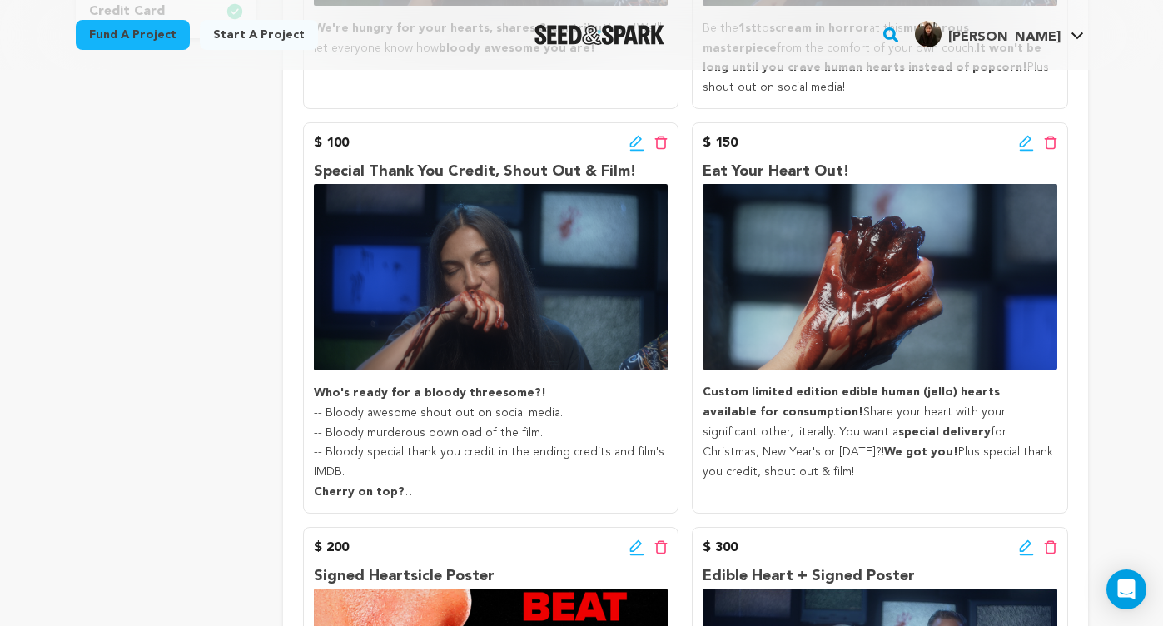
click at [634, 137] on icon at bounding box center [636, 142] width 12 height 12
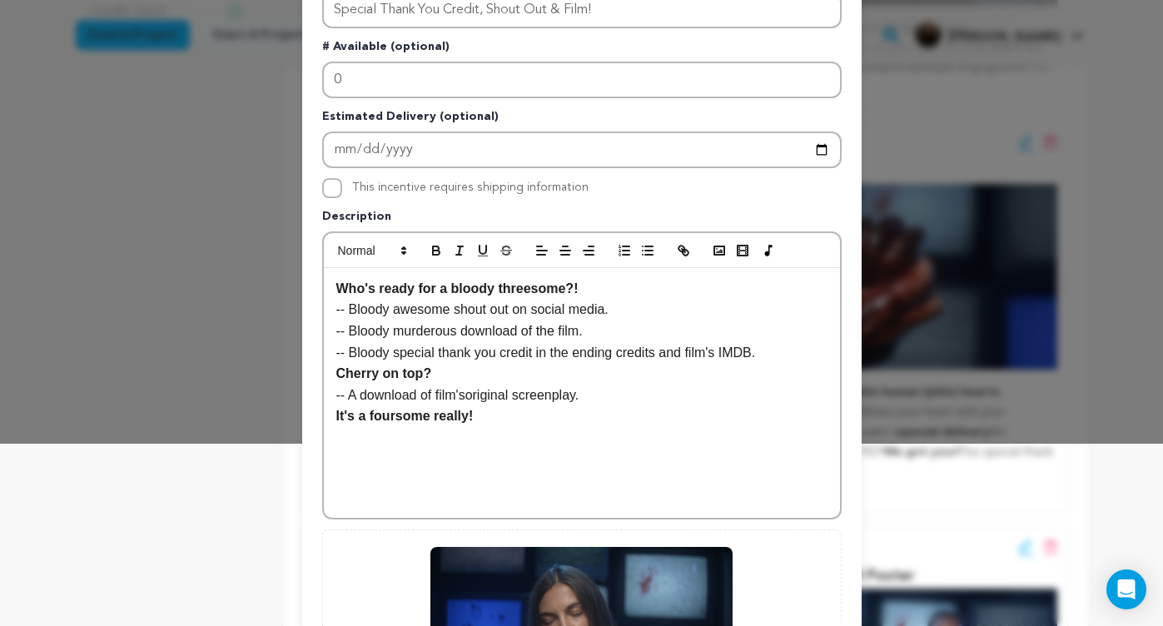
scroll to position [185, 0]
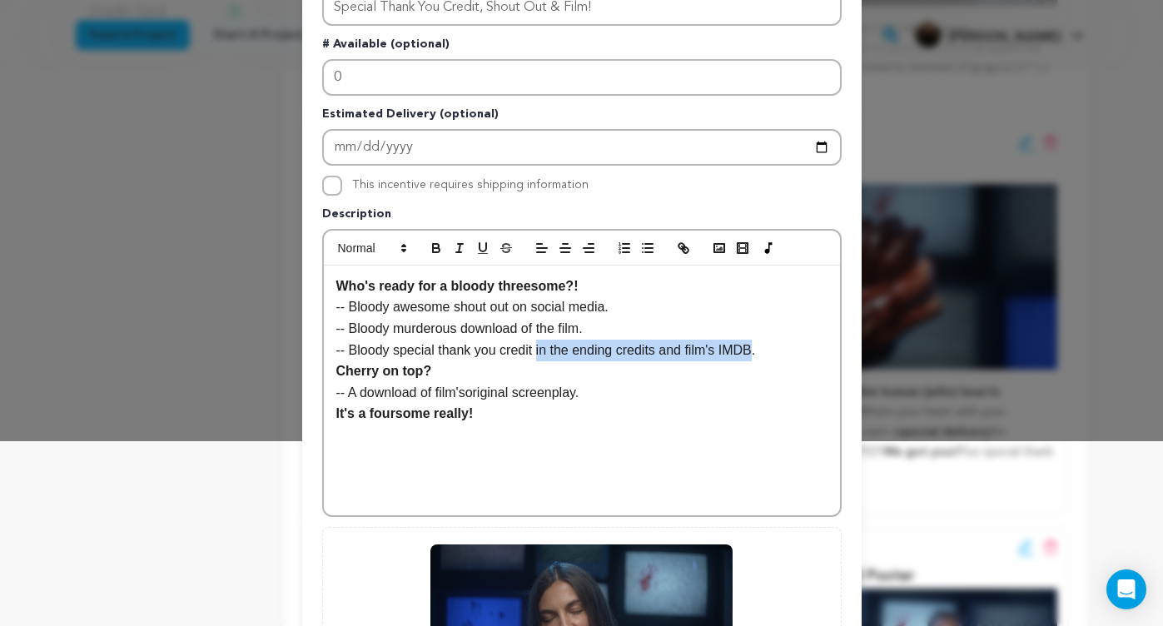
drag, startPoint x: 764, startPoint y: 346, endPoint x: 543, endPoint y: 346, distance: 221.4
click at [543, 346] on p "-- Bloody special thank you credit in the ending credits and film's IMDB." at bounding box center [581, 351] width 491 height 22
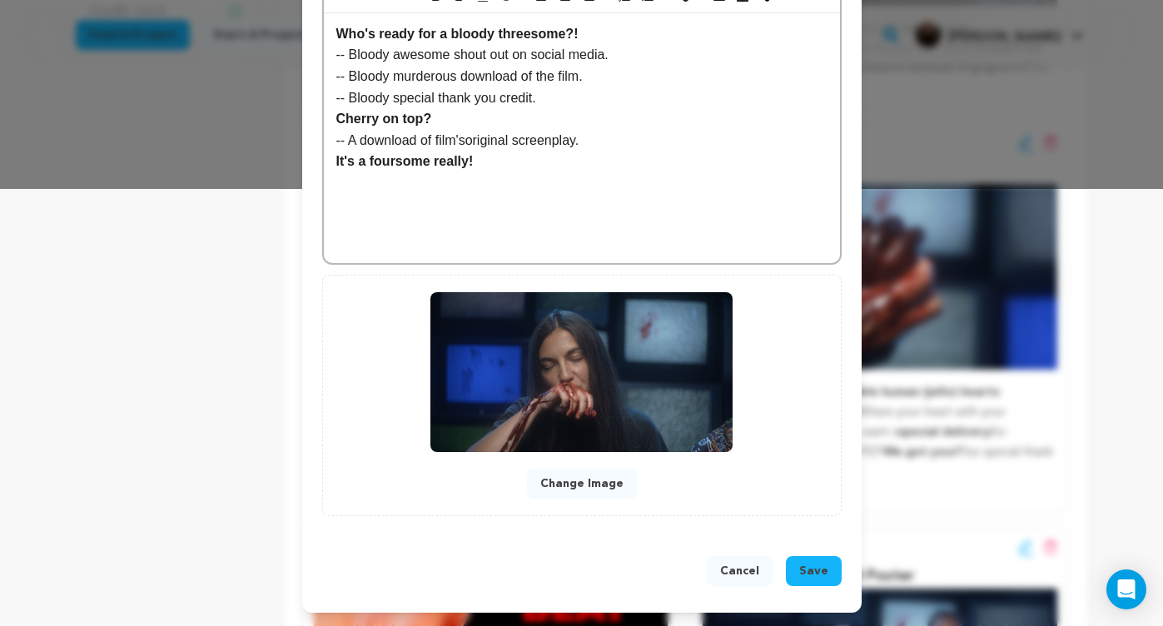
scroll to position [438, 0]
click at [824, 569] on span "Save" at bounding box center [813, 571] width 29 height 17
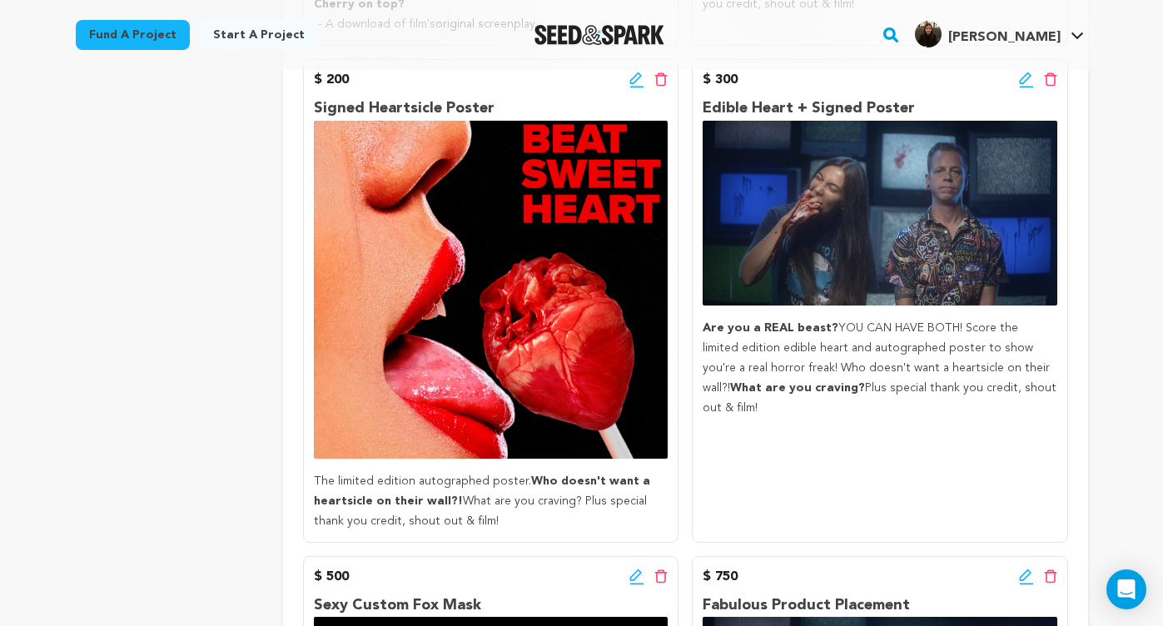
scroll to position [1101, 0]
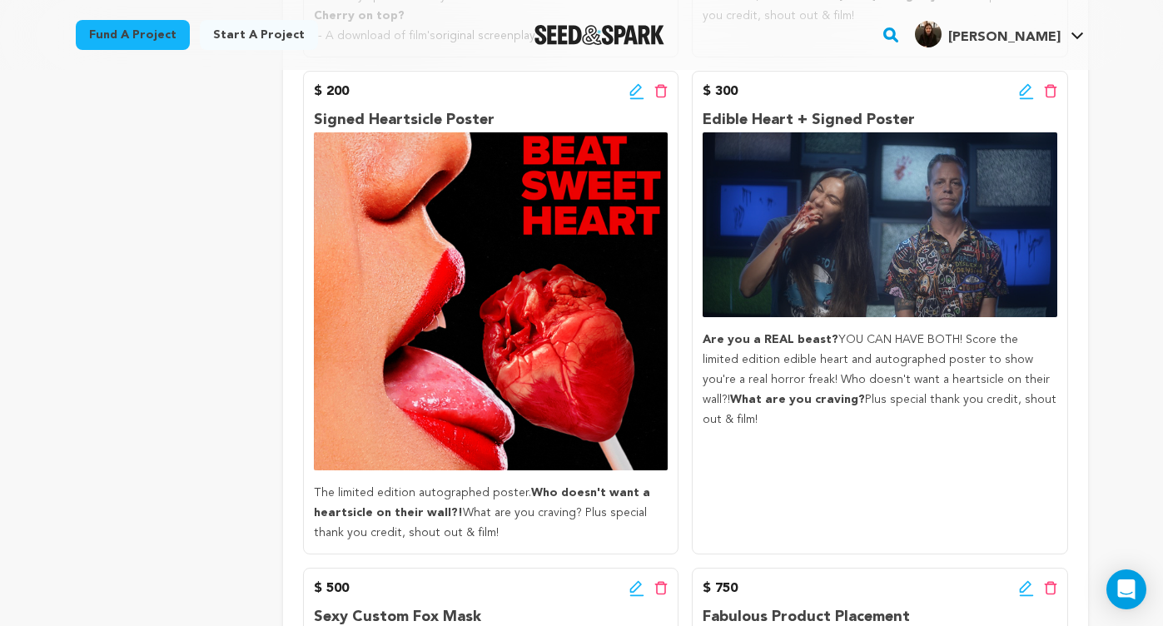
click at [1025, 96] on icon at bounding box center [1025, 90] width 12 height 12
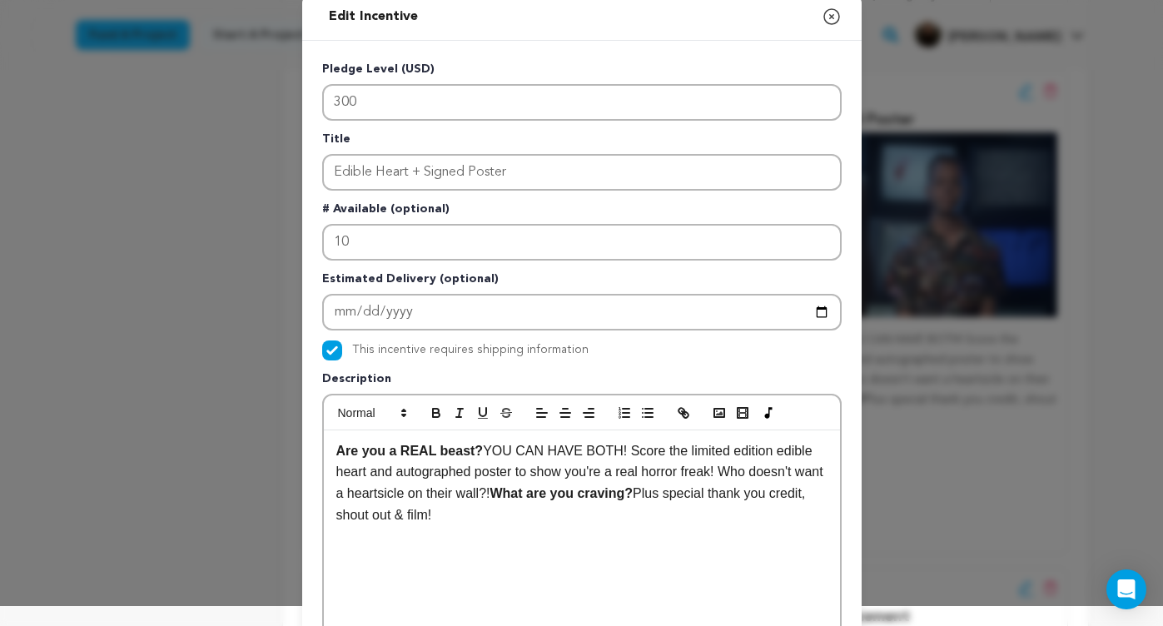
scroll to position [21, 0]
drag, startPoint x: 725, startPoint y: 473, endPoint x: 612, endPoint y: 474, distance: 113.2
click at [612, 474] on p "Are you a REAL beast? YOU CAN HAVE BOTH! Score the limited edition edible heart…" at bounding box center [581, 482] width 491 height 85
click at [433, 410] on icon "button" at bounding box center [436, 410] width 6 height 4
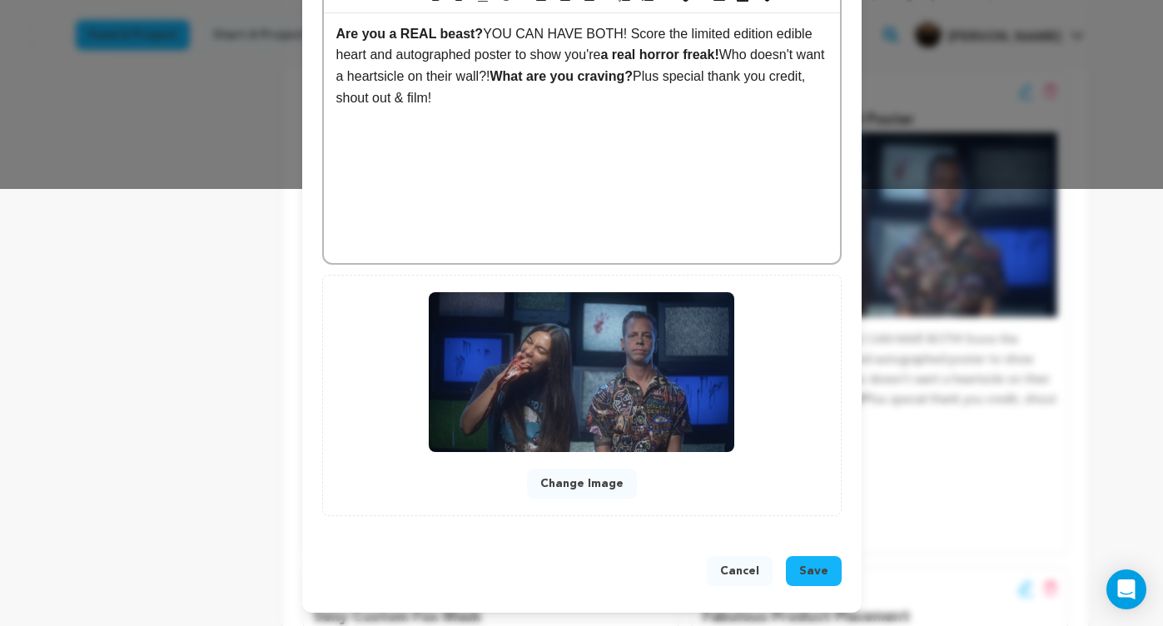
scroll to position [438, 0]
click at [810, 578] on span "Save" at bounding box center [813, 571] width 29 height 17
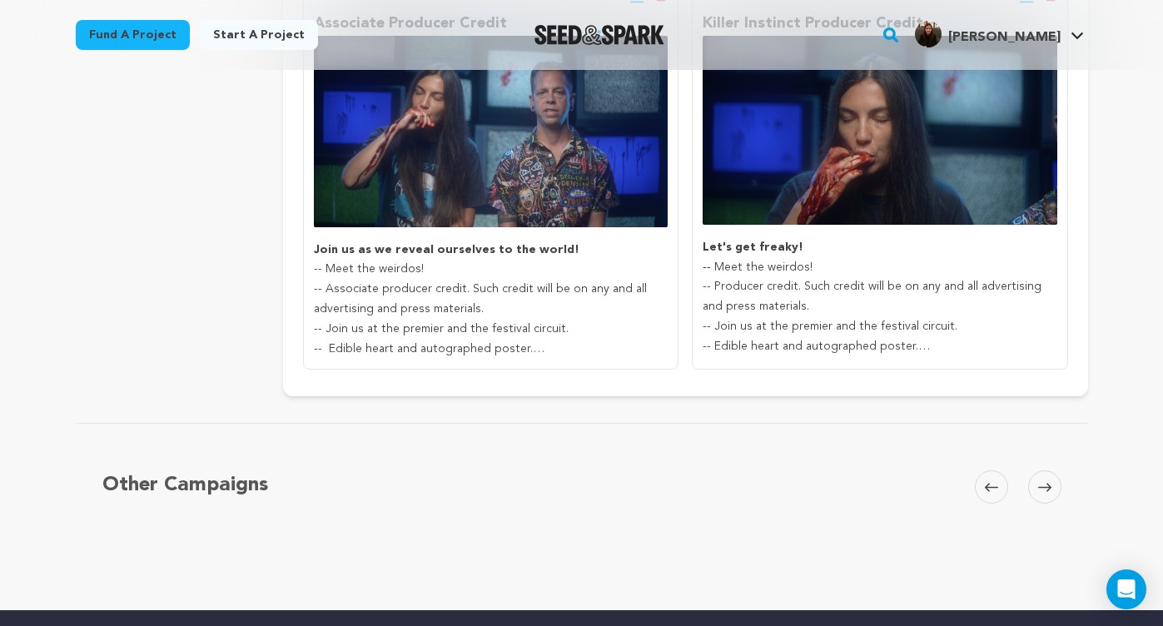
scroll to position [2174, 0]
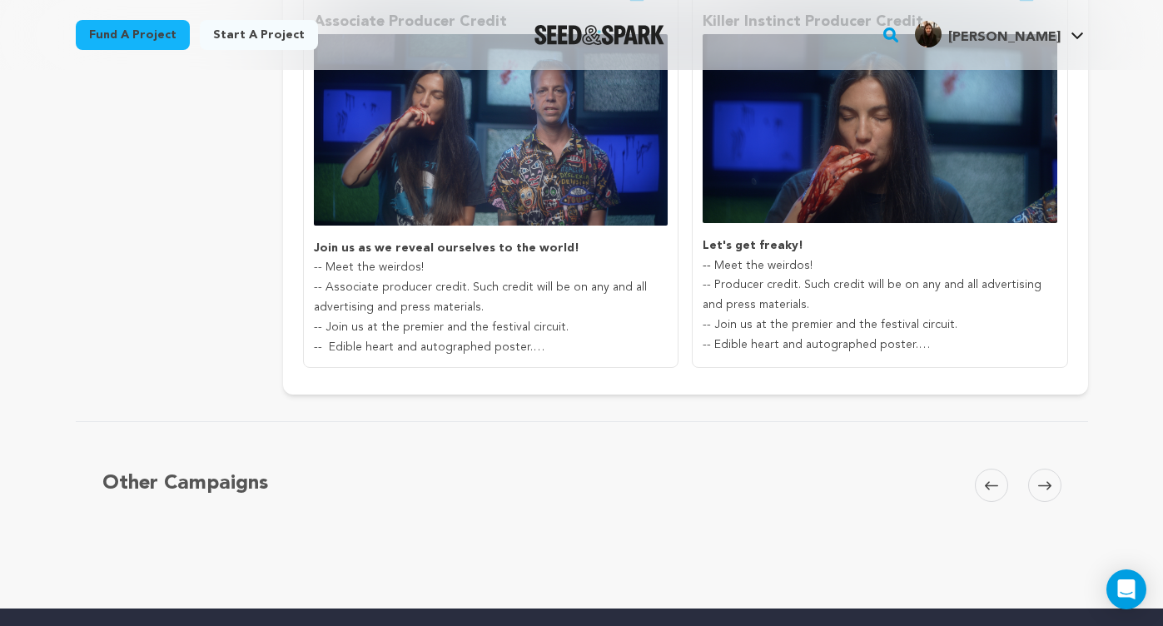
click at [326, 350] on p "-- Edible heart and autographed poster." at bounding box center [491, 348] width 354 height 20
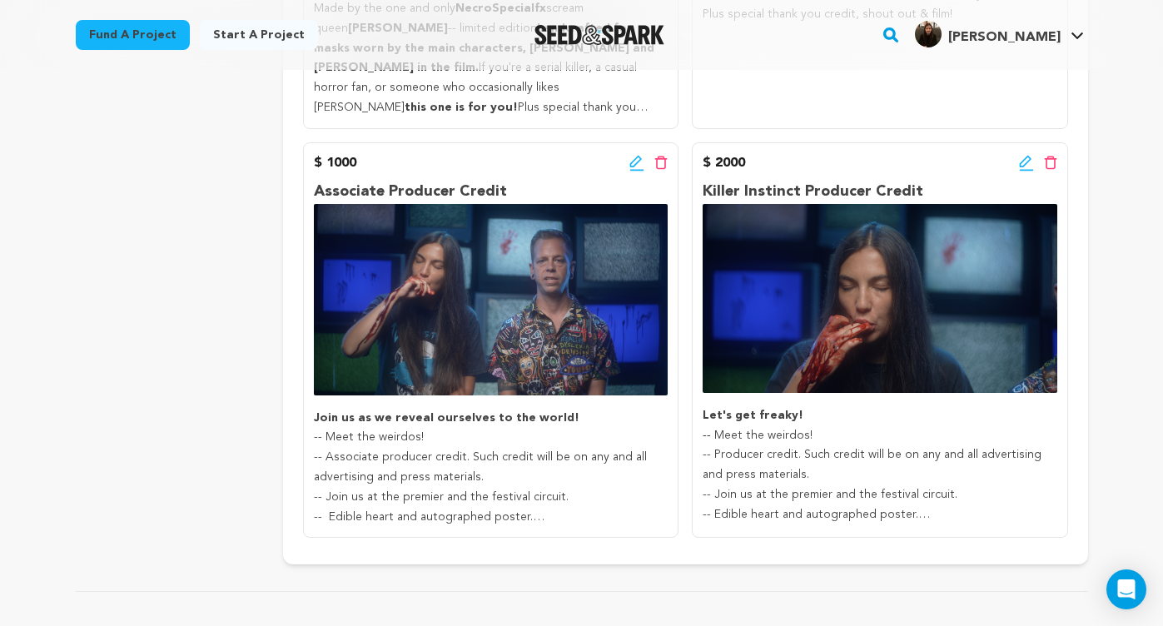
scroll to position [1985, 0]
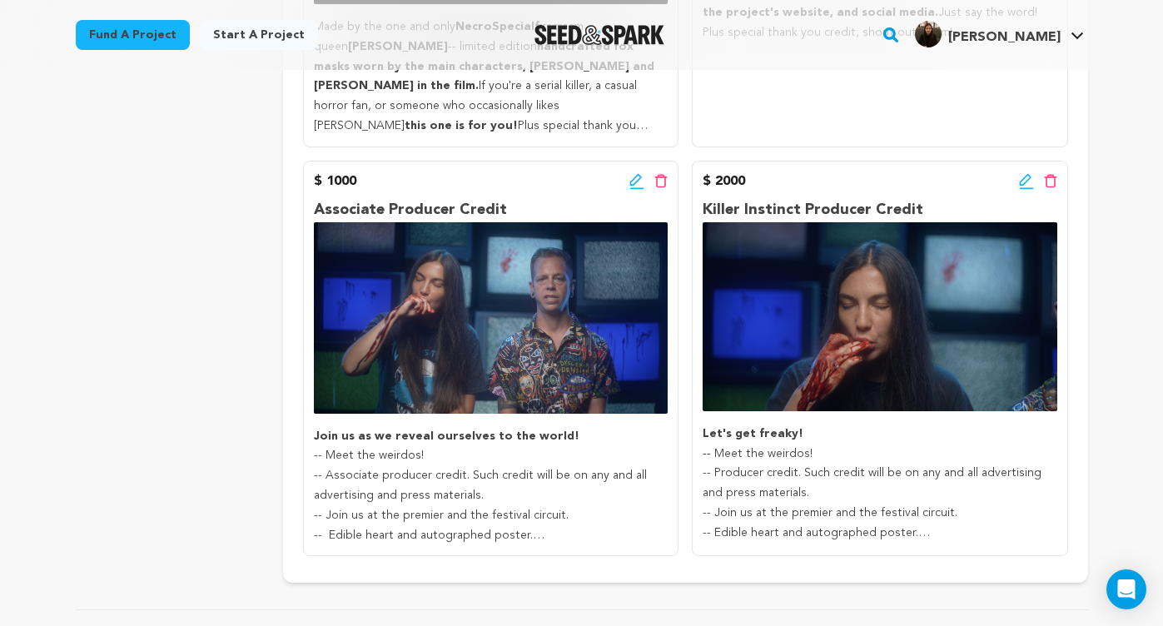
click at [636, 189] on icon at bounding box center [636, 181] width 15 height 17
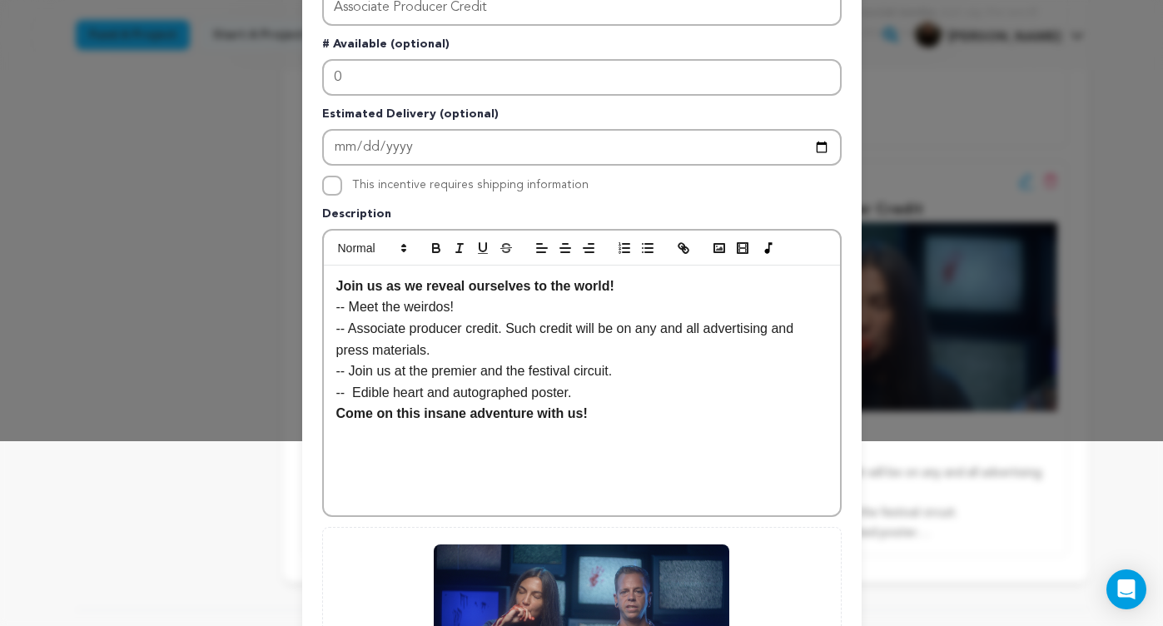
scroll to position [186, 0]
click at [355, 389] on p "-- Edible heart and autographed poster." at bounding box center [581, 392] width 491 height 22
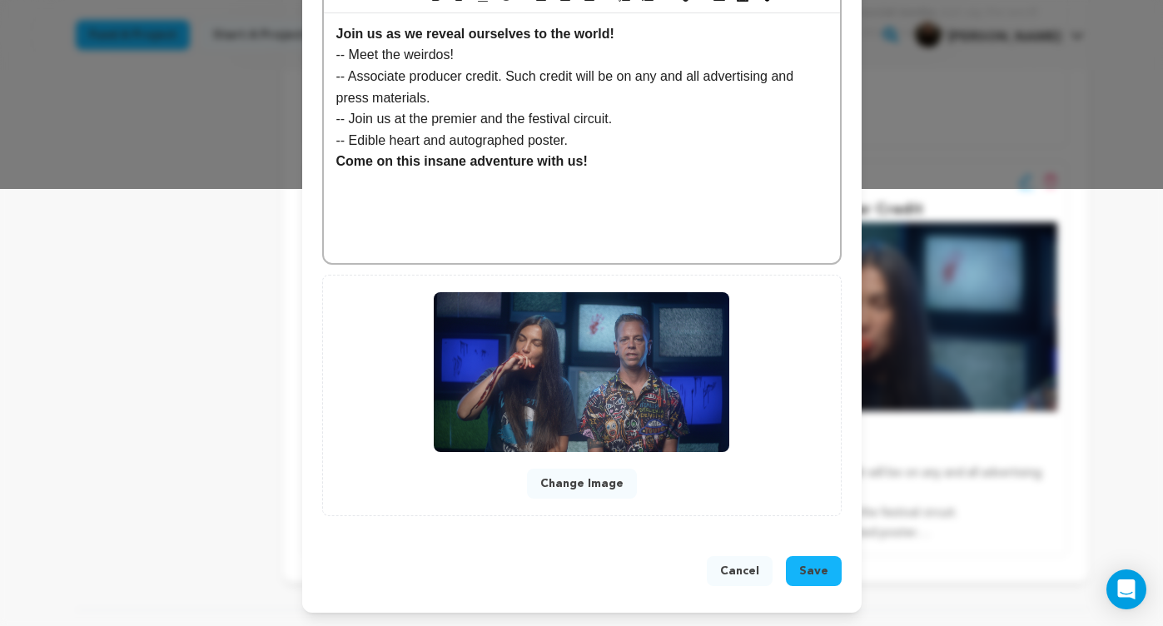
scroll to position [438, 0]
click at [827, 579] on button "Save" at bounding box center [814, 571] width 56 height 30
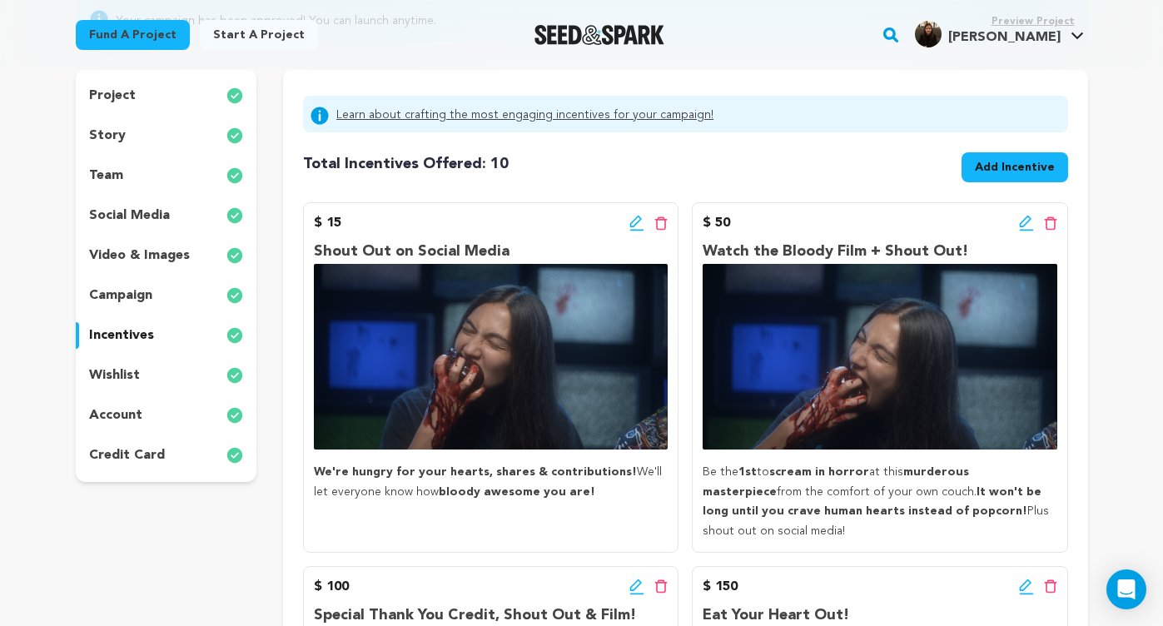
scroll to position [202, 0]
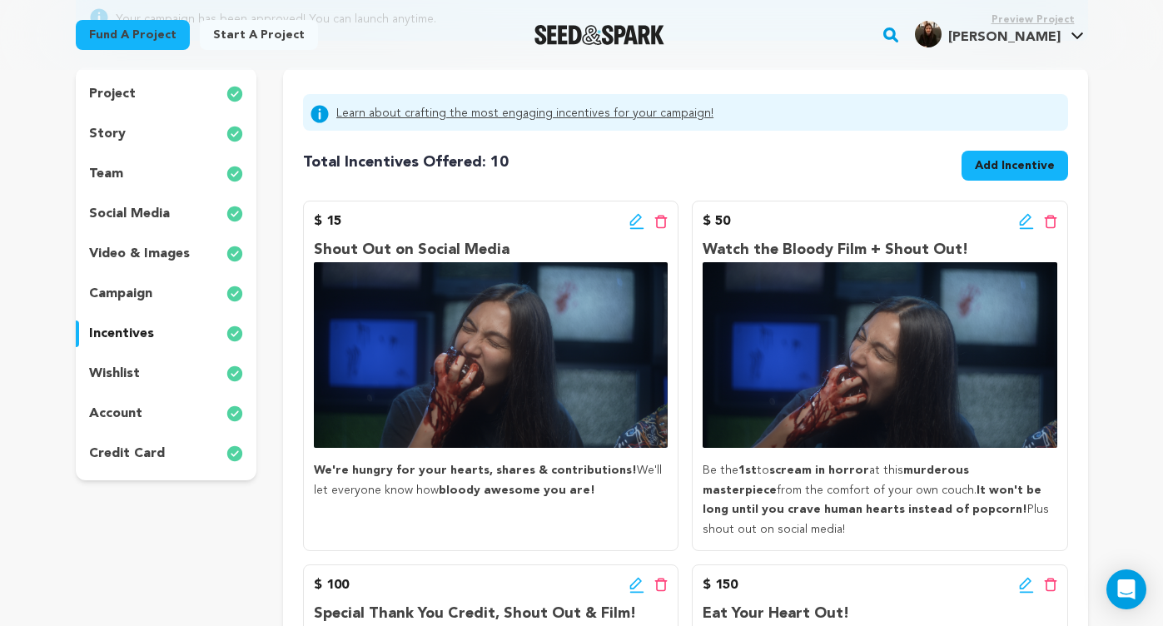
click at [137, 253] on p "video & images" at bounding box center [139, 254] width 101 height 20
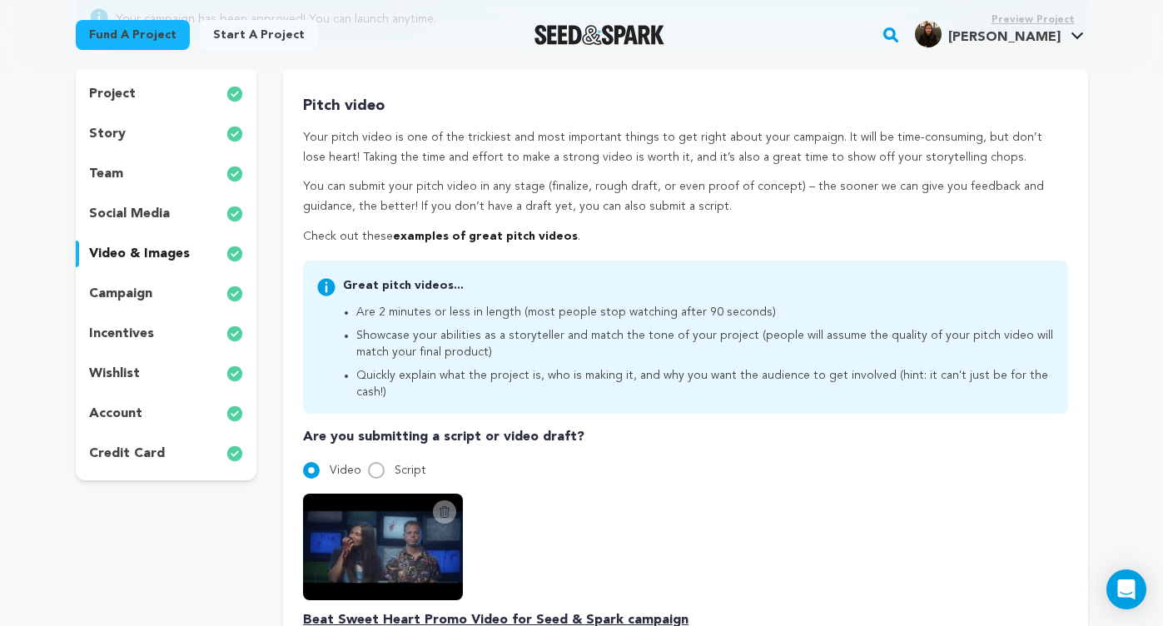
click at [135, 296] on p "campaign" at bounding box center [120, 294] width 63 height 20
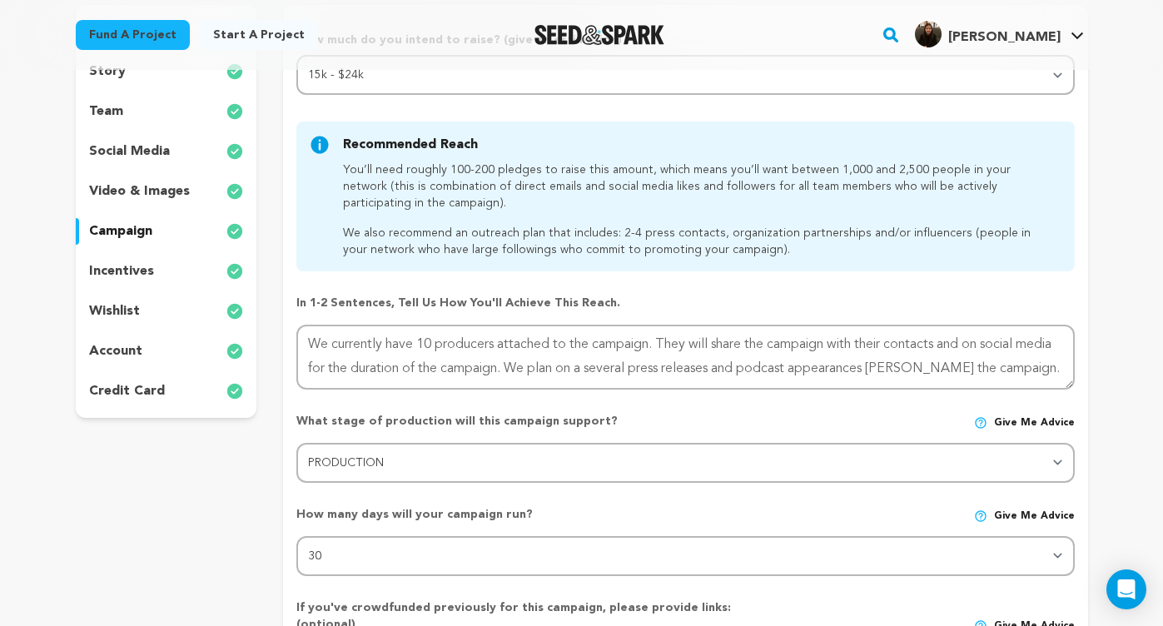
scroll to position [265, 0]
click at [133, 350] on p "account" at bounding box center [115, 351] width 53 height 20
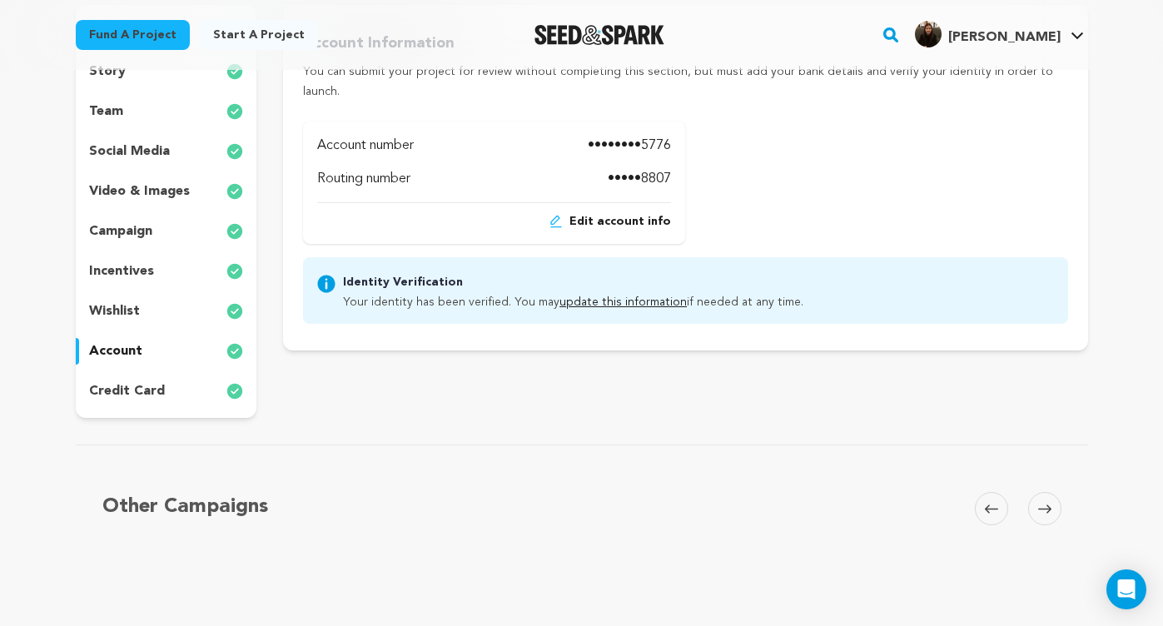
scroll to position [223, 0]
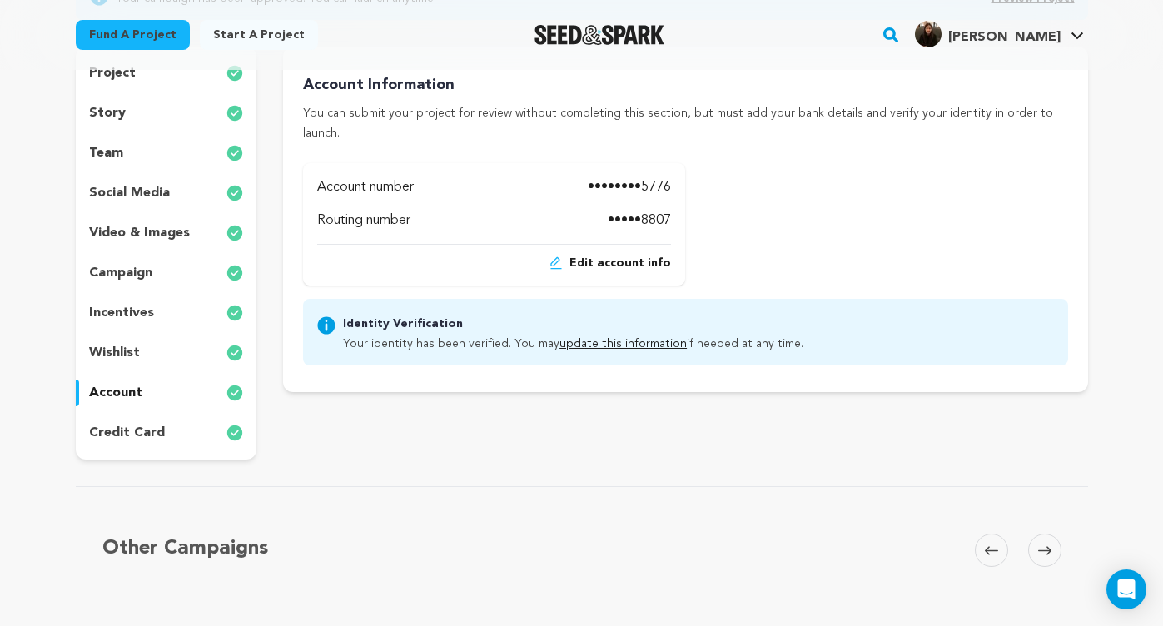
click at [175, 438] on div "credit card" at bounding box center [166, 433] width 181 height 27
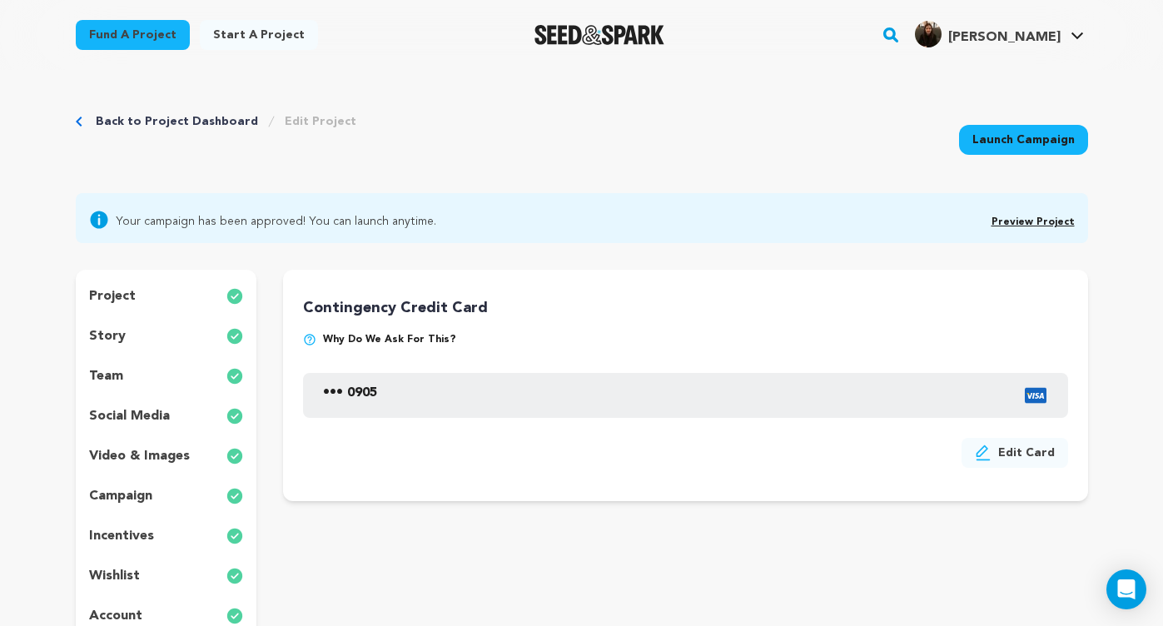
click at [119, 291] on p "project" at bounding box center [112, 296] width 47 height 20
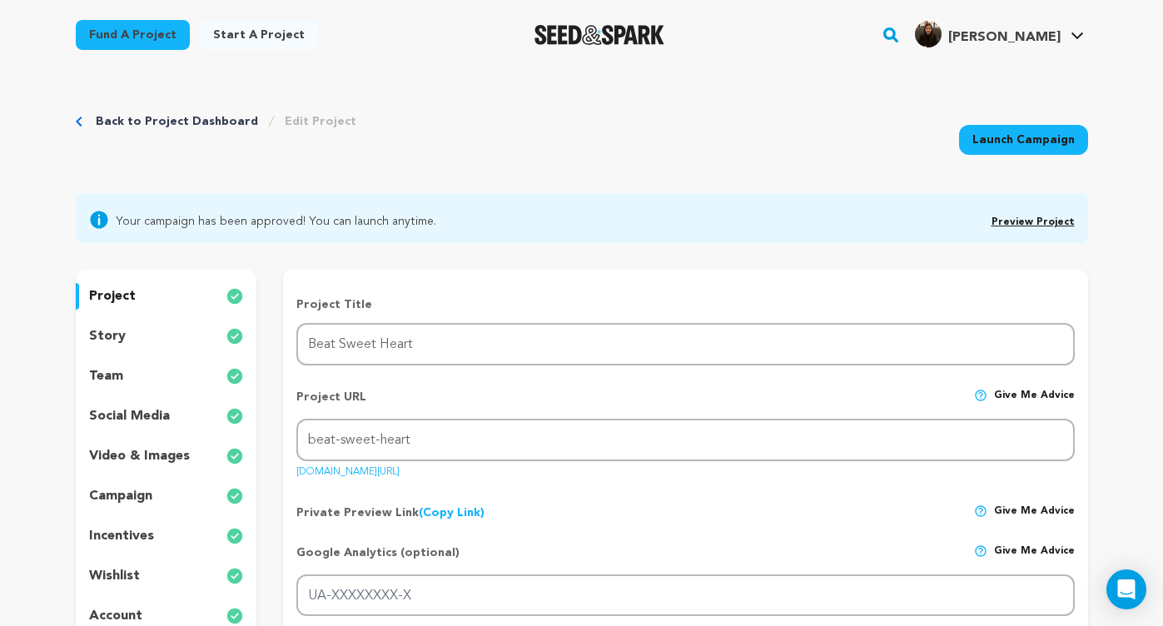
click at [120, 331] on p "story" at bounding box center [107, 336] width 37 height 20
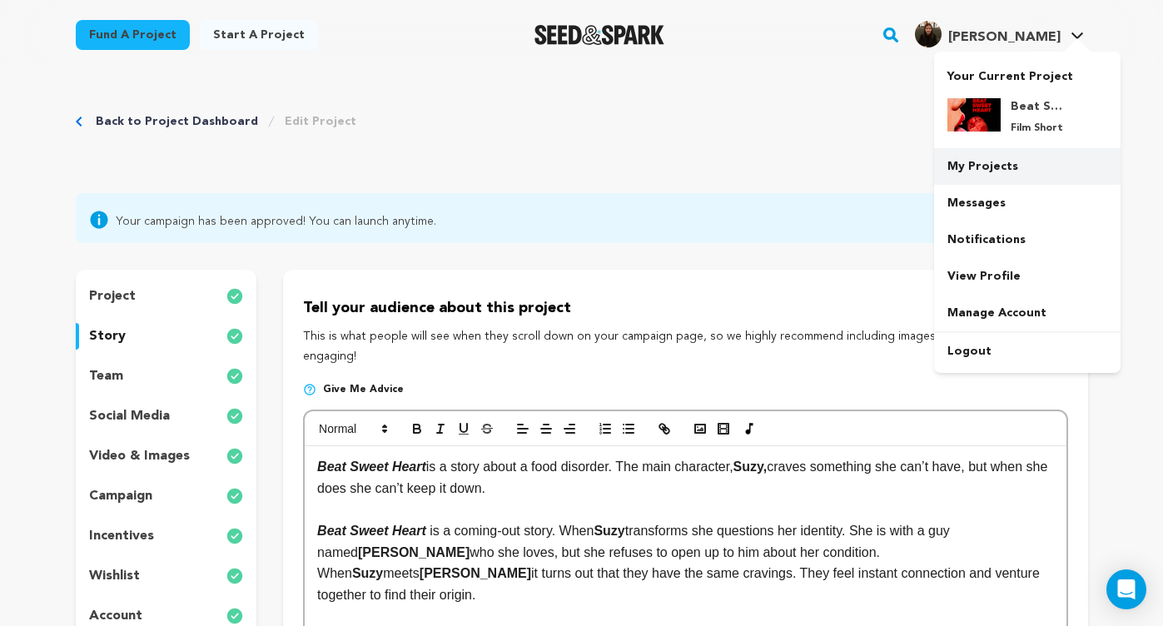
click at [983, 165] on link "My Projects" at bounding box center [1027, 166] width 186 height 37
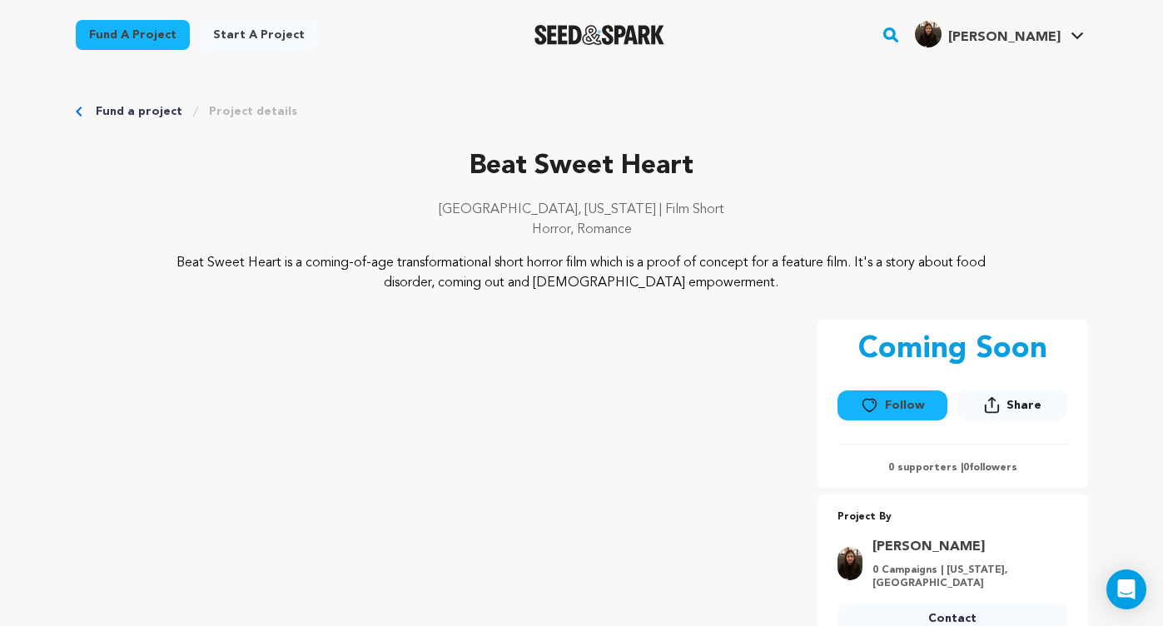
scroll to position [7079, 0]
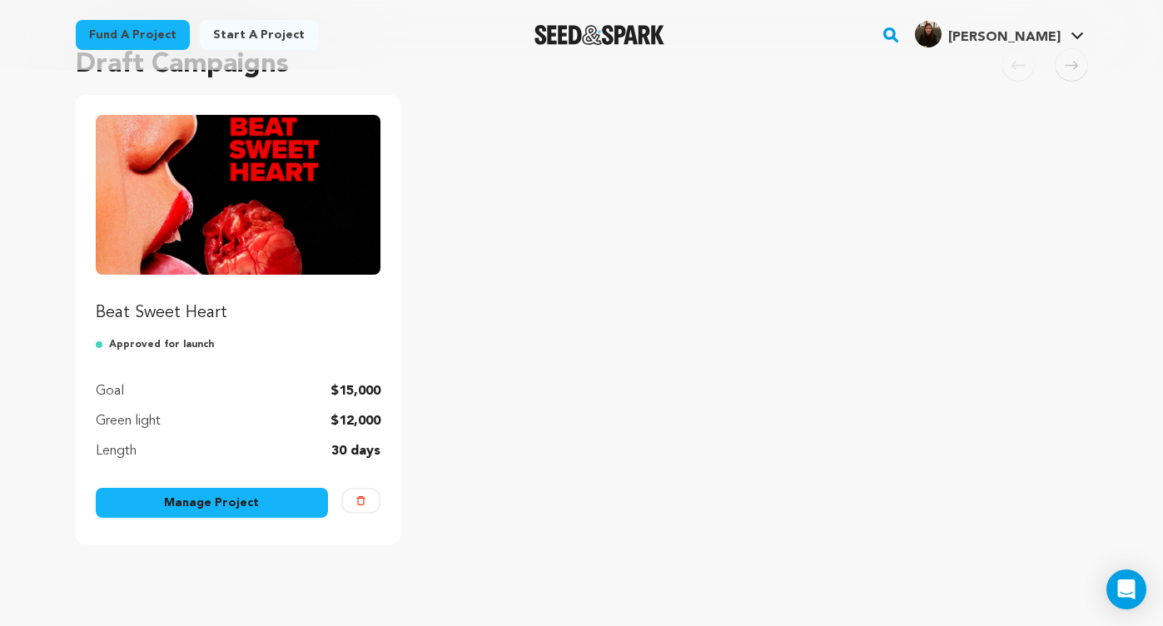
scroll to position [160, 0]
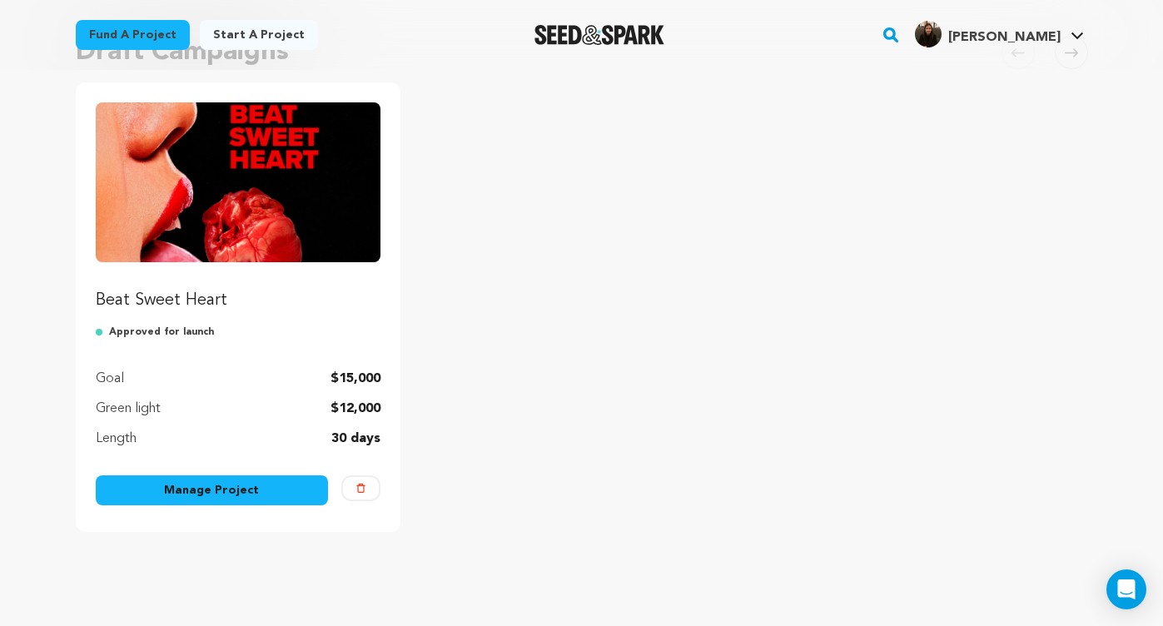
click at [220, 490] on link "Manage Project" at bounding box center [212, 490] width 233 height 30
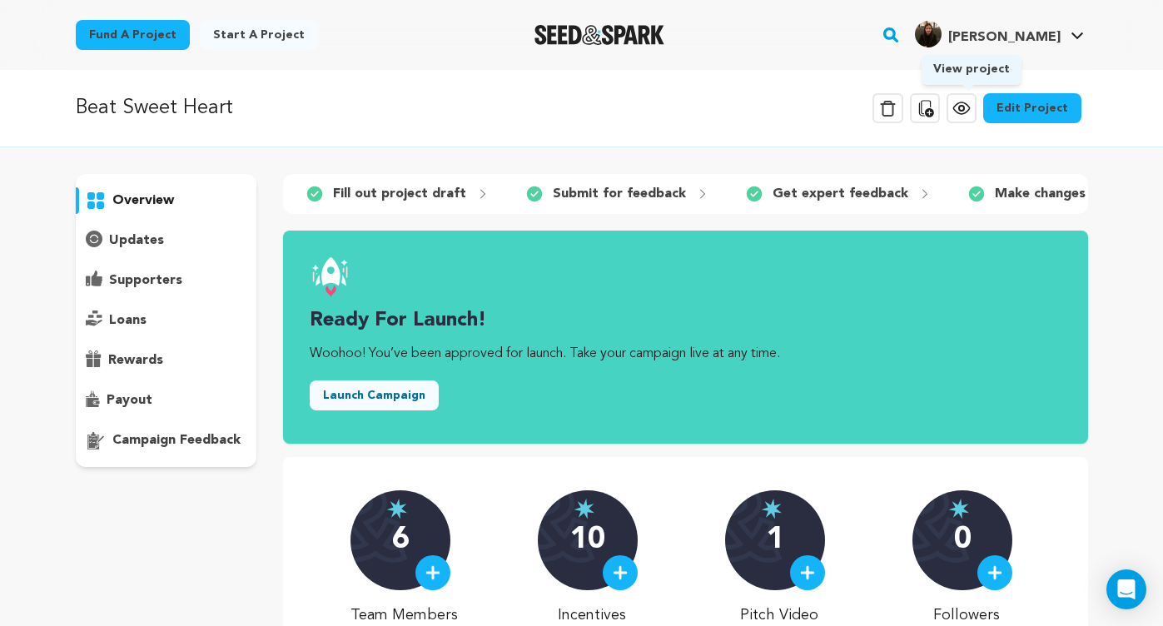
click at [969, 112] on icon at bounding box center [961, 108] width 16 height 12
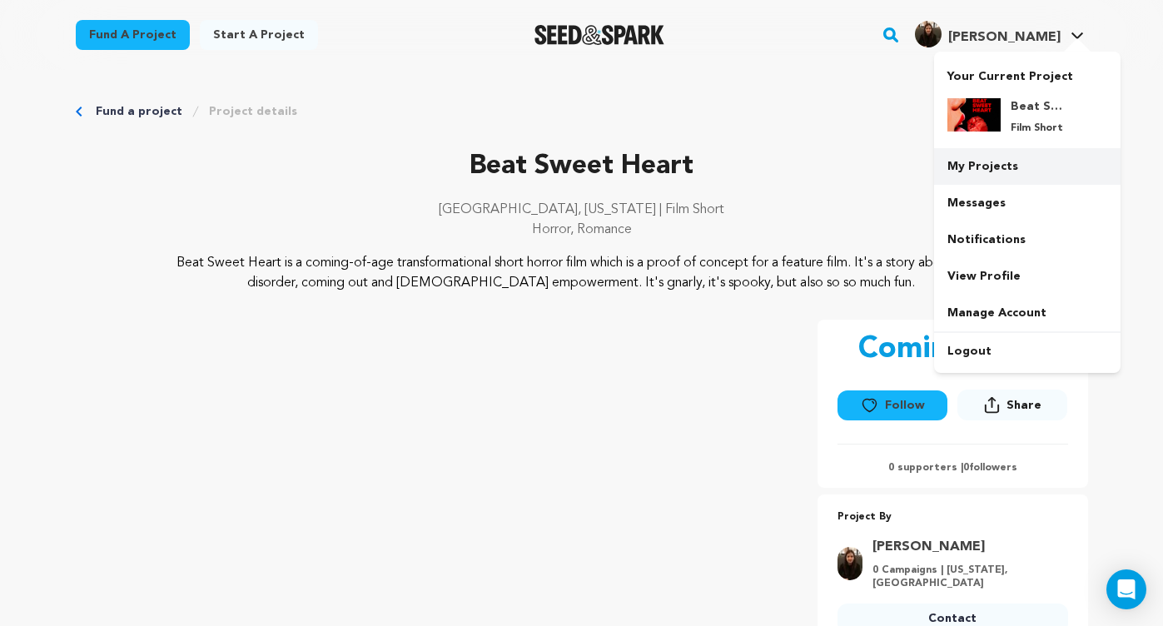
click at [981, 166] on link "My Projects" at bounding box center [1027, 166] width 186 height 37
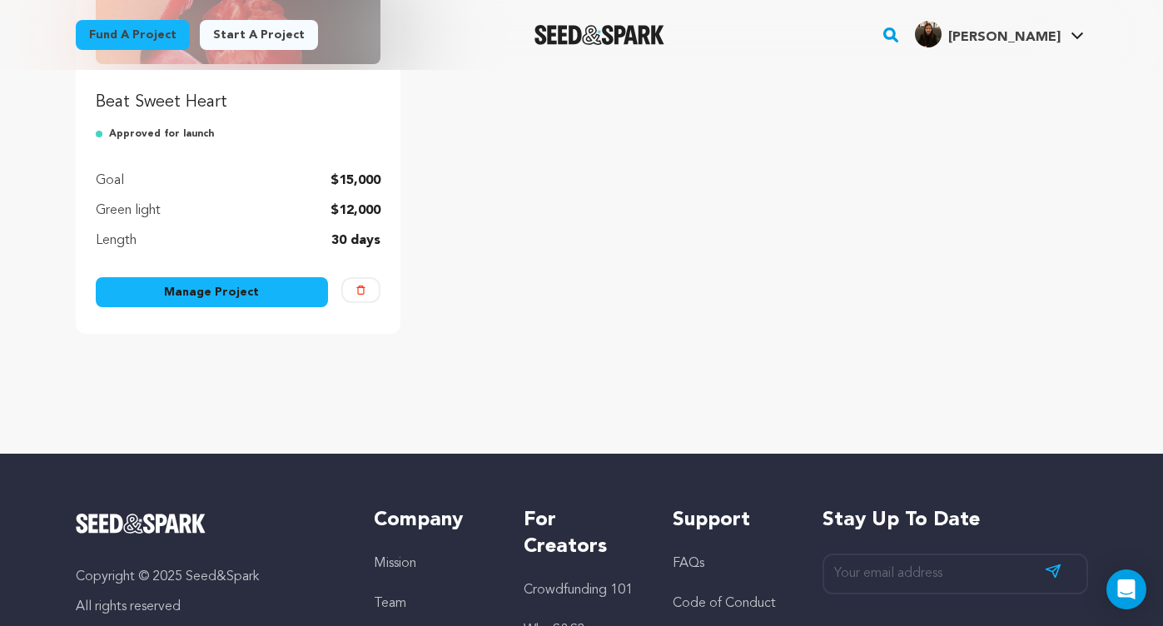
scroll to position [372, 0]
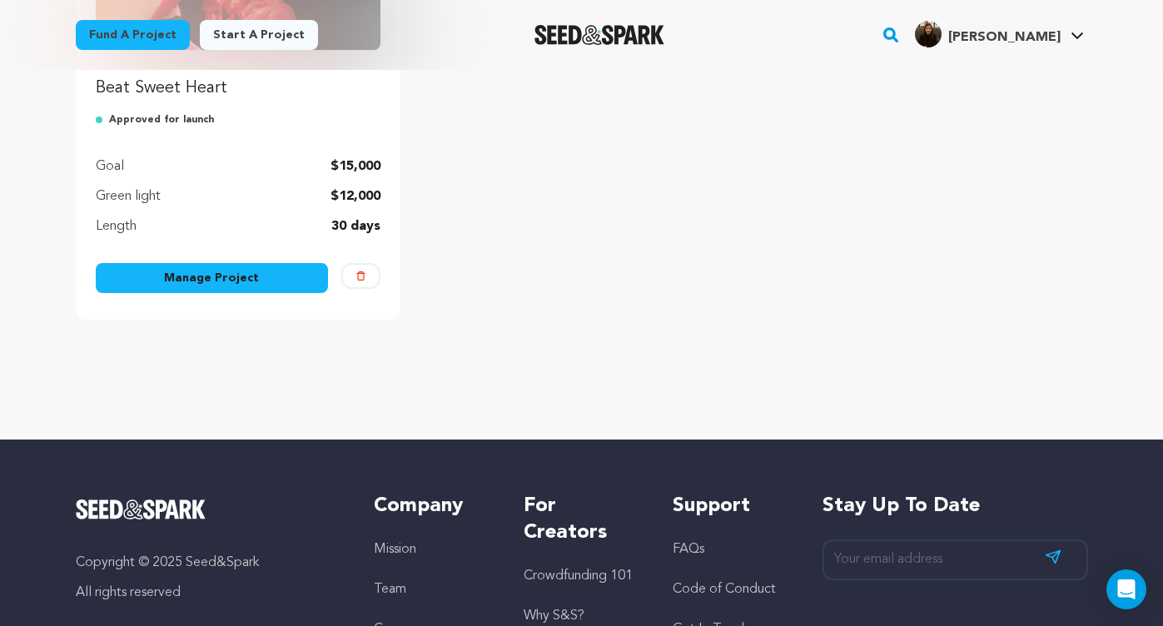
click at [253, 281] on link "Manage Project" at bounding box center [212, 278] width 233 height 30
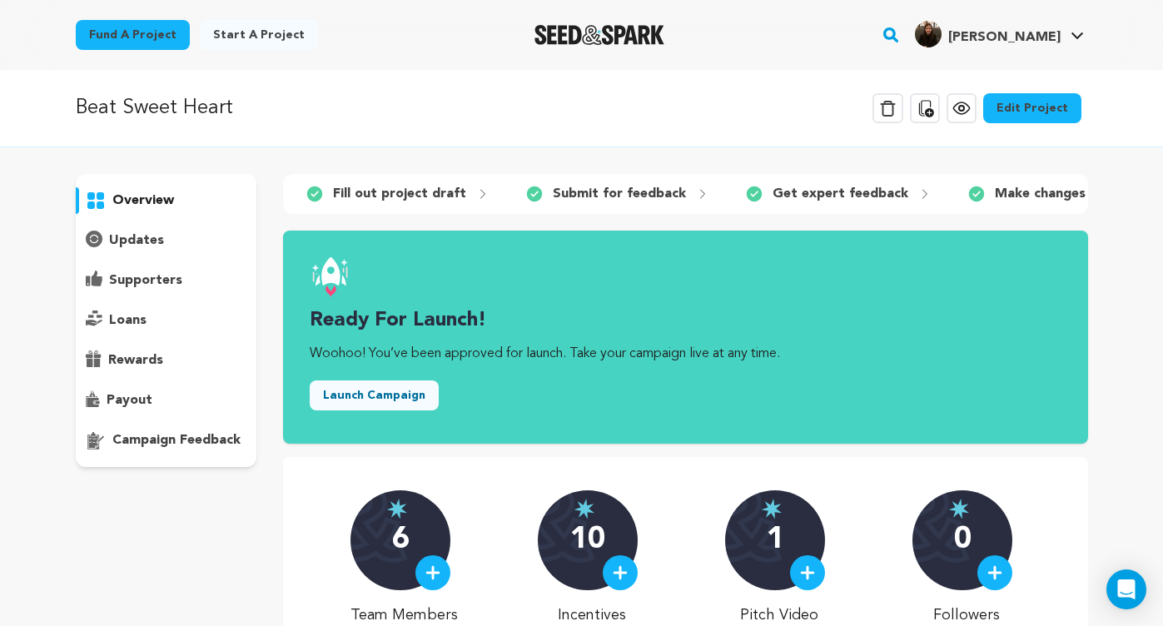
click at [112, 249] on p "updates" at bounding box center [136, 241] width 55 height 20
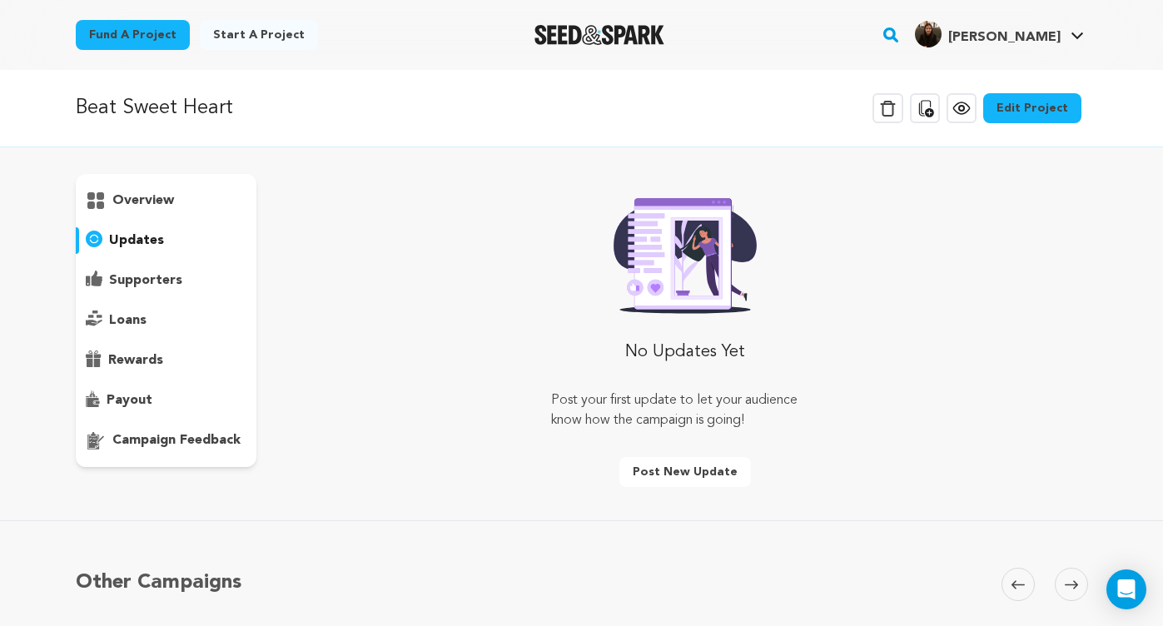
click at [142, 207] on p "overview" at bounding box center [143, 201] width 62 height 20
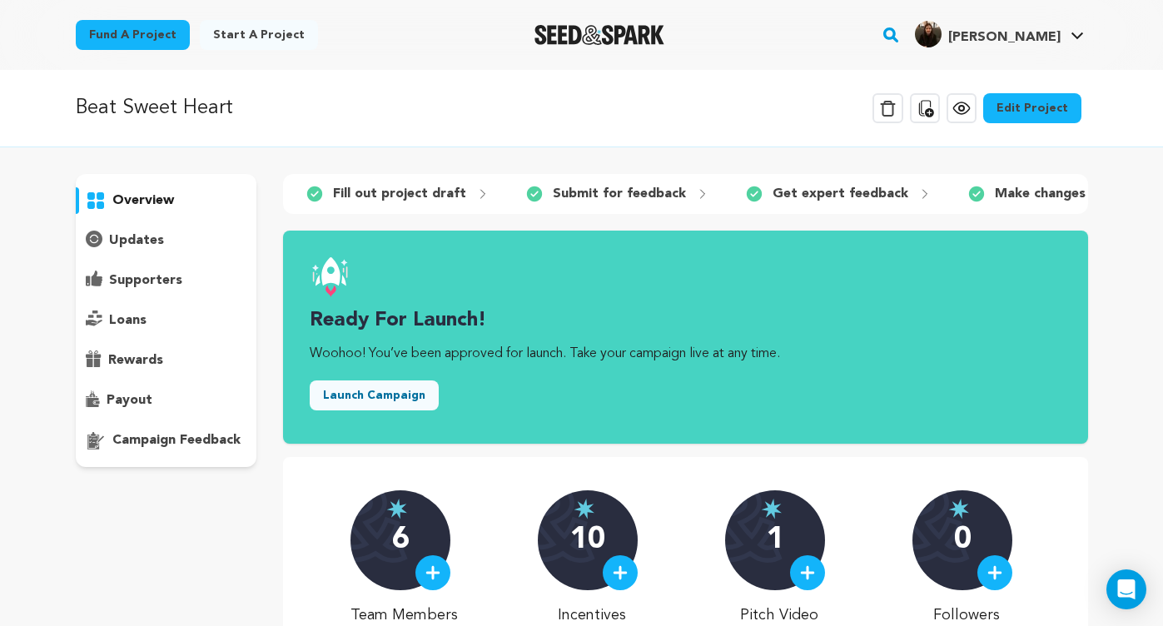
click at [1041, 111] on link "Edit Project" at bounding box center [1032, 108] width 98 height 30
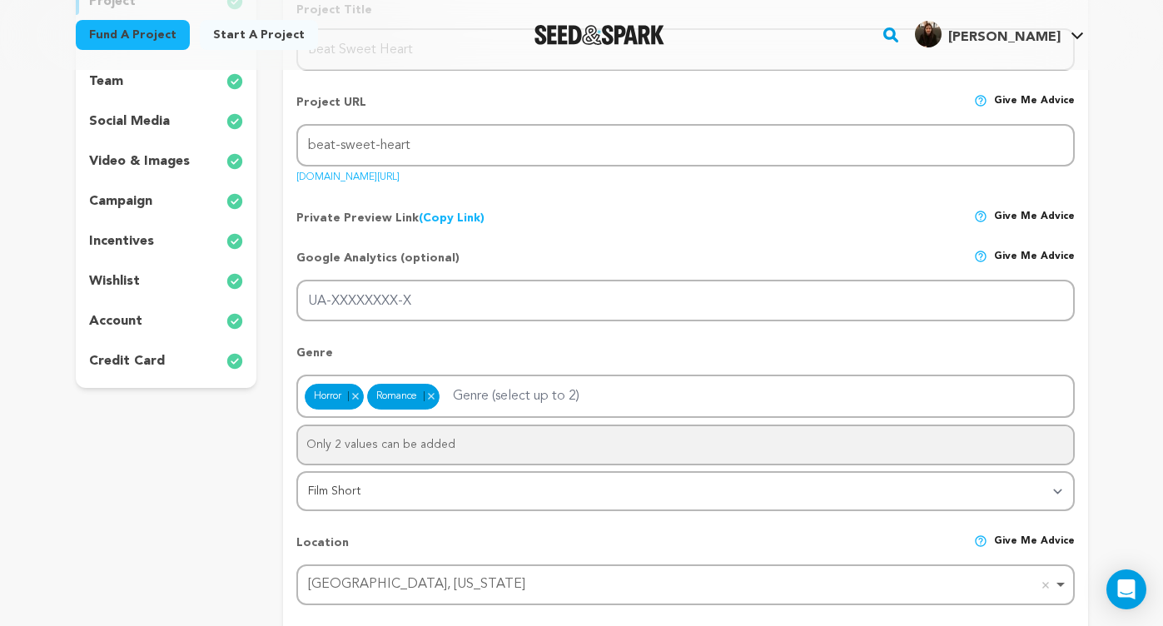
scroll to position [62, 0]
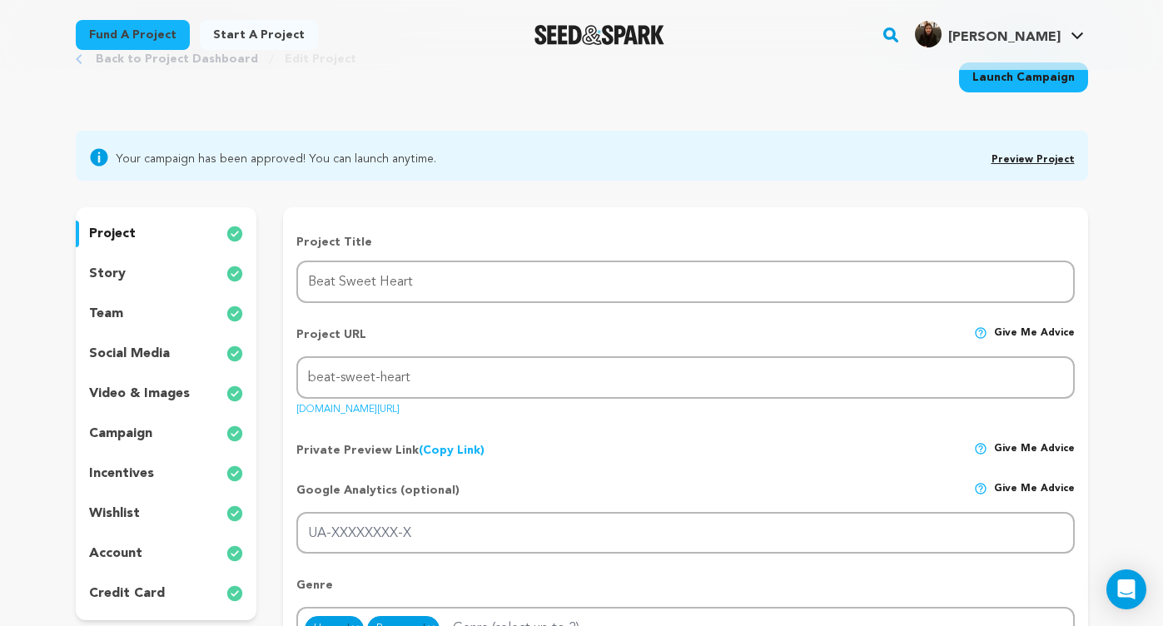
click at [113, 271] on p "story" at bounding box center [107, 274] width 37 height 20
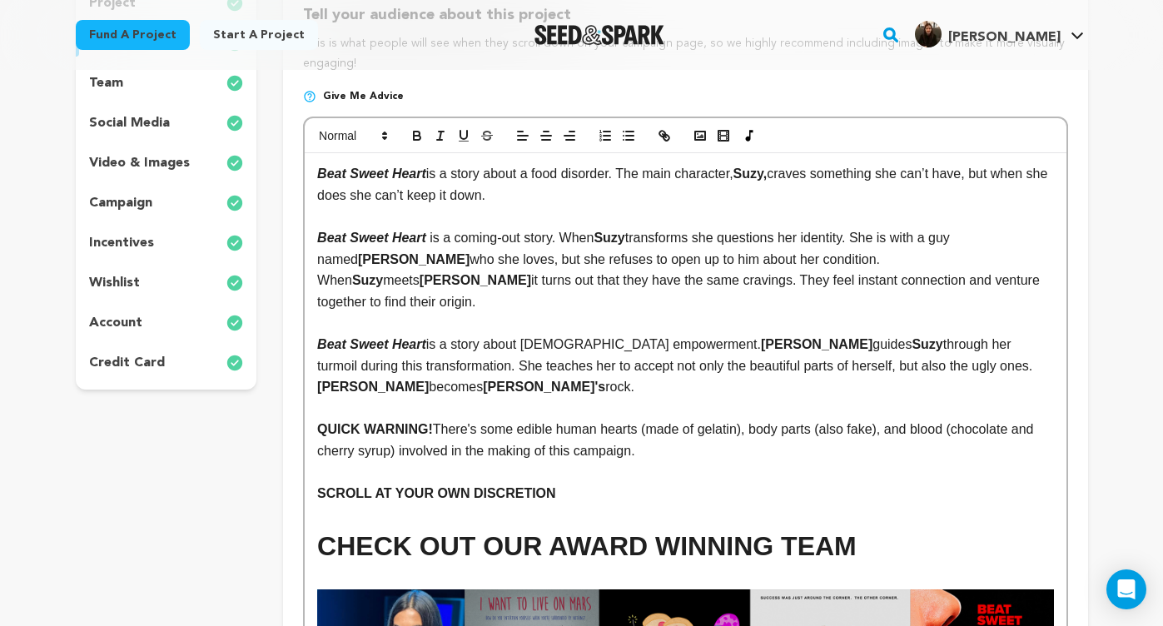
scroll to position [296, 0]
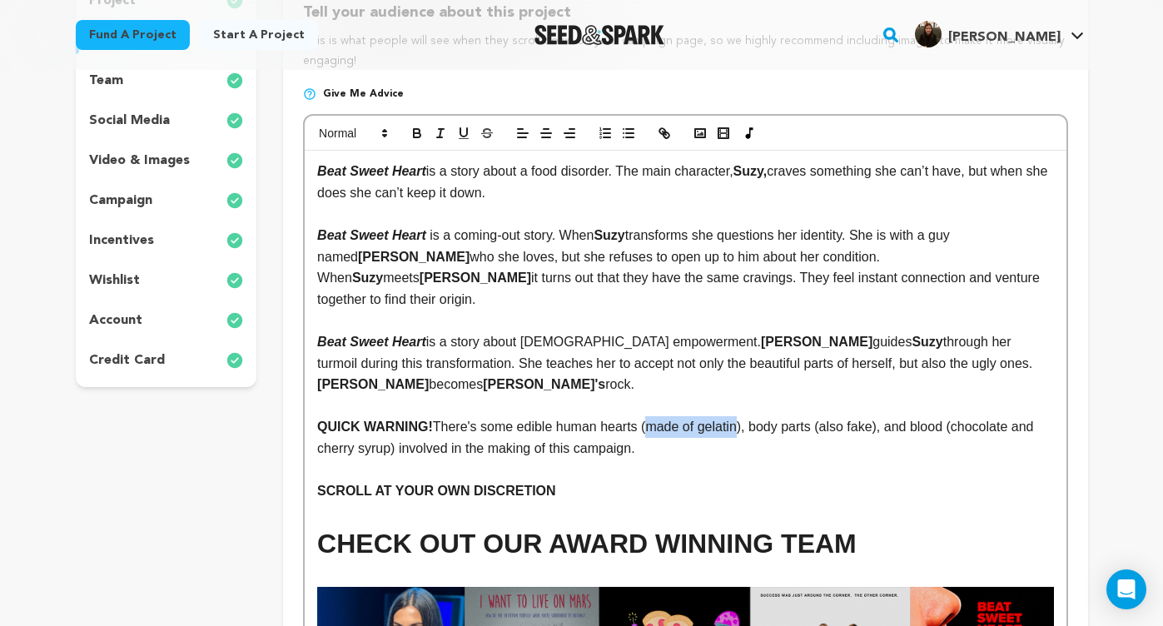
drag, startPoint x: 745, startPoint y: 402, endPoint x: 652, endPoint y: 402, distance: 93.2
click at [652, 416] on p "QUICK WARNING! There's some edible human hearts (made of gelatin), body parts (…" at bounding box center [685, 437] width 736 height 42
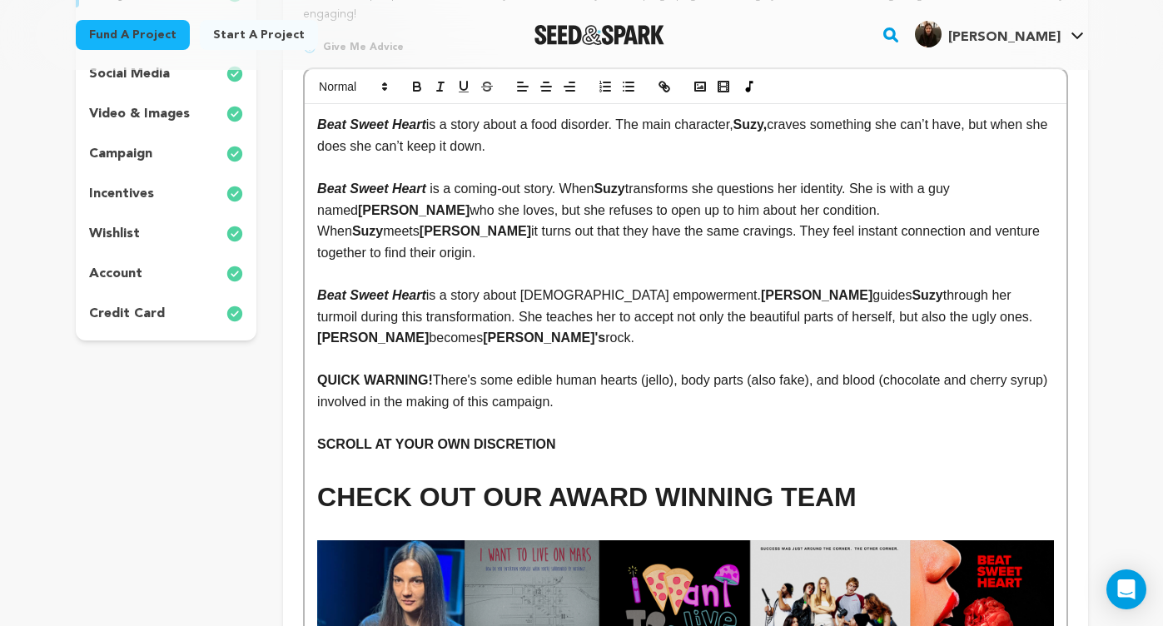
scroll to position [350, 0]
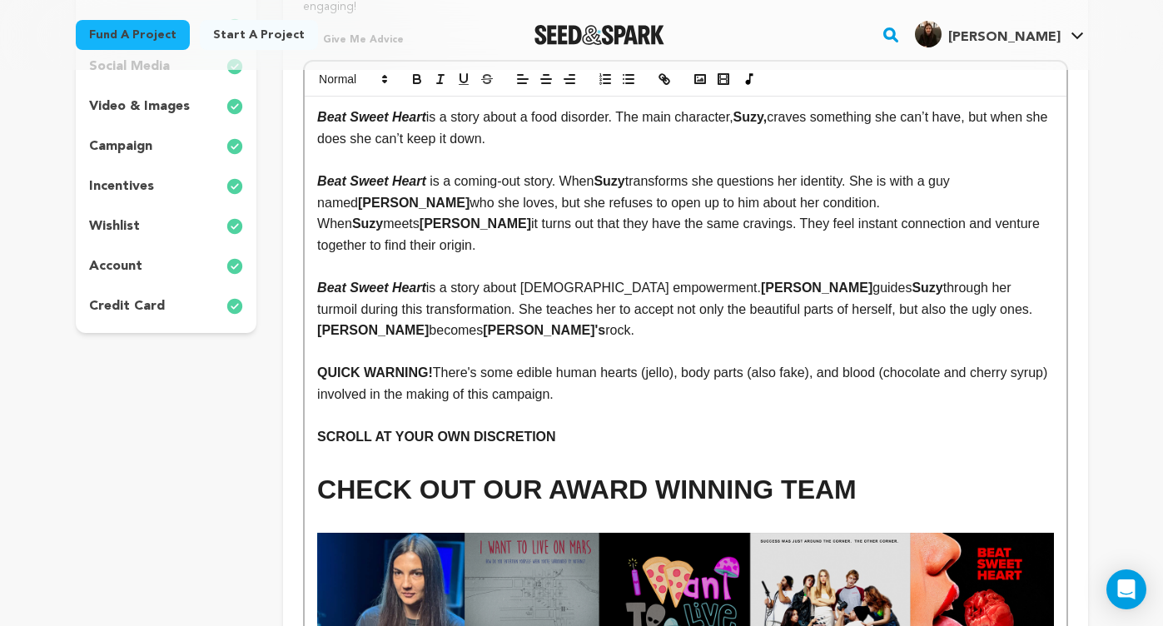
click at [815, 362] on p "QUICK WARNING! There's some edible human hearts (jello), body parts (also fake)…" at bounding box center [685, 383] width 736 height 42
click at [988, 477] on h1 "CHECK OUT OUR AWARD WINNING TEAM" at bounding box center [685, 490] width 736 height 42
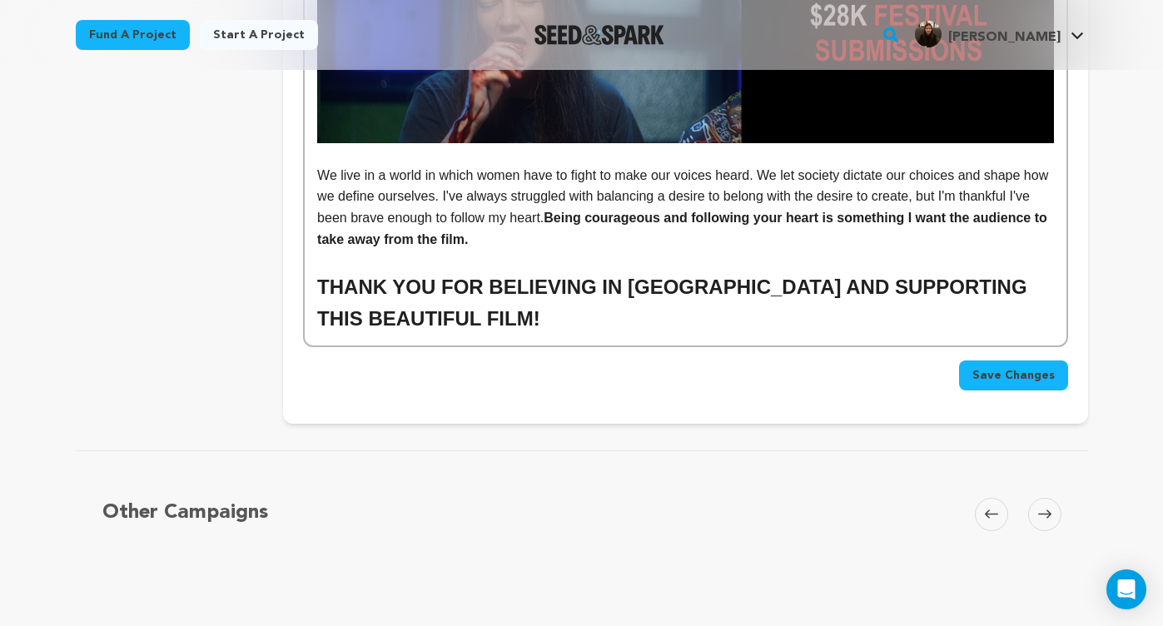
scroll to position [10281, 0]
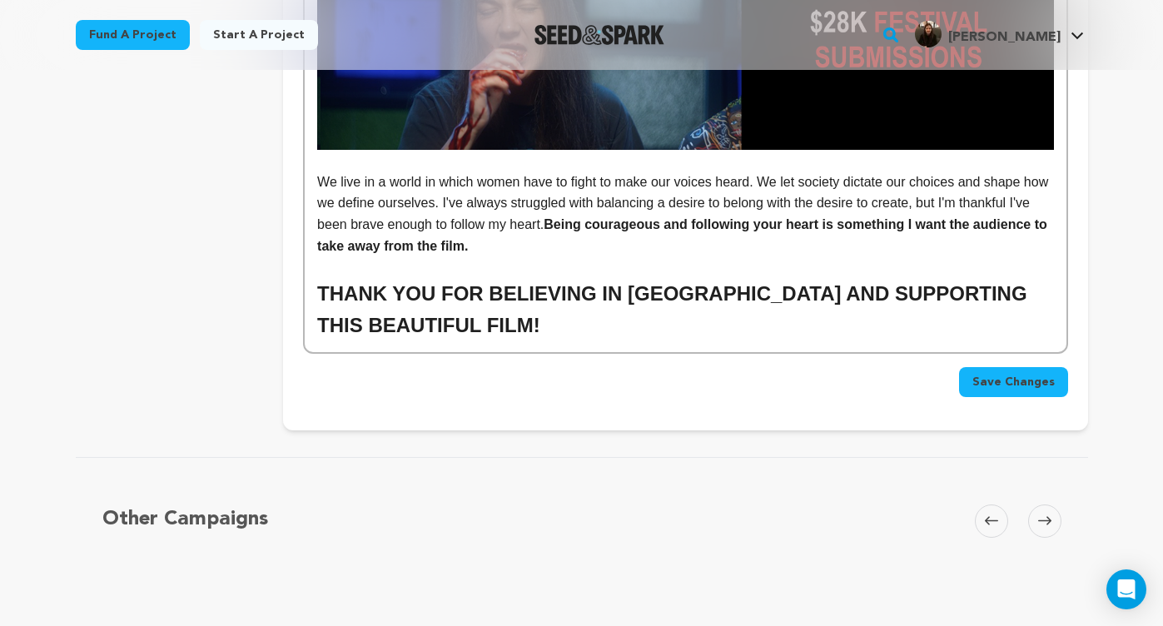
click at [1016, 367] on button "Save Changes" at bounding box center [1013, 382] width 109 height 30
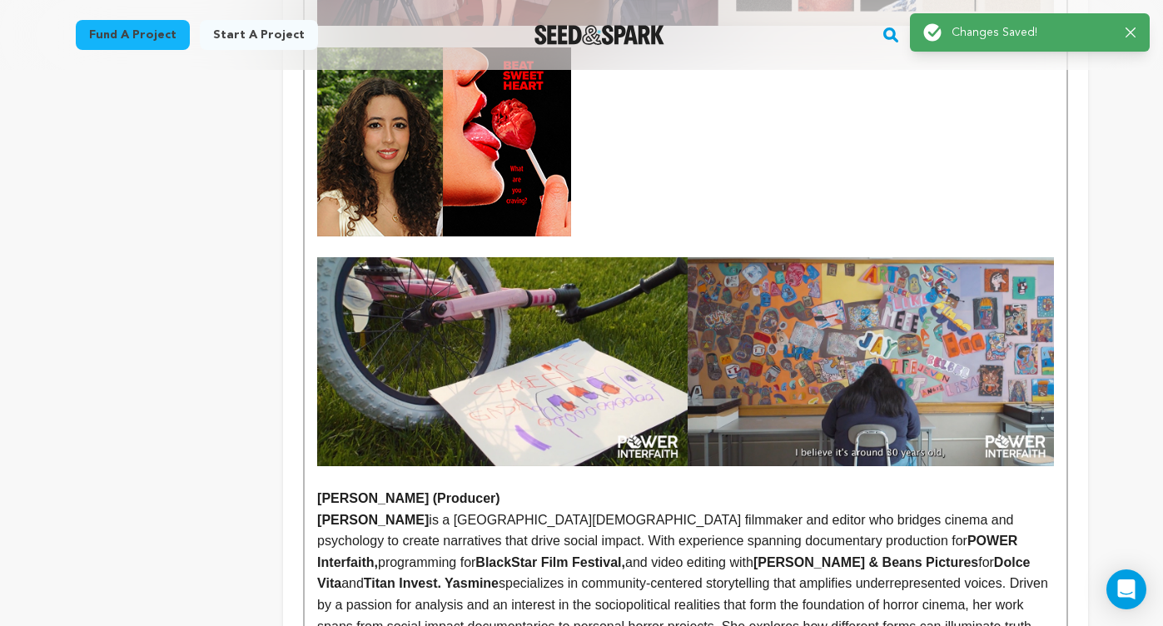
scroll to position [0, 0]
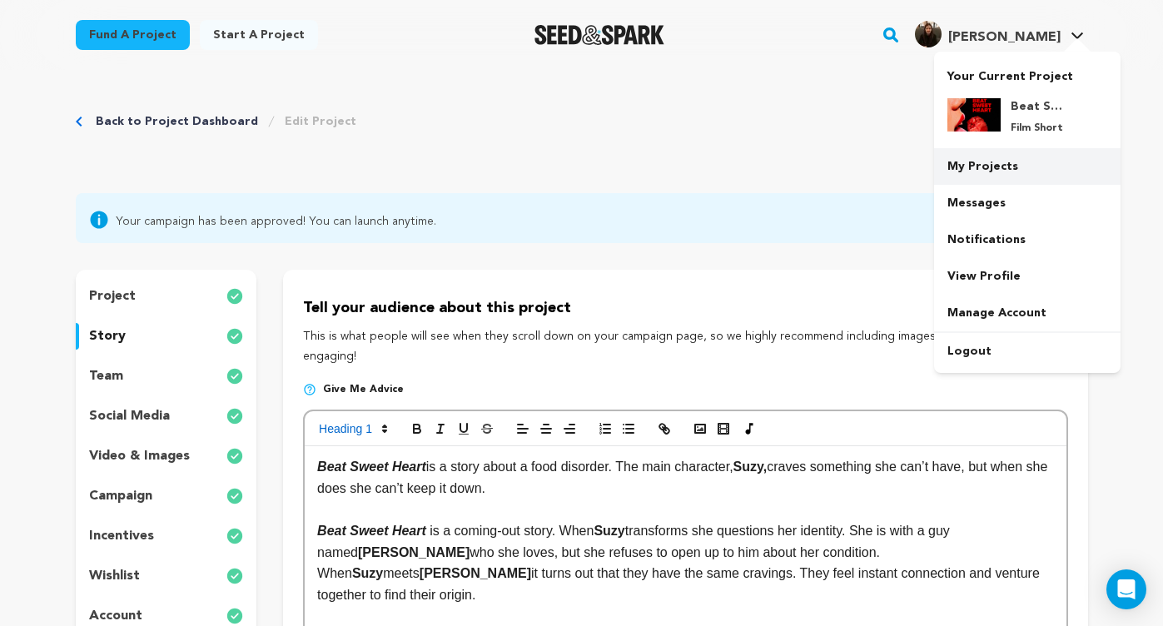
click at [978, 156] on link "My Projects" at bounding box center [1027, 166] width 186 height 37
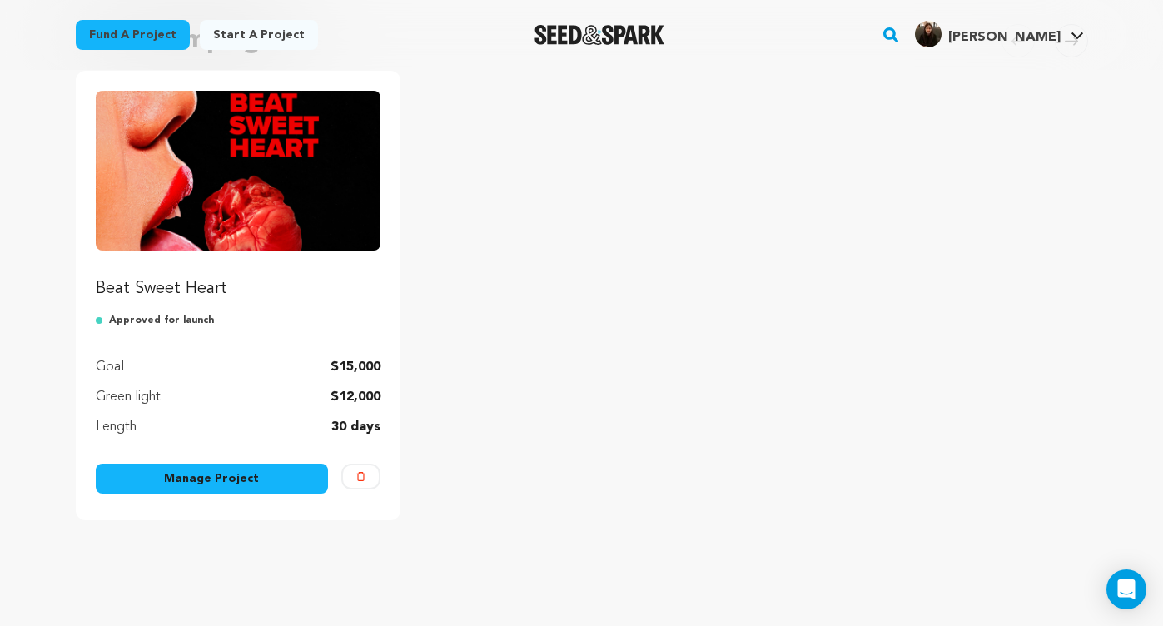
scroll to position [195, 0]
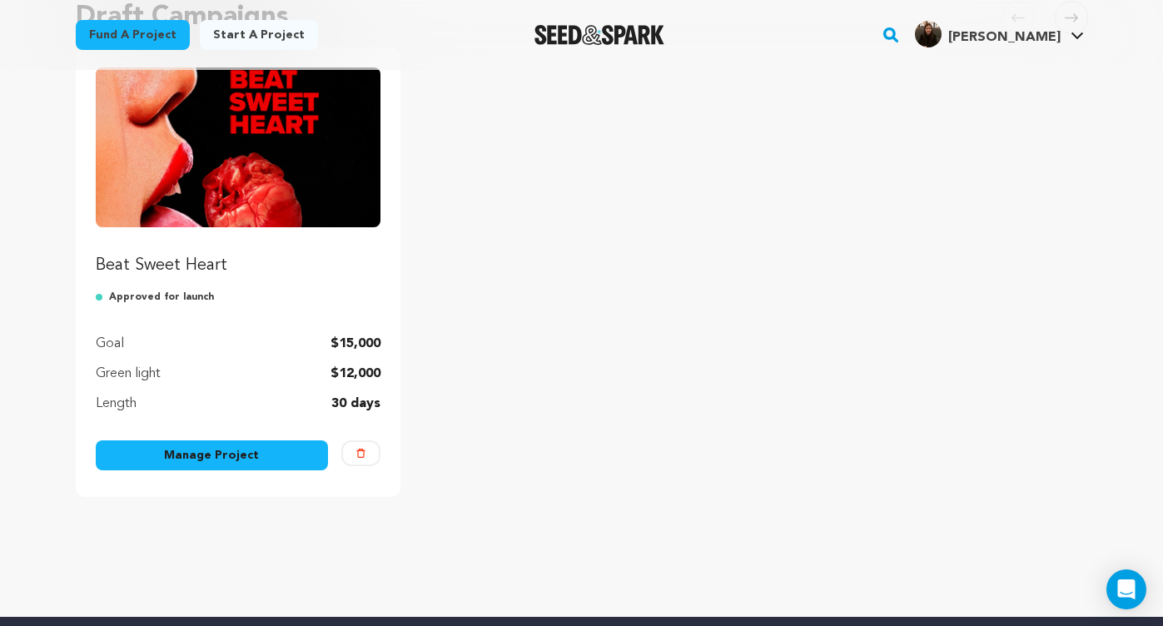
click at [211, 458] on link "Manage Project" at bounding box center [212, 455] width 233 height 30
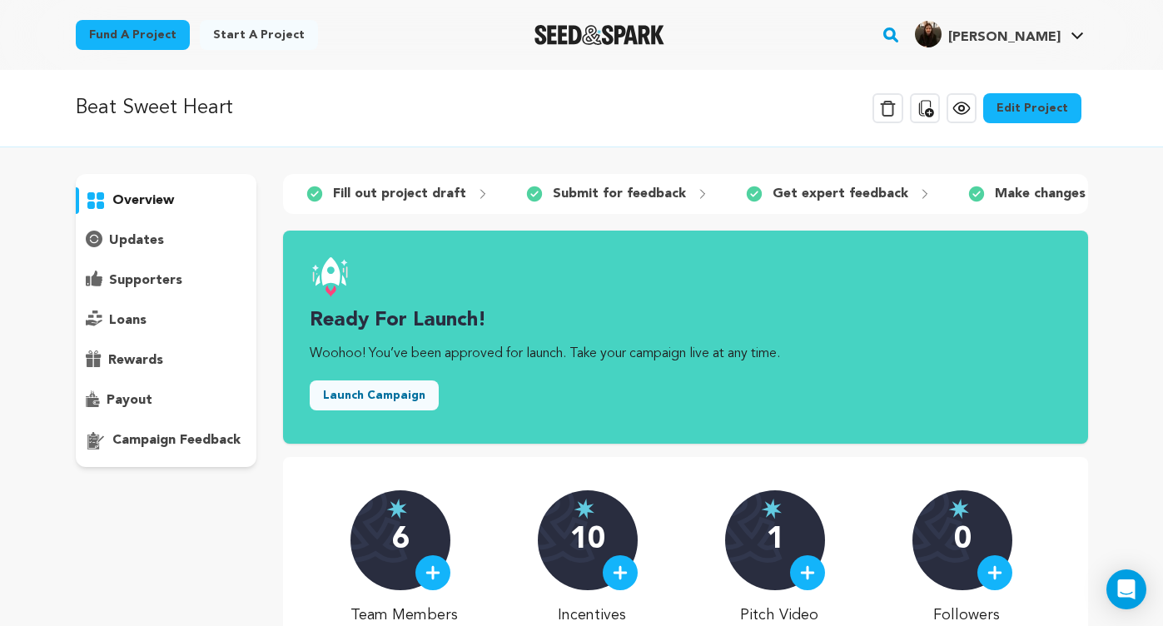
click at [977, 109] on link "View project" at bounding box center [962, 108] width 30 height 30
